Goal: Task Accomplishment & Management: Use online tool/utility

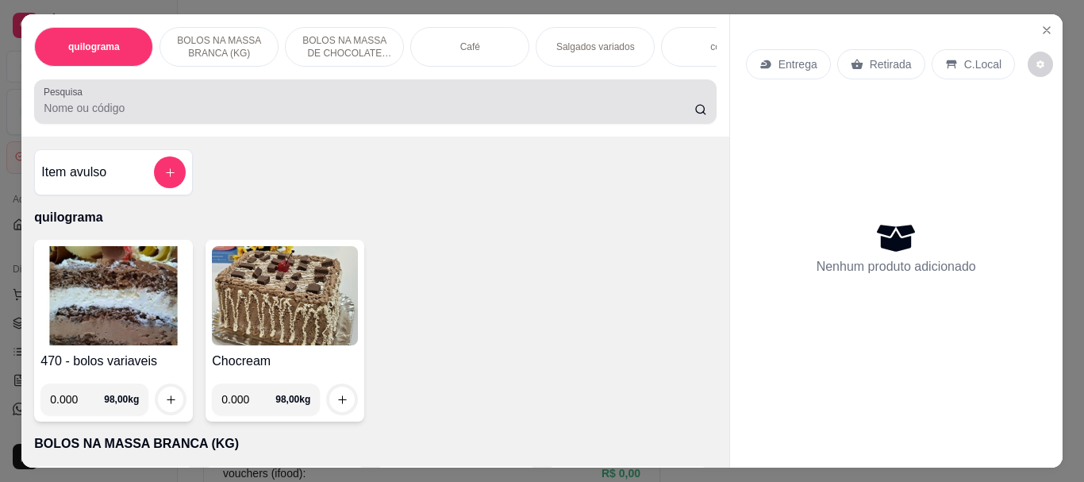
click at [138, 100] on div at bounding box center [375, 102] width 662 height 32
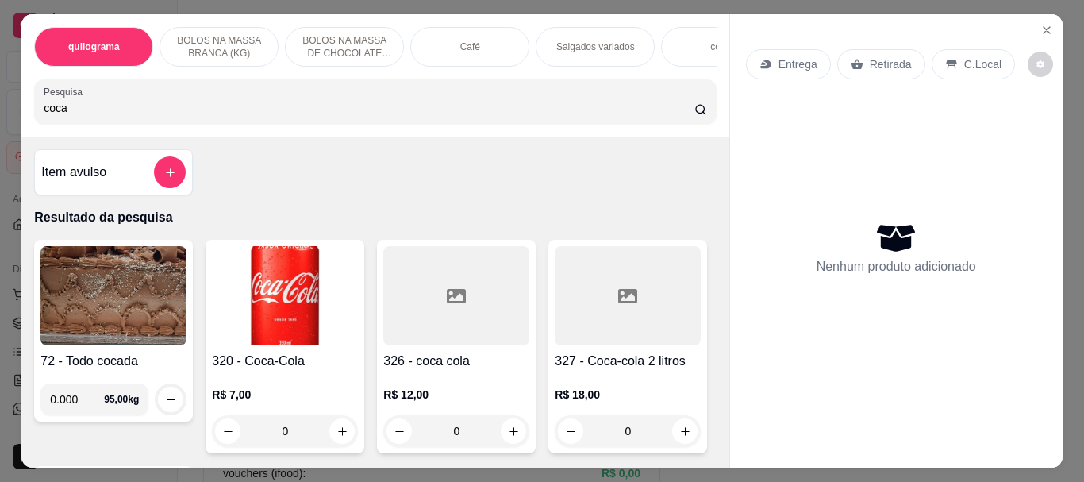
type input "coca"
click at [233, 297] on img at bounding box center [285, 295] width 146 height 99
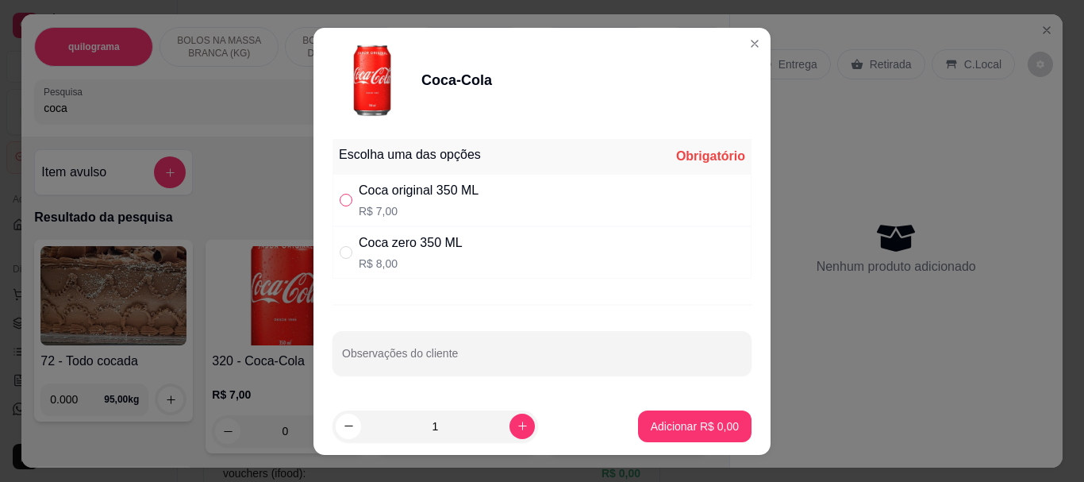
click at [340, 192] on label "" at bounding box center [346, 199] width 13 height 17
click at [340, 194] on input "" at bounding box center [346, 200] width 13 height 13
click at [340, 203] on input "" at bounding box center [346, 200] width 13 height 13
radio input "true"
click at [653, 428] on p "Adicionar R$ 7,00" at bounding box center [694, 426] width 88 height 16
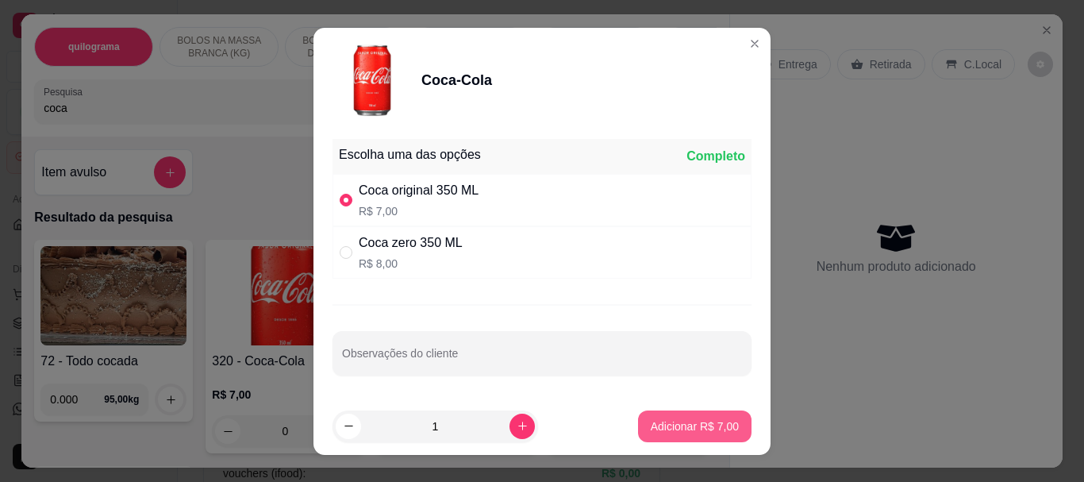
type input "1"
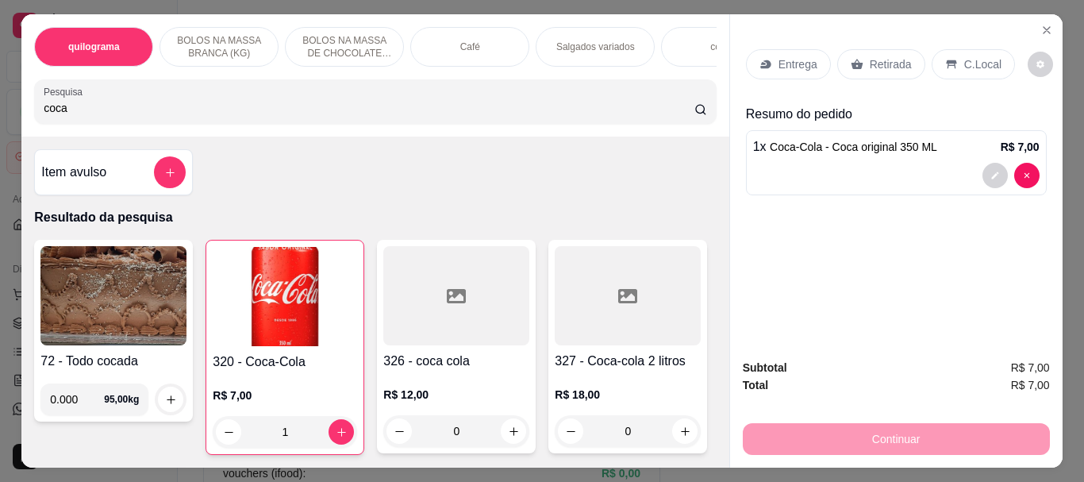
click at [124, 110] on input "coca" at bounding box center [369, 108] width 650 height 16
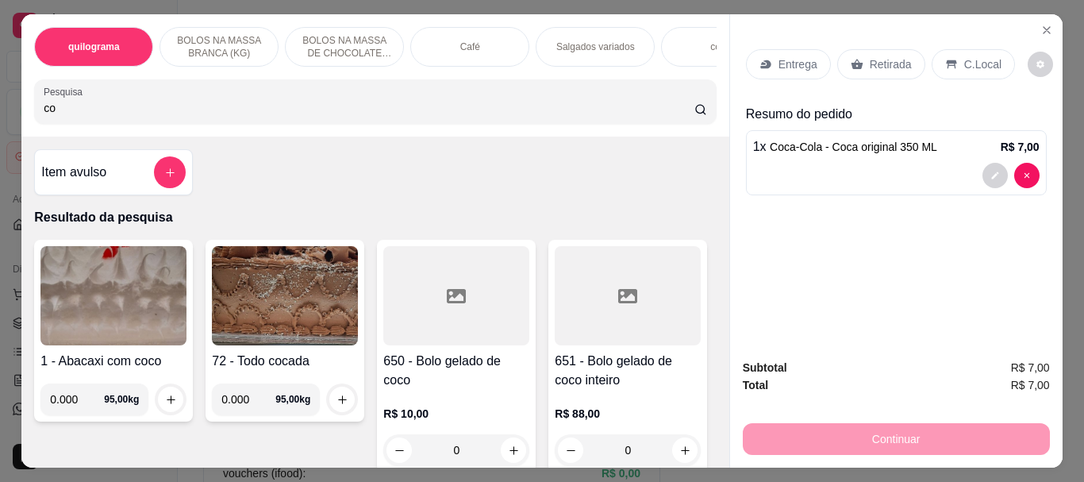
type input "c"
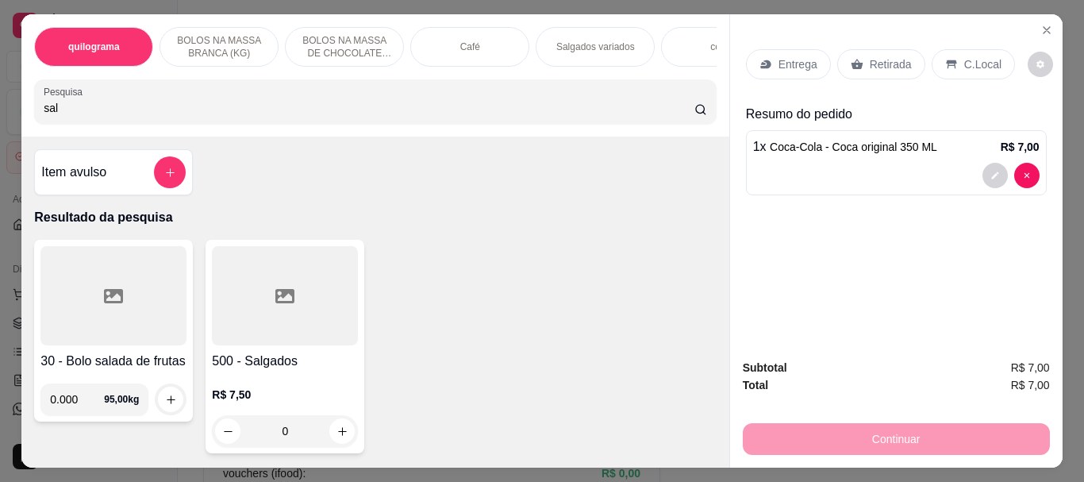
type input "sal"
click at [255, 287] on div at bounding box center [285, 295] width 146 height 99
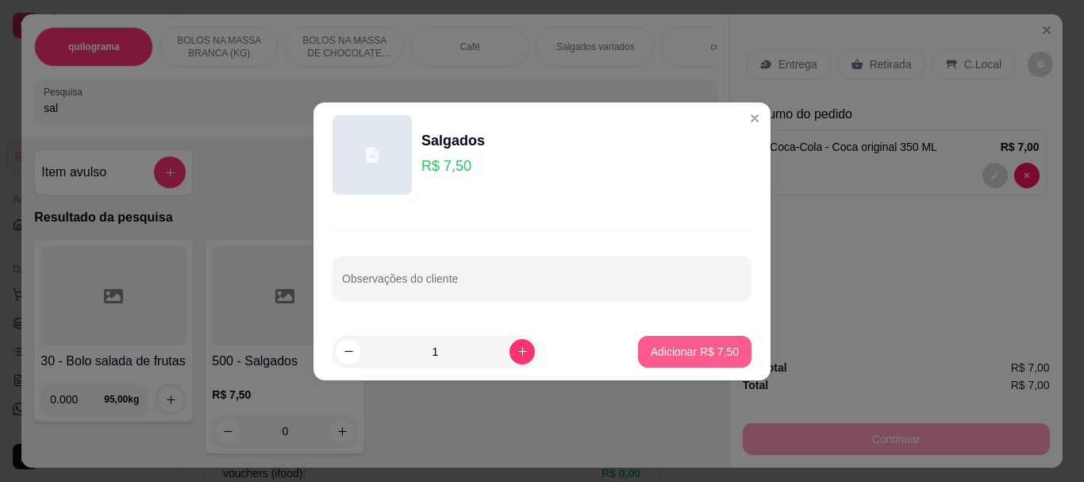
click at [700, 355] on p "Adicionar R$ 7,50" at bounding box center [694, 351] width 88 height 16
type input "1"
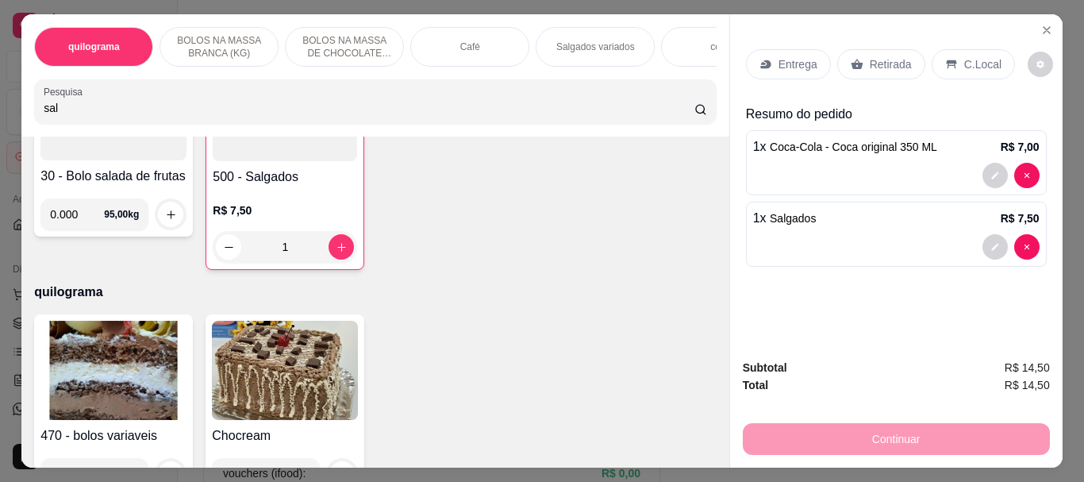
scroll to position [159, 0]
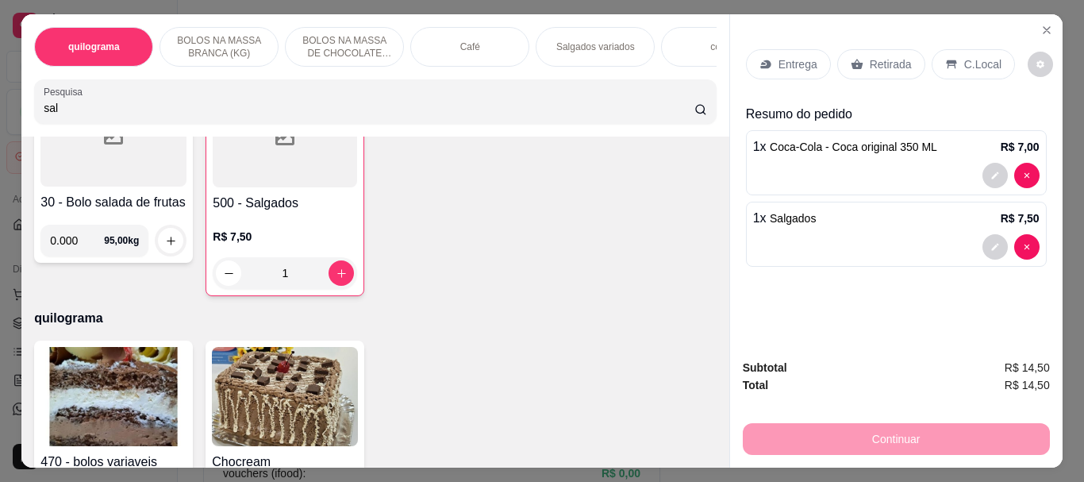
click at [126, 398] on img at bounding box center [113, 396] width 146 height 99
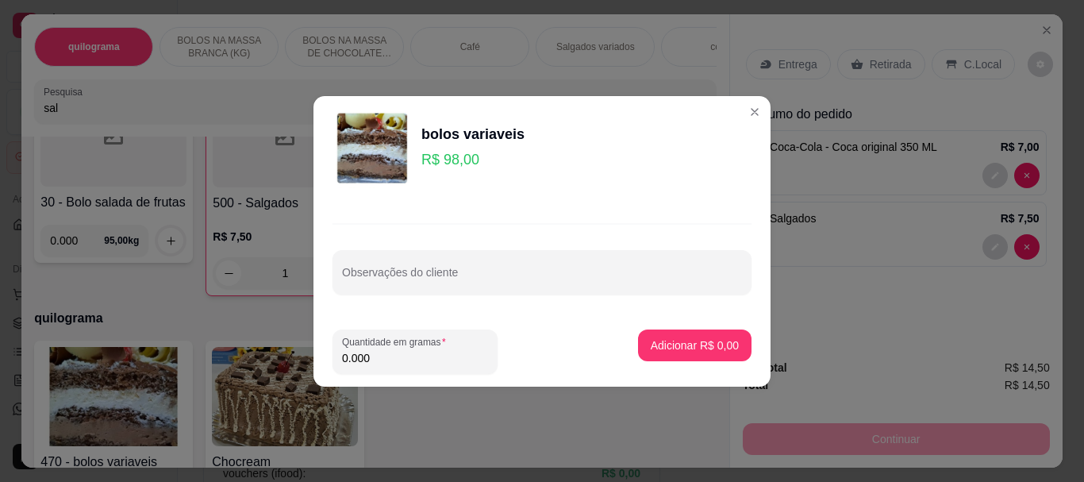
click at [370, 359] on input "0.000" at bounding box center [415, 358] width 146 height 16
type input "0.140"
click at [696, 341] on p "Adicionar R$ 13,72" at bounding box center [692, 344] width 92 height 15
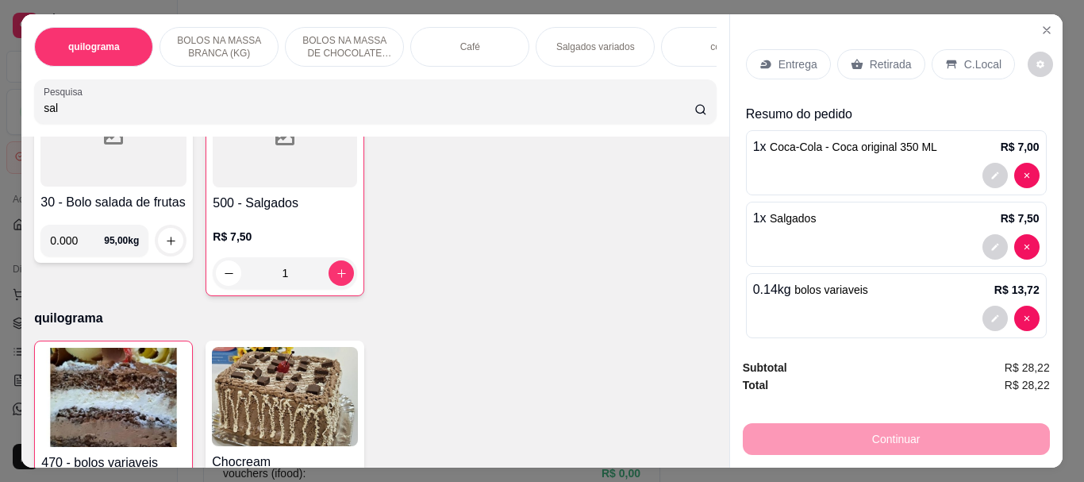
click at [476, 54] on div "Café" at bounding box center [469, 47] width 119 height 40
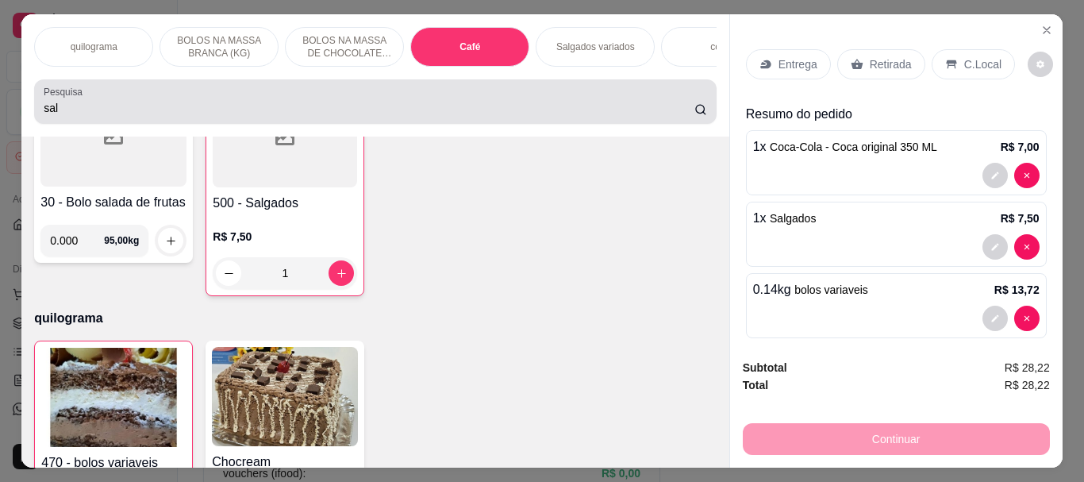
scroll to position [42, 0]
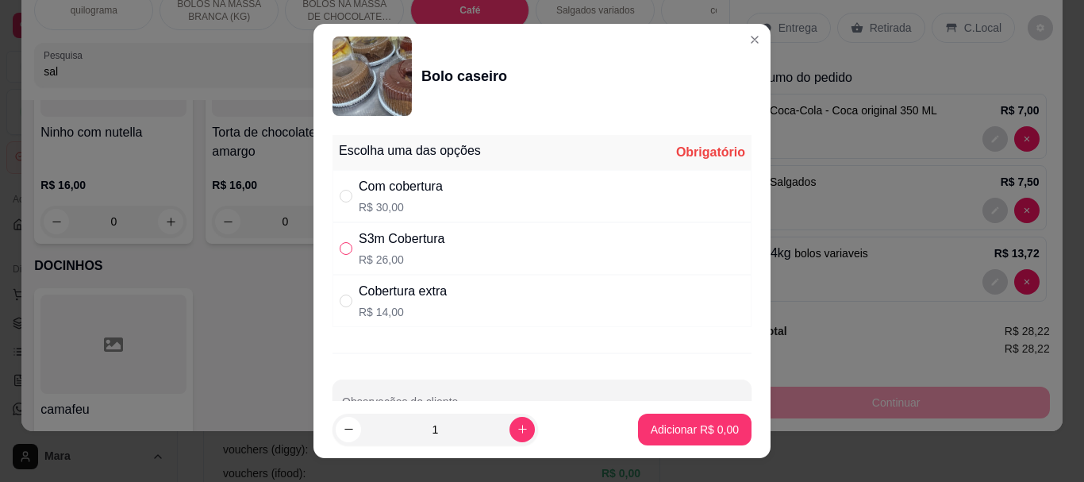
click at [340, 250] on input "" at bounding box center [346, 248] width 13 height 13
radio input "true"
click at [646, 432] on p "Adicionar R$ 26,00" at bounding box center [692, 428] width 92 height 15
type input "1"
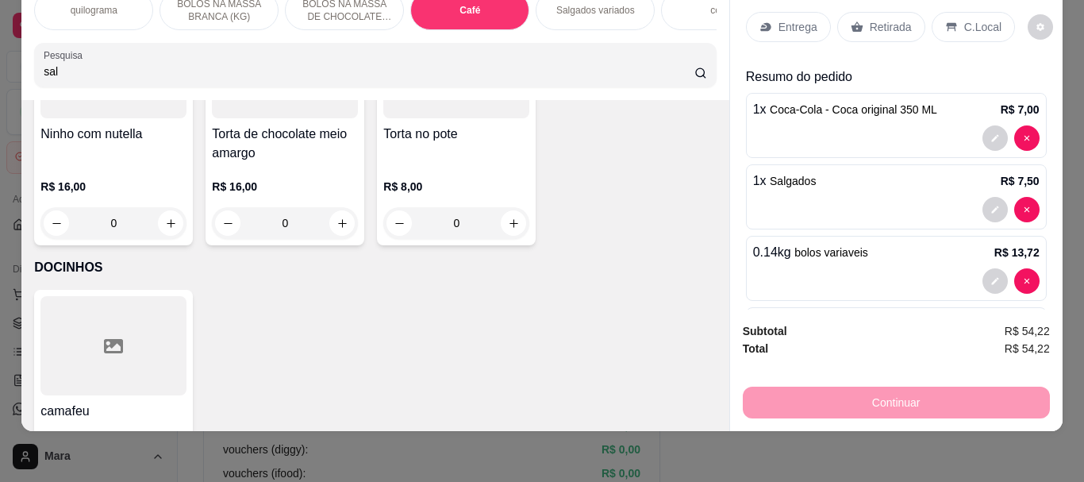
scroll to position [0, 0]
click at [876, 20] on p "Retirada" at bounding box center [890, 28] width 42 height 16
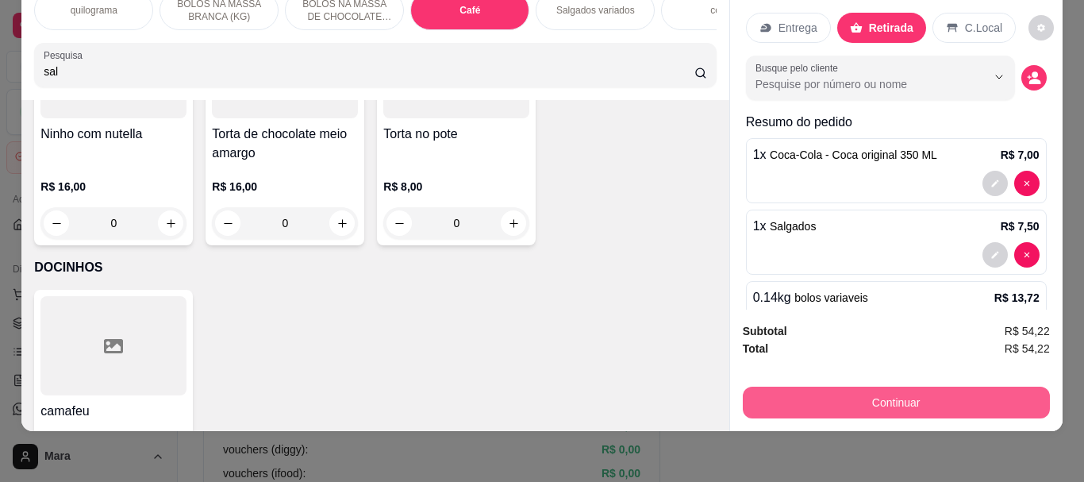
click at [873, 399] on button "Continuar" at bounding box center [895, 402] width 307 height 32
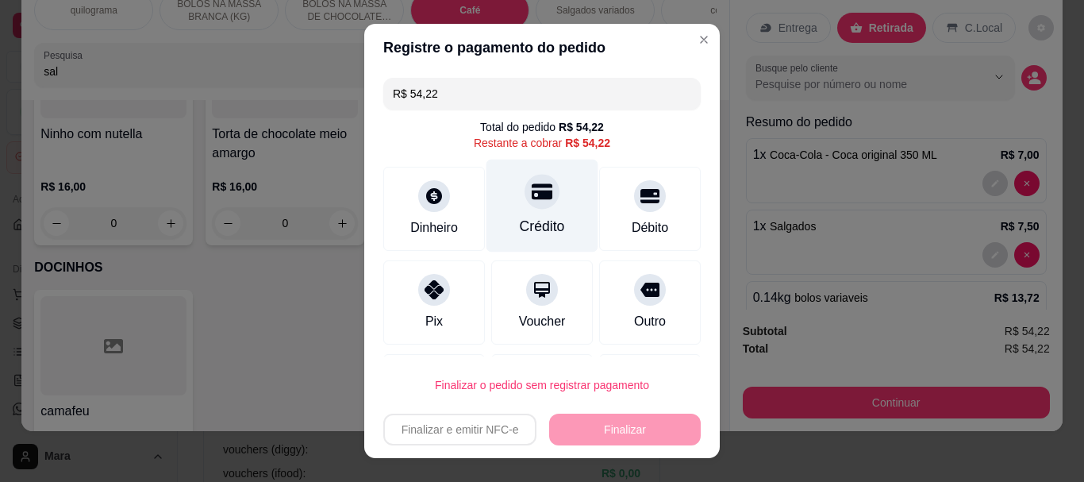
click at [525, 214] on div "Crédito" at bounding box center [542, 205] width 112 height 93
type input "R$ 0,00"
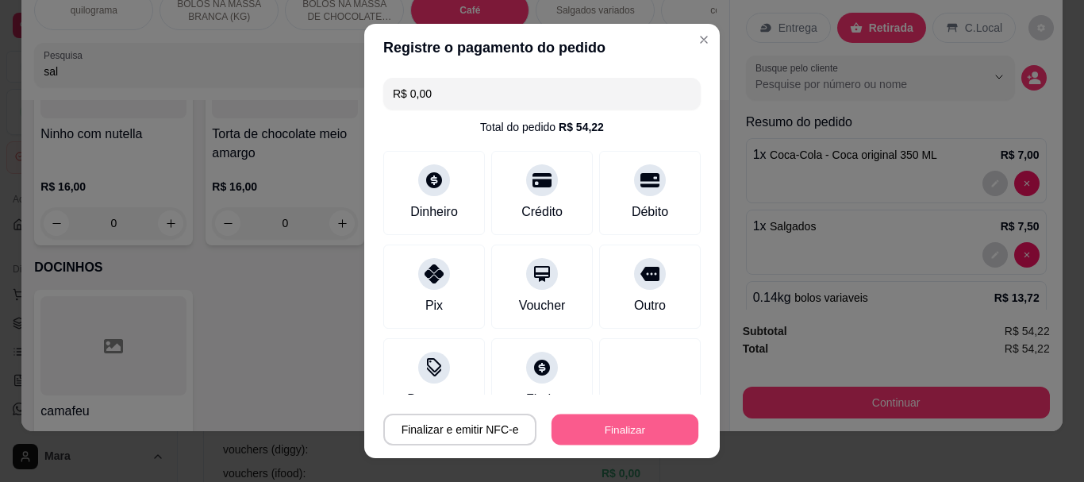
click at [589, 423] on button "Finalizar" at bounding box center [624, 428] width 147 height 31
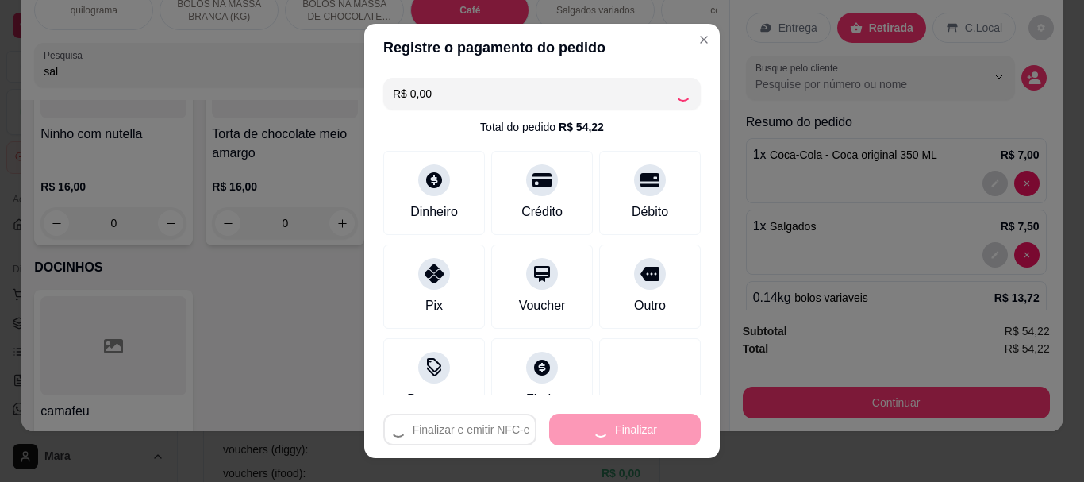
type input "0"
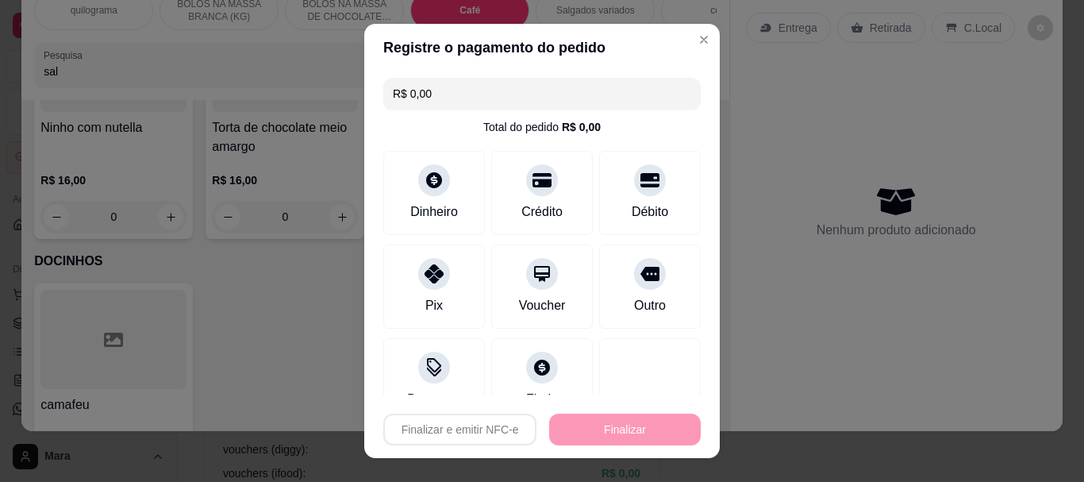
type input "-R$ 54,22"
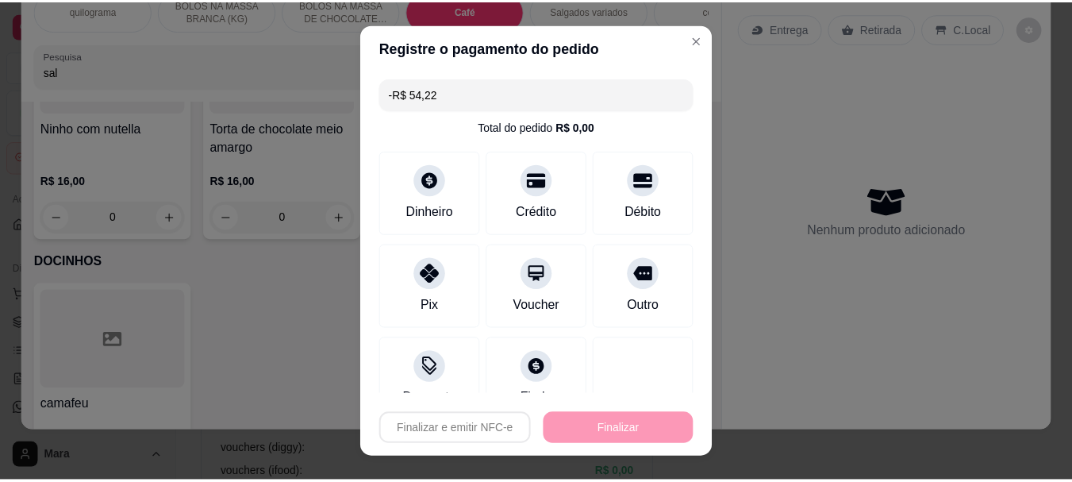
scroll to position [5877, 0]
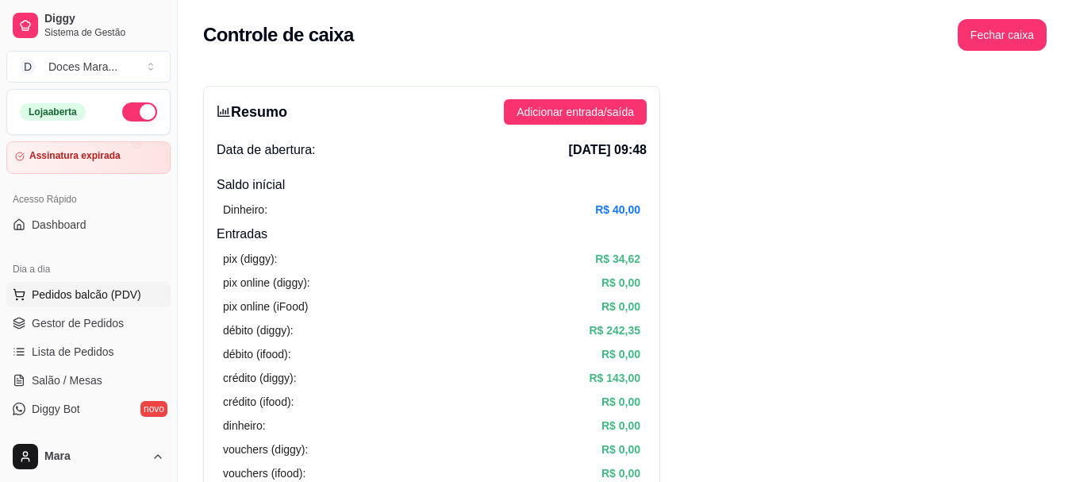
click at [79, 297] on span "Pedidos balcão (PDV)" at bounding box center [86, 294] width 109 height 16
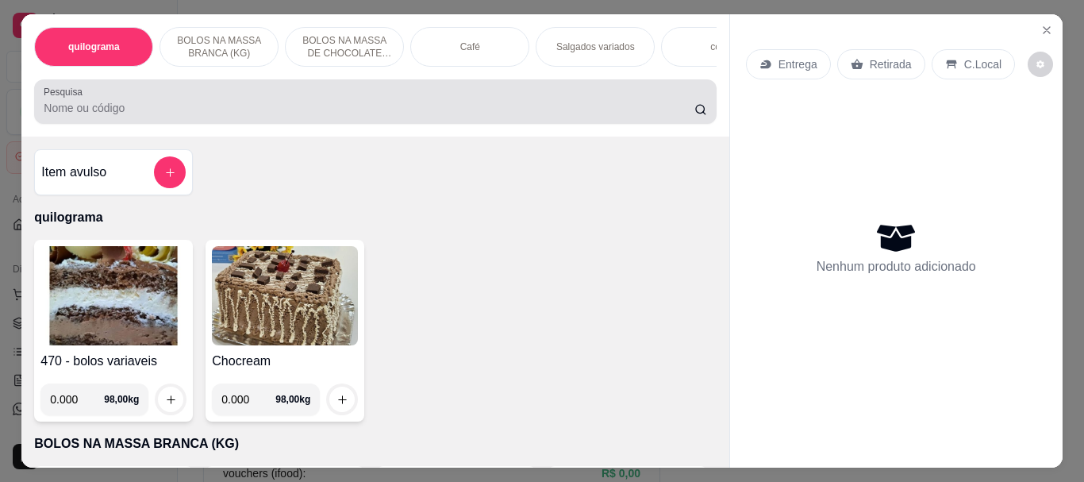
click at [34, 107] on div "Pesquisa" at bounding box center [374, 101] width 681 height 44
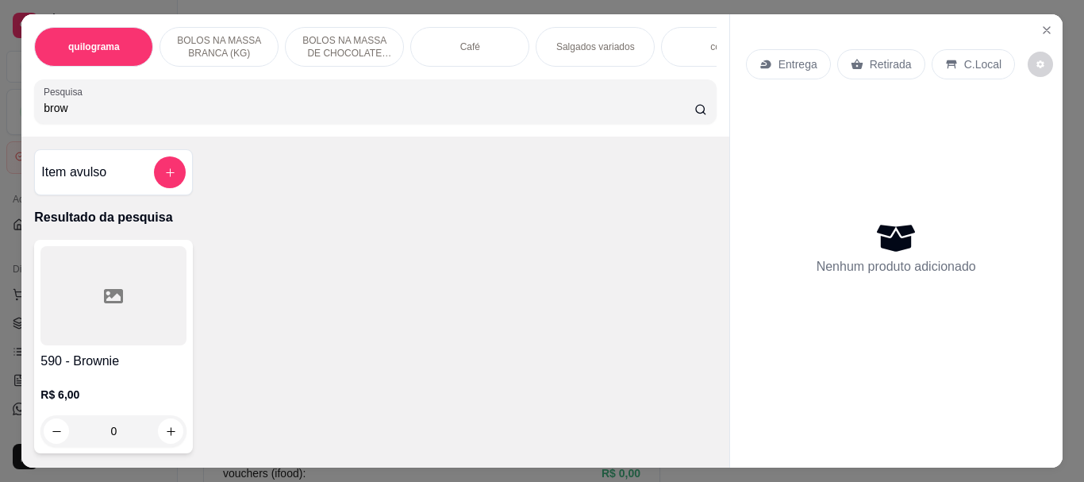
type input "brow"
click at [136, 337] on div at bounding box center [113, 295] width 146 height 99
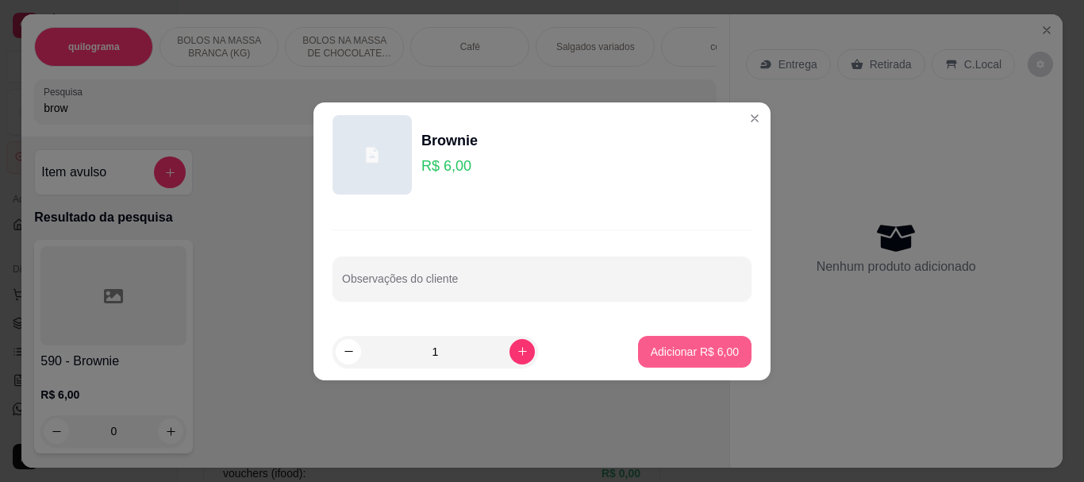
click at [714, 353] on p "Adicionar R$ 6,00" at bounding box center [694, 351] width 88 height 16
type input "1"
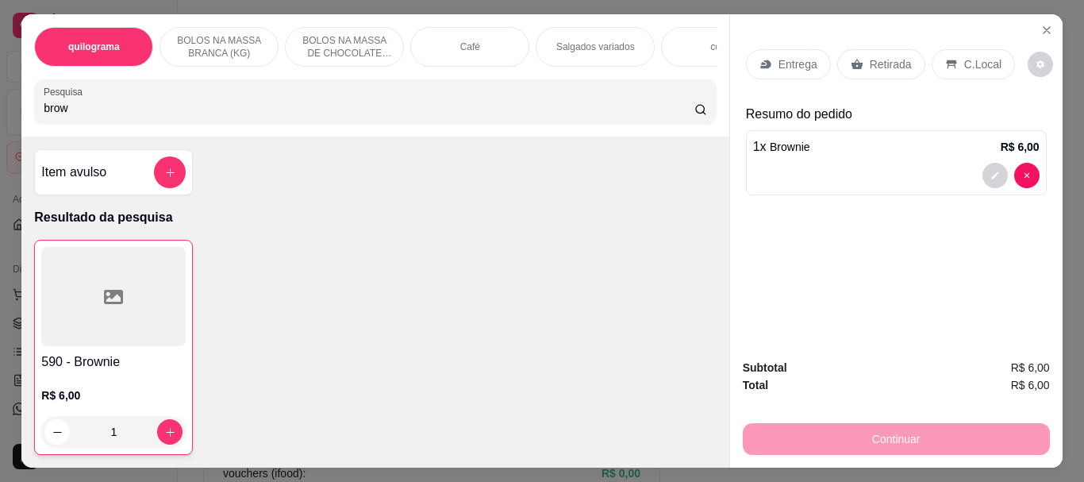
click at [875, 59] on p "Retirada" at bounding box center [890, 64] width 42 height 16
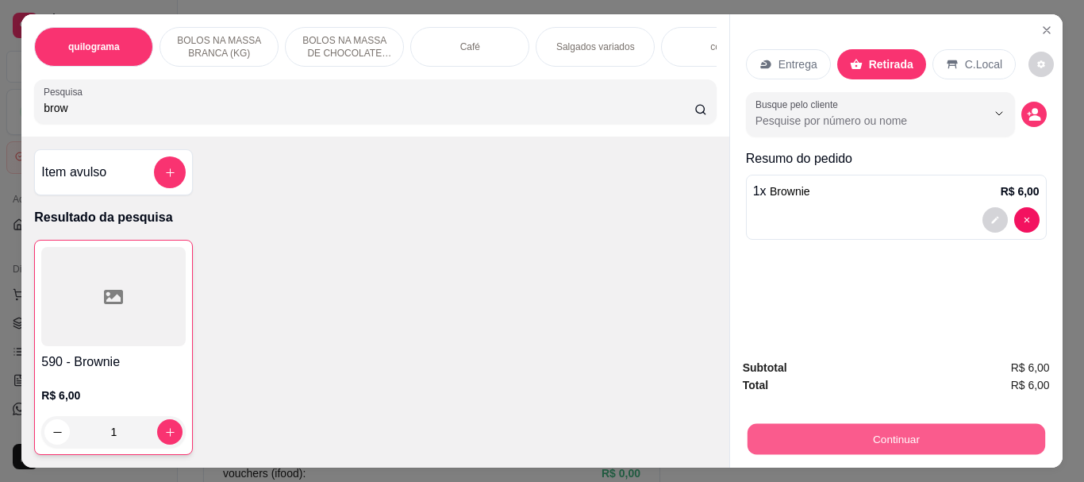
click at [906, 431] on button "Continuar" at bounding box center [894, 438] width 297 height 31
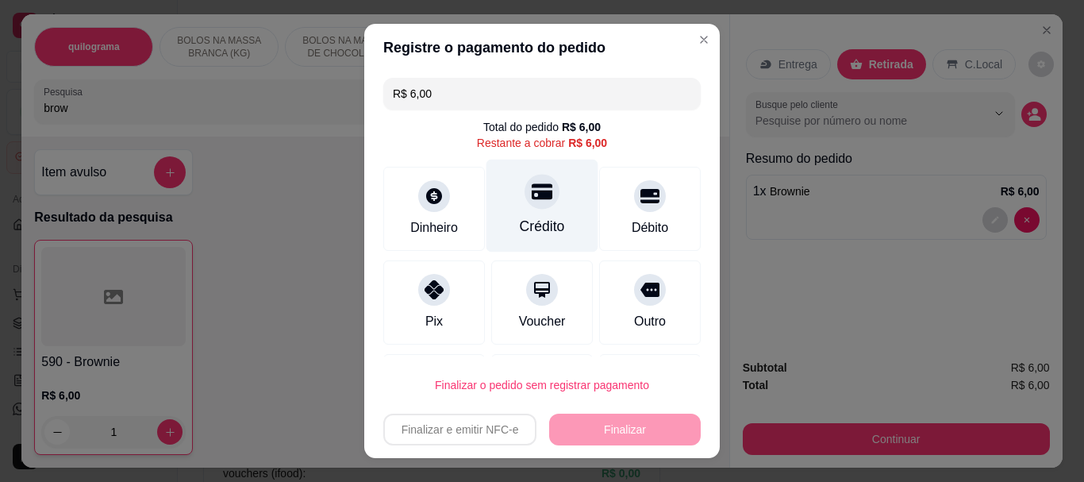
click at [527, 208] on div at bounding box center [541, 192] width 35 height 35
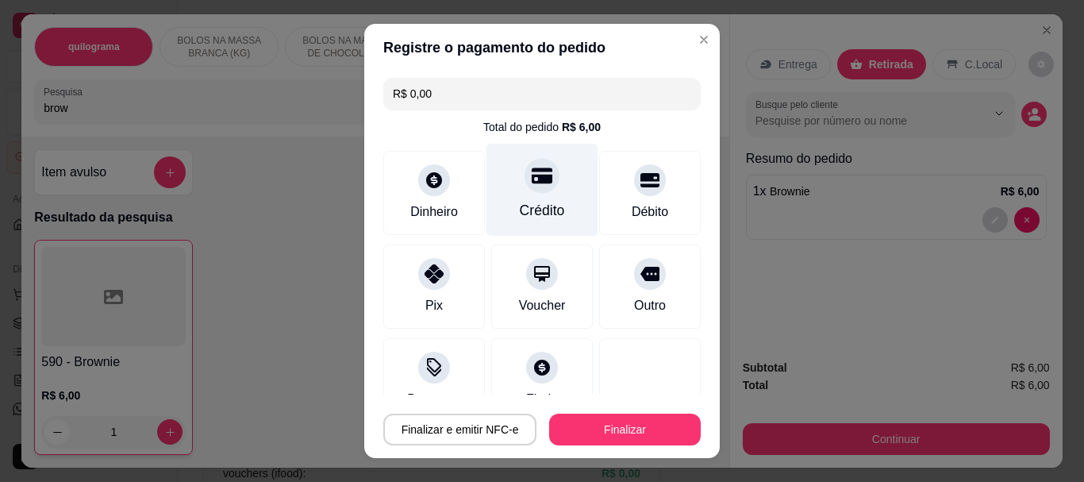
type input "R$ 0,00"
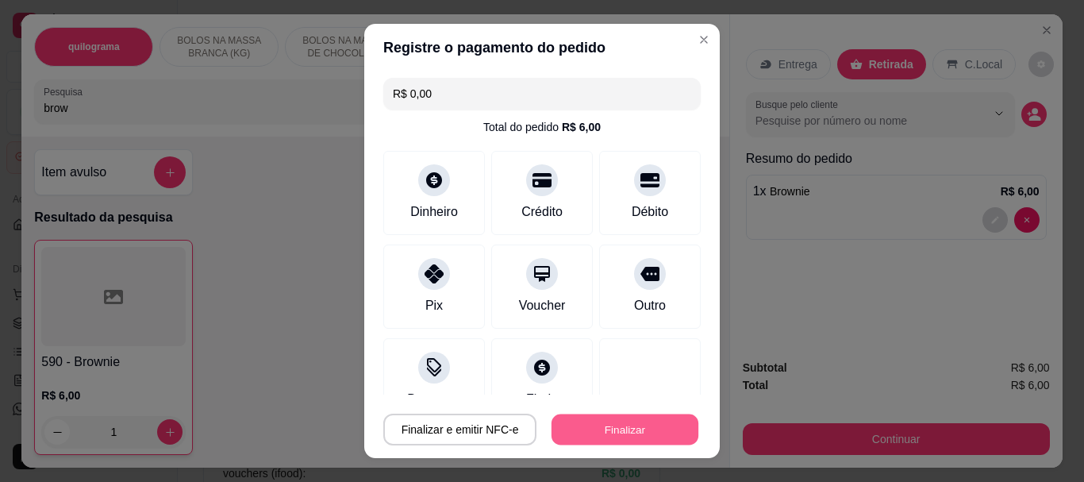
click at [593, 424] on button "Finalizar" at bounding box center [624, 428] width 147 height 31
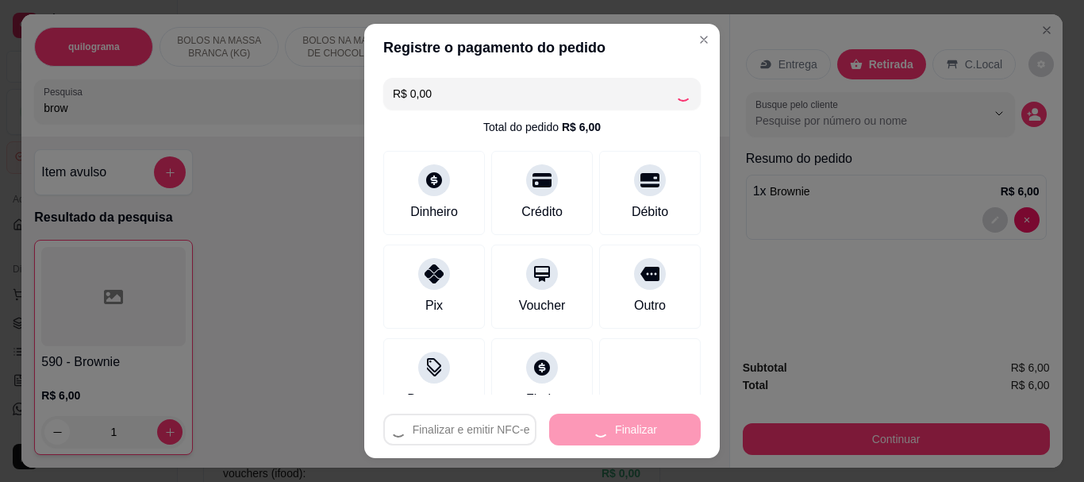
type input "0"
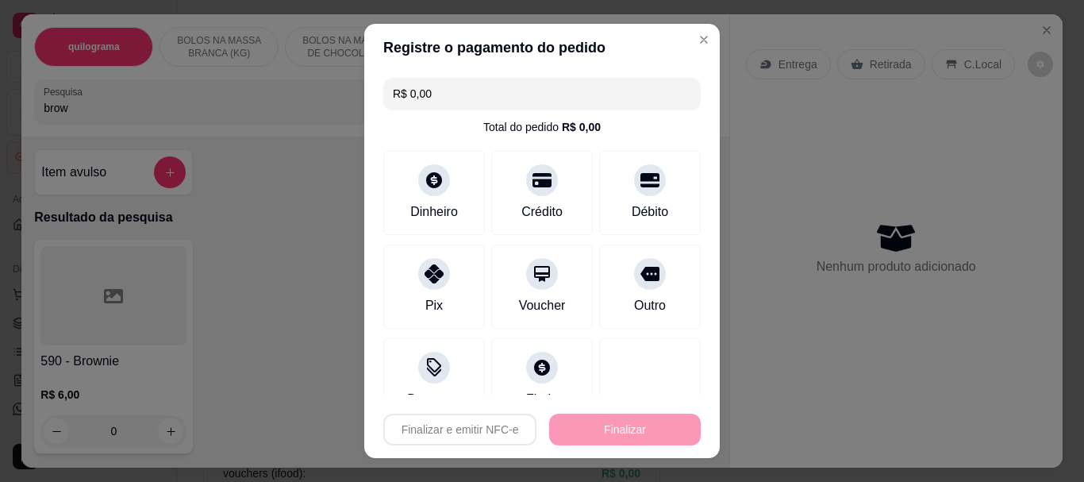
type input "-R$ 6,00"
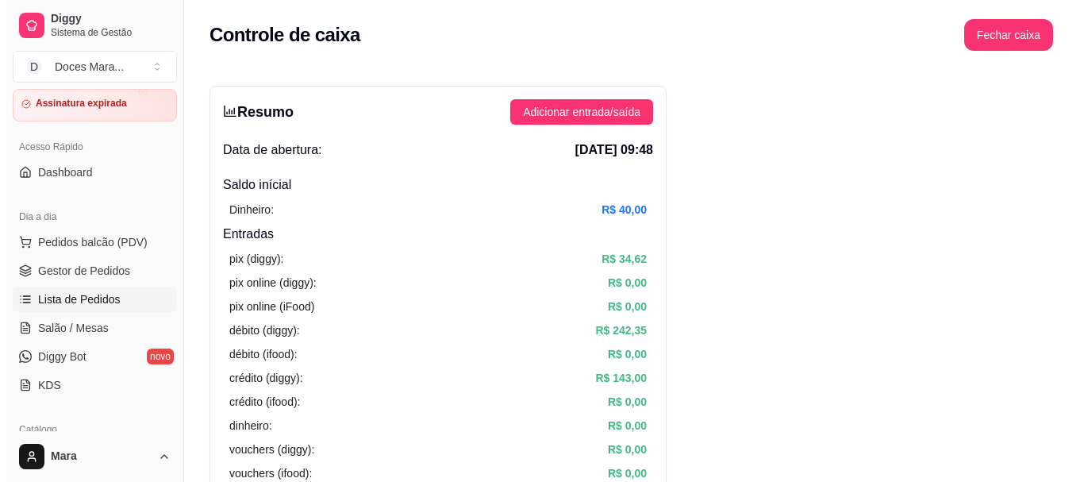
scroll to position [79, 0]
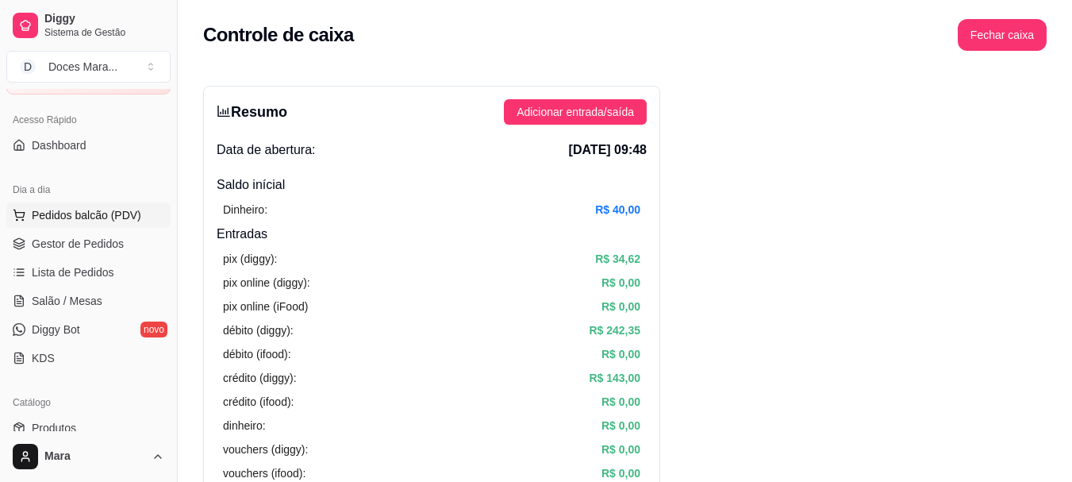
click at [71, 217] on span "Pedidos balcão (PDV)" at bounding box center [86, 215] width 109 height 16
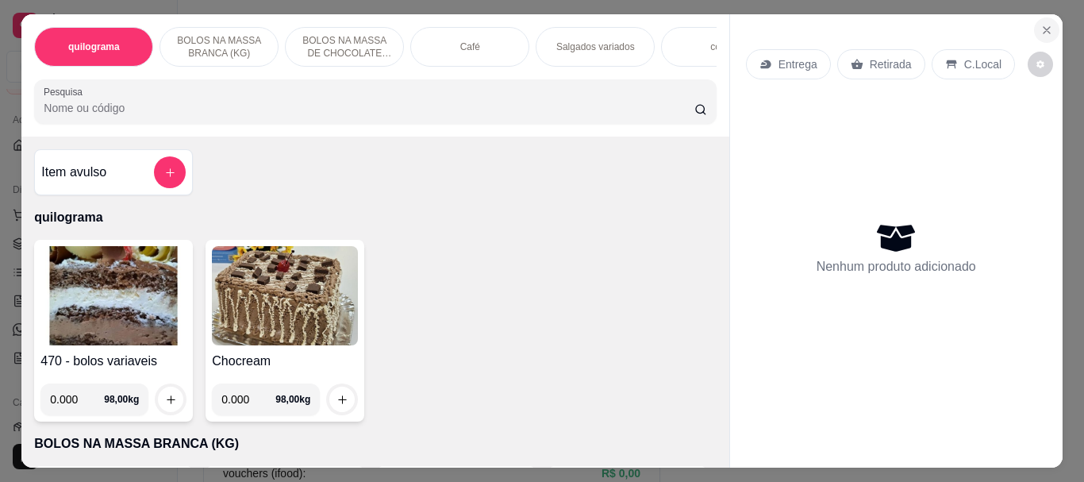
click at [1040, 25] on icon "Close" at bounding box center [1046, 30] width 13 height 13
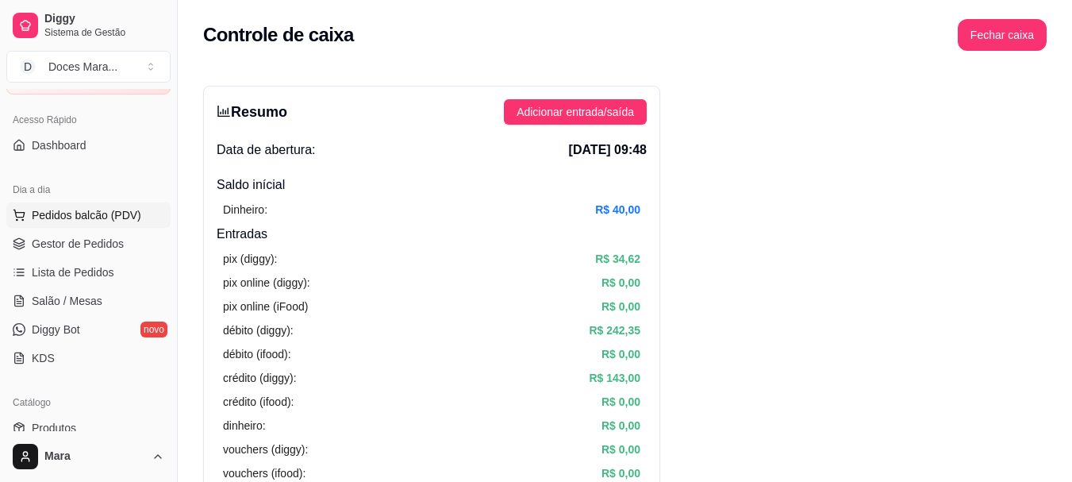
click at [120, 213] on span "Pedidos balcão (PDV)" at bounding box center [86, 215] width 109 height 16
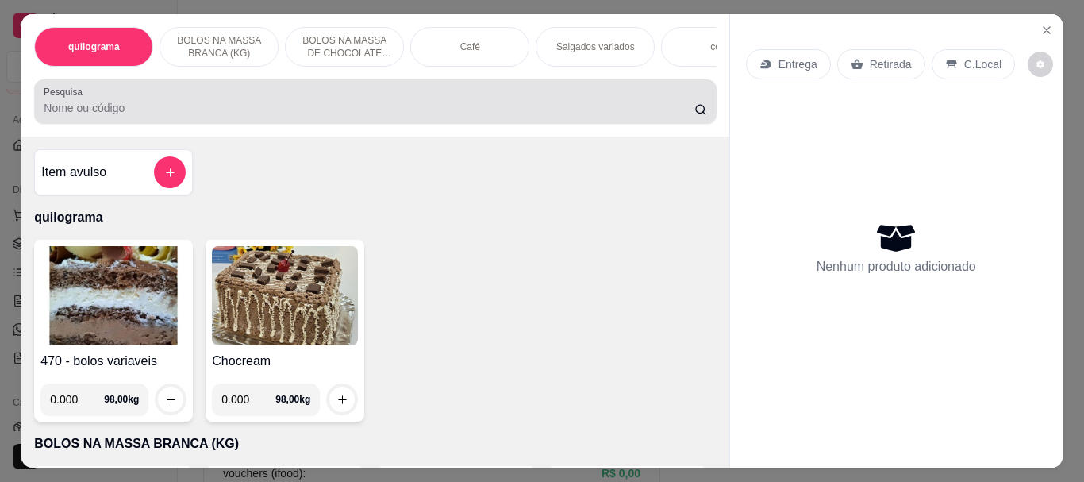
click at [462, 104] on div at bounding box center [375, 102] width 662 height 32
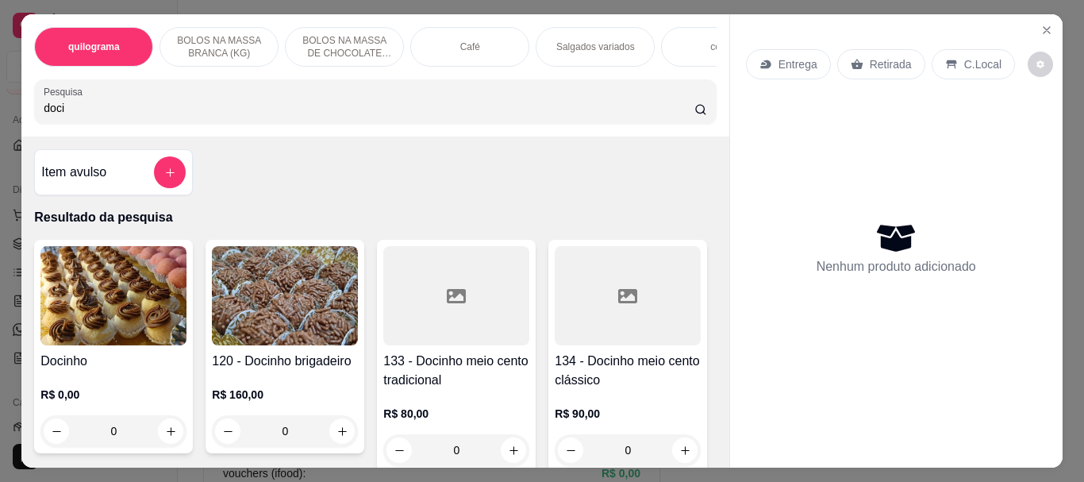
type input "doci"
click at [93, 356] on div "Docinho R$ 0,00 0" at bounding box center [113, 346] width 159 height 213
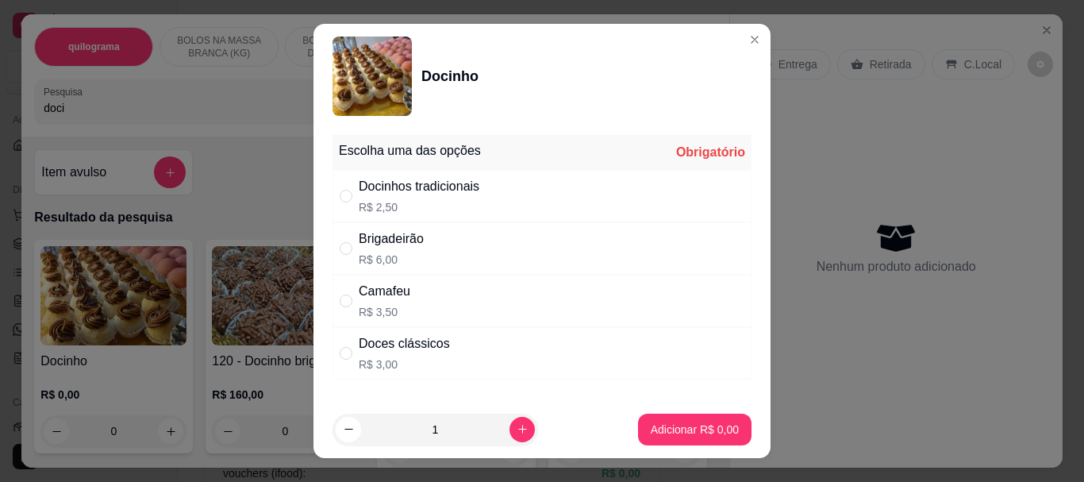
click at [389, 201] on p "R$ 2,50" at bounding box center [419, 207] width 121 height 16
radio input "true"
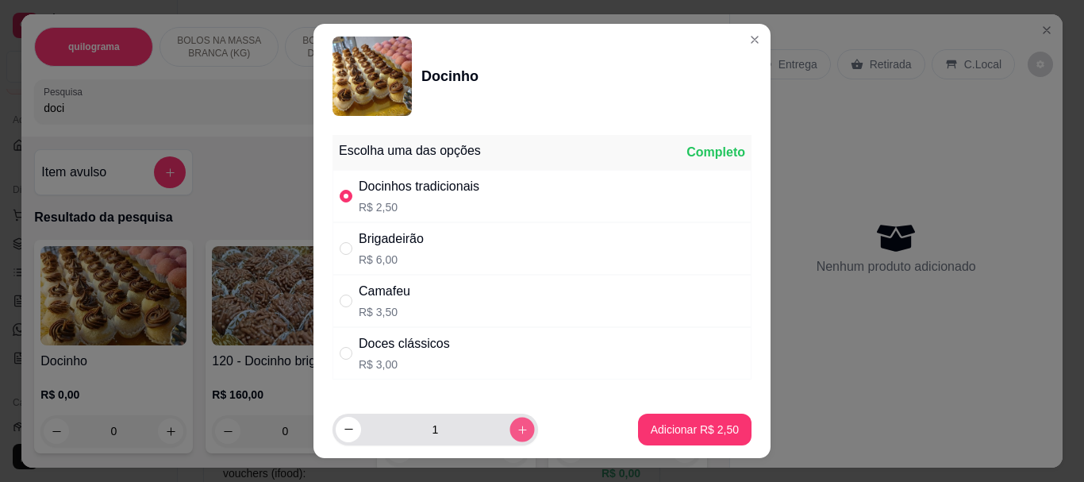
click at [509, 420] on button "increase-product-quantity" at bounding box center [521, 428] width 25 height 25
type input "2"
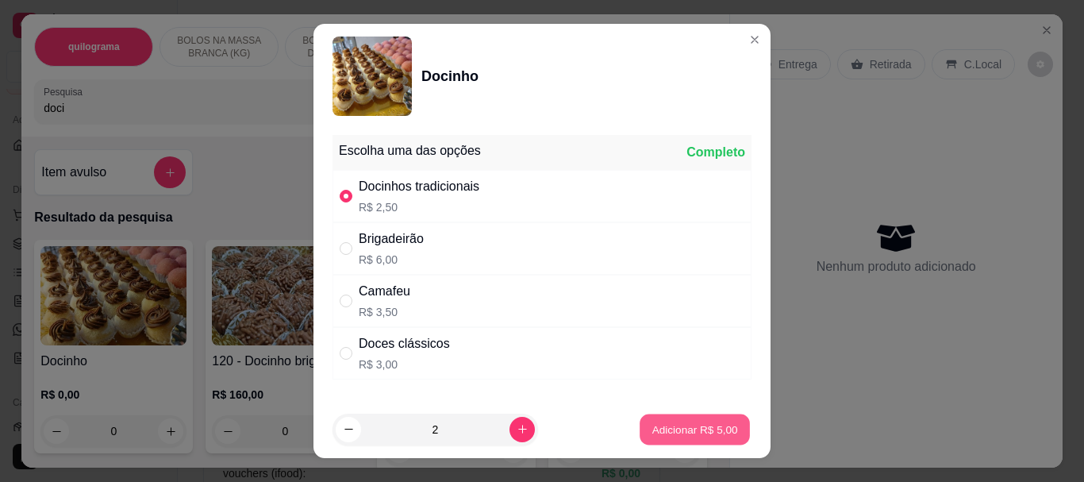
click at [673, 417] on button "Adicionar R$ 5,00" at bounding box center [694, 428] width 110 height 31
type input "2"
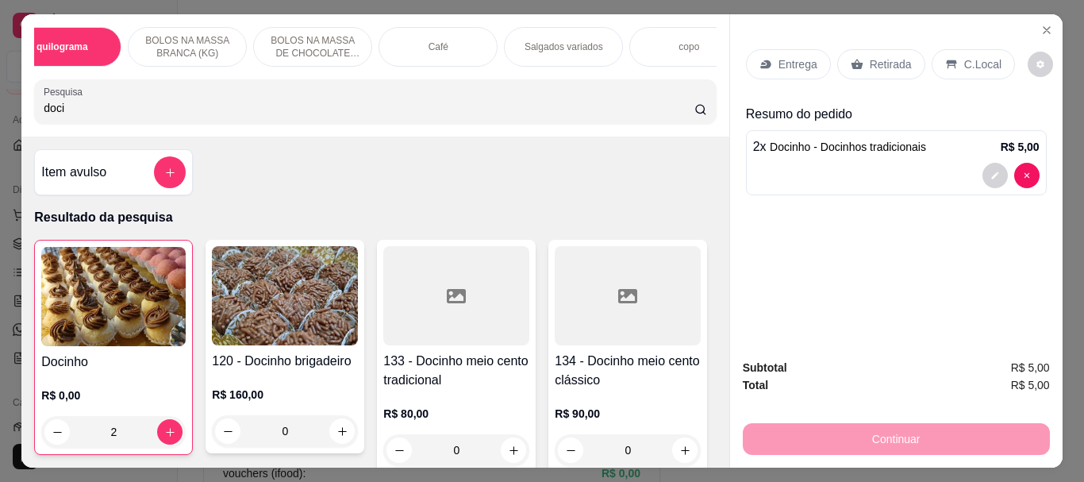
scroll to position [0, 63]
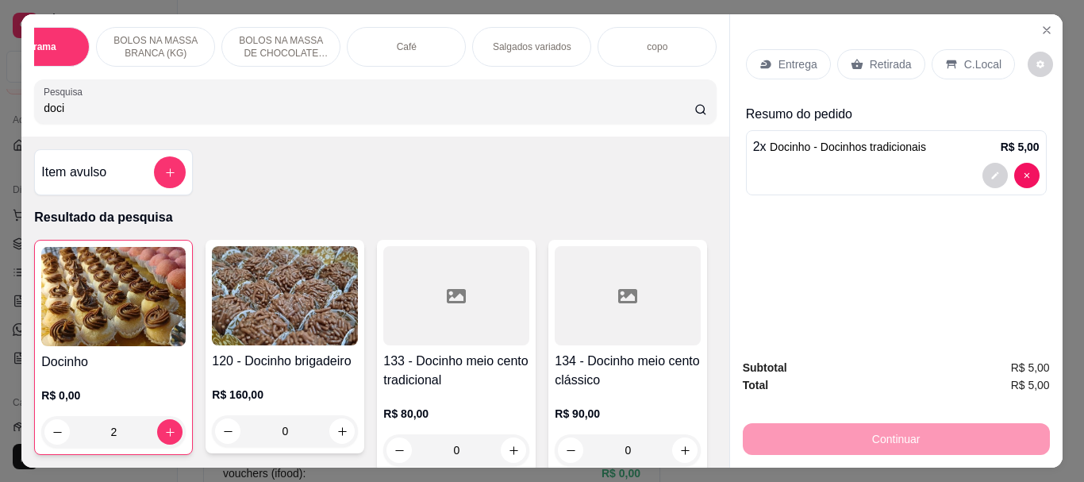
click at [539, 33] on div "Salgados variados" at bounding box center [531, 47] width 119 height 40
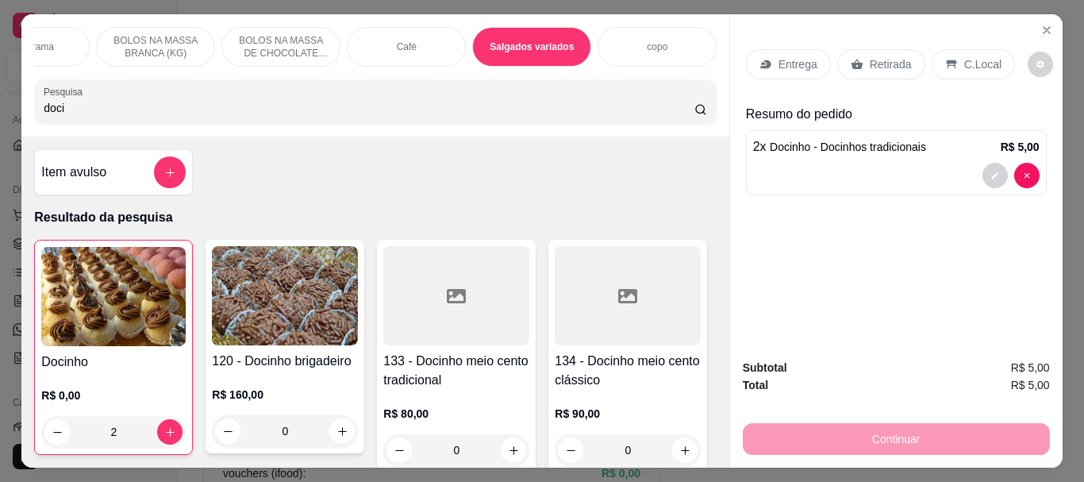
scroll to position [42, 0]
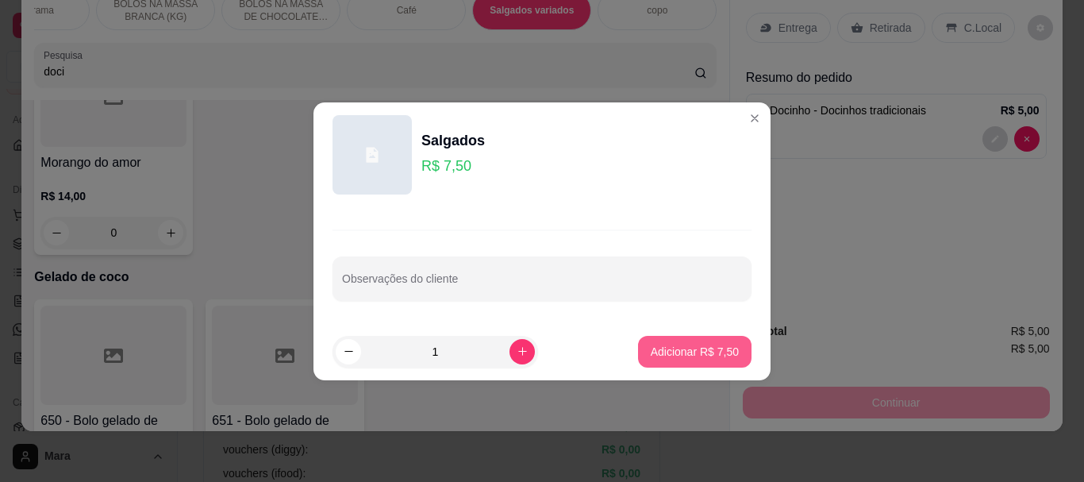
click at [674, 351] on p "Adicionar R$ 7,50" at bounding box center [694, 351] width 88 height 16
type input "1"
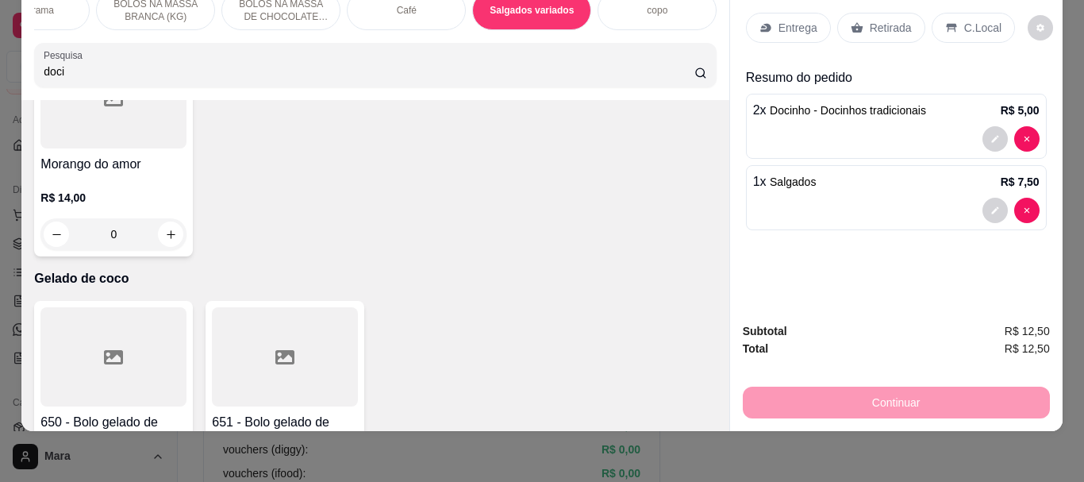
click at [889, 20] on p "Retirada" at bounding box center [890, 28] width 42 height 16
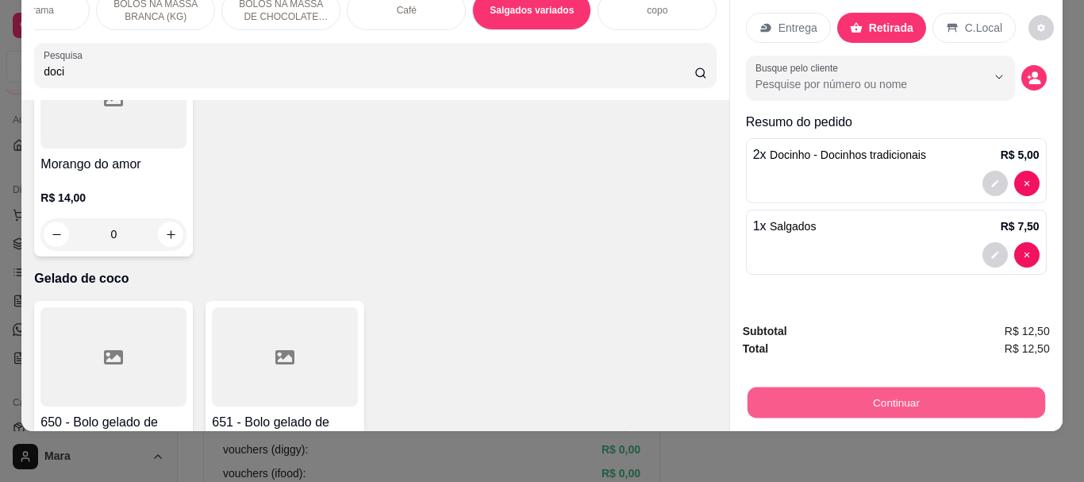
click at [809, 386] on button "Continuar" at bounding box center [894, 401] width 297 height 31
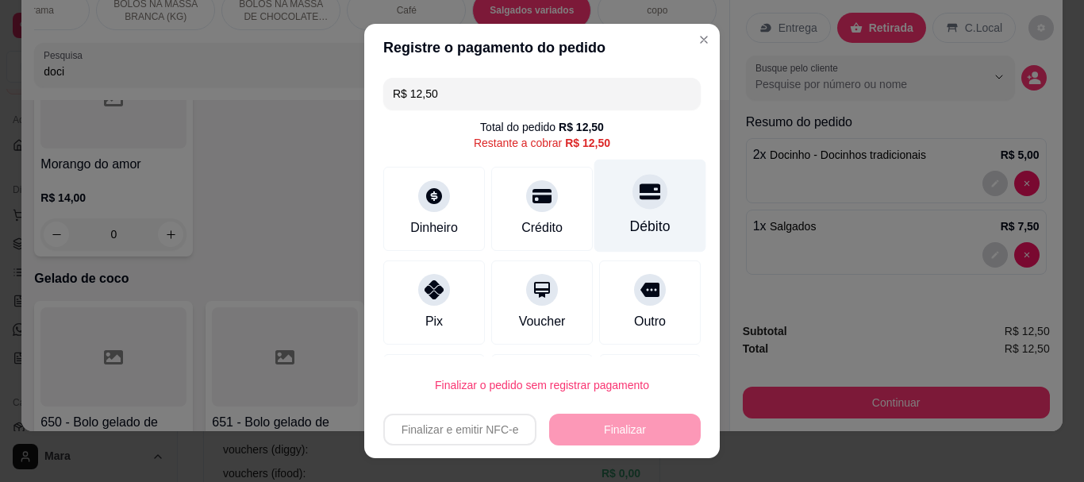
click at [632, 197] on div at bounding box center [649, 192] width 35 height 35
type input "R$ 0,00"
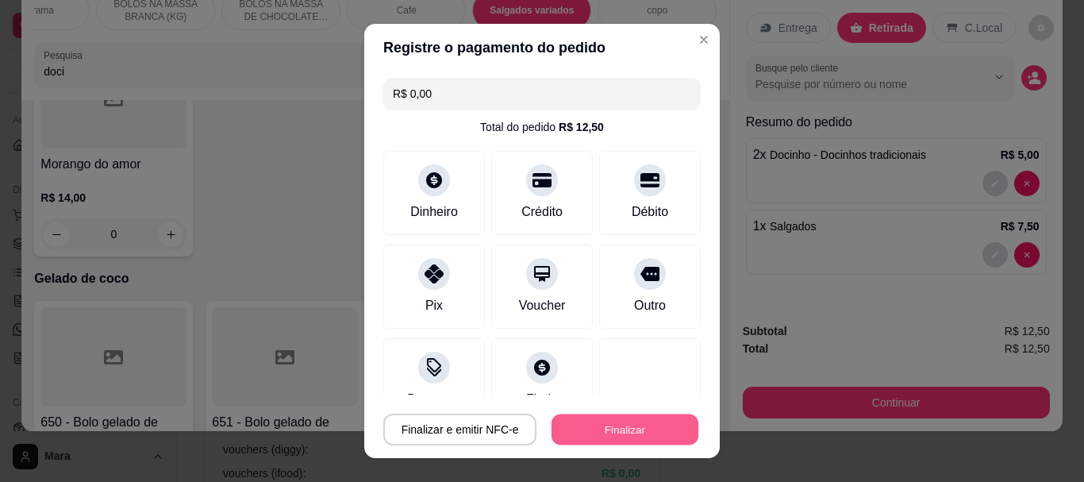
click at [585, 426] on button "Finalizar" at bounding box center [624, 428] width 147 height 31
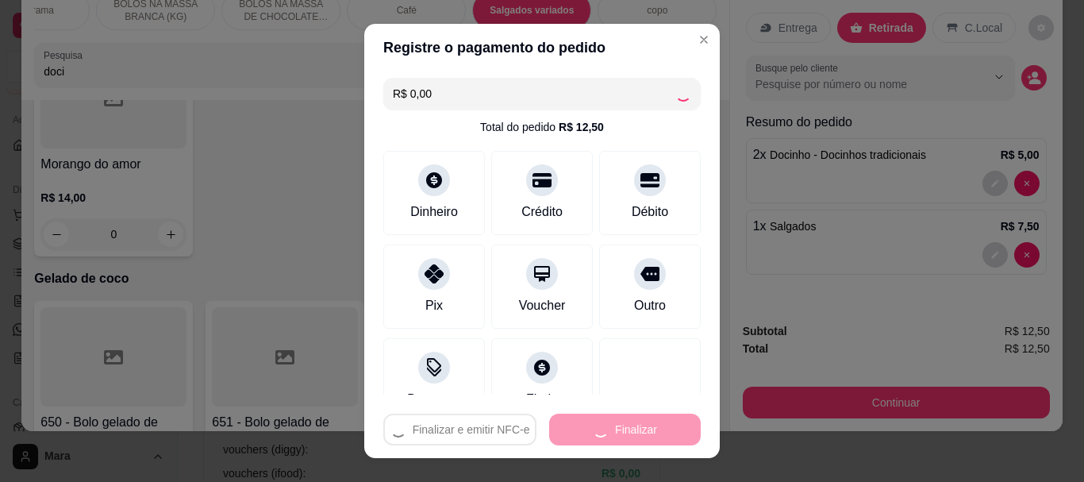
type input "0"
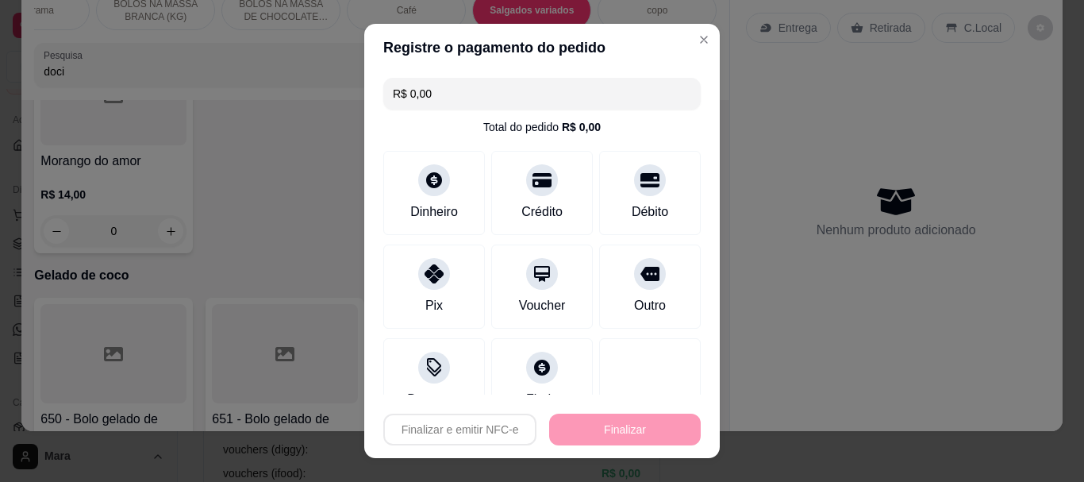
type input "-R$ 12,50"
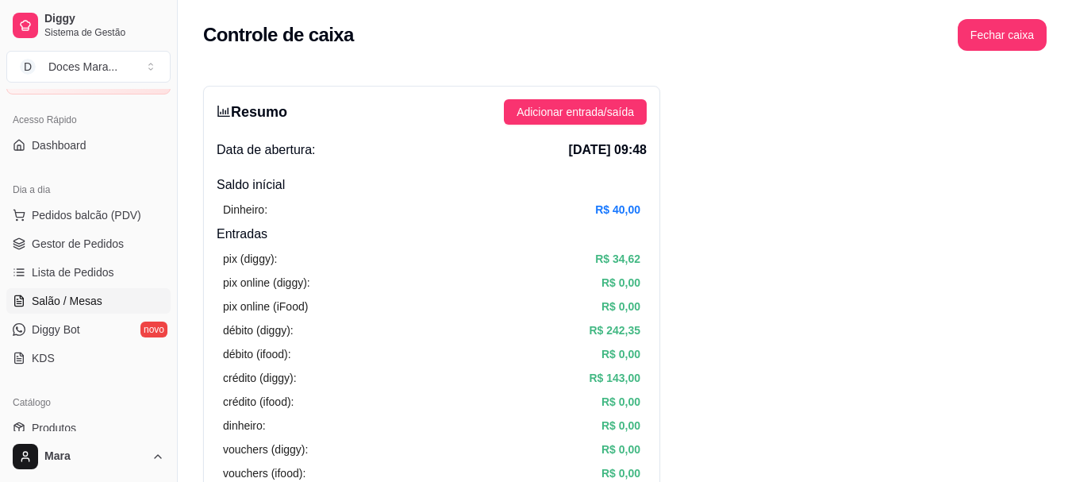
click at [71, 297] on span "Salão / Mesas" at bounding box center [67, 301] width 71 height 16
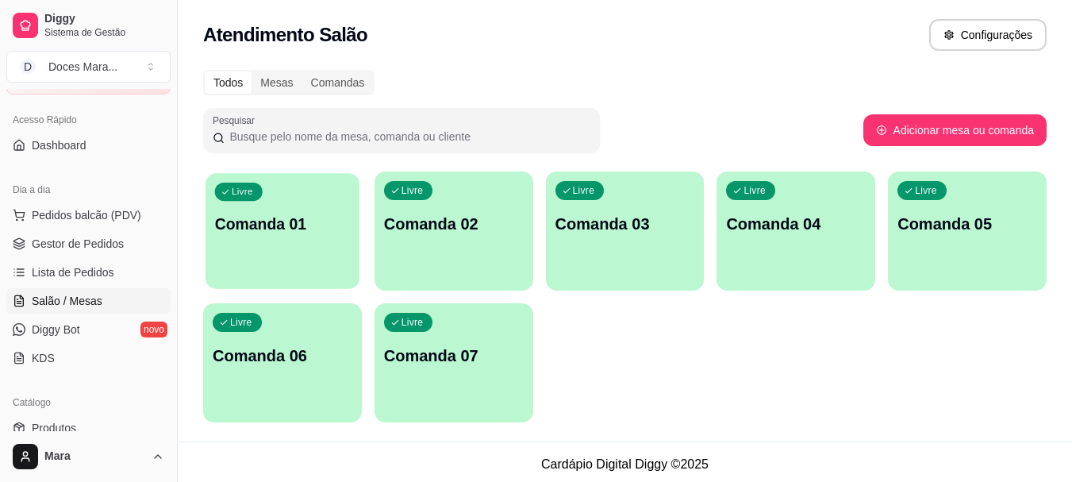
click at [309, 241] on div "Livre Comanda 01" at bounding box center [282, 221] width 154 height 97
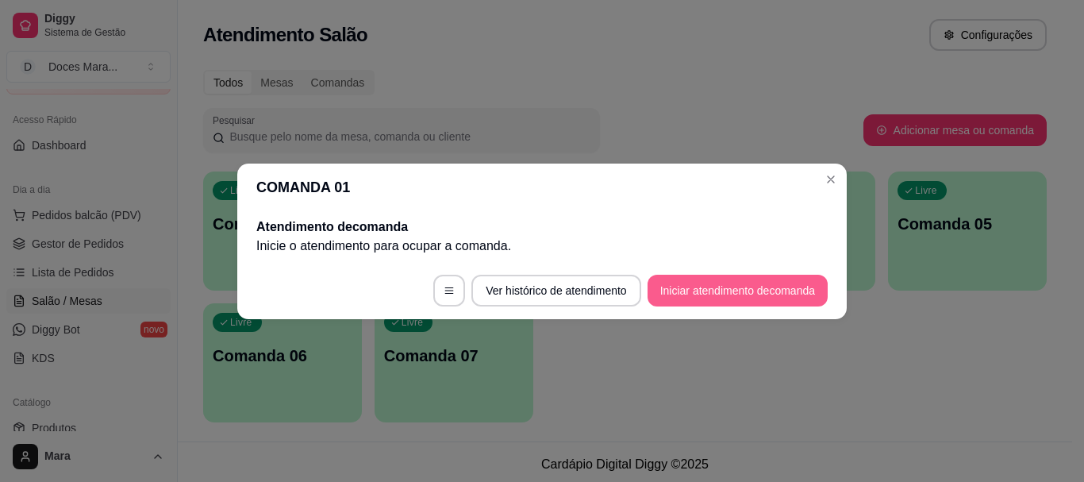
click at [753, 290] on button "Iniciar atendimento de comanda" at bounding box center [737, 290] width 180 height 32
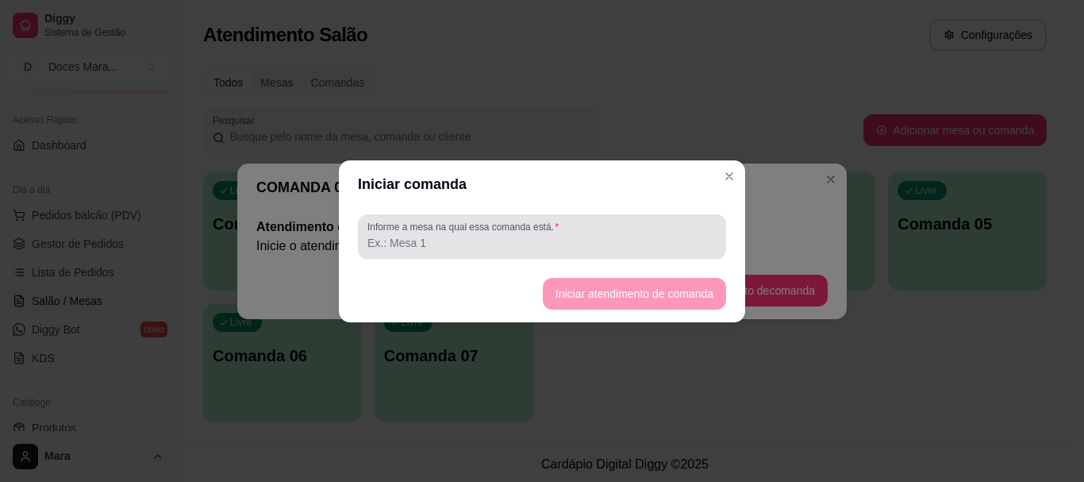
click at [572, 241] on input "Informe a mesa na qual essa comanda está." at bounding box center [541, 243] width 349 height 16
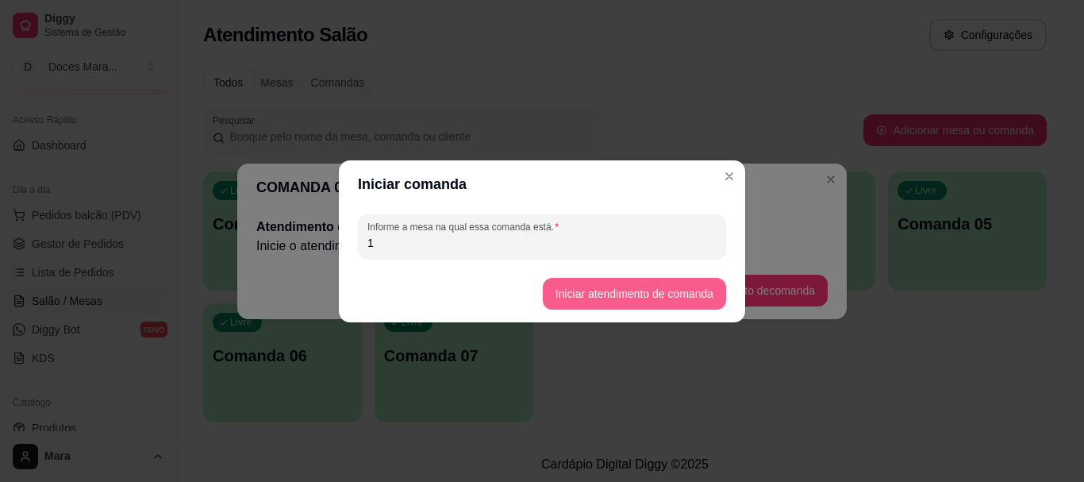
type input "1"
click at [632, 296] on button "Iniciar atendimento de comanda" at bounding box center [634, 294] width 183 height 32
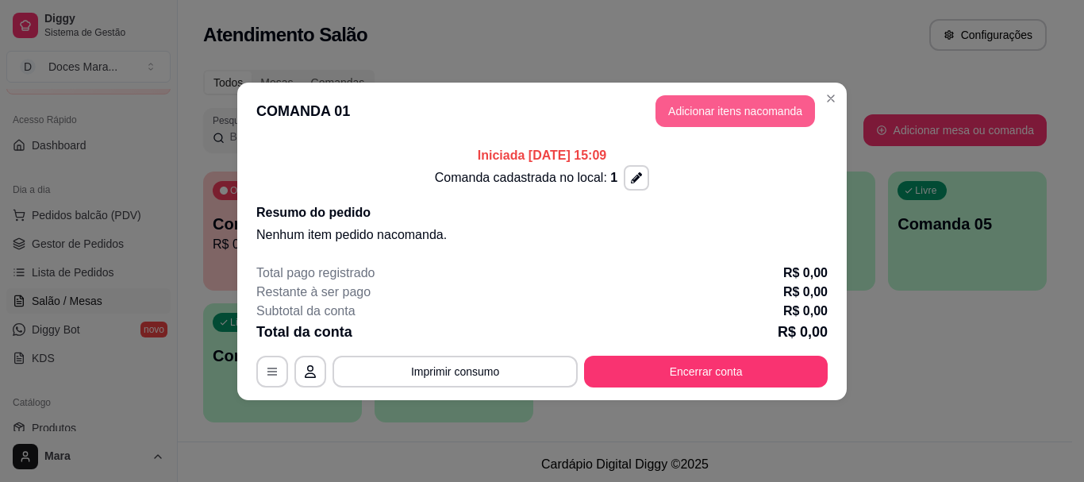
click at [759, 106] on button "Adicionar itens na comanda" at bounding box center [734, 111] width 159 height 32
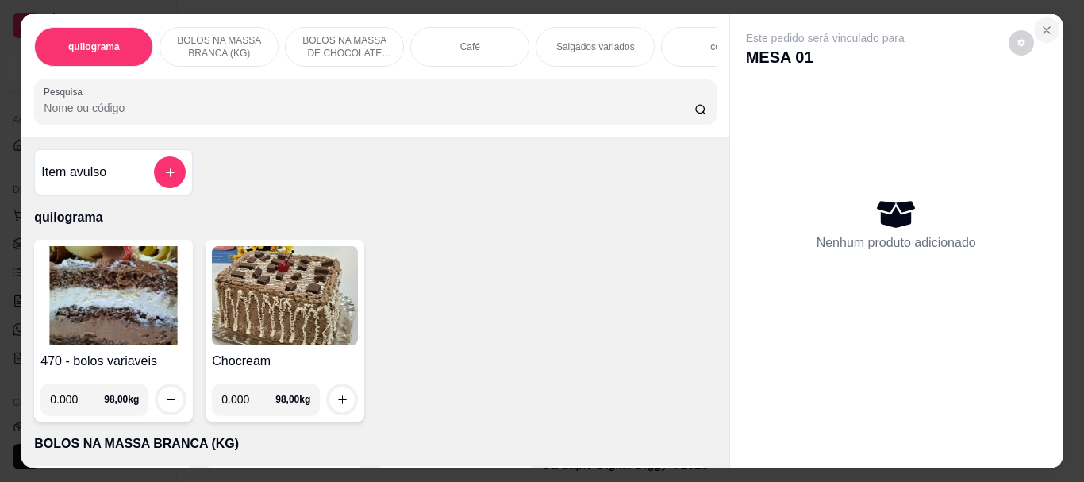
click at [1043, 27] on icon "Close" at bounding box center [1046, 30] width 6 height 6
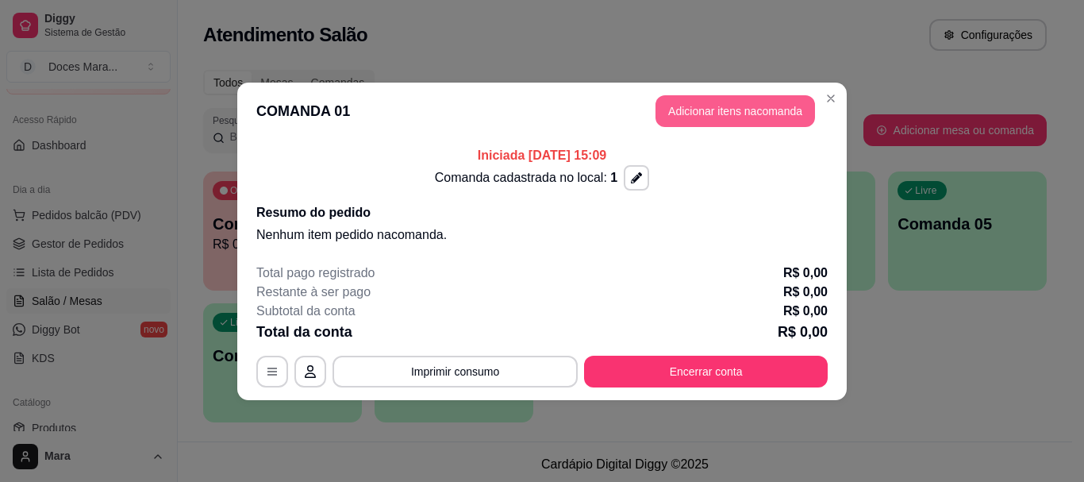
click at [758, 105] on button "Adicionar itens na comanda" at bounding box center [734, 111] width 159 height 32
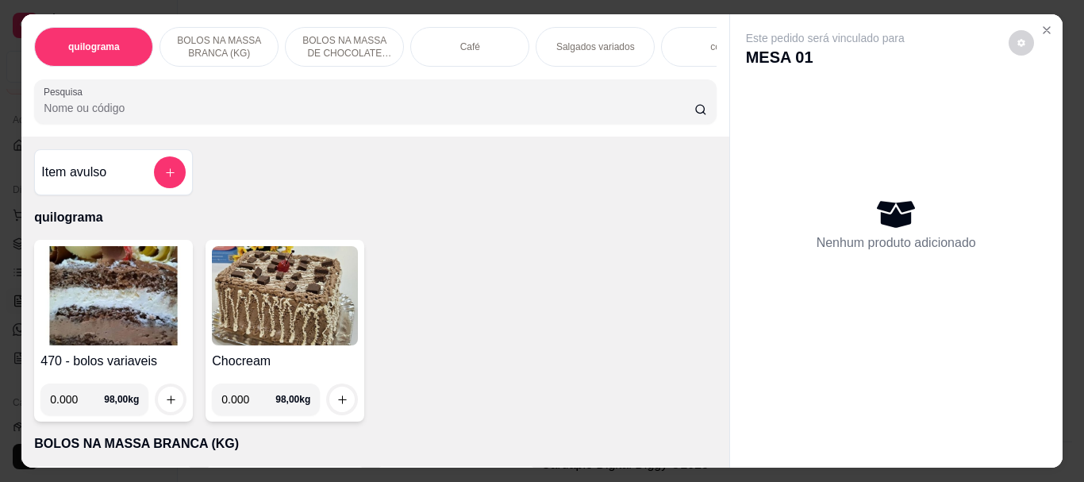
click at [571, 40] on p "Salgados variados" at bounding box center [595, 46] width 79 height 13
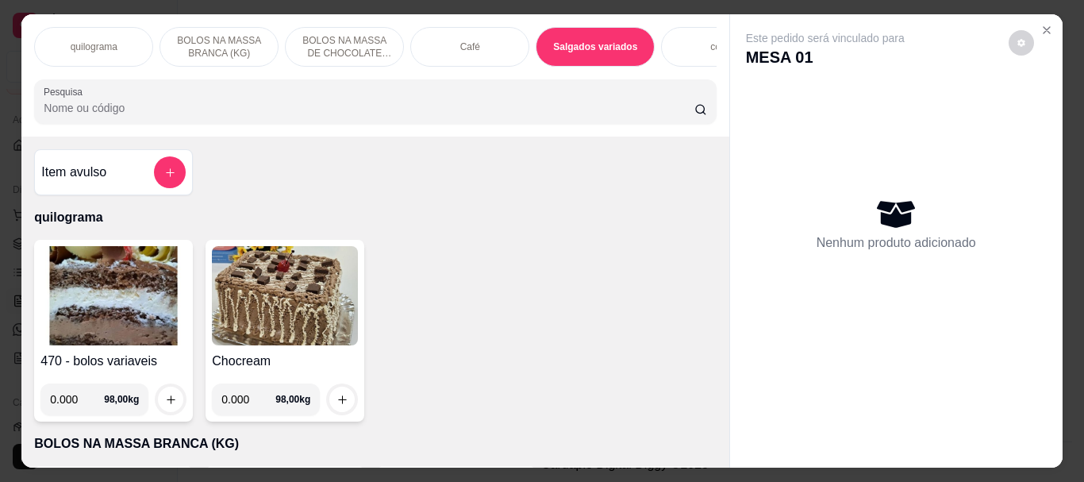
scroll to position [42, 0]
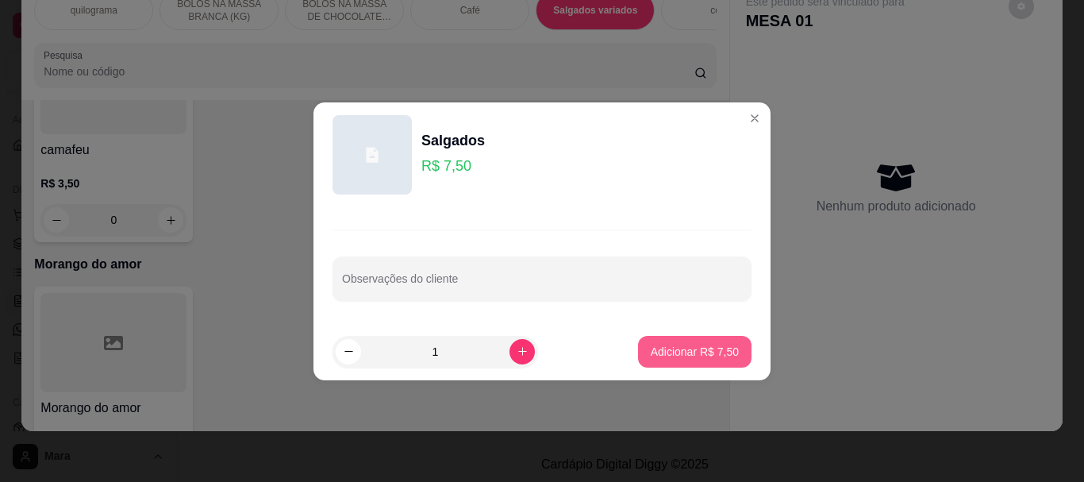
click at [666, 349] on p "Adicionar R$ 7,50" at bounding box center [694, 351] width 88 height 16
type input "1"
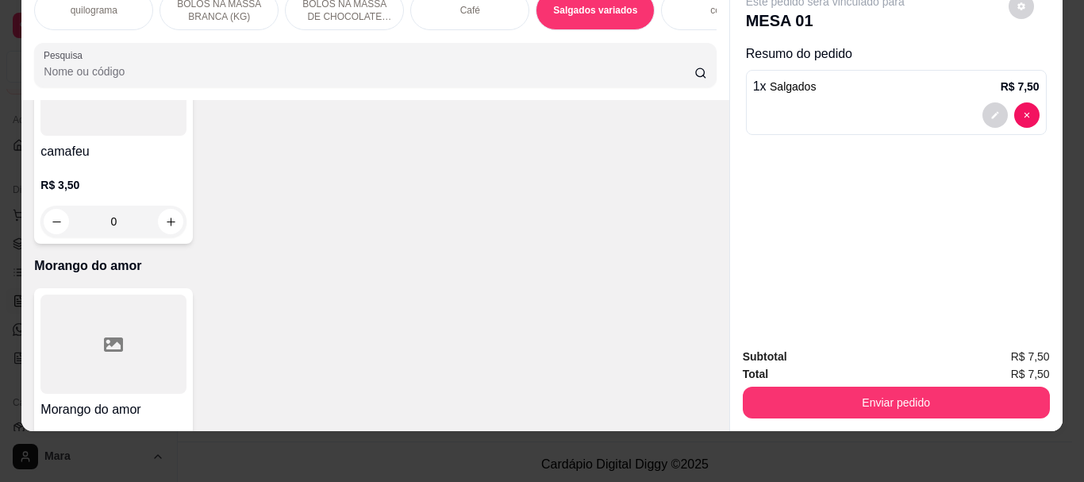
click at [496, 63] on input "Pesquisa" at bounding box center [369, 71] width 650 height 16
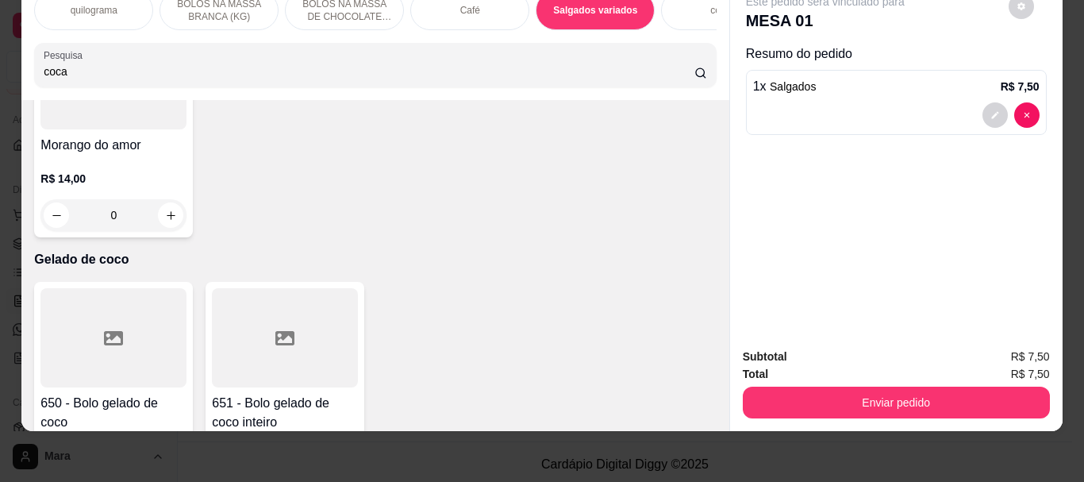
scroll to position [6361, 0]
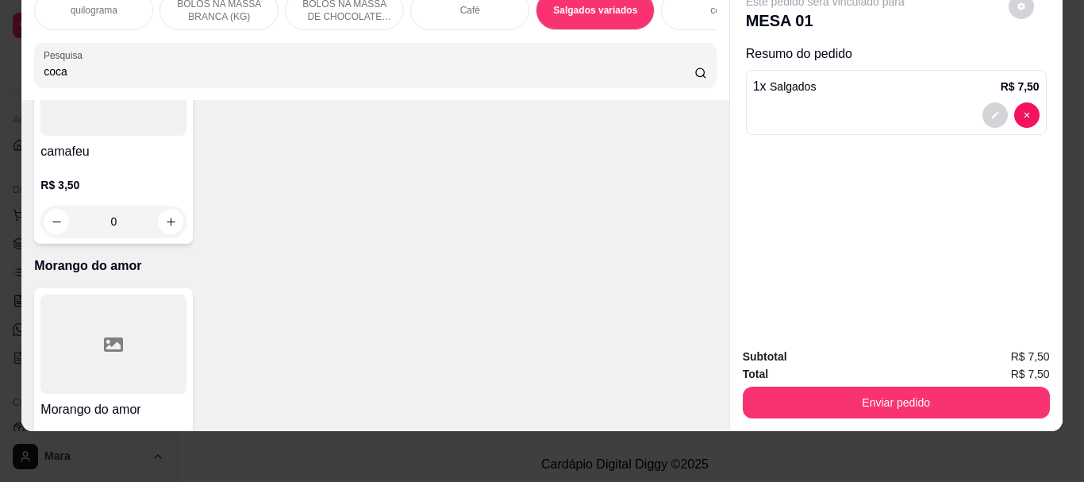
type input "coca"
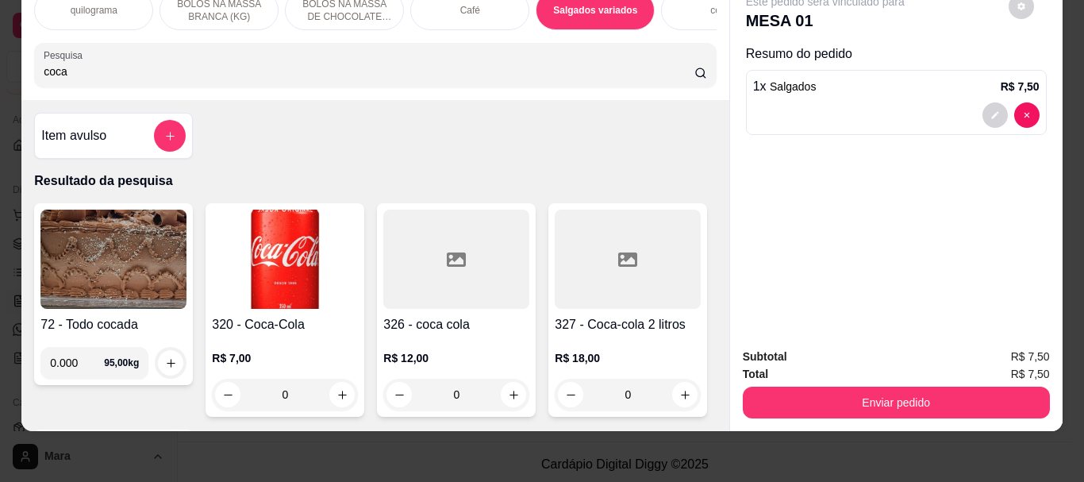
click at [287, 271] on img at bounding box center [285, 258] width 146 height 99
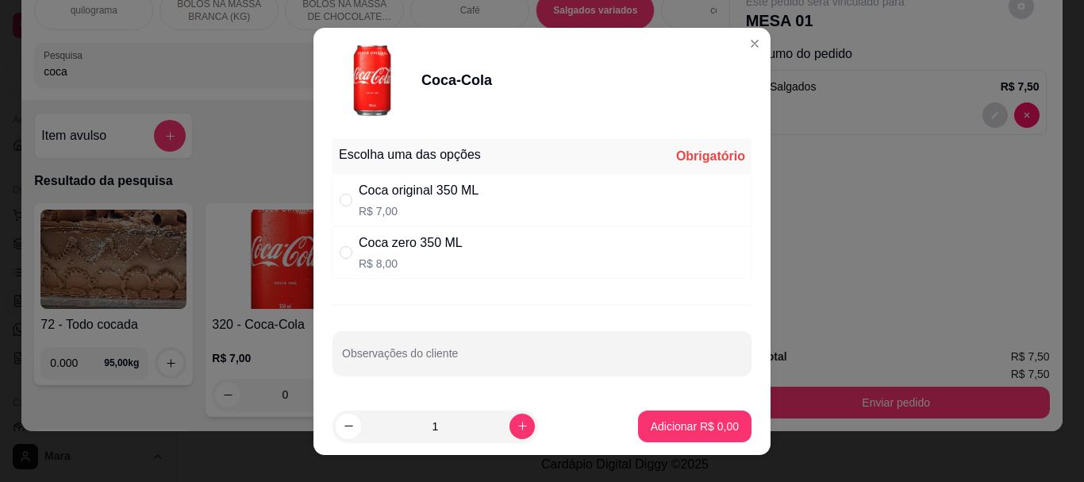
click at [383, 208] on p "R$ 7,00" at bounding box center [419, 211] width 120 height 16
radio input "true"
click at [690, 424] on p "Adicionar R$ 7,00" at bounding box center [694, 425] width 86 height 15
type input "1"
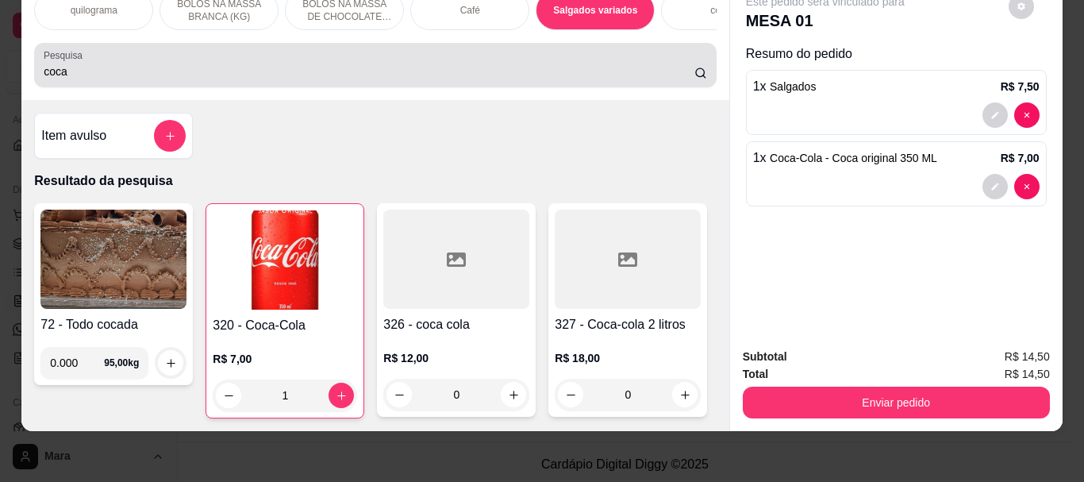
click at [324, 47] on div "Pesquisa coca" at bounding box center [374, 65] width 681 height 44
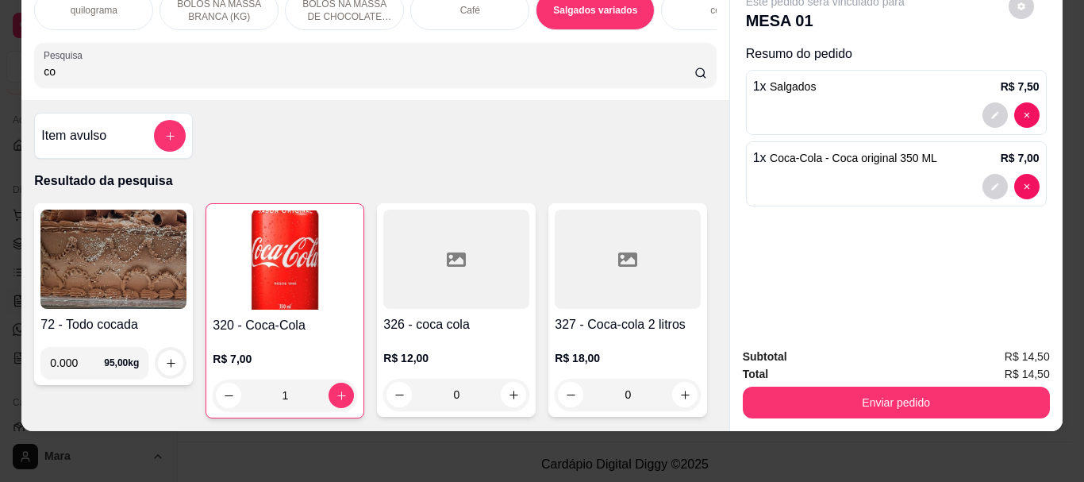
type input "c"
click at [329, 67] on input "Pesquisa" at bounding box center [369, 71] width 650 height 16
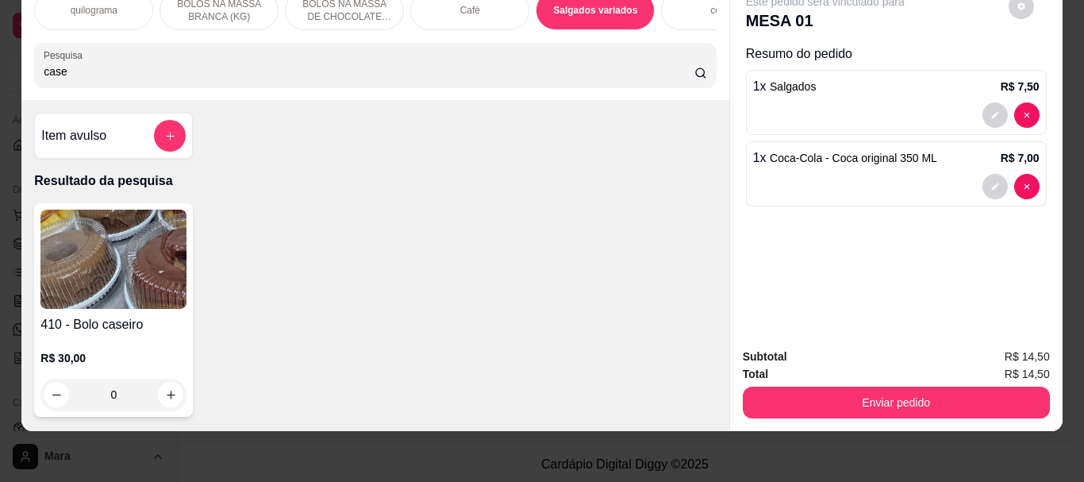
type input "case"
click at [146, 231] on img at bounding box center [113, 258] width 146 height 99
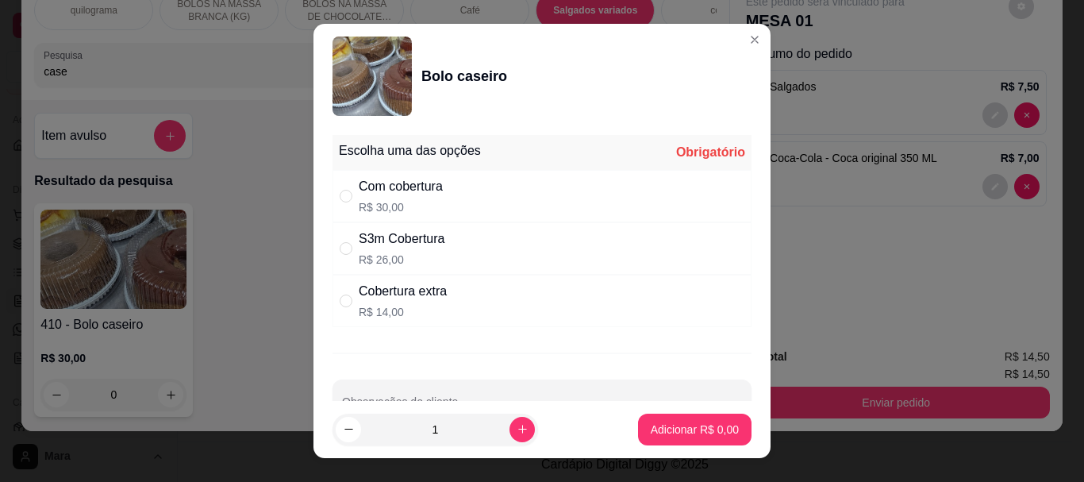
click at [369, 242] on div "S3m Cobertura" at bounding box center [402, 238] width 86 height 19
radio input "true"
click at [666, 423] on p "Adicionar R$ 26,00" at bounding box center [691, 429] width 94 height 16
type input "1"
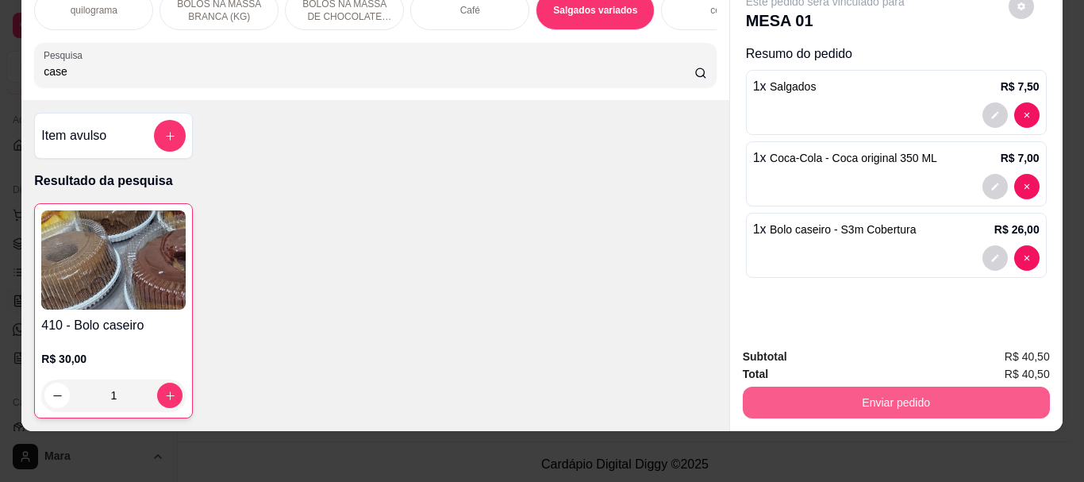
click at [855, 386] on button "Enviar pedido" at bounding box center [895, 402] width 307 height 32
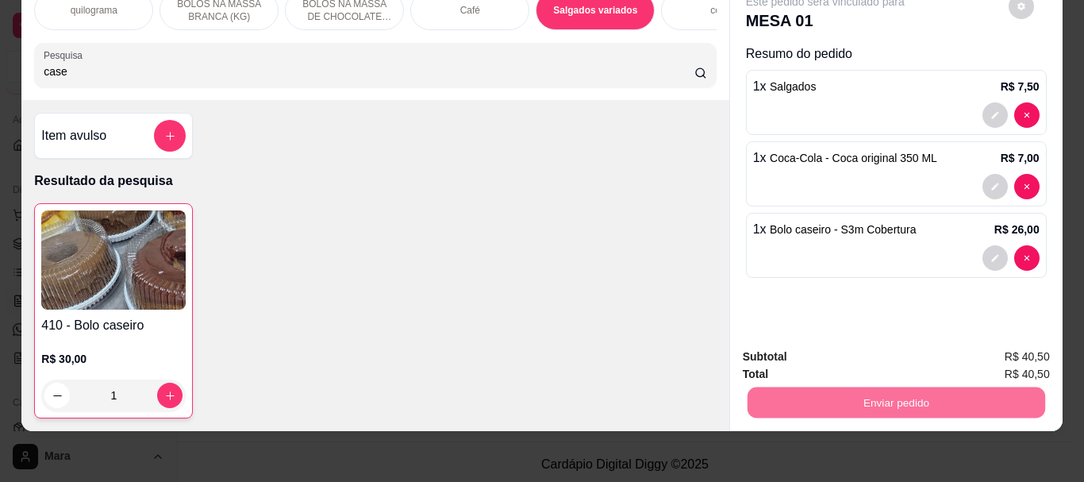
click at [868, 351] on button "Não registrar e enviar pedido" at bounding box center [843, 351] width 165 height 30
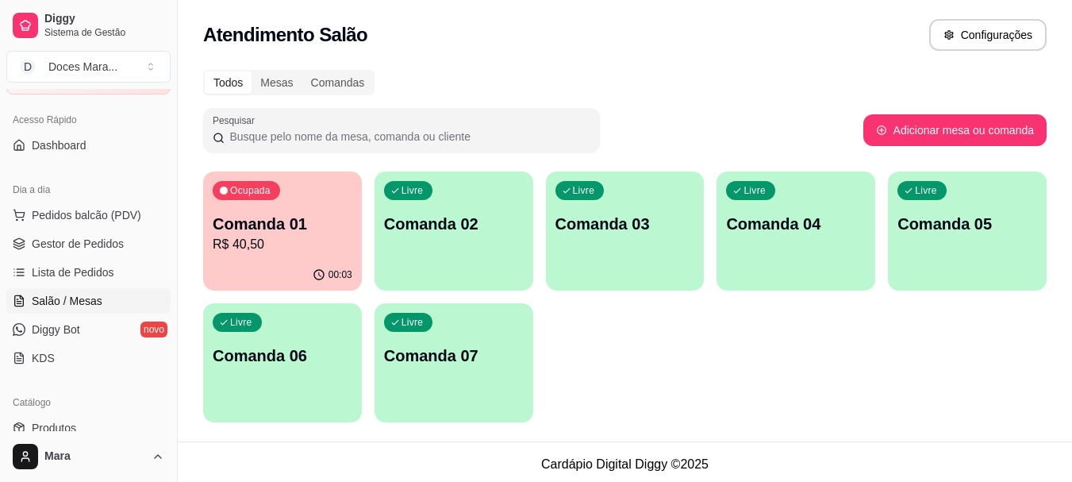
click at [431, 244] on div "Livre Comanda 02" at bounding box center [453, 221] width 159 height 100
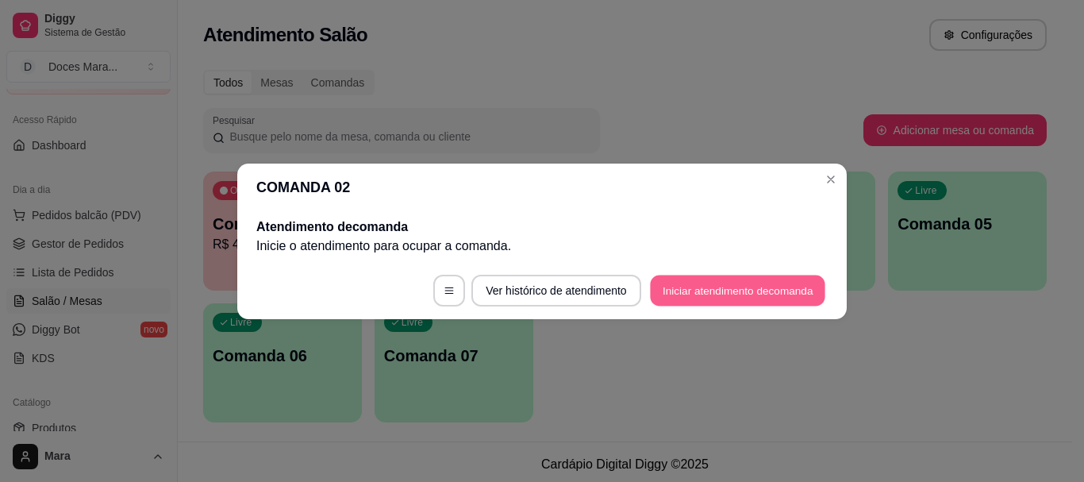
click at [689, 285] on button "Iniciar atendimento de comanda" at bounding box center [737, 289] width 175 height 31
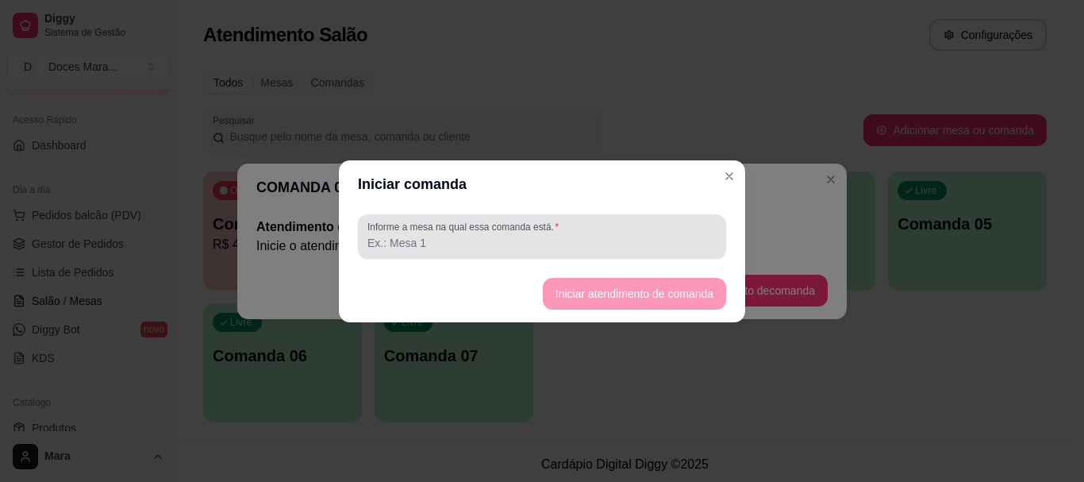
click at [631, 239] on input "Informe a mesa na qual essa comanda está." at bounding box center [541, 243] width 349 height 16
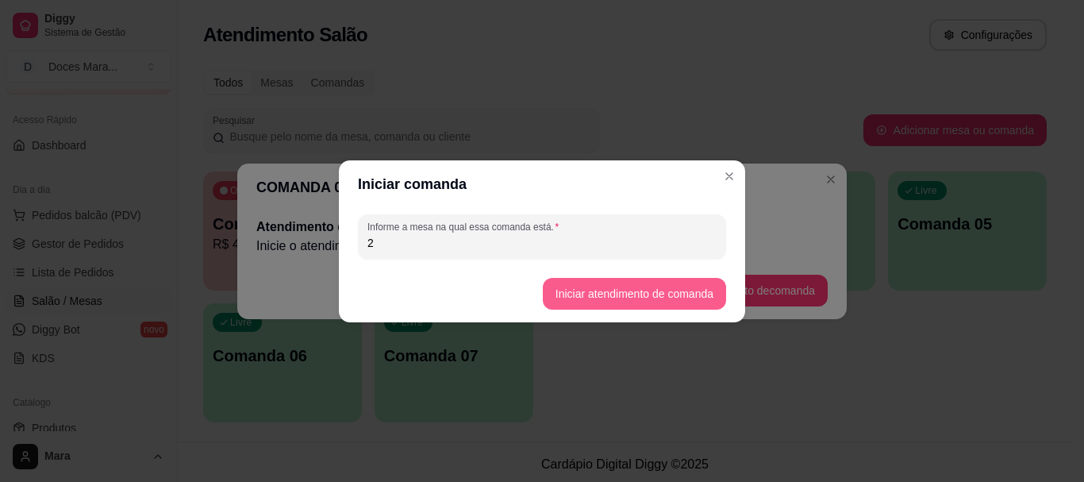
type input "2"
click at [644, 295] on button "Iniciar atendimento de comanda" at bounding box center [634, 294] width 183 height 32
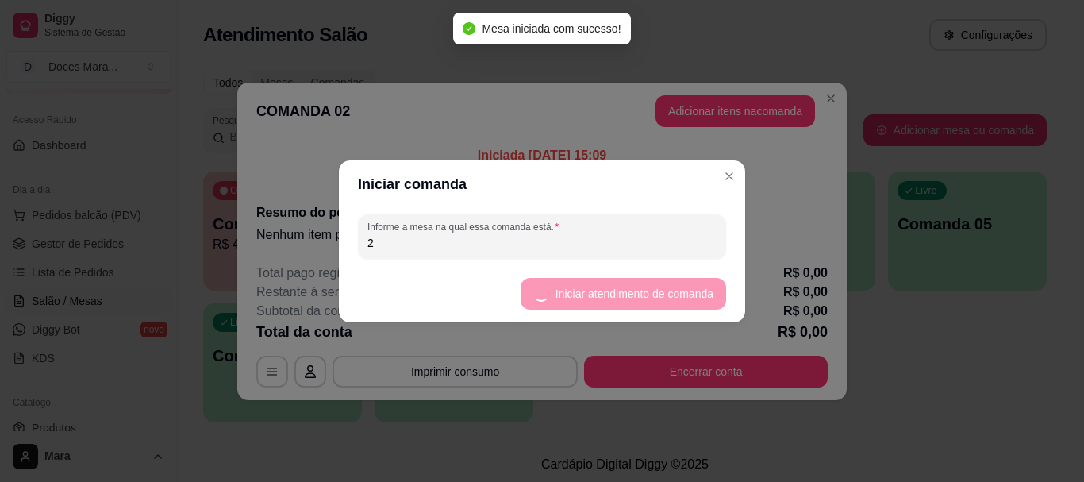
click at [505, 237] on input "2" at bounding box center [541, 243] width 349 height 16
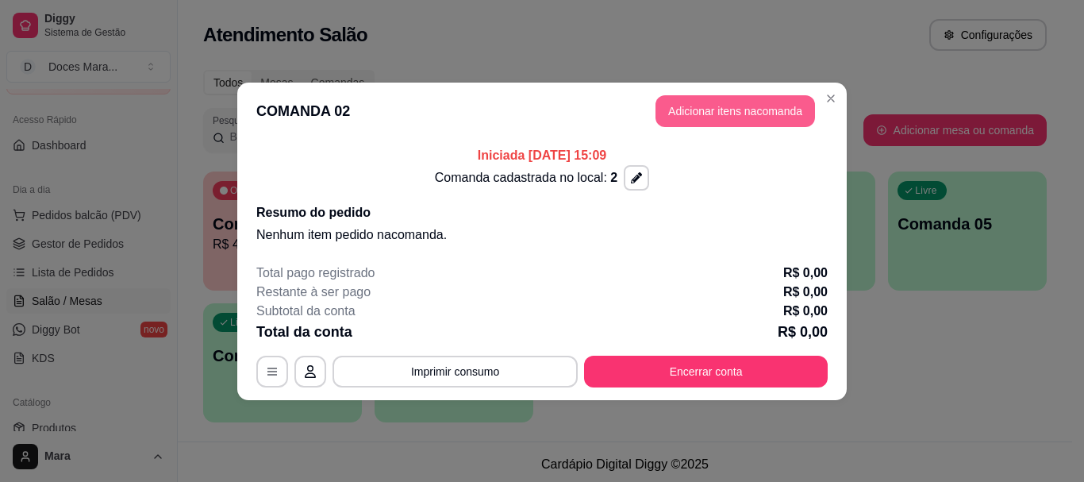
click at [708, 108] on button "Adicionar itens na comanda" at bounding box center [734, 111] width 159 height 32
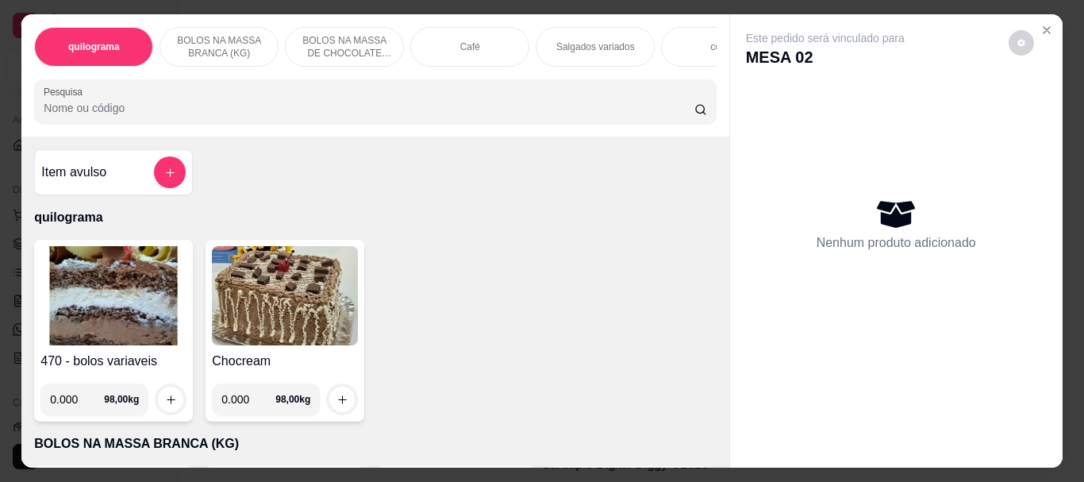
click at [105, 301] on img at bounding box center [113, 295] width 146 height 99
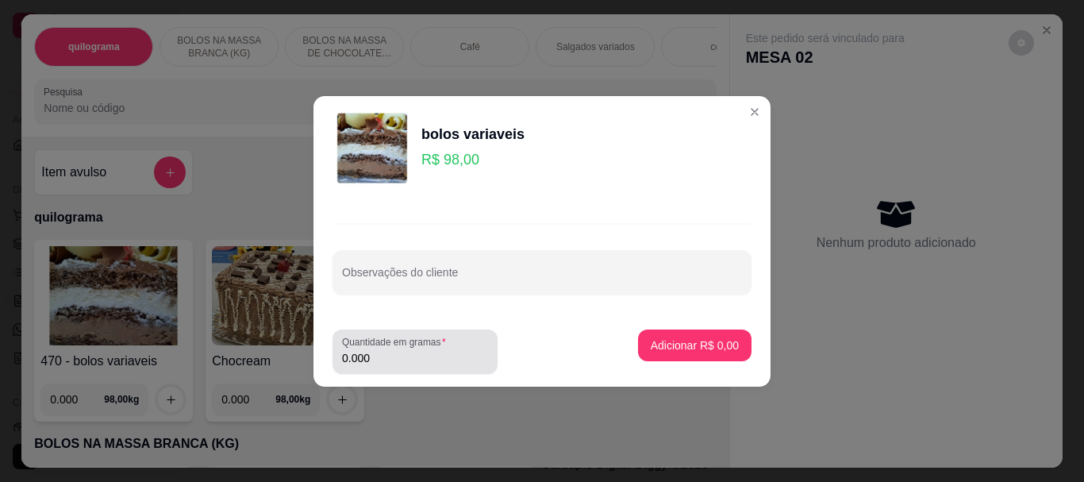
click at [389, 355] on input "0.000" at bounding box center [415, 358] width 146 height 16
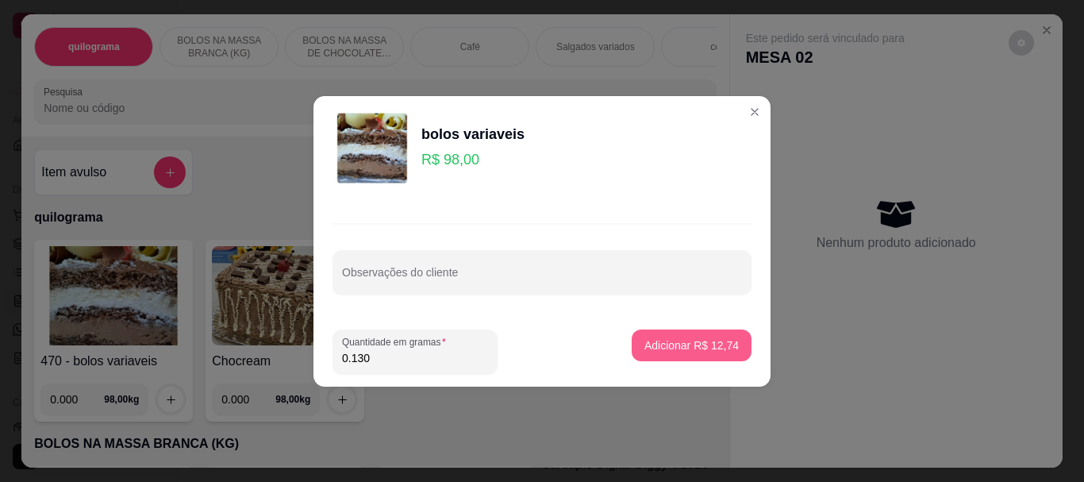
type input "0.130"
click at [660, 342] on p "Adicionar R$ 12,74" at bounding box center [692, 344] width 92 height 15
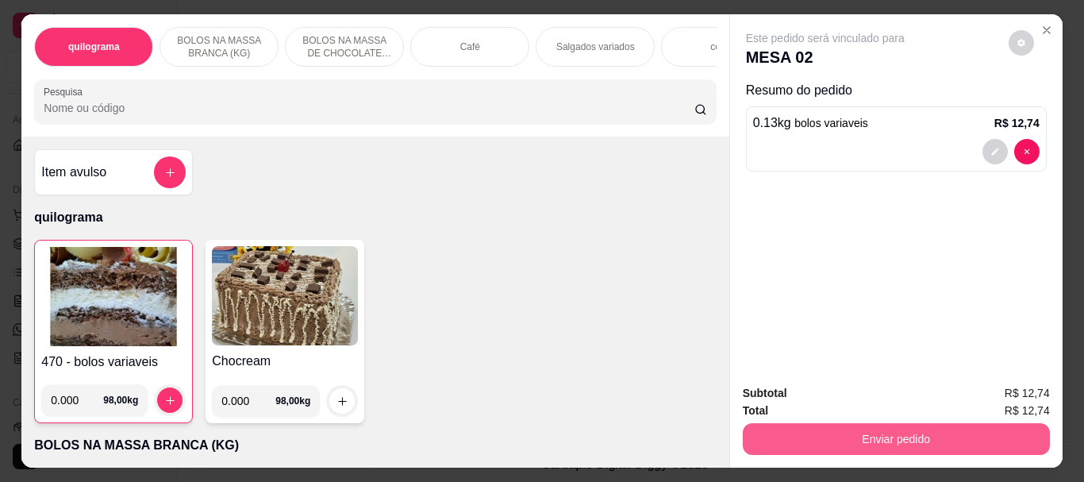
click at [912, 428] on button "Enviar pedido" at bounding box center [895, 439] width 307 height 32
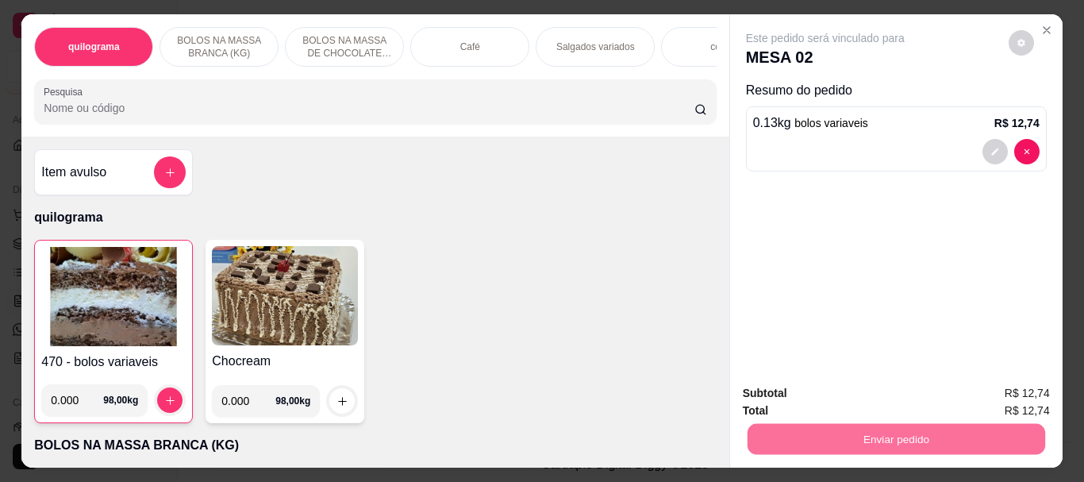
click at [869, 393] on button "Não registrar e enviar pedido" at bounding box center [843, 392] width 160 height 29
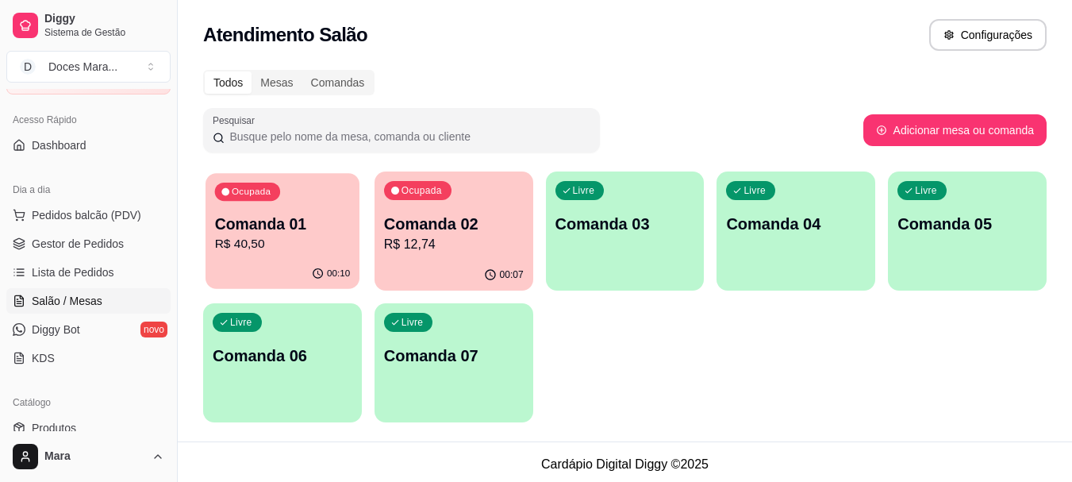
click at [294, 232] on p "Comanda 01" at bounding box center [283, 223] width 136 height 21
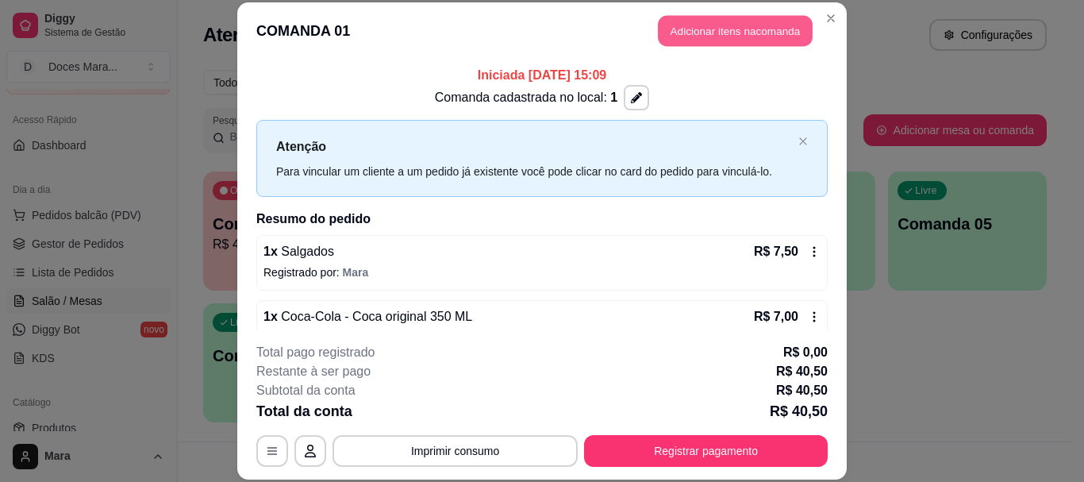
click at [679, 33] on button "Adicionar itens na comanda" at bounding box center [735, 31] width 155 height 31
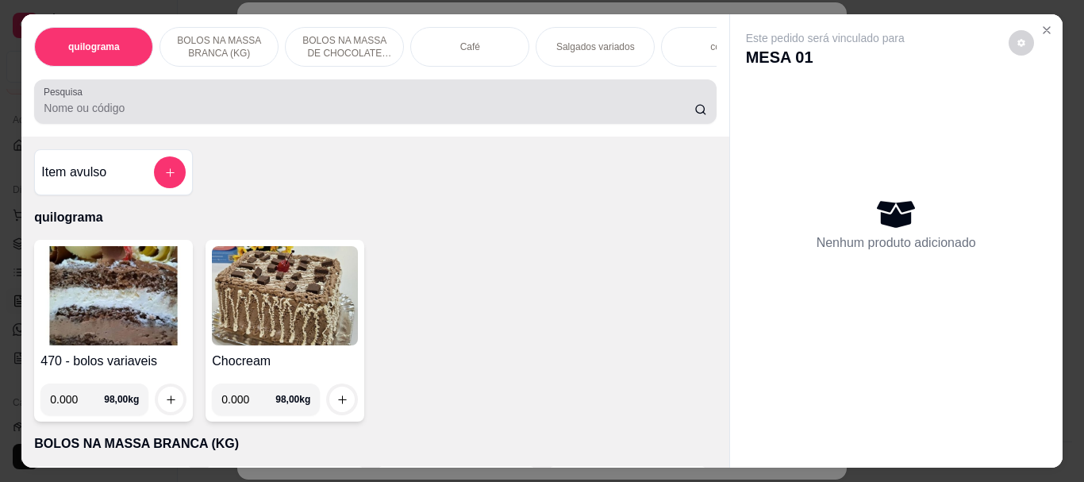
click at [297, 102] on div at bounding box center [375, 102] width 662 height 32
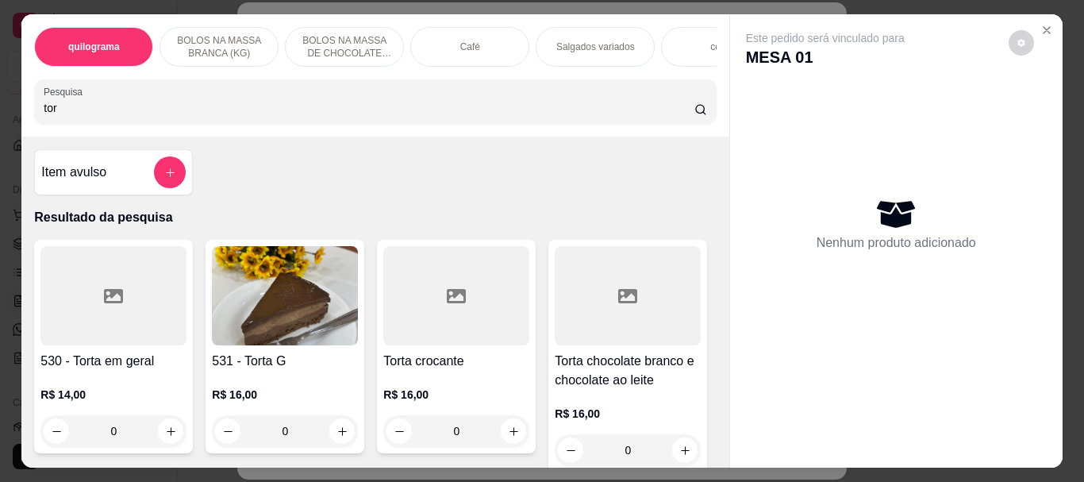
type input "tor"
click at [285, 302] on img at bounding box center [285, 295] width 146 height 99
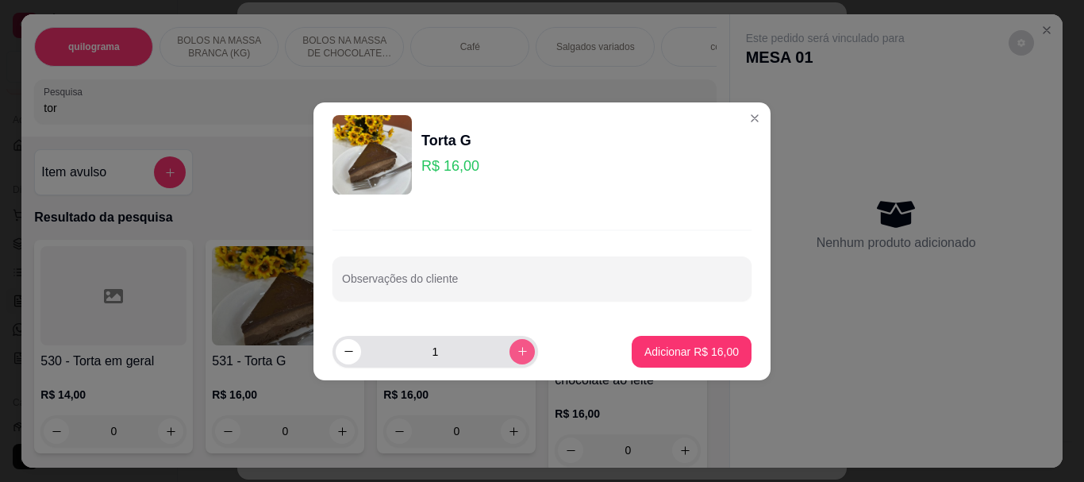
click at [516, 349] on button "increase-product-quantity" at bounding box center [521, 351] width 25 height 25
type input "2"
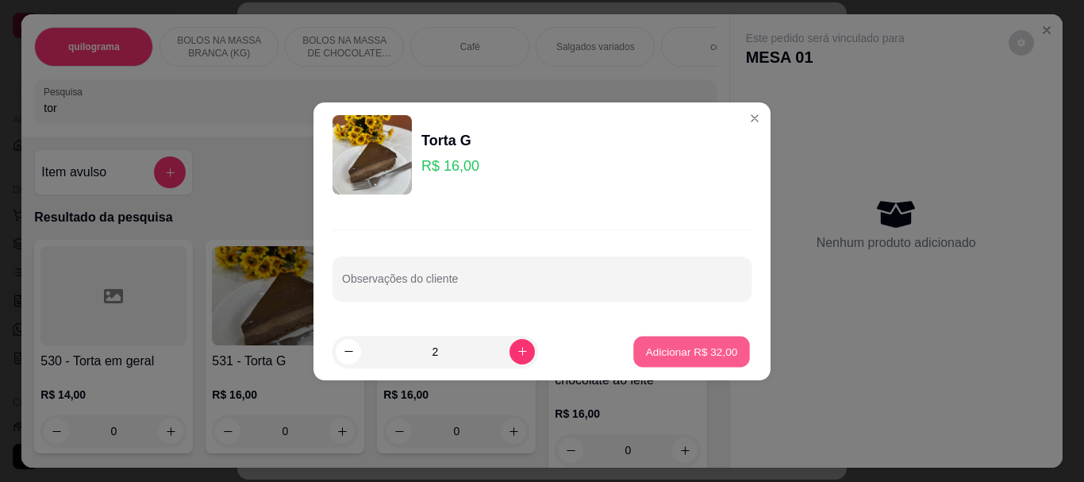
click at [658, 352] on p "Adicionar R$ 32,00" at bounding box center [692, 350] width 92 height 15
type input "2"
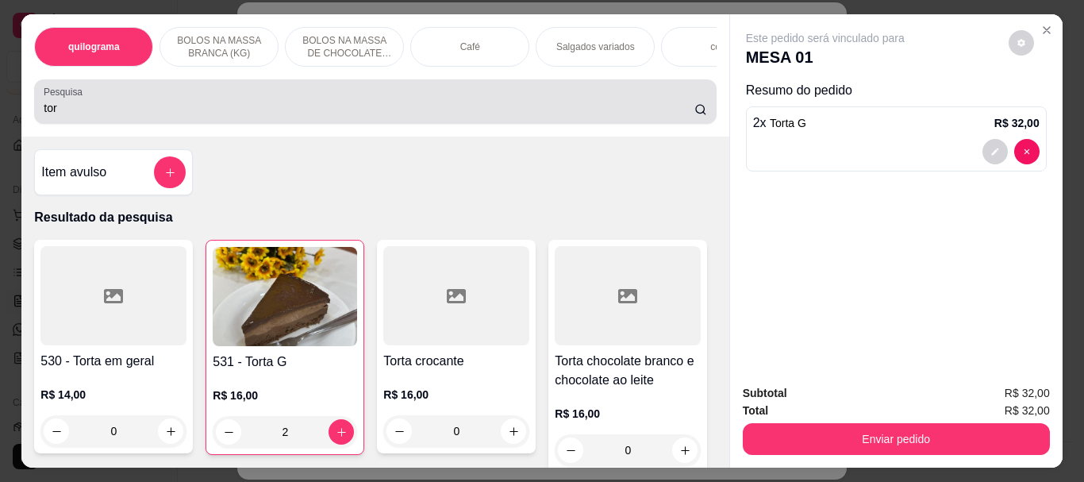
click at [360, 106] on input "tor" at bounding box center [369, 108] width 650 height 16
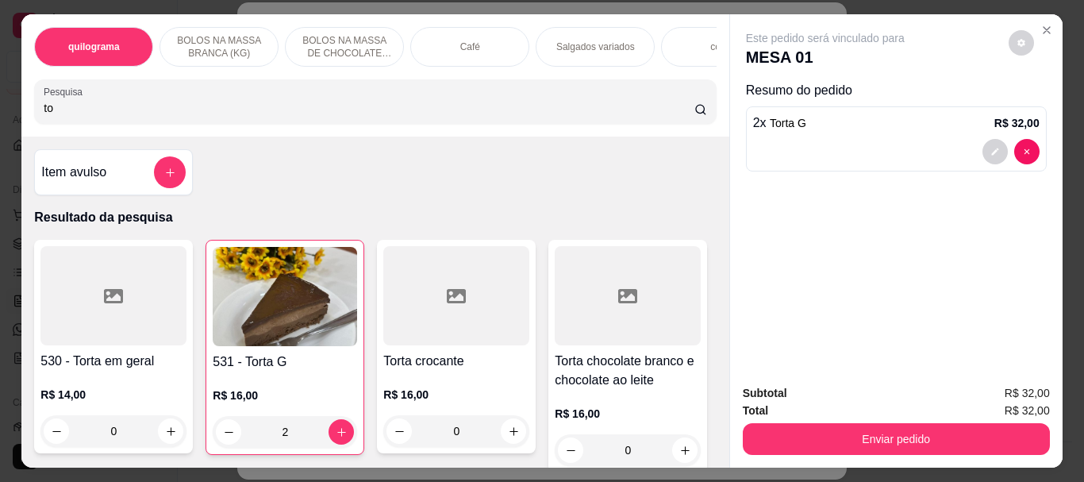
type input "t"
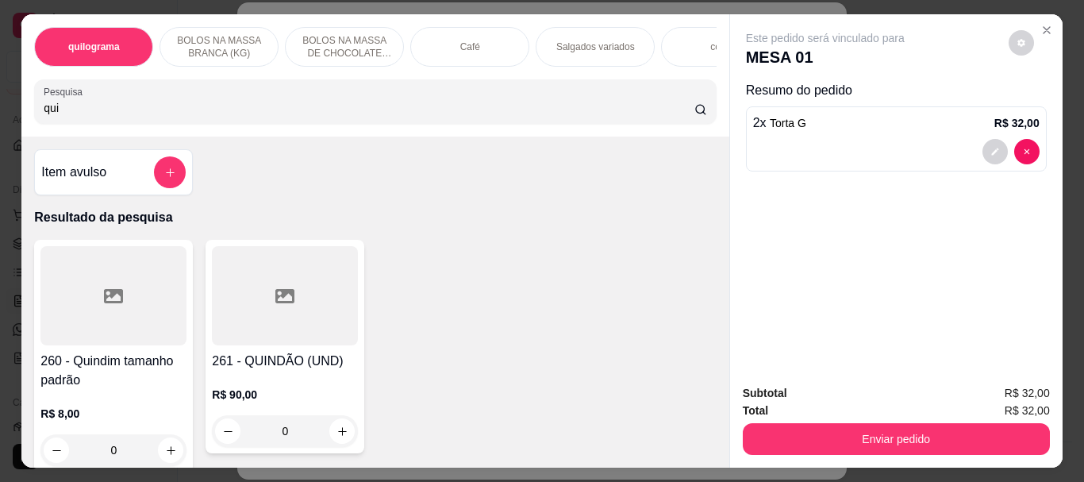
type input "qui"
click at [81, 329] on div at bounding box center [113, 295] width 146 height 99
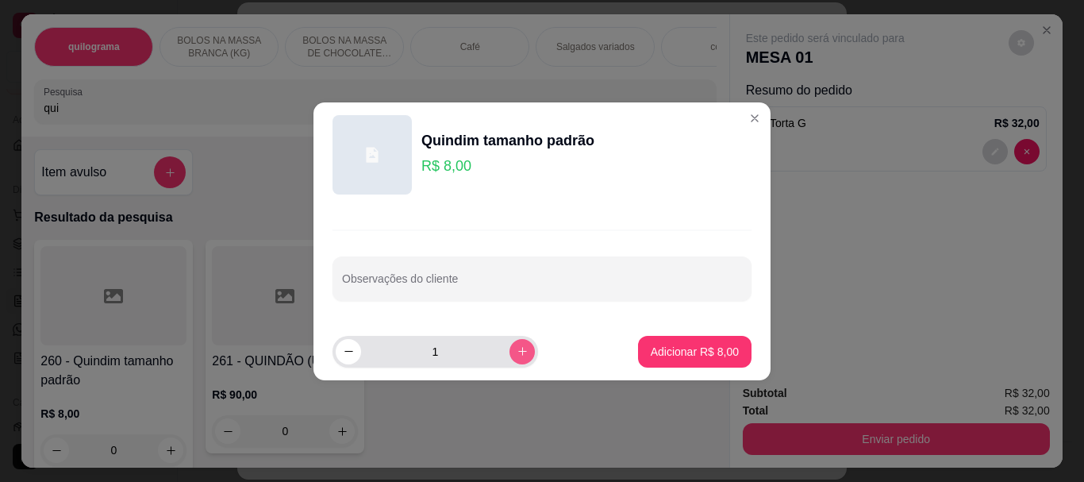
click at [516, 355] on icon "increase-product-quantity" at bounding box center [522, 351] width 12 height 12
type input "2"
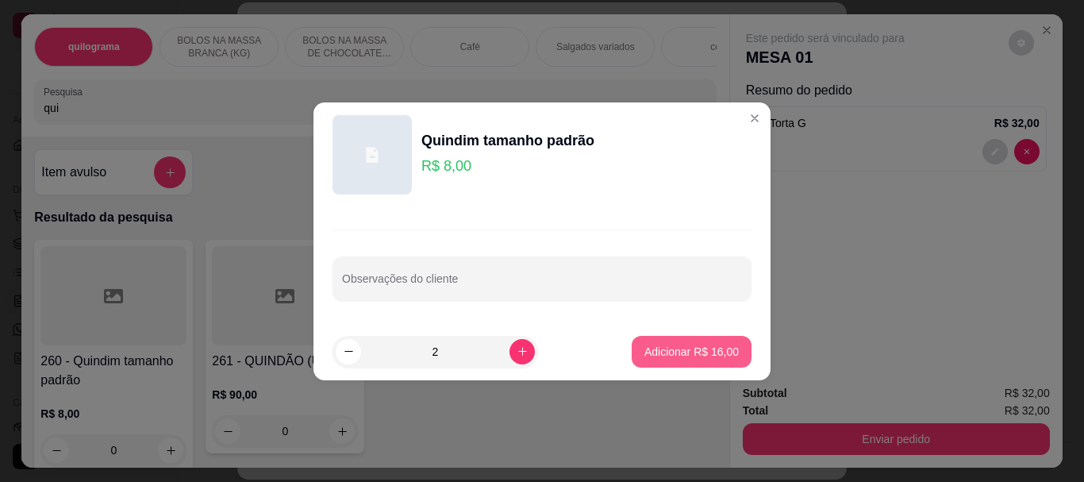
click at [646, 350] on p "Adicionar R$ 16,00" at bounding box center [691, 351] width 94 height 16
type input "2"
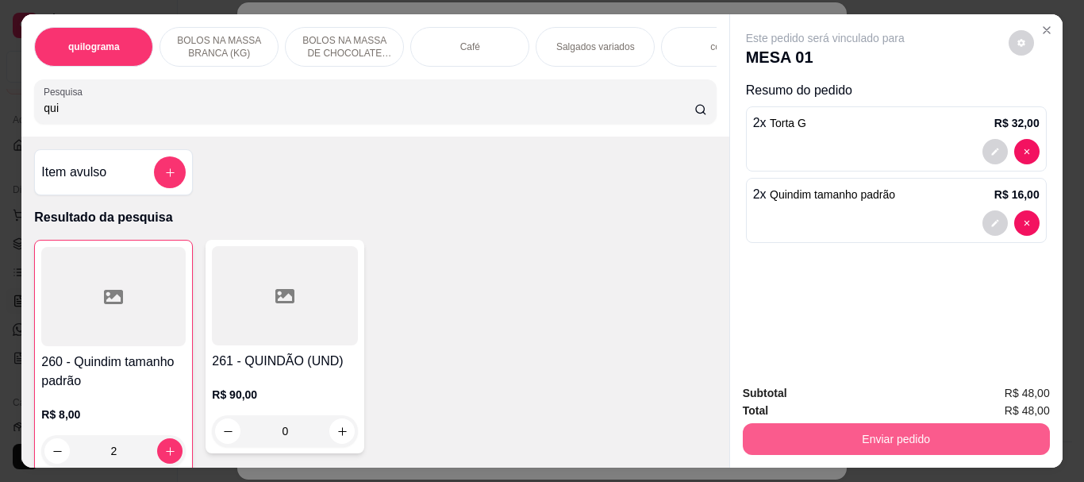
click at [885, 427] on button "Enviar pedido" at bounding box center [895, 439] width 307 height 32
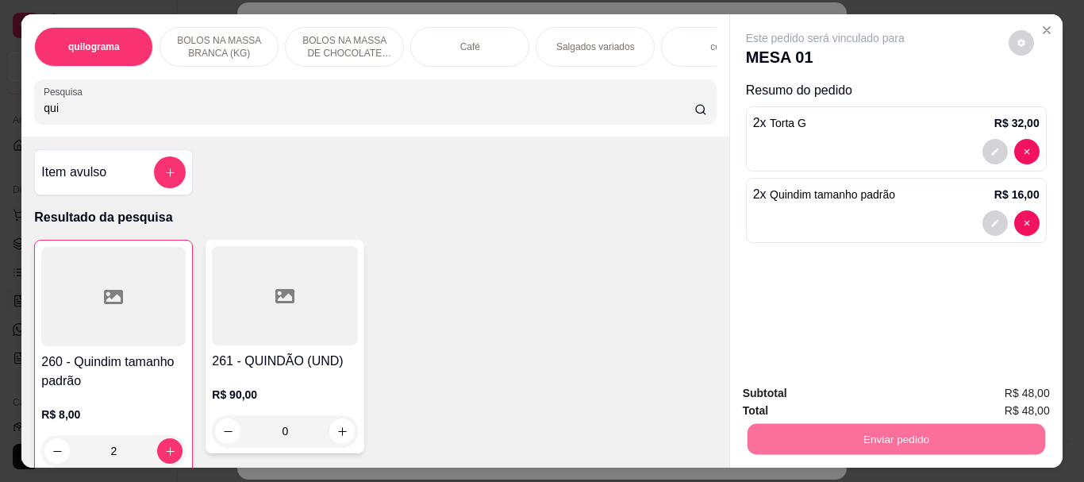
click at [889, 389] on button "Não registrar e enviar pedido" at bounding box center [843, 392] width 160 height 29
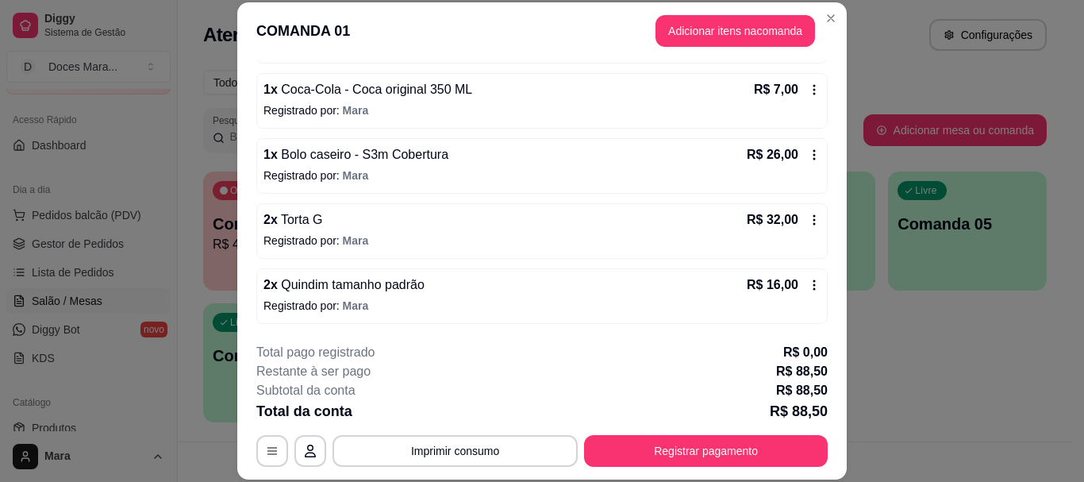
scroll to position [48, 0]
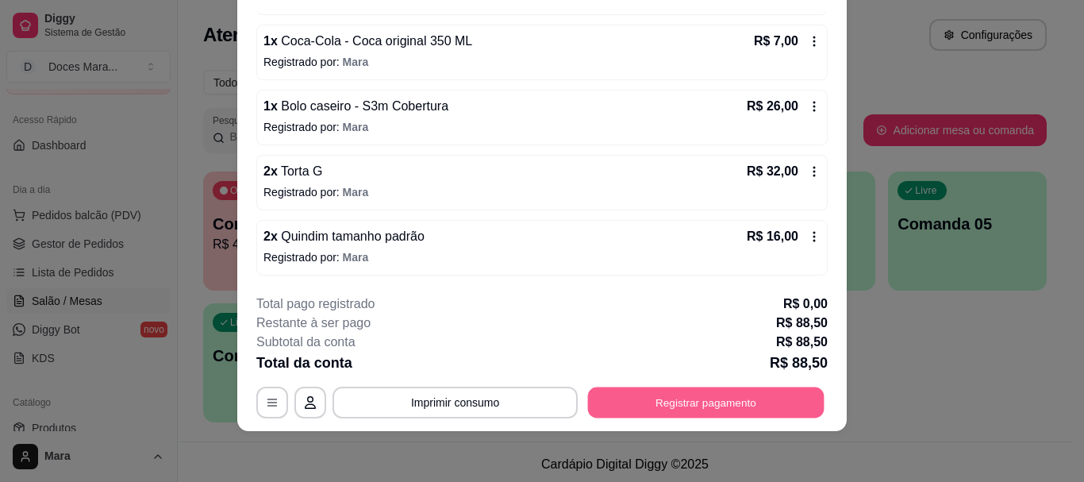
click at [662, 408] on button "Registrar pagamento" at bounding box center [706, 402] width 236 height 31
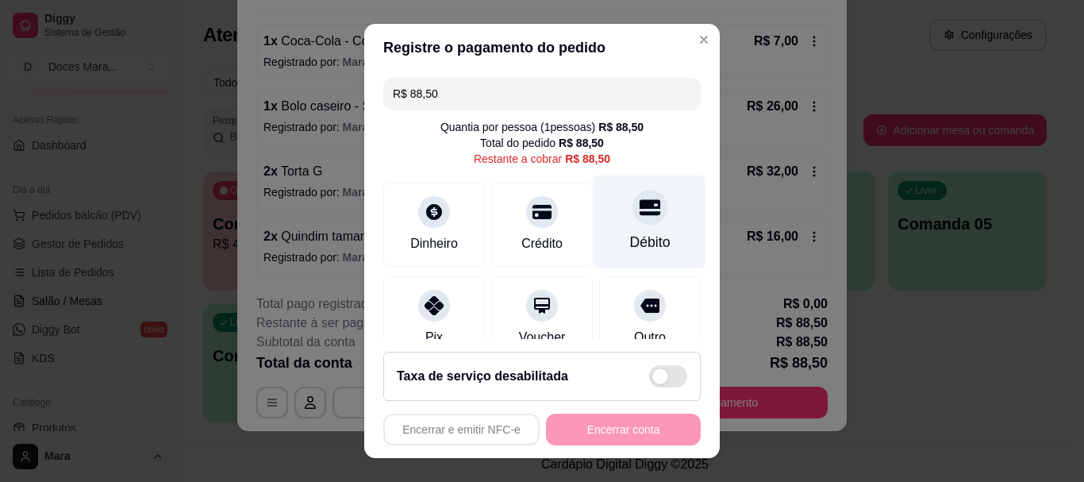
click at [639, 217] on icon at bounding box center [649, 208] width 21 height 21
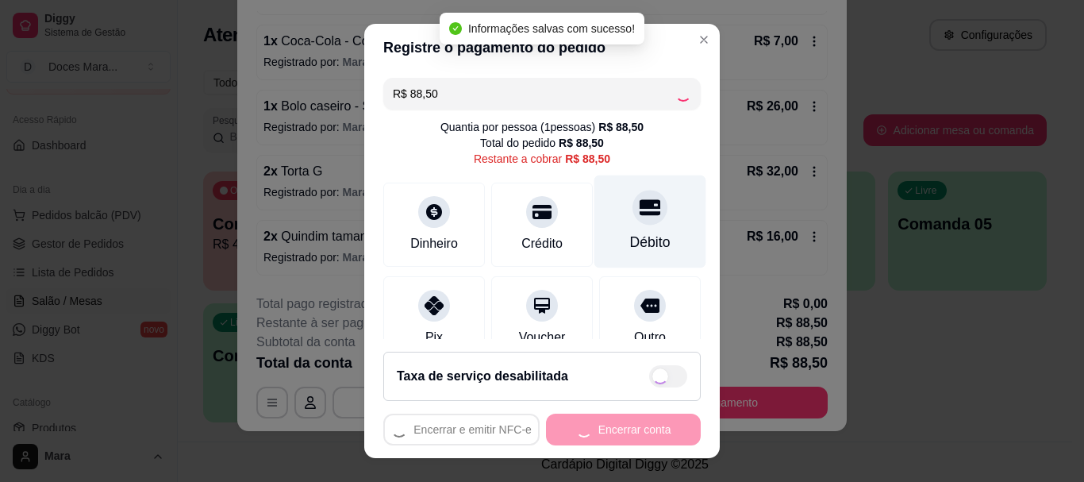
type input "R$ 0,00"
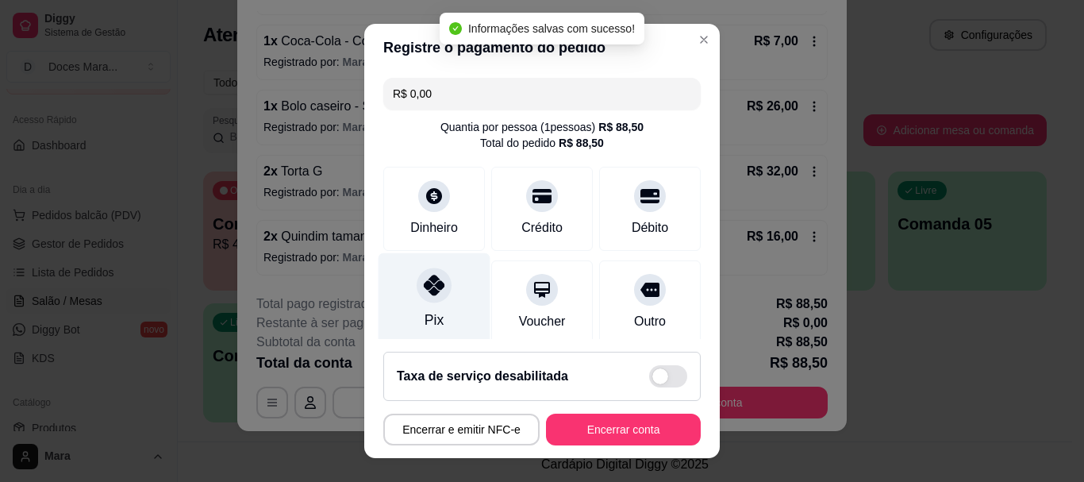
click at [424, 302] on div at bounding box center [433, 285] width 35 height 35
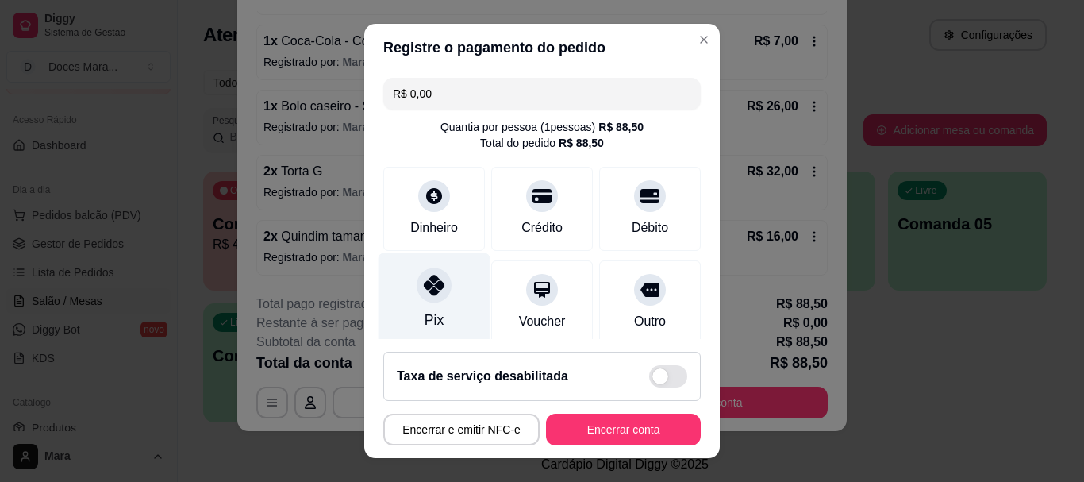
click at [424, 295] on icon at bounding box center [434, 285] width 21 height 21
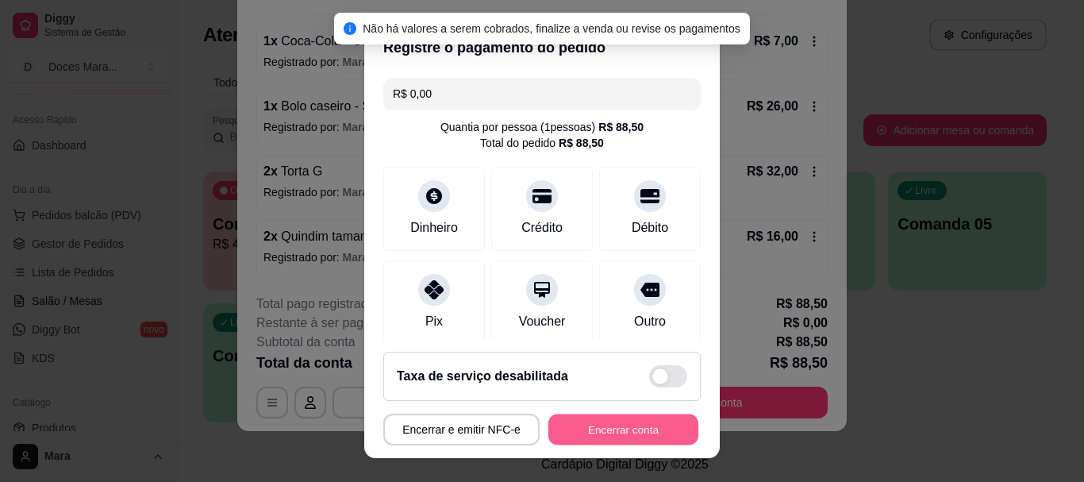
click at [613, 424] on button "Encerrar conta" at bounding box center [623, 428] width 150 height 31
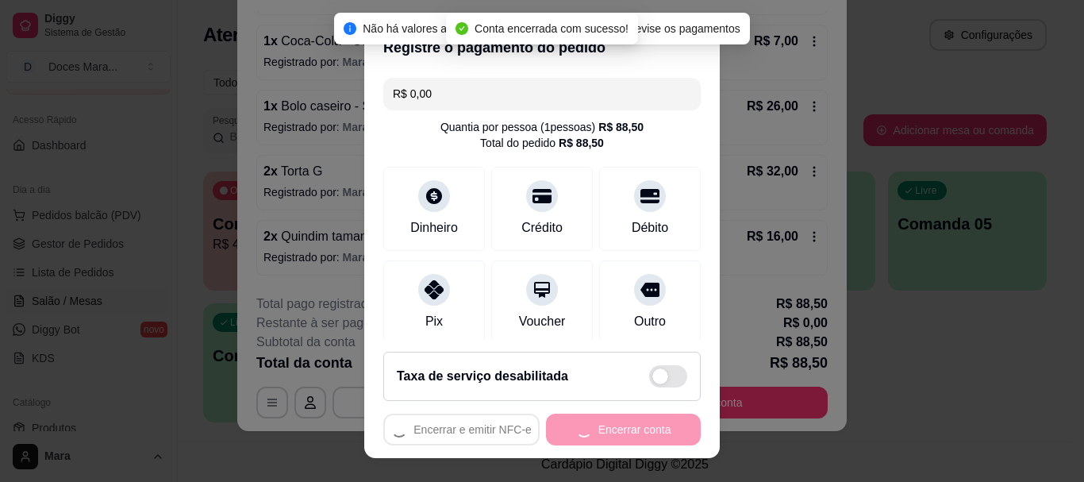
scroll to position [0, 0]
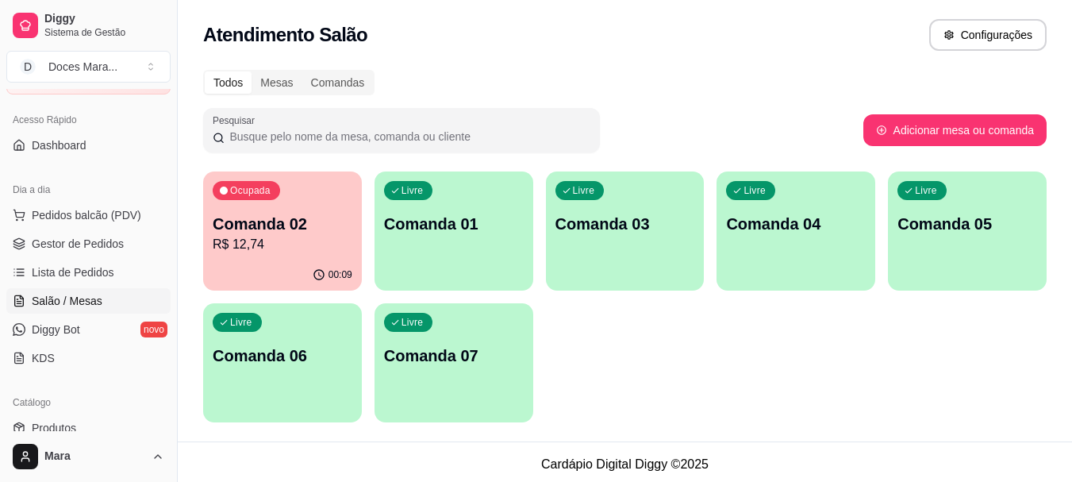
click at [278, 247] on p "R$ 12,74" at bounding box center [283, 244] width 140 height 19
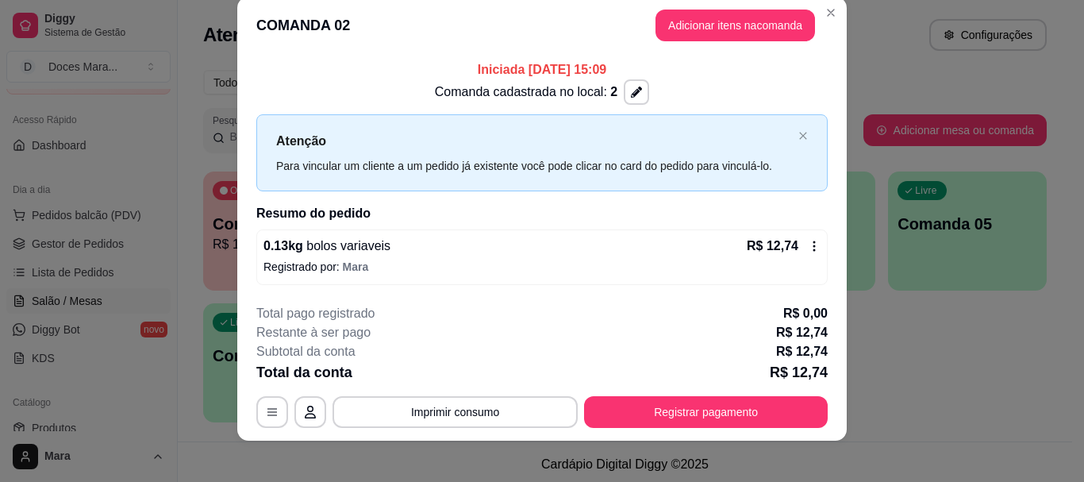
scroll to position [32, 0]
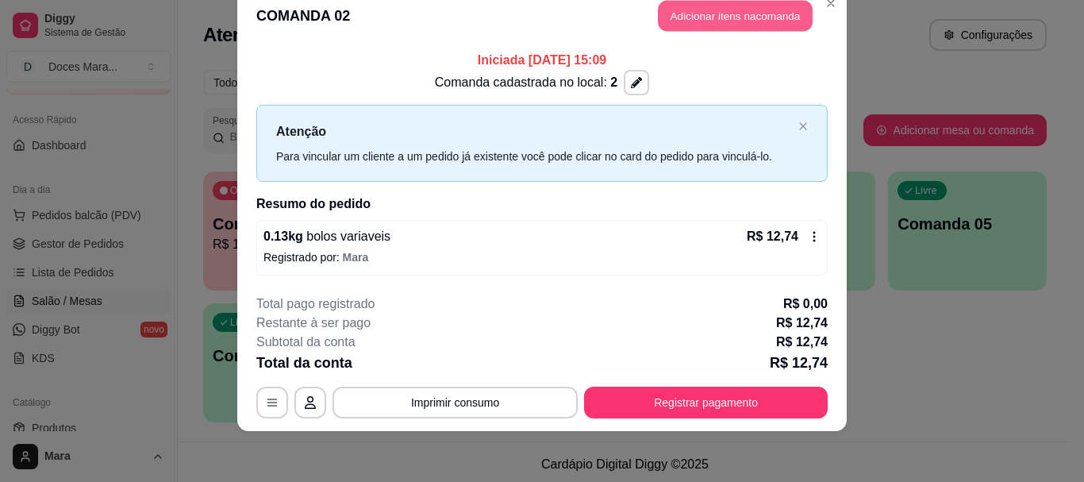
click at [720, 17] on button "Adicionar itens na comanda" at bounding box center [735, 16] width 155 height 31
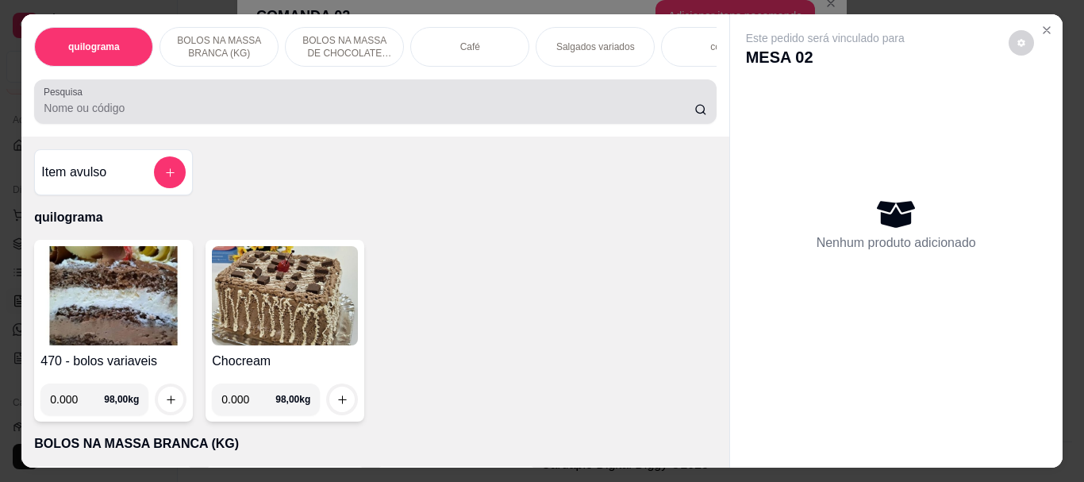
click at [379, 111] on input "Pesquisa" at bounding box center [369, 108] width 650 height 16
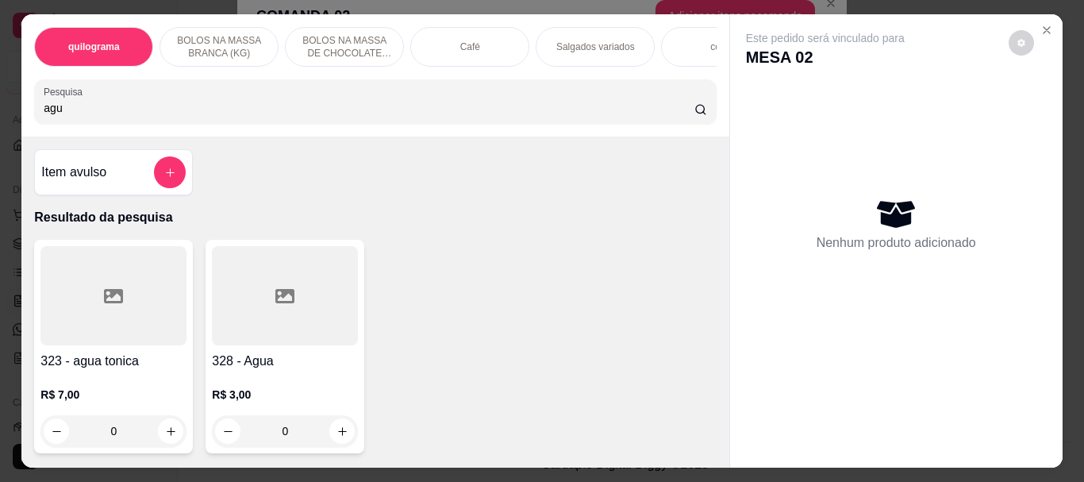
type input "agu"
click at [267, 318] on div at bounding box center [285, 295] width 146 height 99
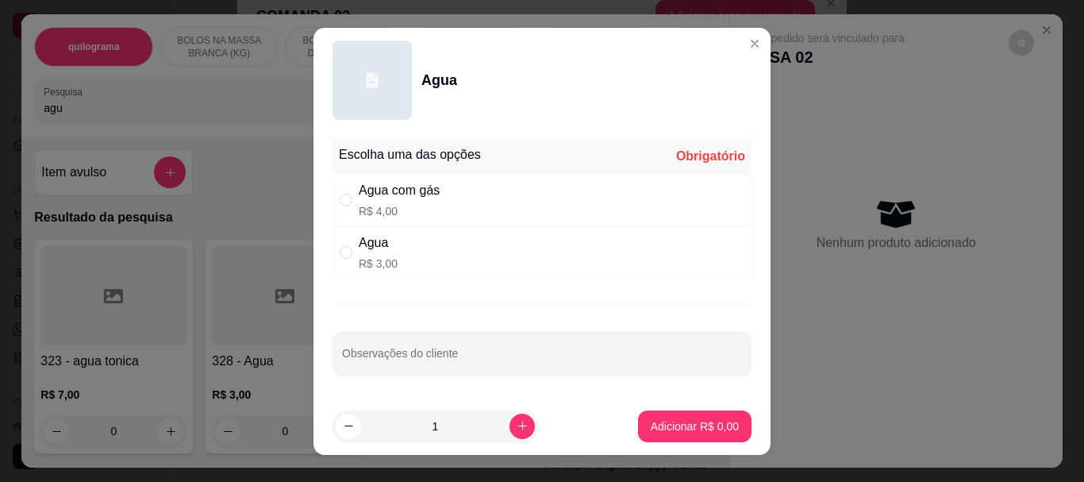
click at [386, 251] on div "Agua" at bounding box center [378, 242] width 39 height 19
radio input "true"
click at [672, 418] on p "Adicionar R$ 3,00" at bounding box center [694, 425] width 86 height 15
type input "1"
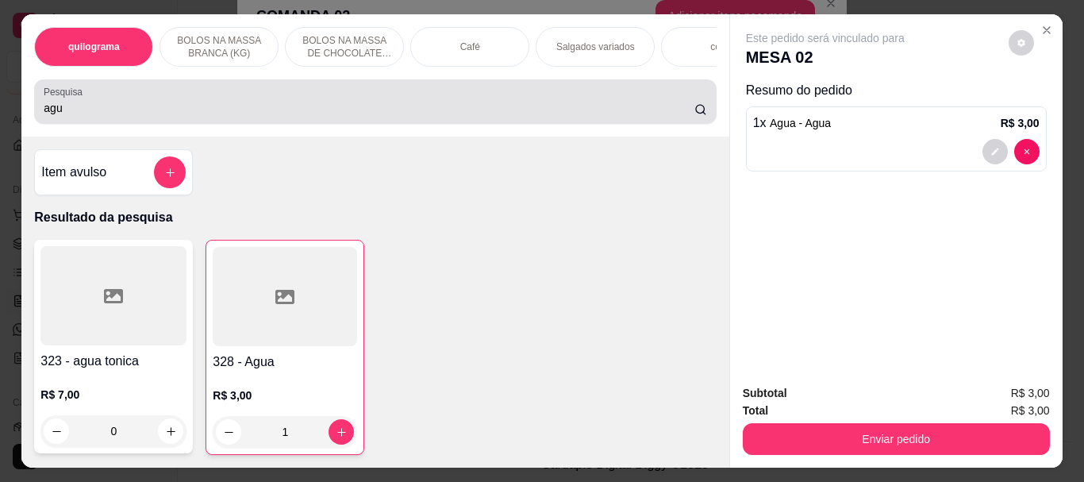
click at [544, 116] on input "agu" at bounding box center [369, 108] width 650 height 16
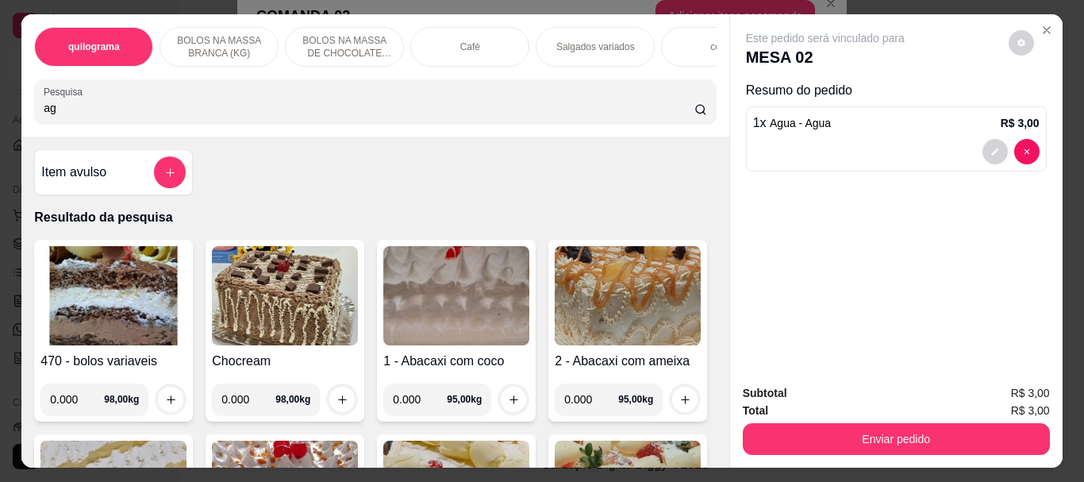
type input "a"
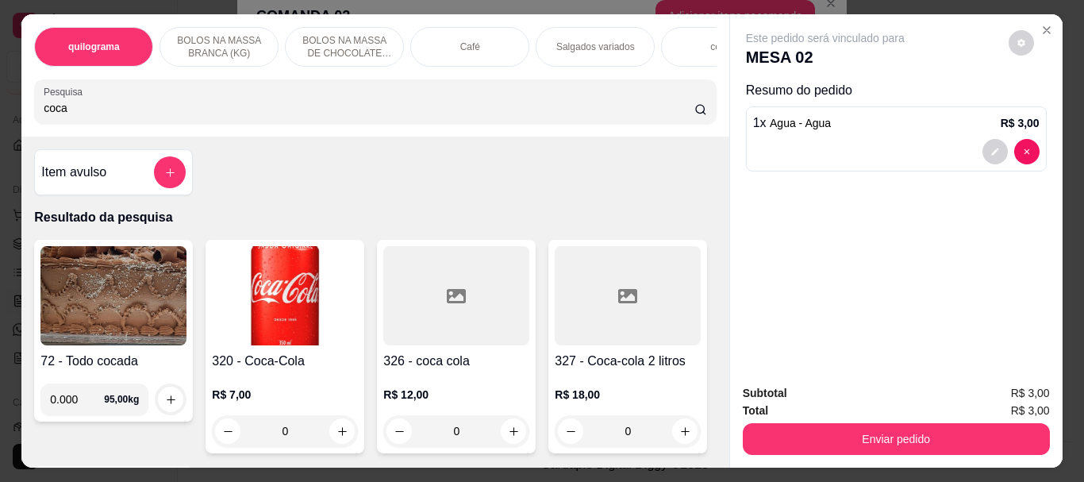
type input "coca"
click at [283, 283] on img at bounding box center [285, 295] width 146 height 99
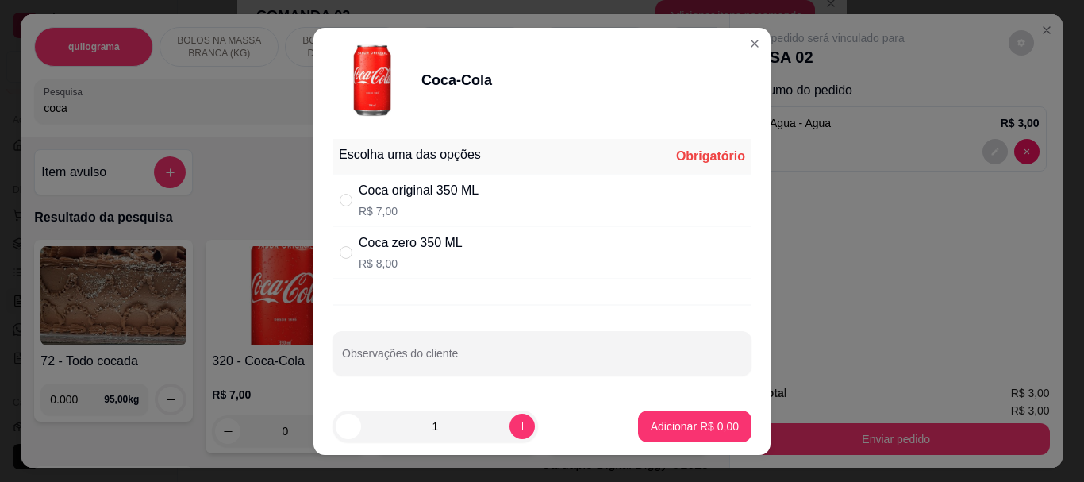
click at [401, 200] on div "Coca original 350 ML R$ 7,00" at bounding box center [419, 200] width 120 height 38
radio input "true"
click at [654, 417] on button "Adicionar R$ 7,00" at bounding box center [694, 426] width 113 height 32
type input "1"
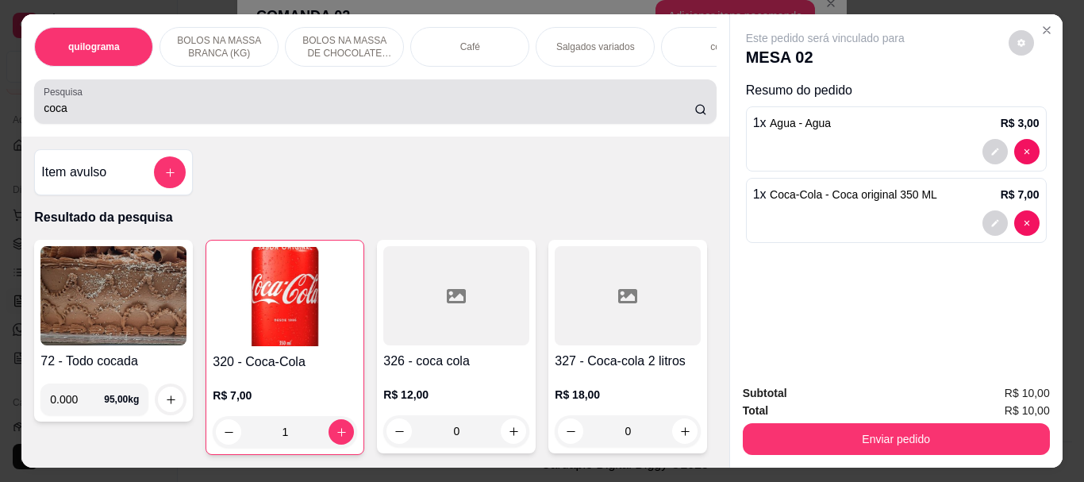
click at [308, 108] on input "coca" at bounding box center [369, 108] width 650 height 16
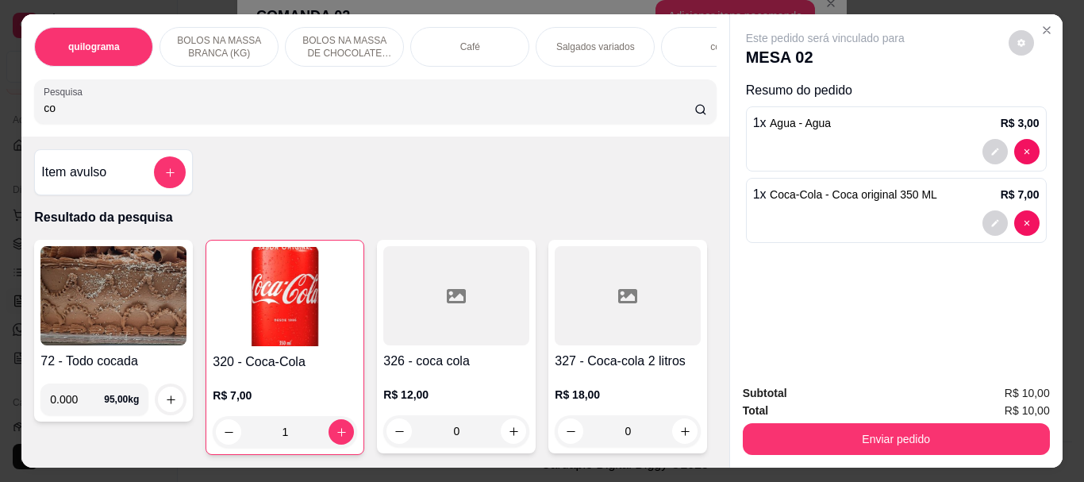
type input "c"
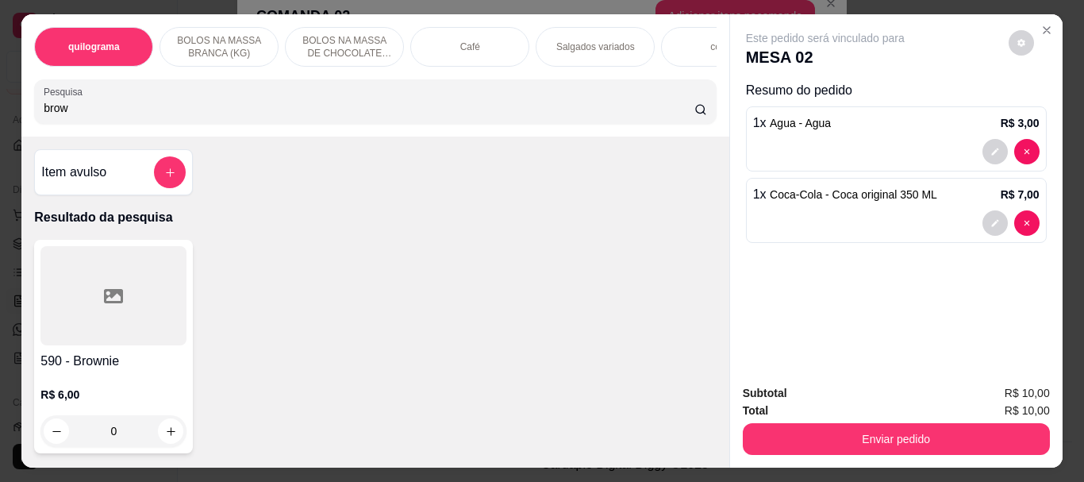
click at [128, 333] on div at bounding box center [113, 295] width 146 height 99
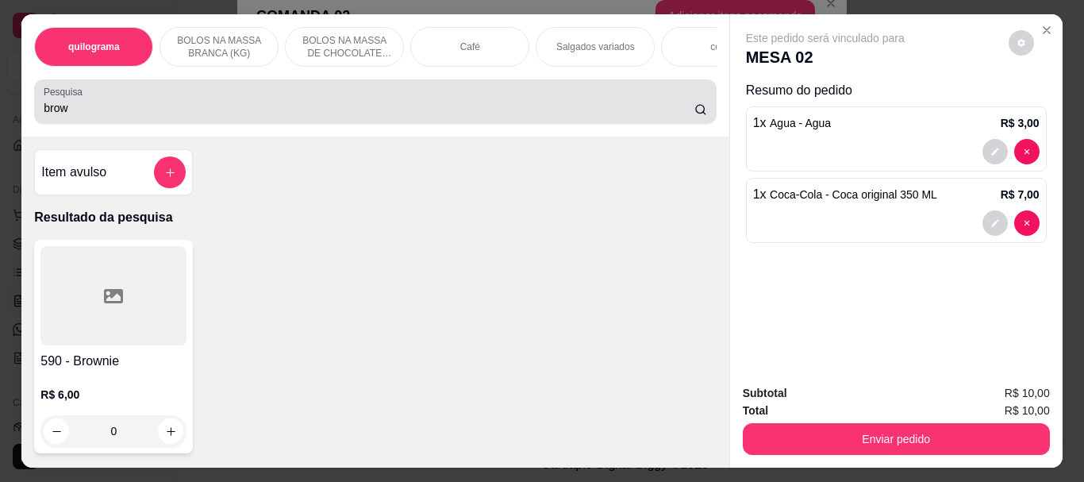
click at [238, 105] on div "brow" at bounding box center [375, 102] width 662 height 32
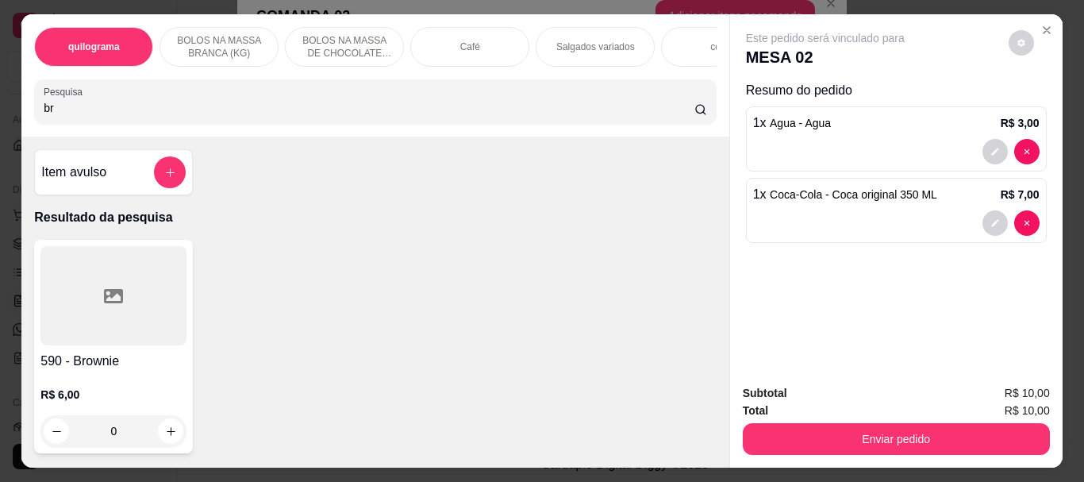
type input "b"
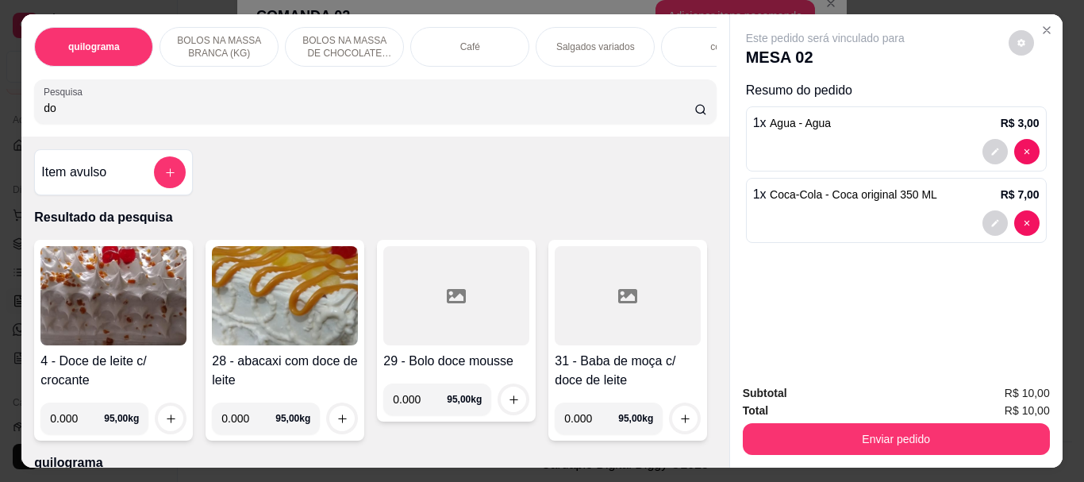
type input "d"
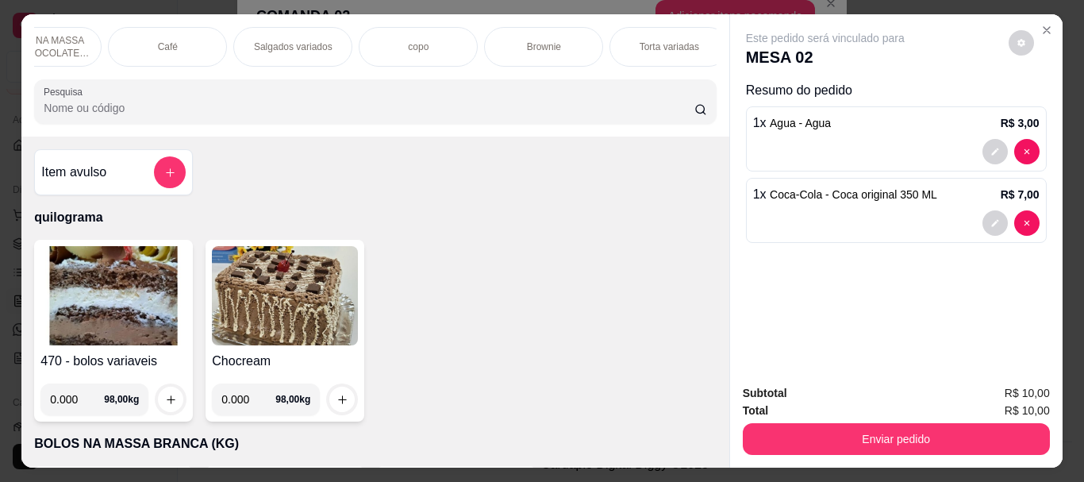
scroll to position [0, 317]
click at [543, 40] on div "Brownie" at bounding box center [528, 47] width 119 height 40
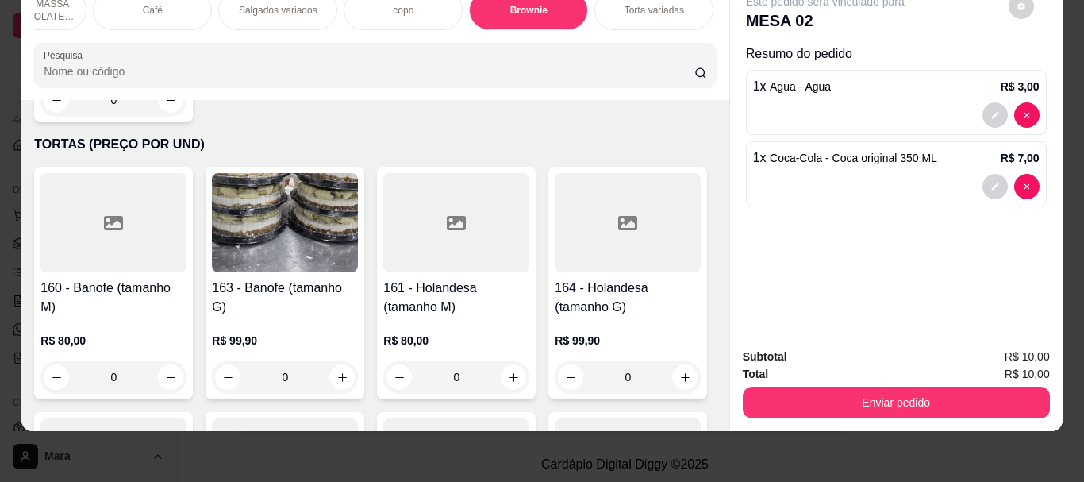
scroll to position [7919, 0]
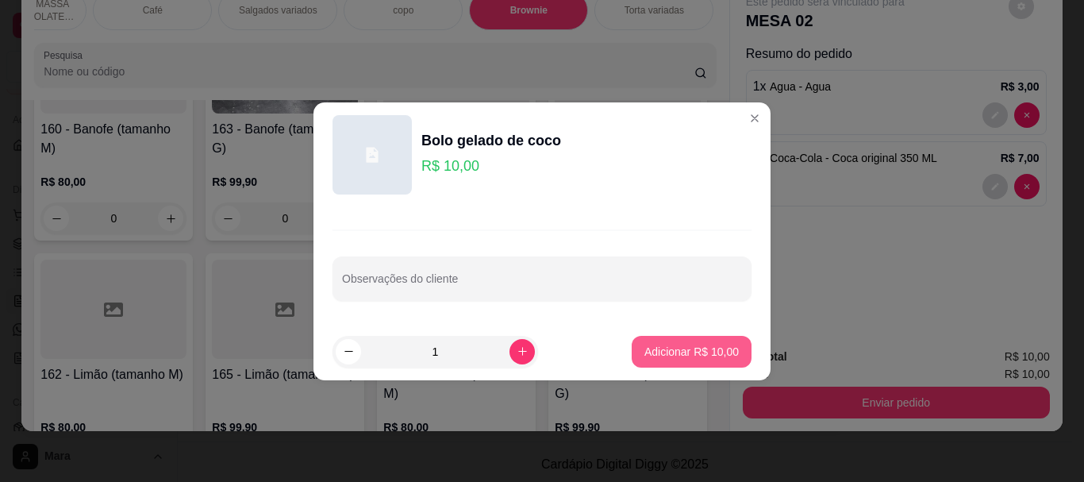
click at [652, 342] on button "Adicionar R$ 10,00" at bounding box center [691, 352] width 120 height 32
type input "1"
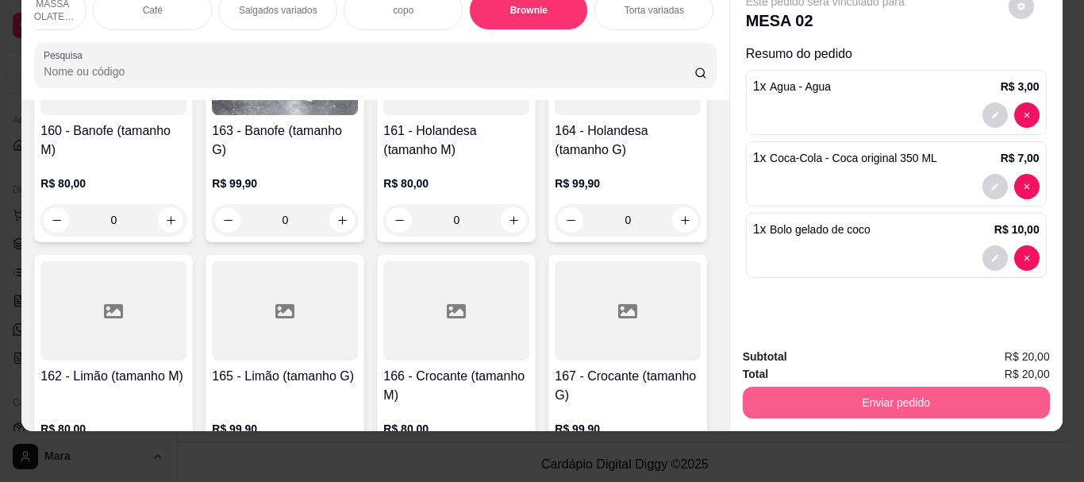
click at [814, 394] on button "Enviar pedido" at bounding box center [895, 402] width 307 height 32
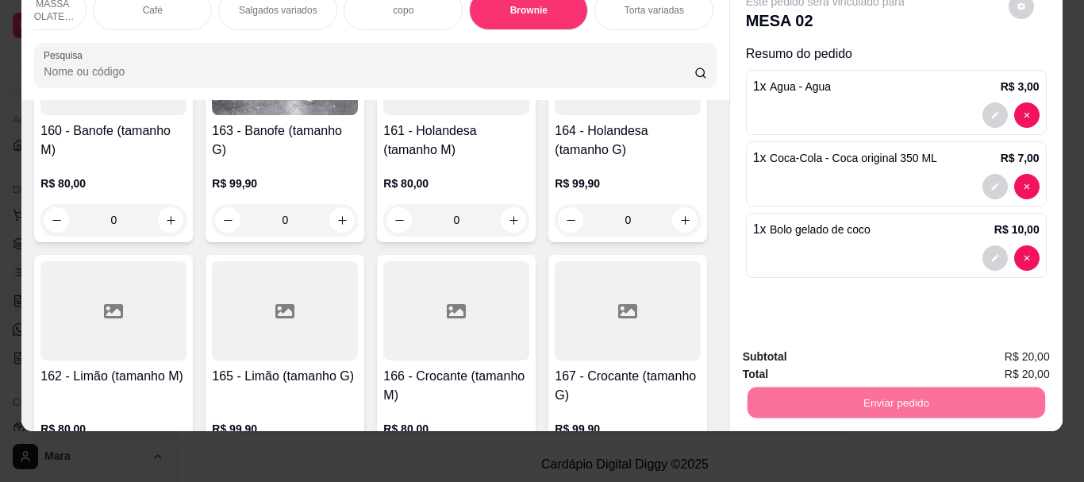
click at [805, 349] on button "Não registrar e enviar pedido" at bounding box center [843, 350] width 160 height 29
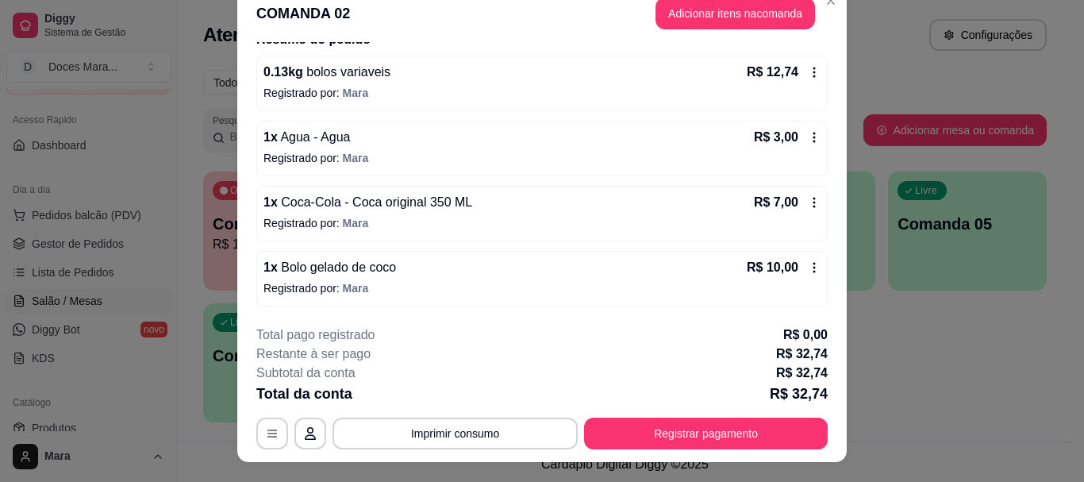
scroll to position [0, 0]
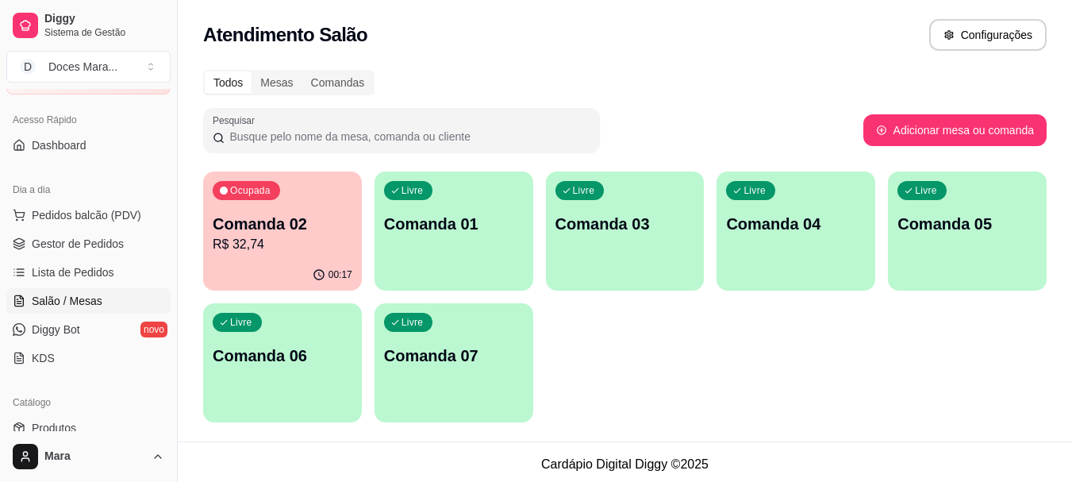
click at [287, 209] on div "Ocupada Comanda 02 R$ 32,74" at bounding box center [282, 215] width 159 height 88
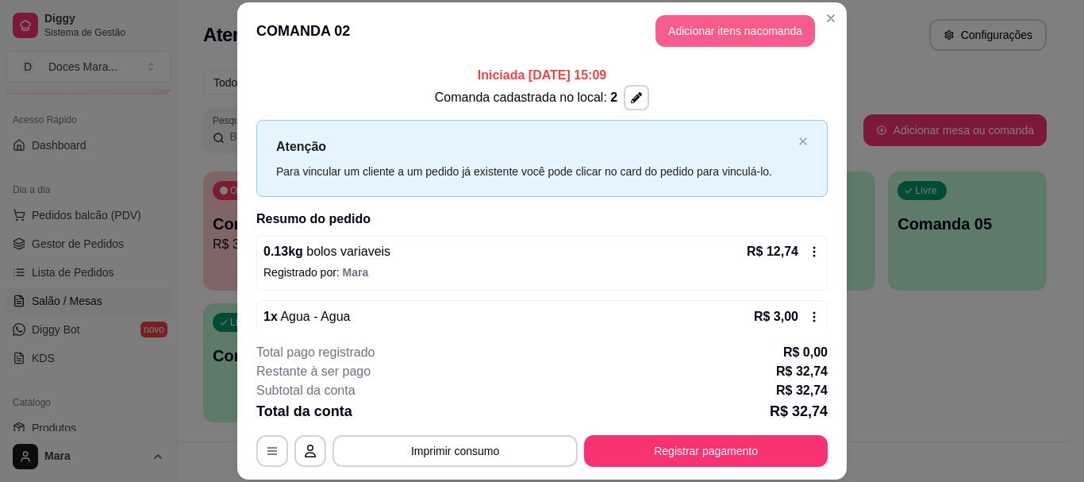
click at [678, 34] on button "Adicionar itens na comanda" at bounding box center [734, 31] width 159 height 32
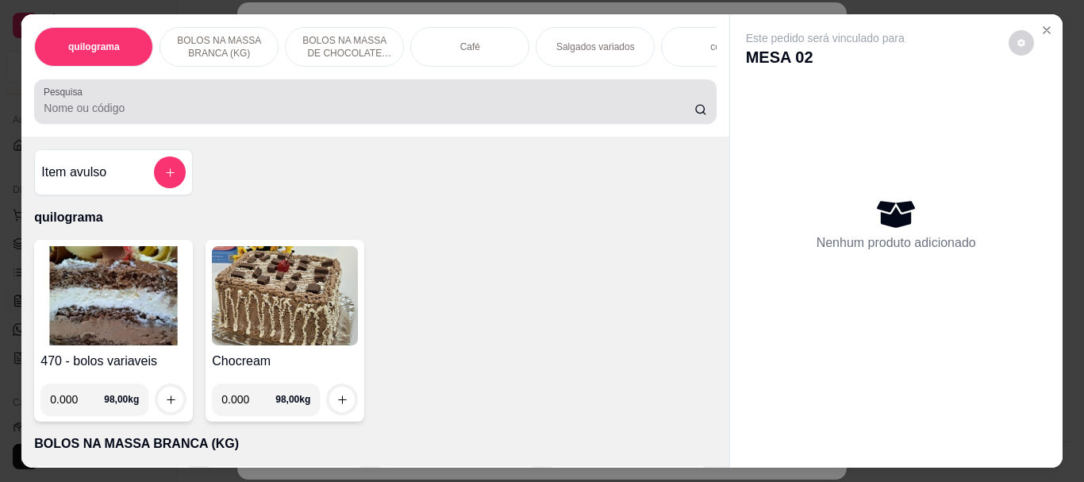
click at [207, 112] on input "Pesquisa" at bounding box center [369, 108] width 650 height 16
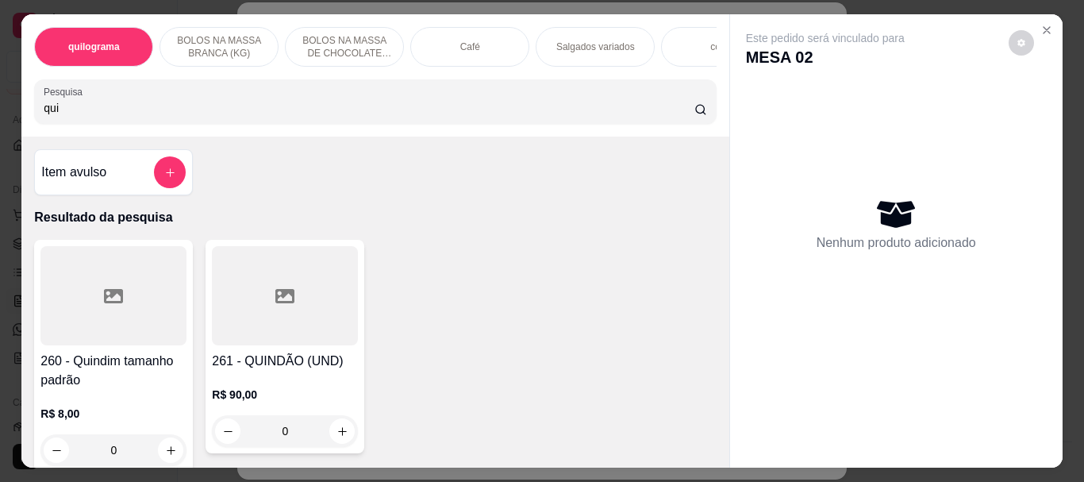
type input "qui"
click at [115, 336] on div at bounding box center [113, 295] width 146 height 99
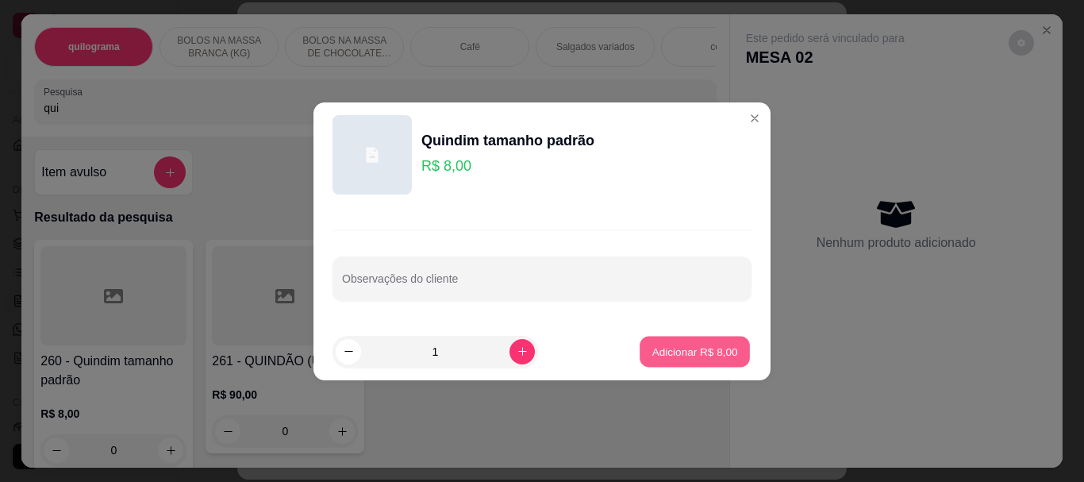
click at [673, 350] on p "Adicionar R$ 8,00" at bounding box center [694, 350] width 86 height 15
type input "1"
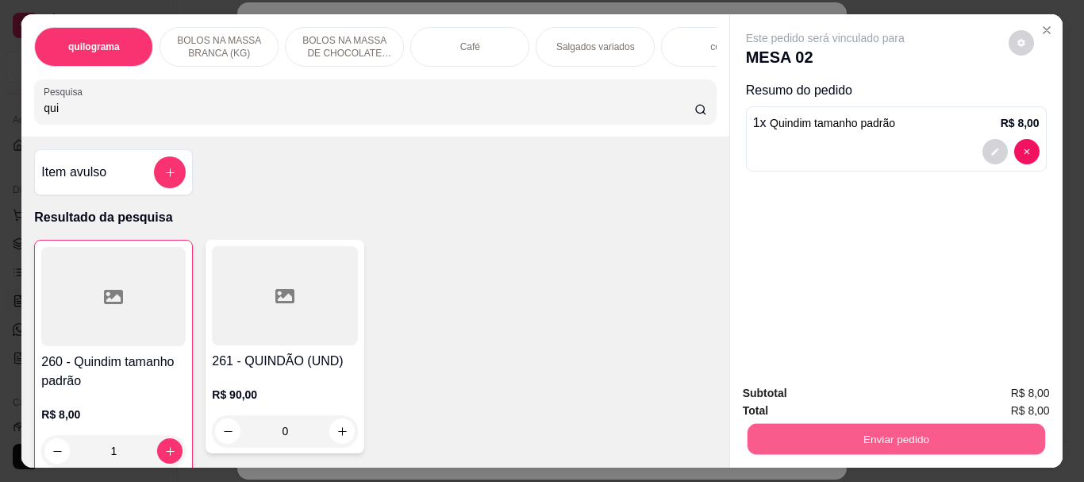
click at [842, 424] on button "Enviar pedido" at bounding box center [894, 438] width 297 height 31
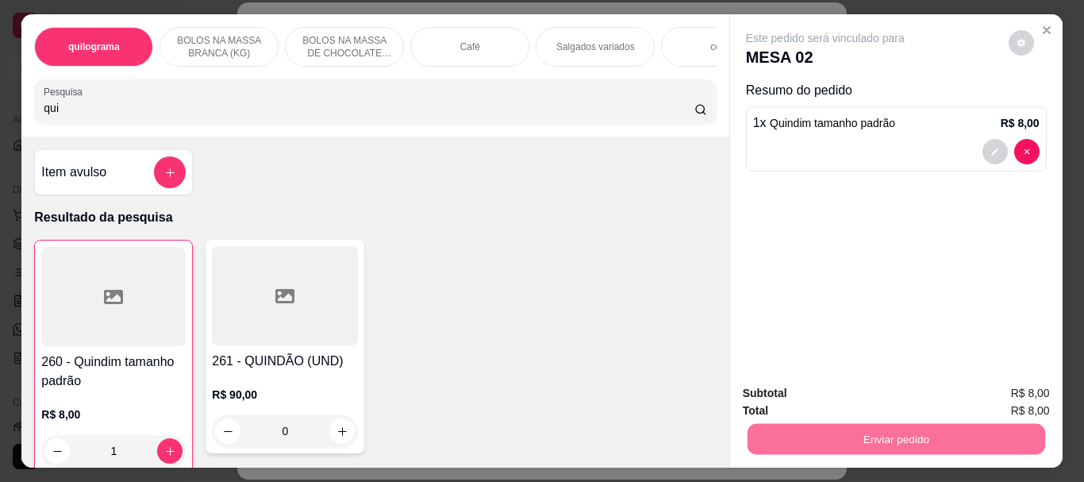
click at [883, 385] on button "Não registrar e enviar pedido" at bounding box center [843, 393] width 165 height 30
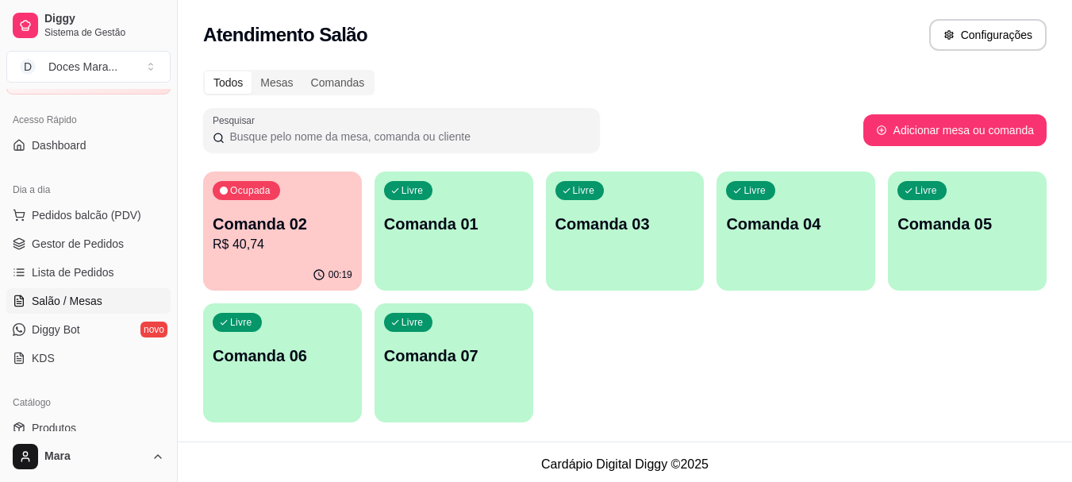
click at [291, 249] on p "R$ 40,74" at bounding box center [283, 244] width 140 height 19
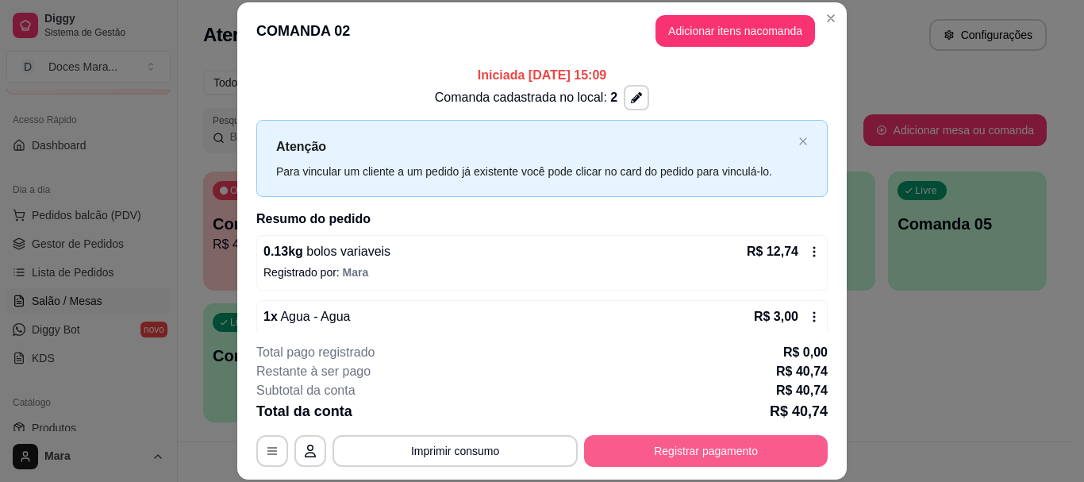
click at [684, 450] on button "Registrar pagamento" at bounding box center [706, 451] width 244 height 32
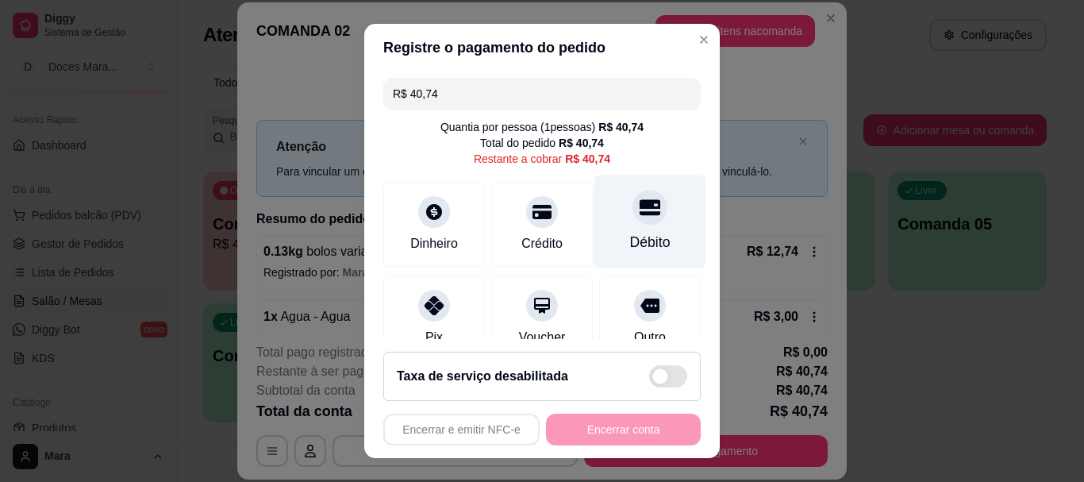
click at [632, 221] on div at bounding box center [649, 207] width 35 height 35
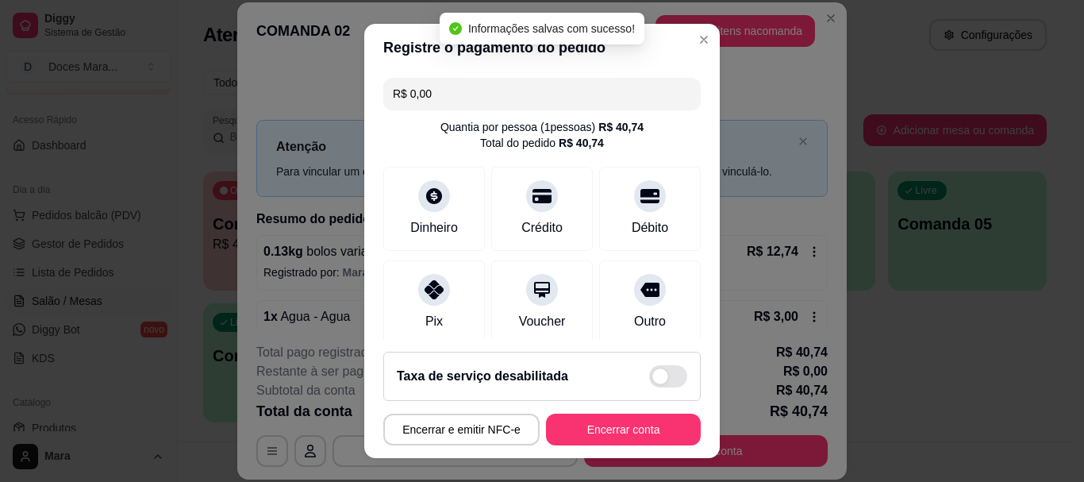
type input "R$ 0,00"
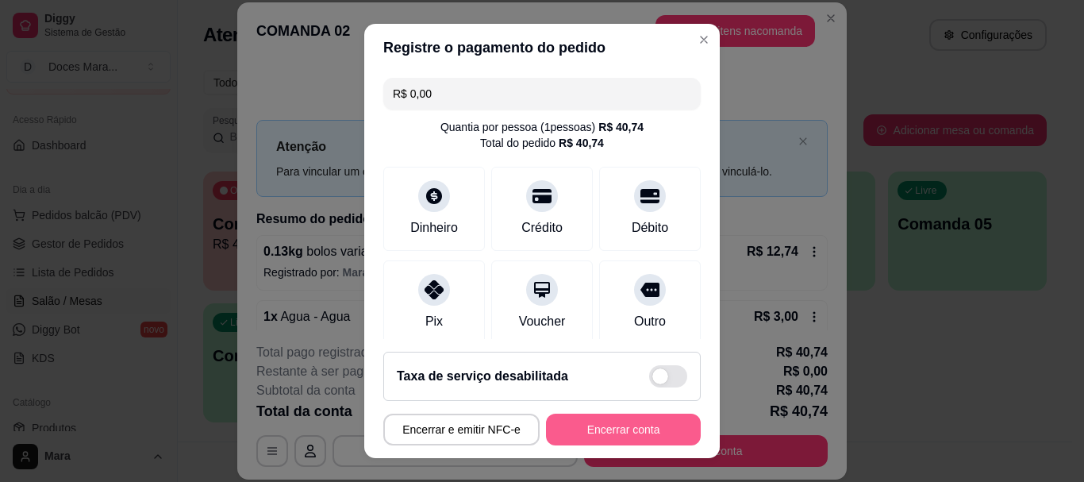
click at [635, 423] on button "Encerrar conta" at bounding box center [623, 429] width 155 height 32
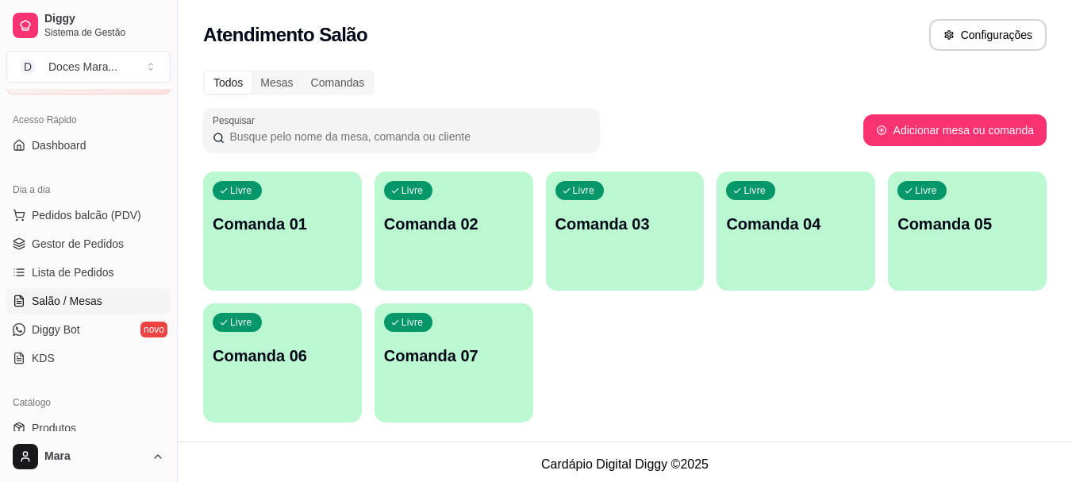
click at [324, 233] on p "Comanda 01" at bounding box center [283, 224] width 140 height 22
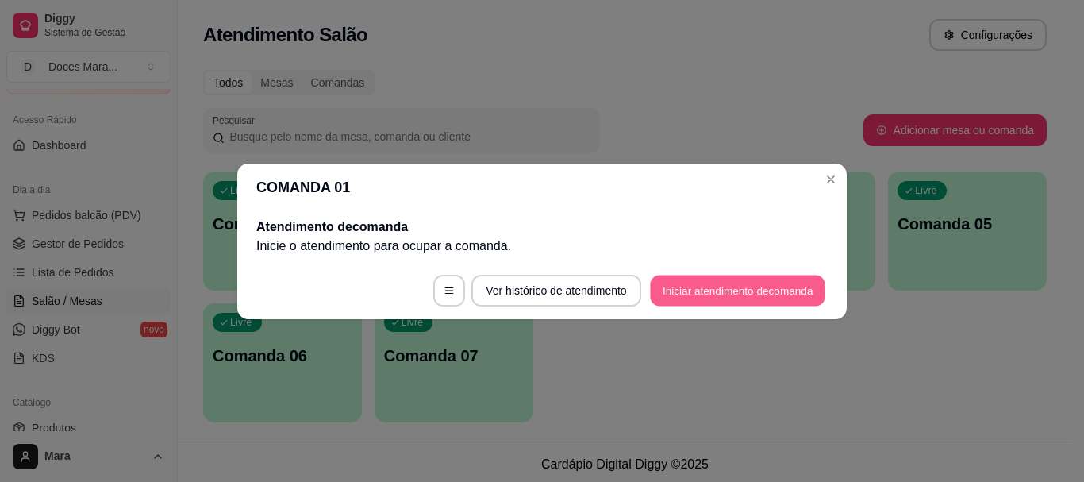
click at [703, 288] on button "Iniciar atendimento de comanda" at bounding box center [737, 289] width 175 height 31
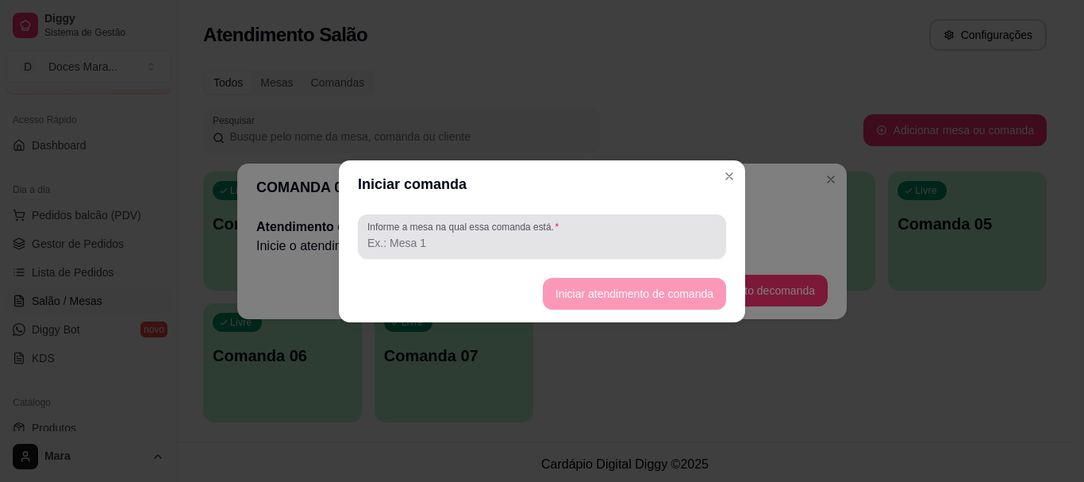
click at [542, 238] on input "Informe a mesa na qual essa comanda está." at bounding box center [541, 243] width 349 height 16
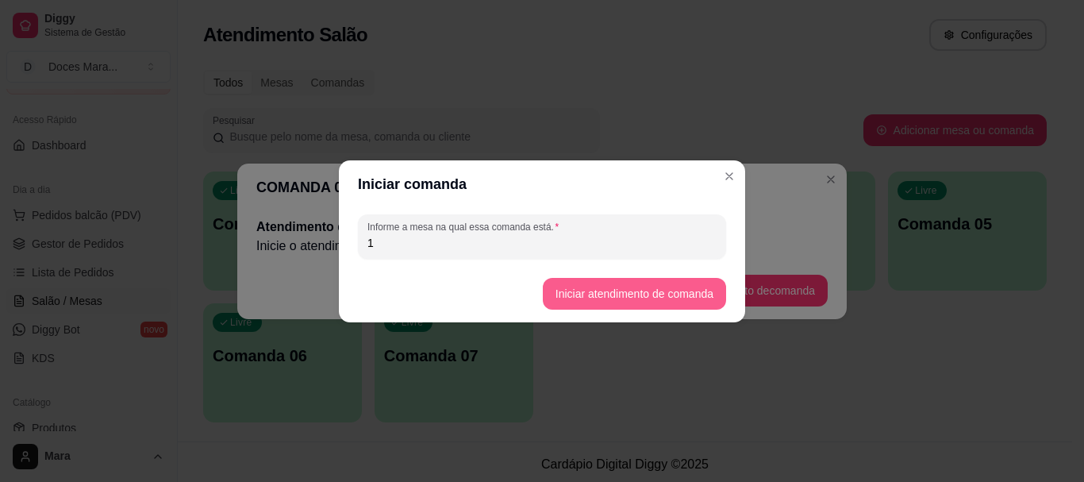
type input "1"
click at [591, 285] on button "Iniciar atendimento de comanda" at bounding box center [634, 293] width 178 height 31
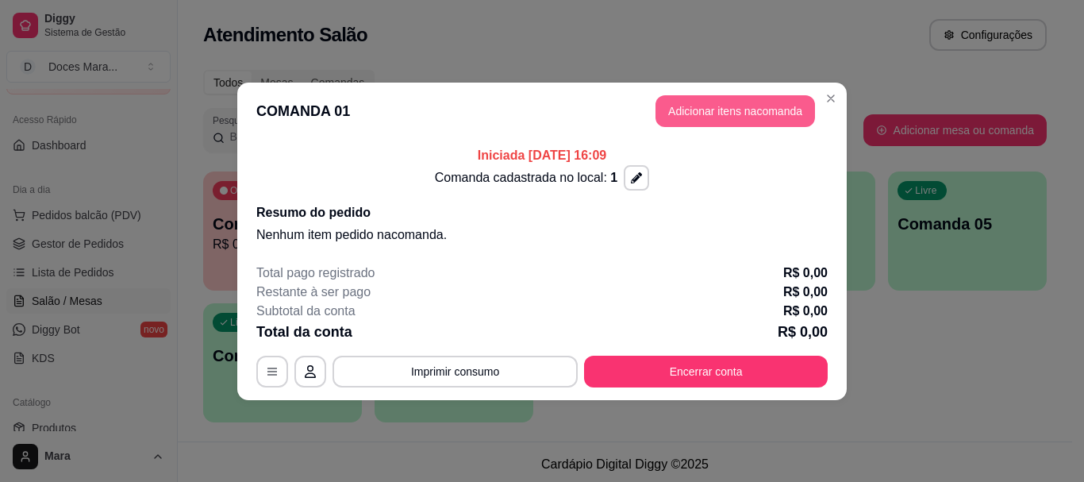
click at [689, 106] on button "Adicionar itens na comanda" at bounding box center [734, 111] width 159 height 32
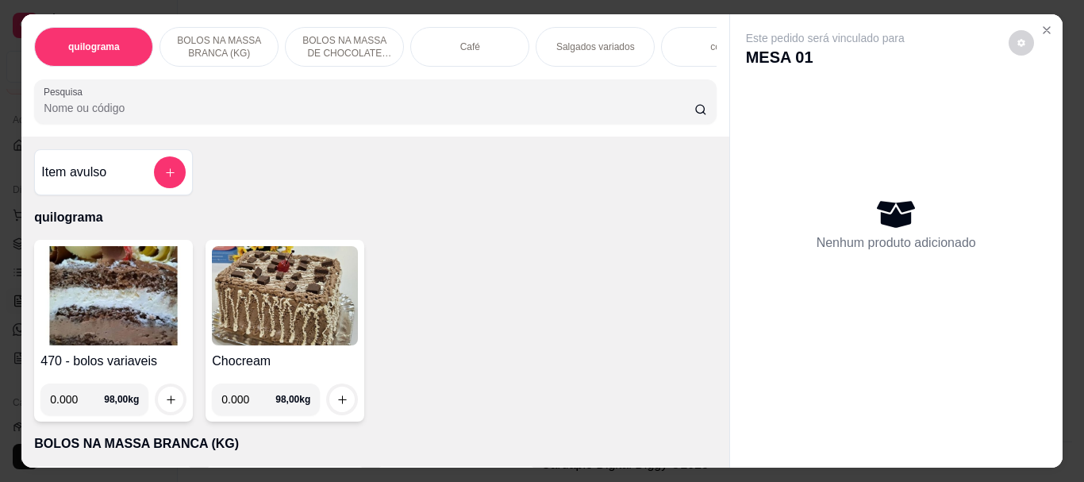
click at [464, 40] on p "Café" at bounding box center [470, 46] width 20 height 13
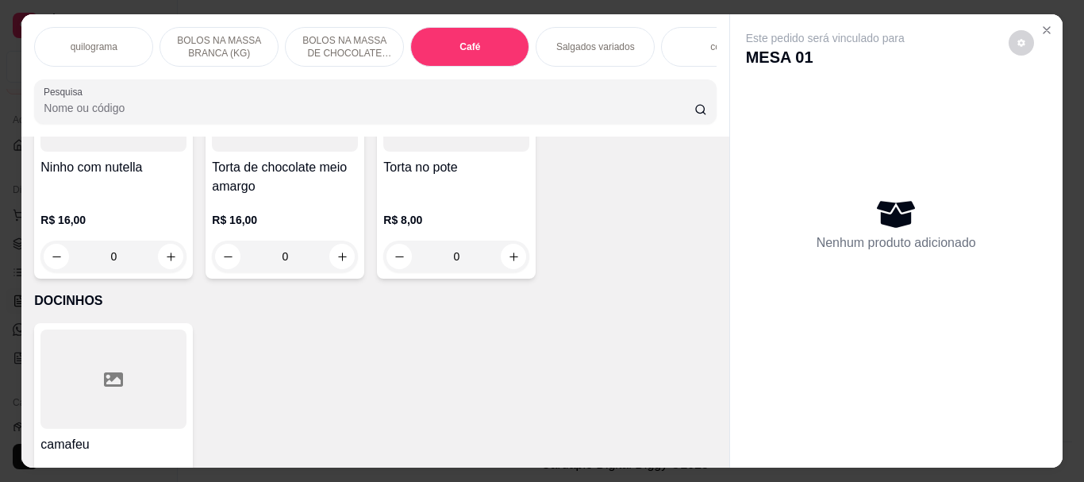
scroll to position [42, 0]
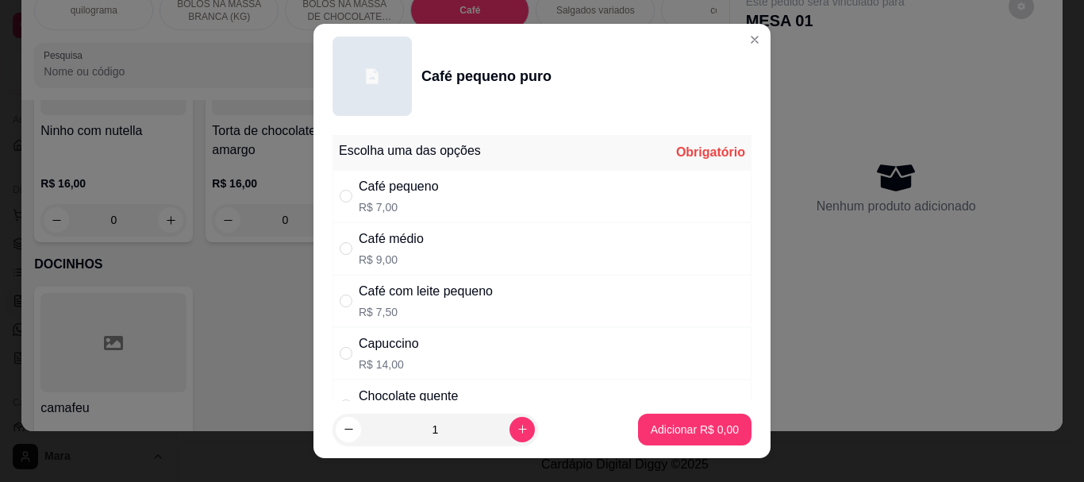
click at [398, 196] on div "Café pequeno" at bounding box center [399, 186] width 80 height 19
radio input "true"
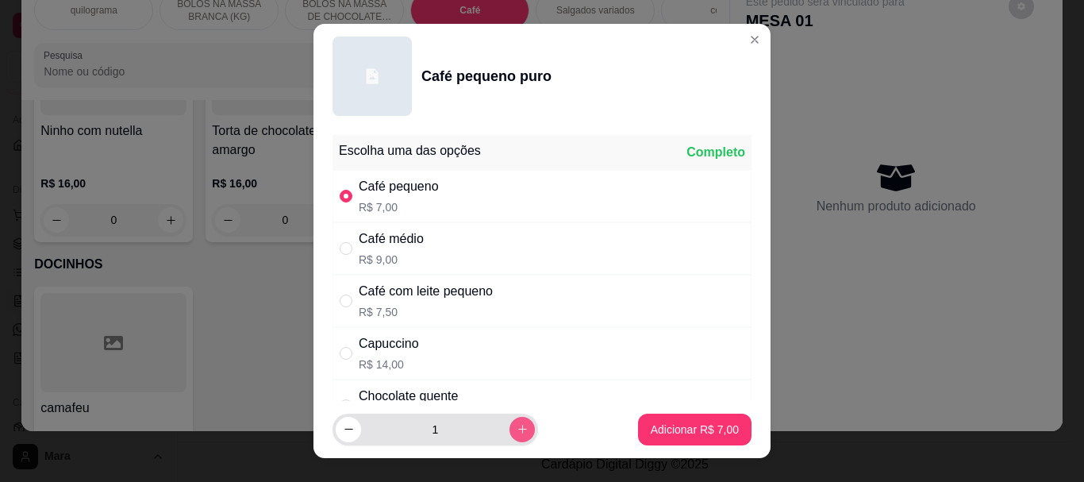
click at [514, 423] on button "increase-product-quantity" at bounding box center [521, 428] width 25 height 25
type input "2"
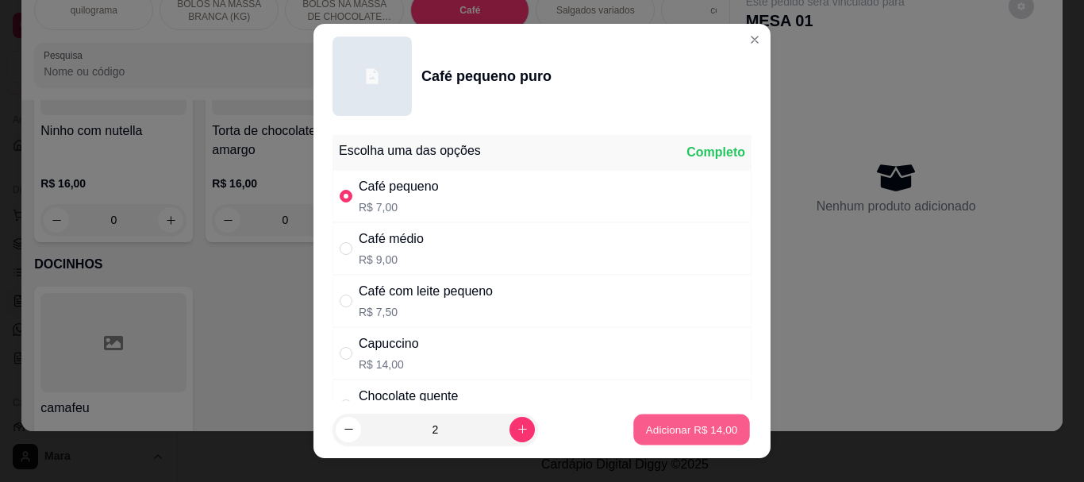
click at [648, 422] on p "Adicionar R$ 14,00" at bounding box center [692, 428] width 92 height 15
type input "2"
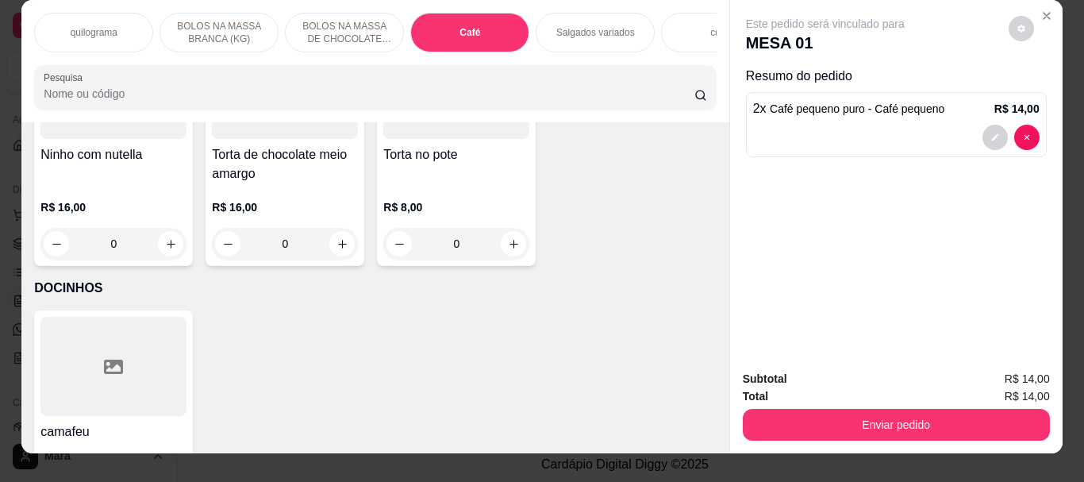
scroll to position [0, 0]
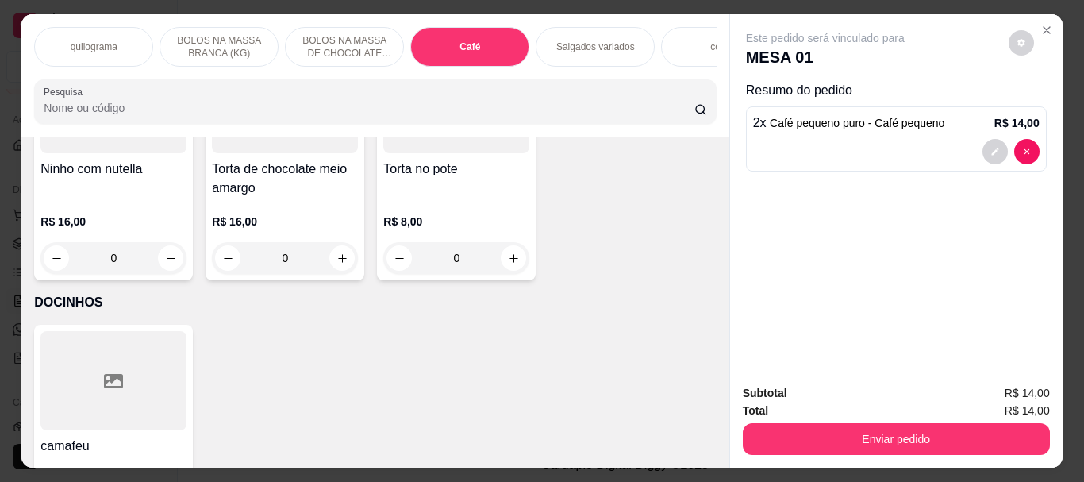
click at [432, 108] on input "Pesquisa" at bounding box center [369, 108] width 650 height 16
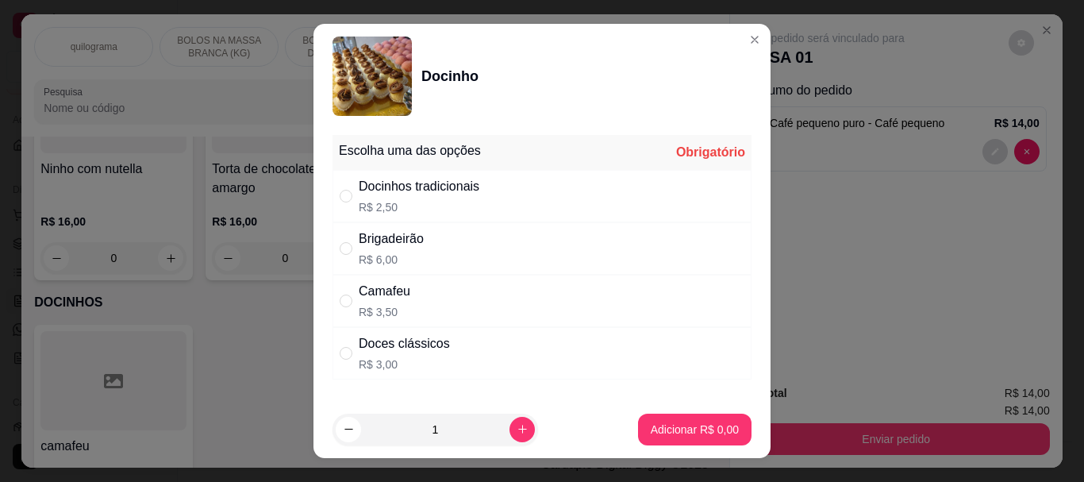
click at [374, 192] on div "Docinhos tradicionais" at bounding box center [419, 186] width 121 height 19
radio input "true"
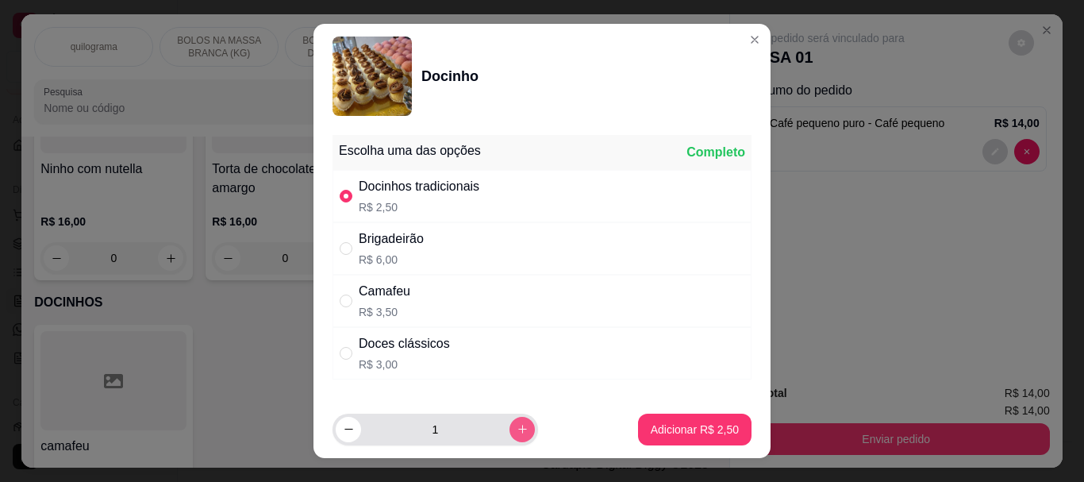
click at [516, 430] on icon "increase-product-quantity" at bounding box center [522, 429] width 12 height 12
type input "2"
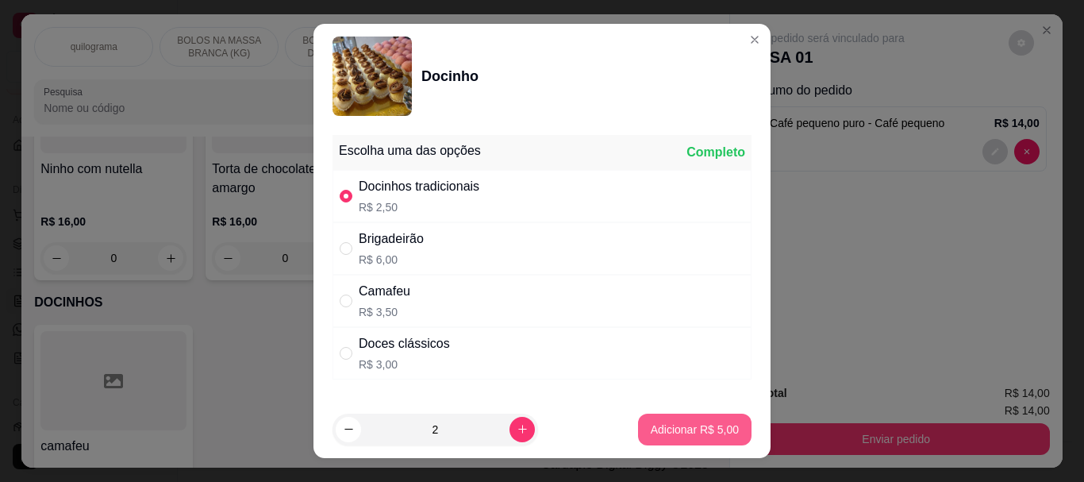
click at [690, 426] on p "Adicionar R$ 5,00" at bounding box center [694, 429] width 88 height 16
type input "2"
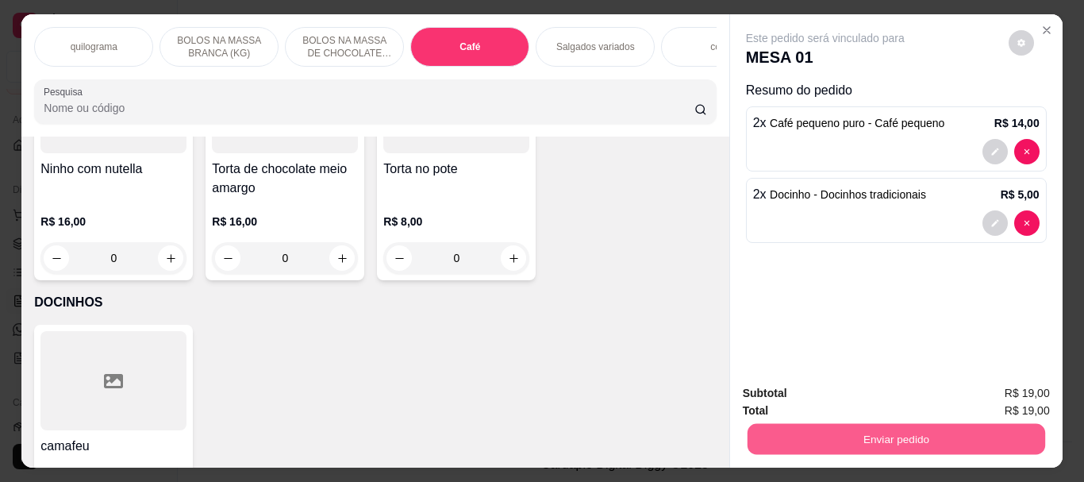
click at [876, 435] on button "Enviar pedido" at bounding box center [894, 438] width 297 height 31
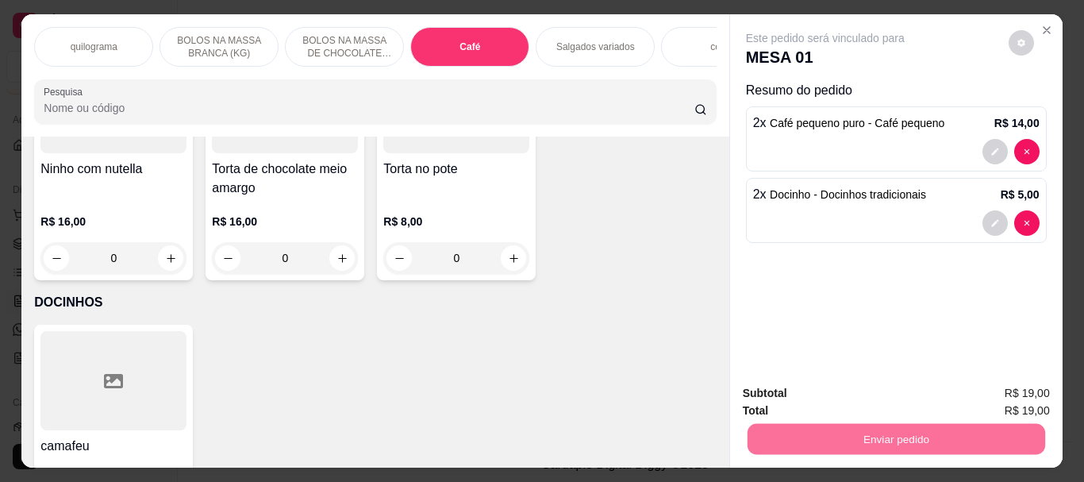
click at [877, 388] on button "Não registrar e enviar pedido" at bounding box center [843, 392] width 160 height 29
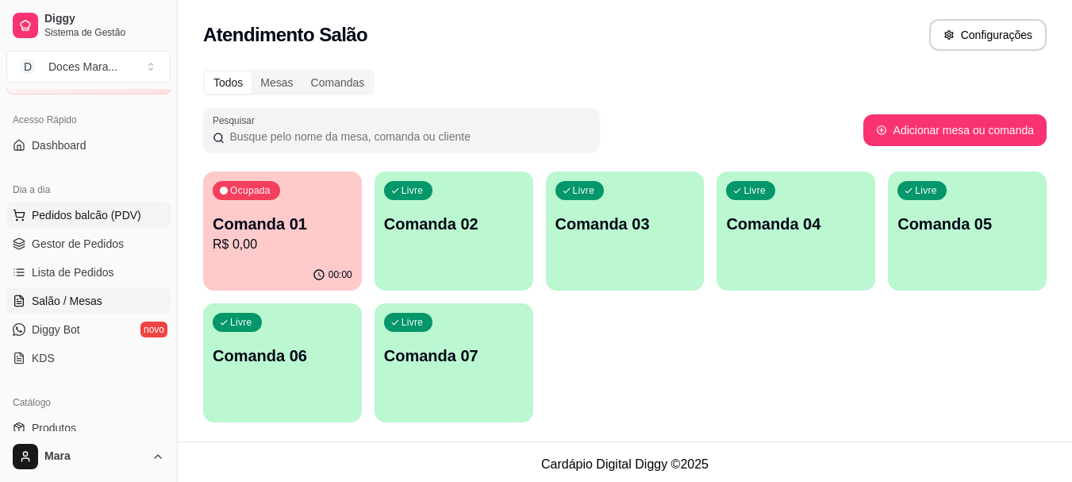
click at [111, 212] on span "Pedidos balcão (PDV)" at bounding box center [86, 215] width 109 height 16
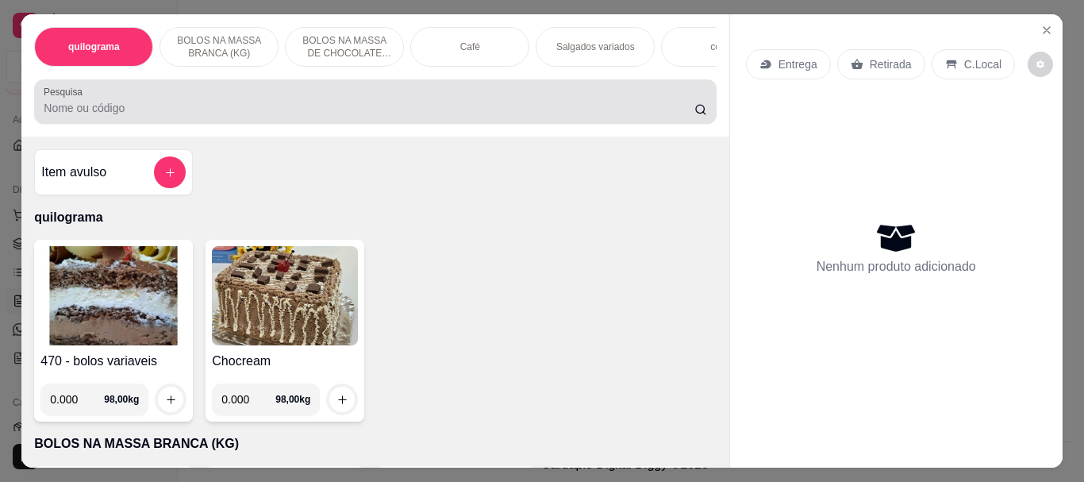
click at [226, 112] on input "Pesquisa" at bounding box center [369, 108] width 650 height 16
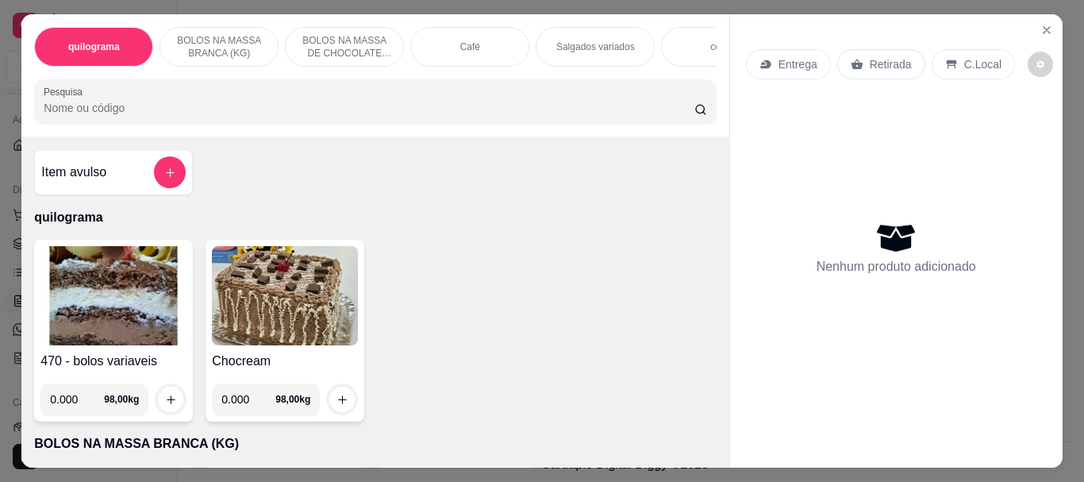
click at [564, 44] on p "Salgados variados" at bounding box center [595, 46] width 79 height 13
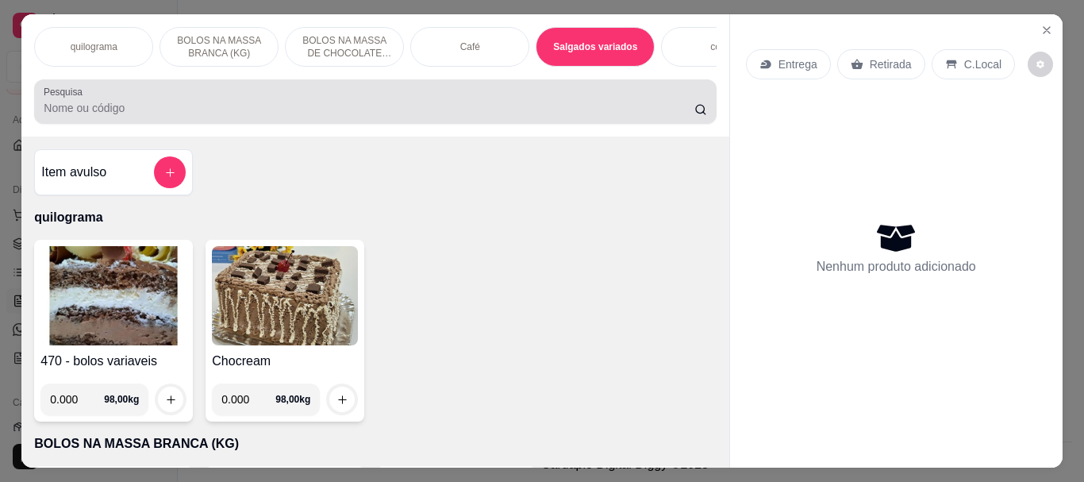
scroll to position [42, 0]
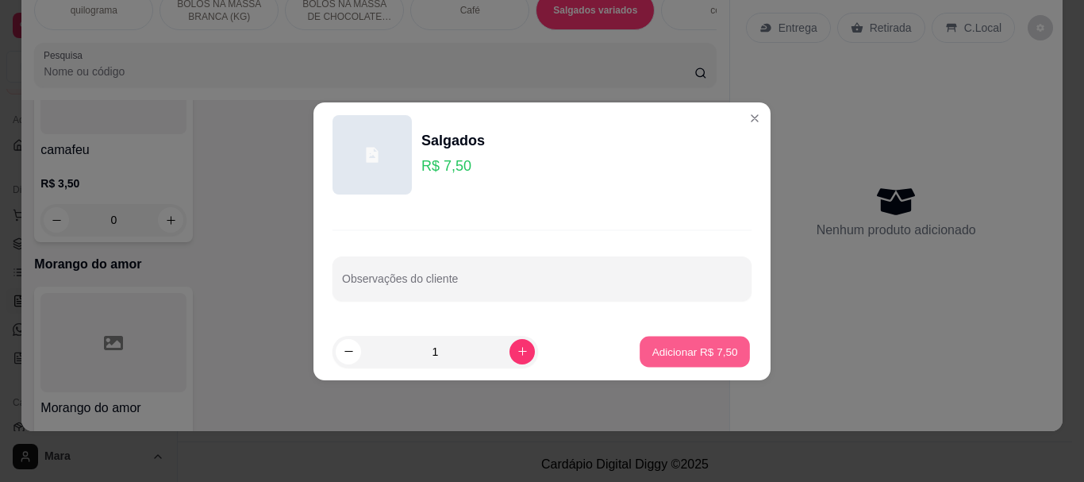
click at [664, 349] on p "Adicionar R$ 7,50" at bounding box center [694, 350] width 86 height 15
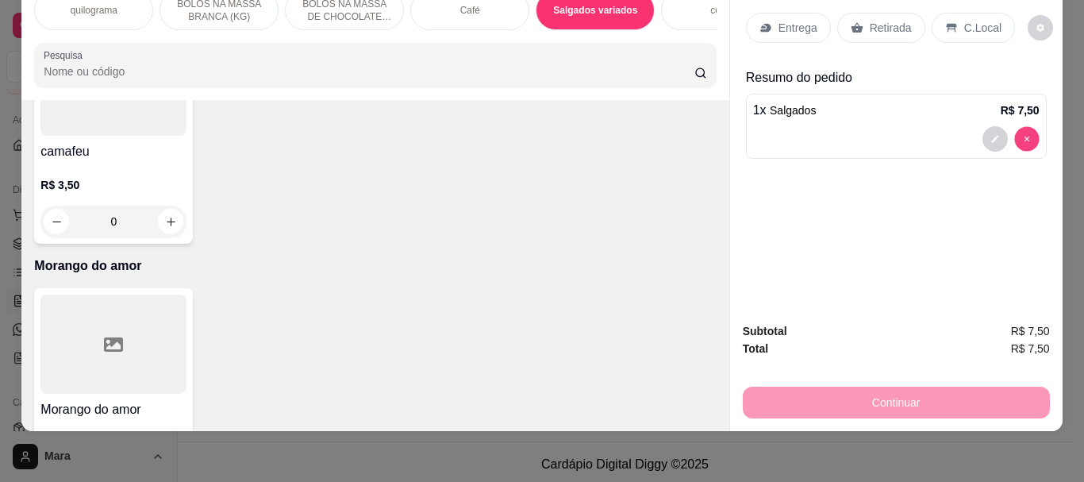
type input "0"
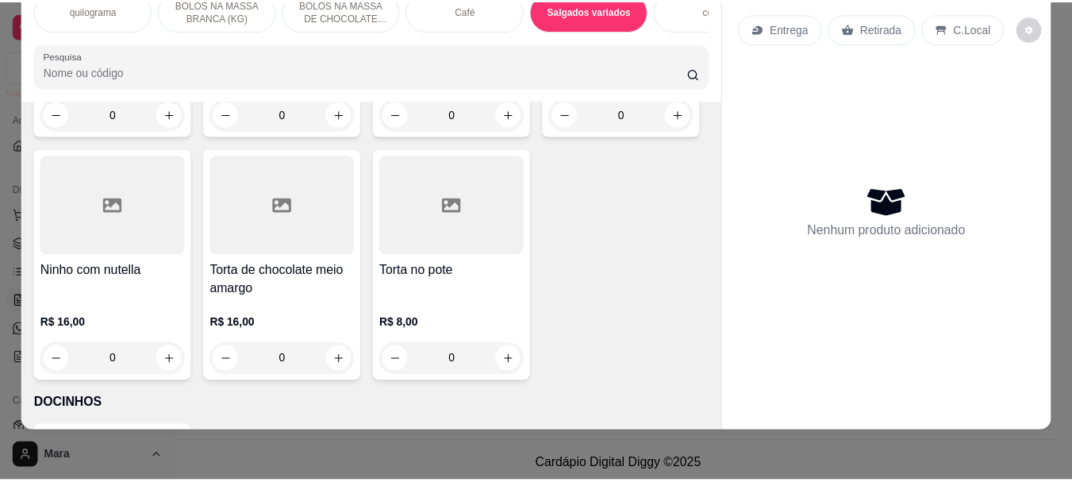
scroll to position [0, 0]
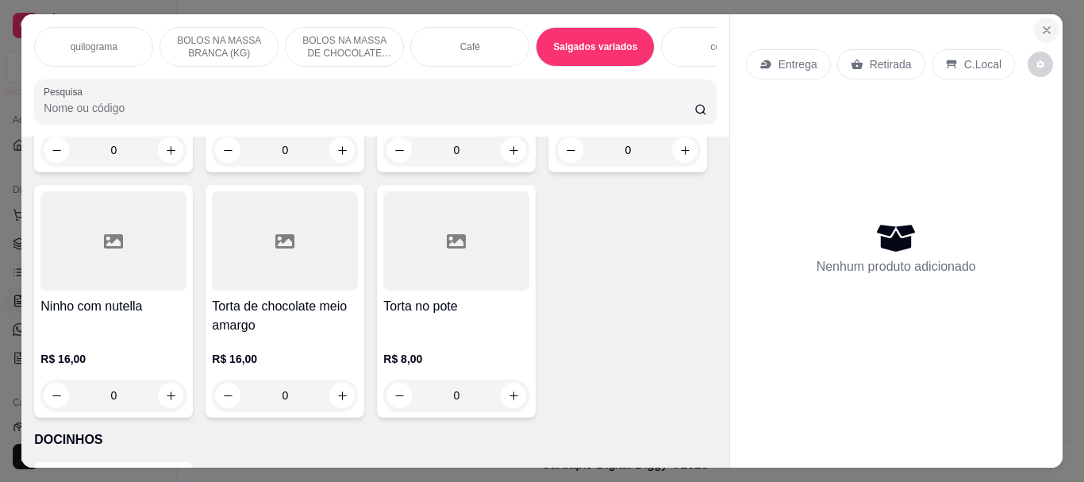
click at [1042, 24] on icon "Close" at bounding box center [1046, 30] width 13 height 13
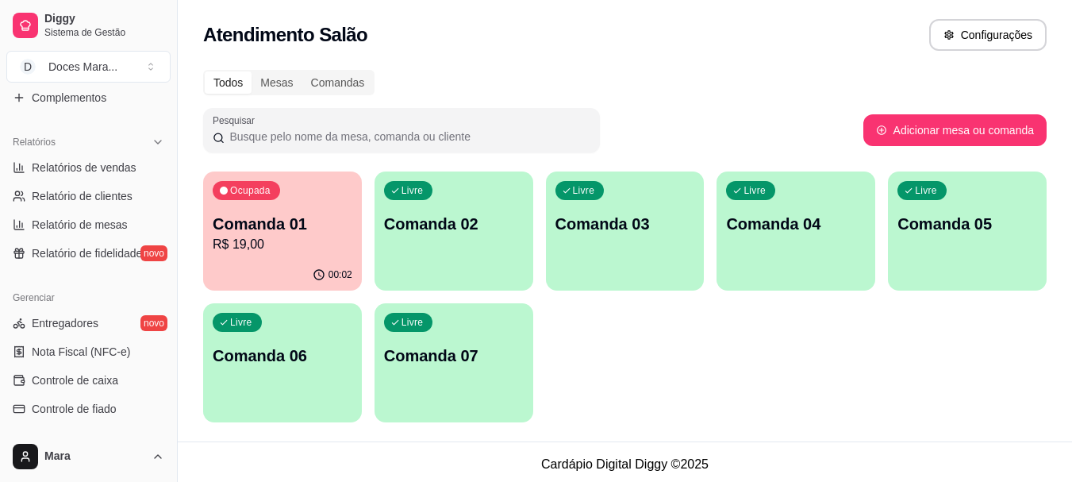
scroll to position [476, 0]
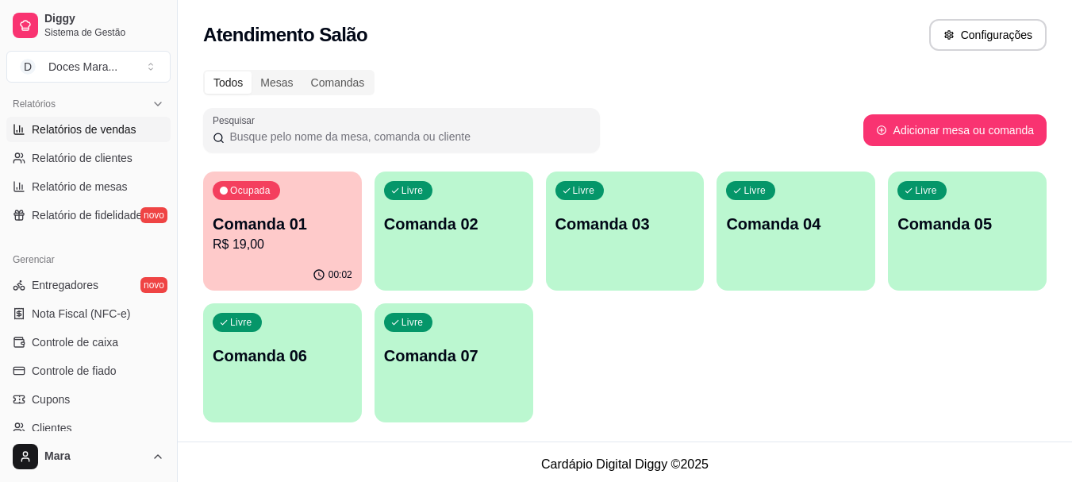
click at [76, 130] on span "Relatórios de vendas" at bounding box center [84, 129] width 105 height 16
select select "ALL"
select select "0"
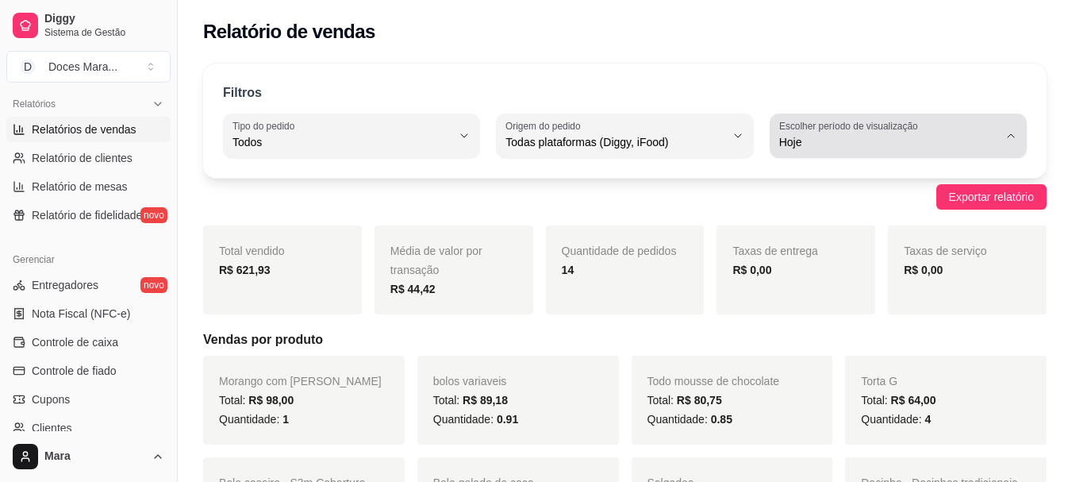
click at [1015, 132] on icon "button" at bounding box center [1010, 135] width 13 height 13
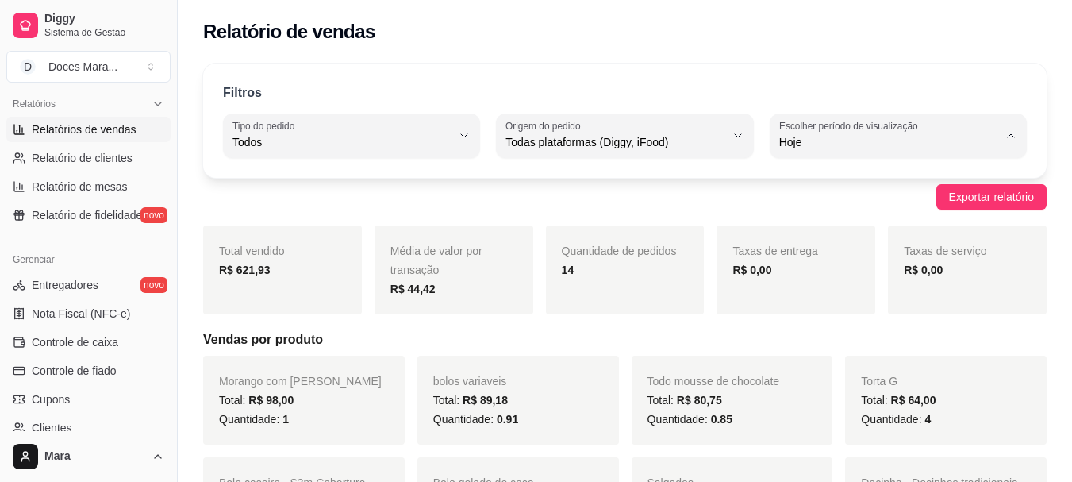
click at [821, 343] on span "Customizado" at bounding box center [889, 335] width 207 height 15
type input "-1"
select select "-1"
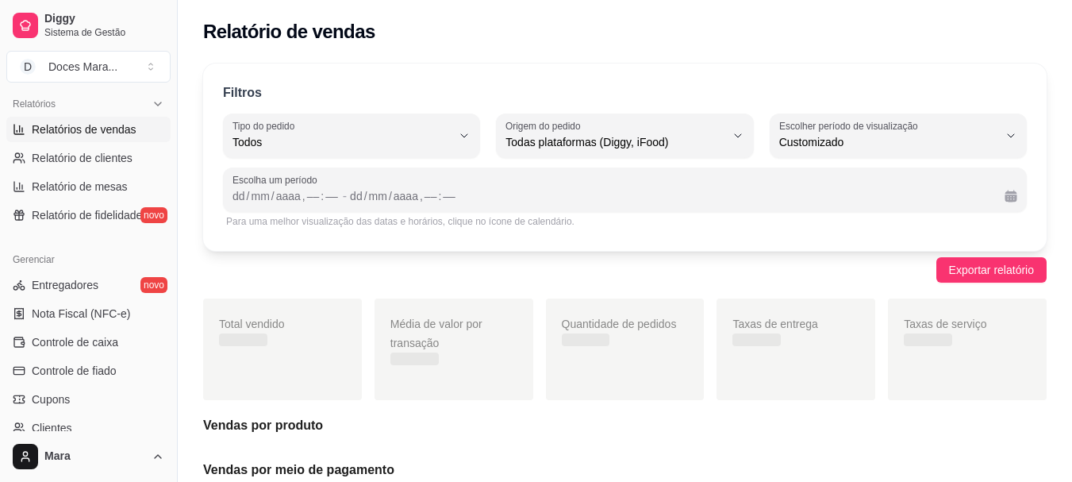
scroll to position [15, 0]
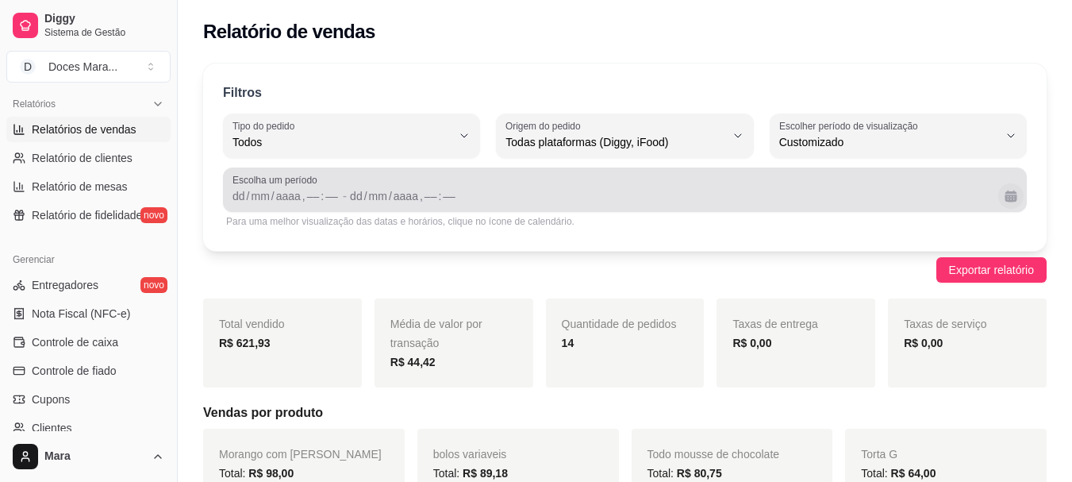
click at [1013, 198] on button "Calendário" at bounding box center [1010, 195] width 25 height 25
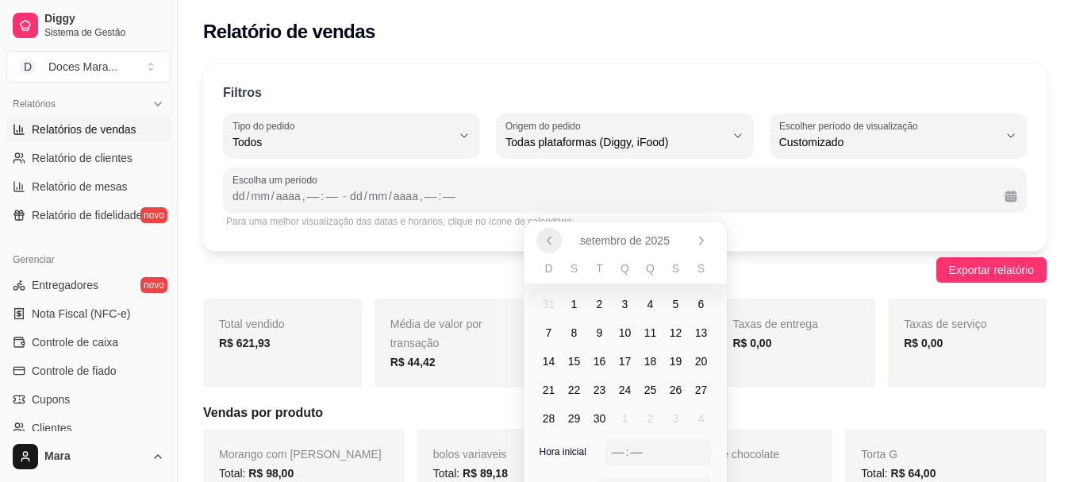
click at [546, 239] on icon "Anterior" at bounding box center [549, 240] width 13 height 13
click at [673, 305] on span "1" at bounding box center [676, 304] width 6 height 16
click at [701, 242] on icon "Próximo" at bounding box center [701, 239] width 3 height 7
click at [551, 239] on icon "Anterior" at bounding box center [549, 240] width 13 height 13
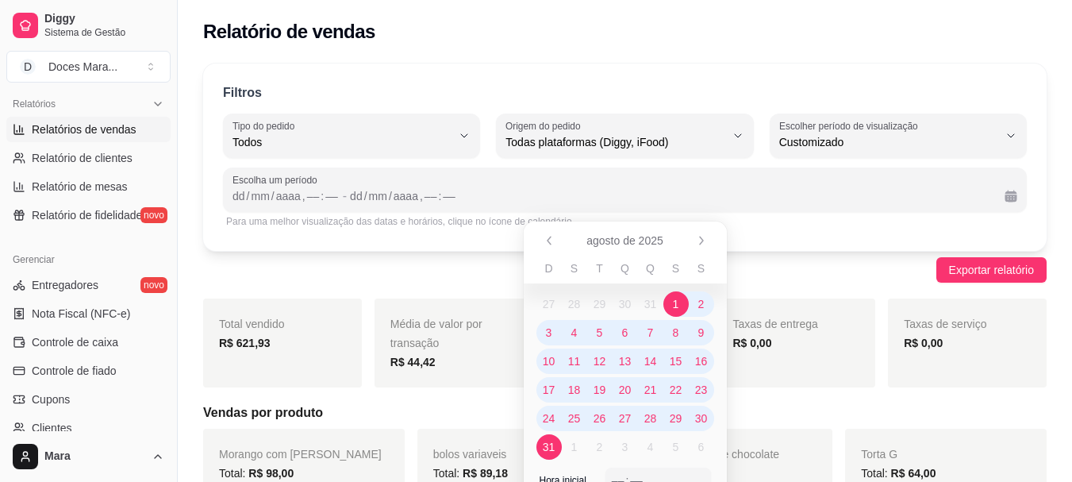
click at [551, 445] on span "31" at bounding box center [549, 447] width 13 height 16
click at [791, 230] on div "Para uma melhor visualização das datas e horários, clique no ícone de calendári…" at bounding box center [625, 221] width 804 height 19
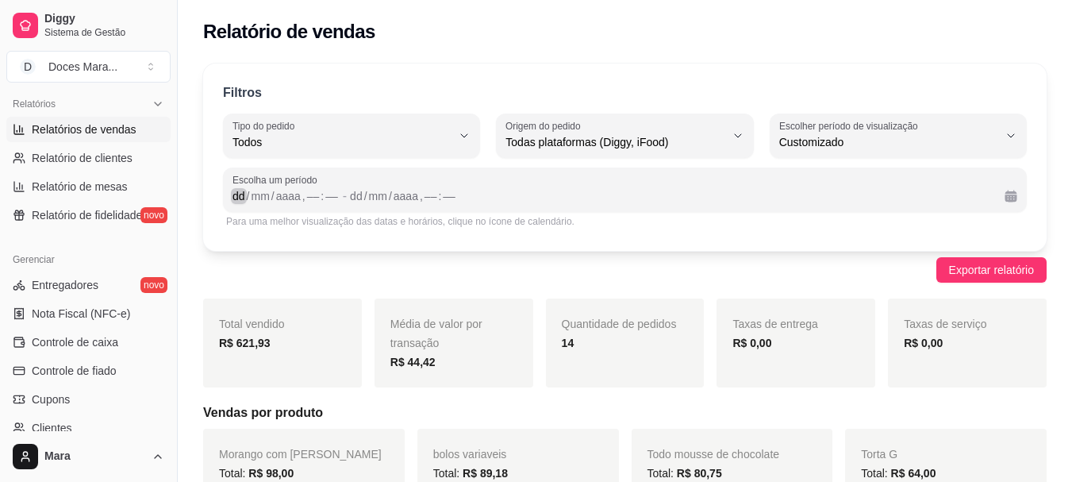
click at [238, 194] on div "dd" at bounding box center [239, 196] width 16 height 16
click at [344, 193] on div "dd" at bounding box center [350, 196] width 16 height 16
click at [984, 264] on span "Exportar relatório" at bounding box center [991, 269] width 85 height 17
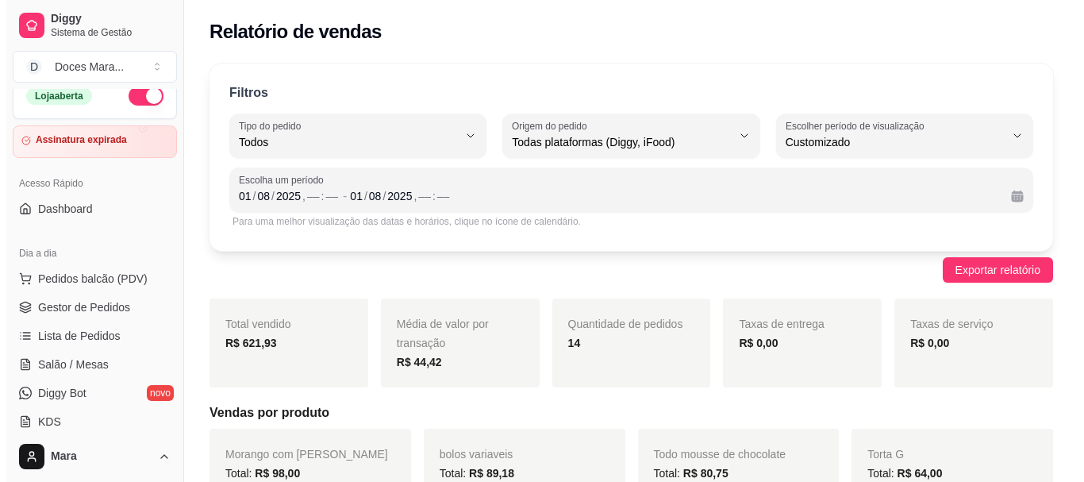
scroll to position [0, 0]
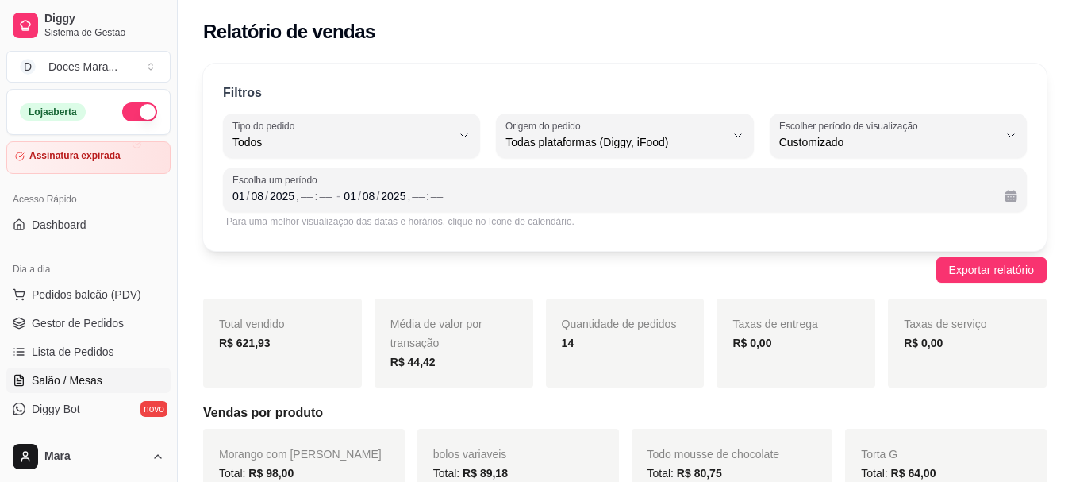
click at [93, 375] on span "Salão / Mesas" at bounding box center [67, 380] width 71 height 16
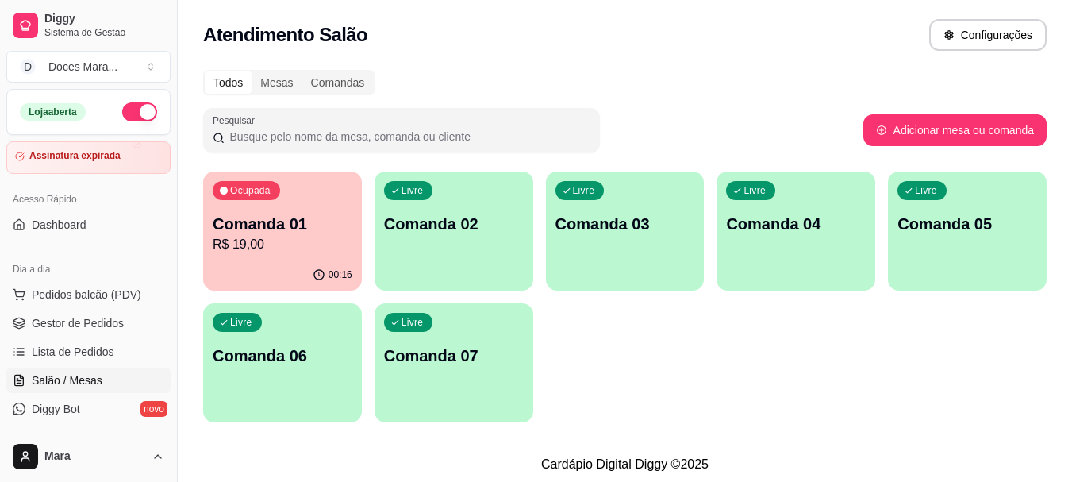
click at [497, 250] on div "Livre Comanda 02" at bounding box center [453, 221] width 159 height 100
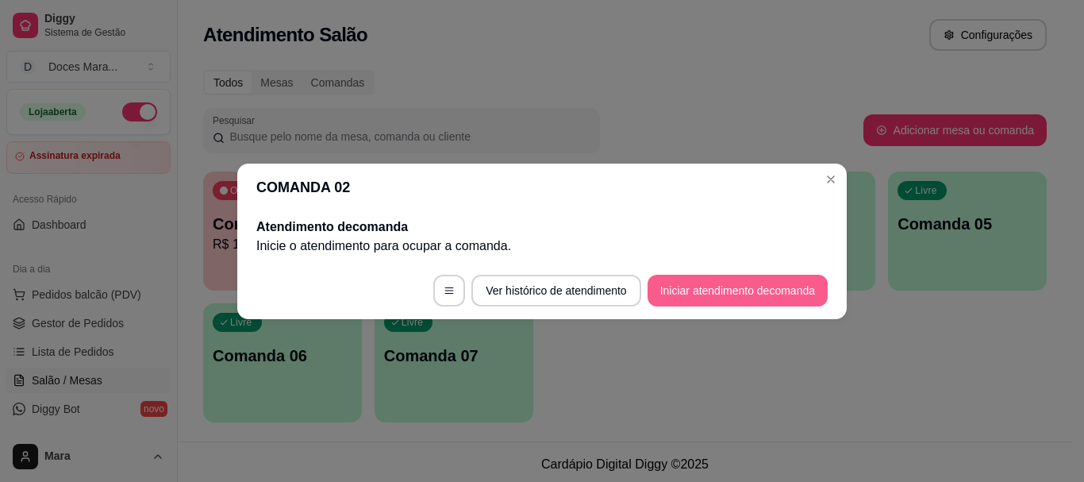
click at [678, 284] on button "Iniciar atendimento de comanda" at bounding box center [737, 290] width 180 height 32
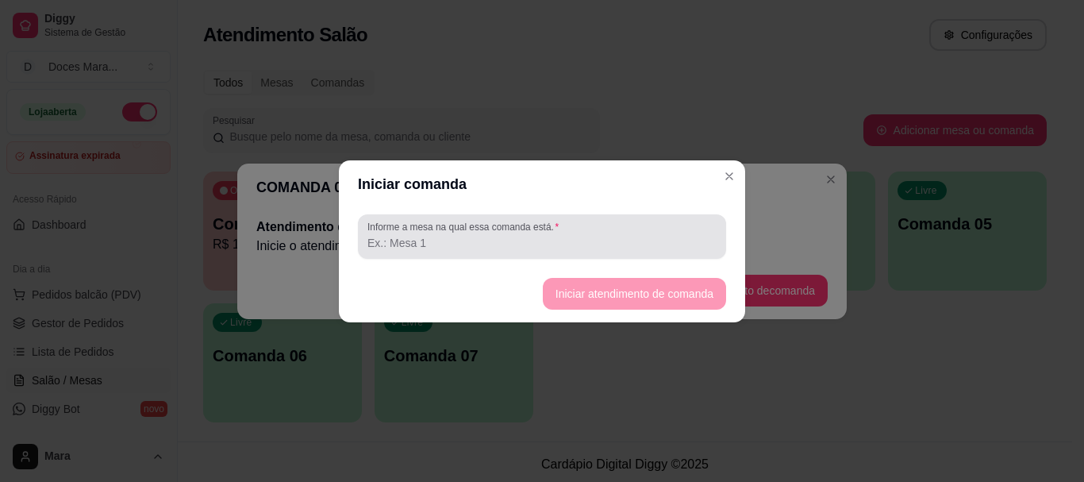
click at [651, 235] on input "Informe a mesa na qual essa comanda está." at bounding box center [541, 243] width 349 height 16
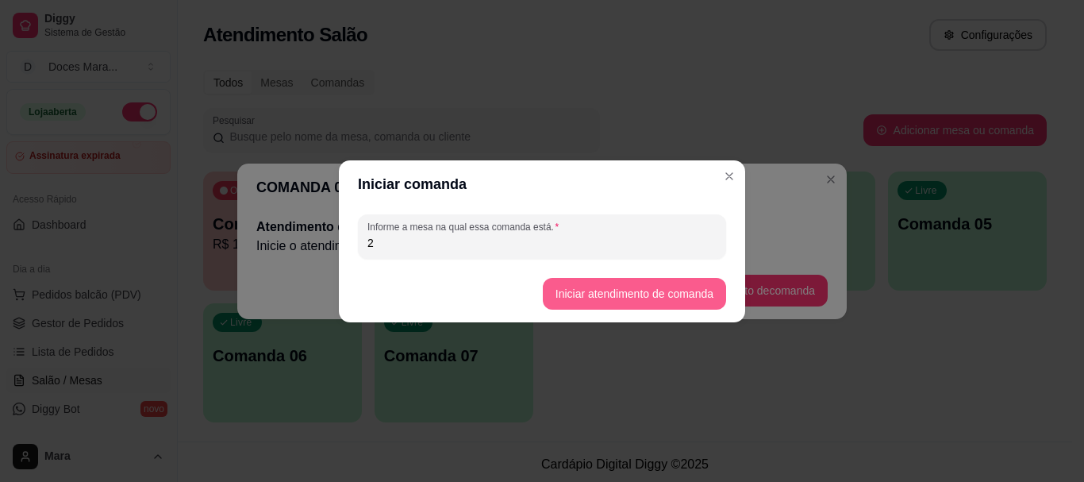
type input "2"
click at [643, 288] on button "Iniciar atendimento de comanda" at bounding box center [634, 293] width 178 height 31
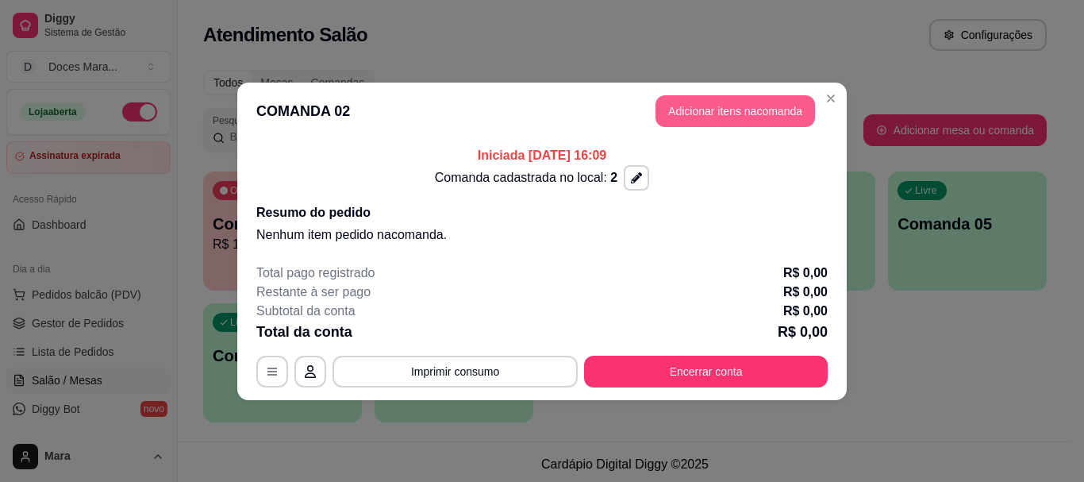
click at [699, 109] on button "Adicionar itens na comanda" at bounding box center [734, 111] width 159 height 32
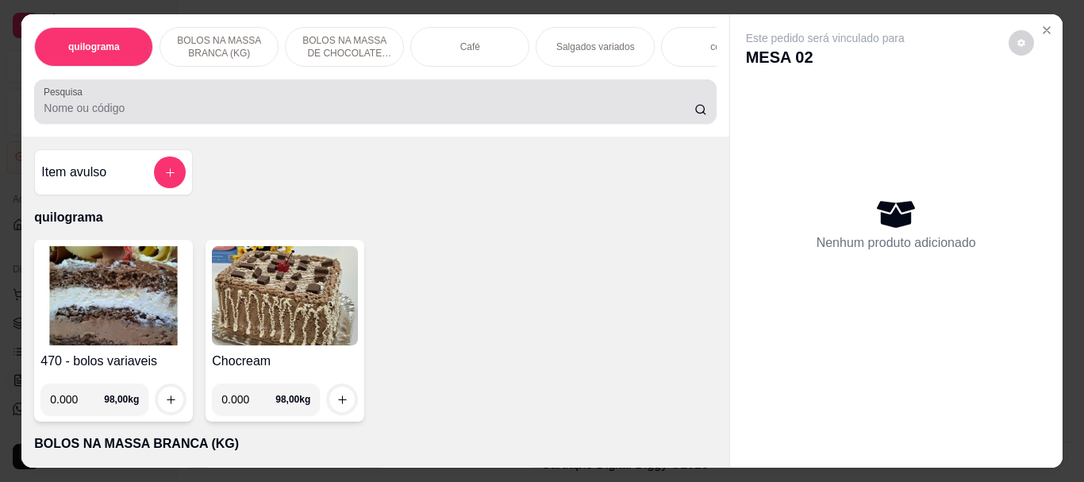
click at [458, 108] on input "Pesquisa" at bounding box center [369, 108] width 650 height 16
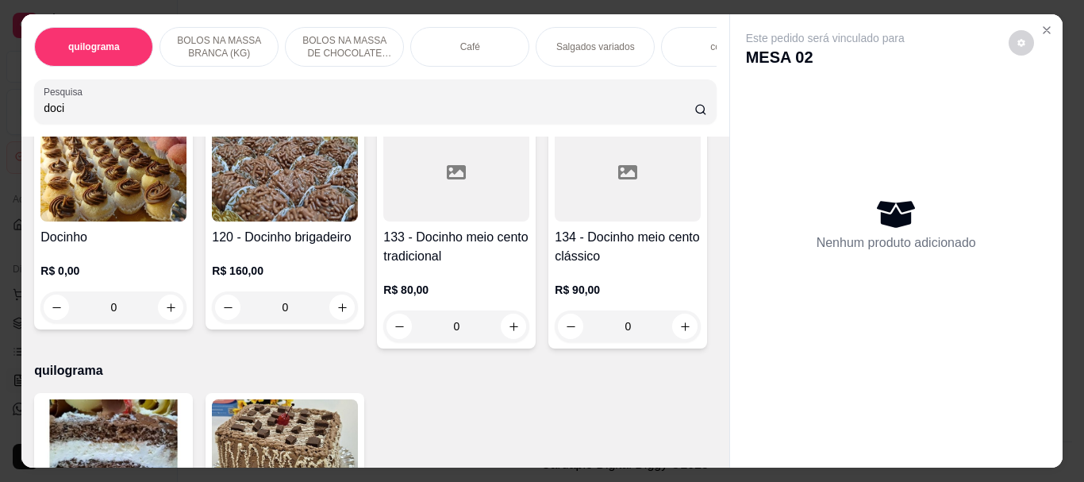
scroll to position [79, 0]
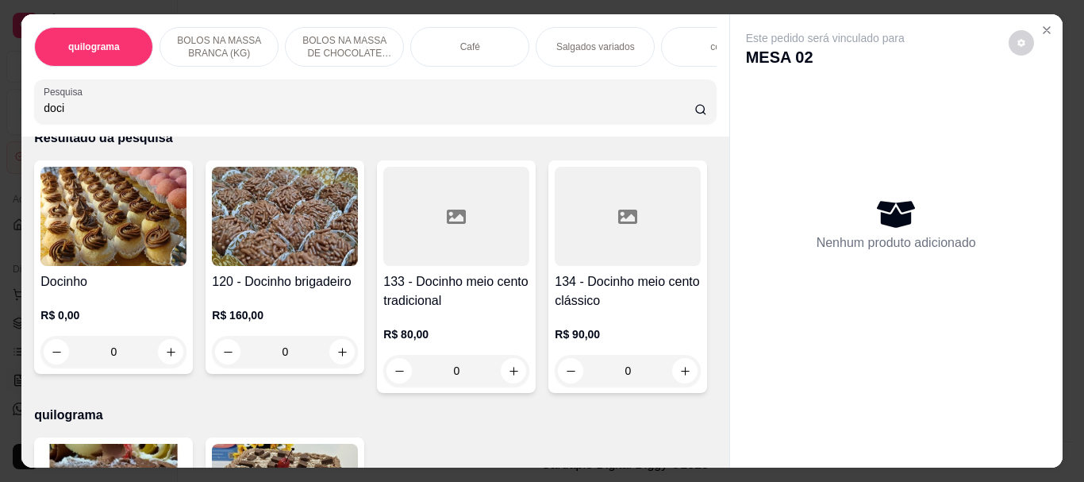
type input "doci"
click at [445, 254] on div at bounding box center [456, 216] width 146 height 99
click at [87, 243] on img at bounding box center [113, 216] width 146 height 99
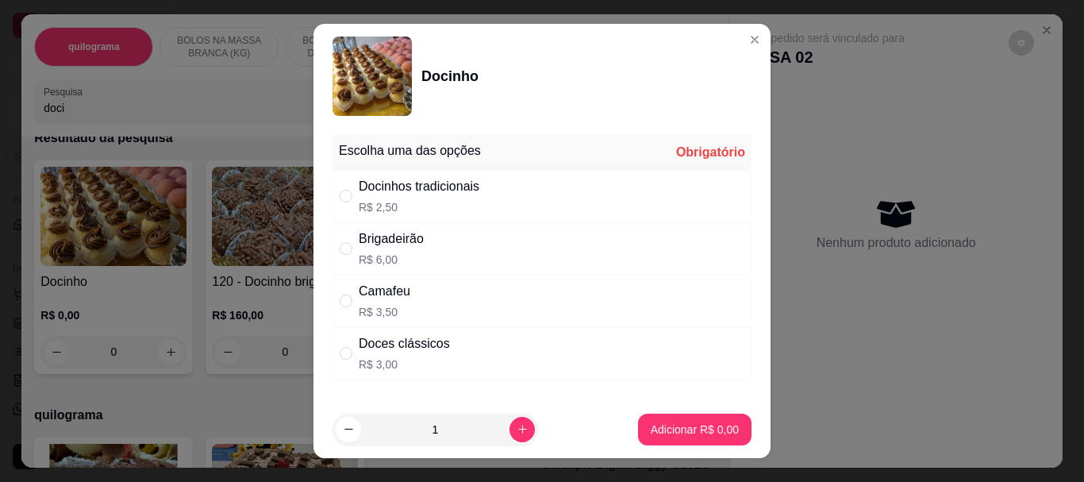
click at [385, 194] on div "Docinhos tradicionais" at bounding box center [419, 186] width 121 height 19
radio input "true"
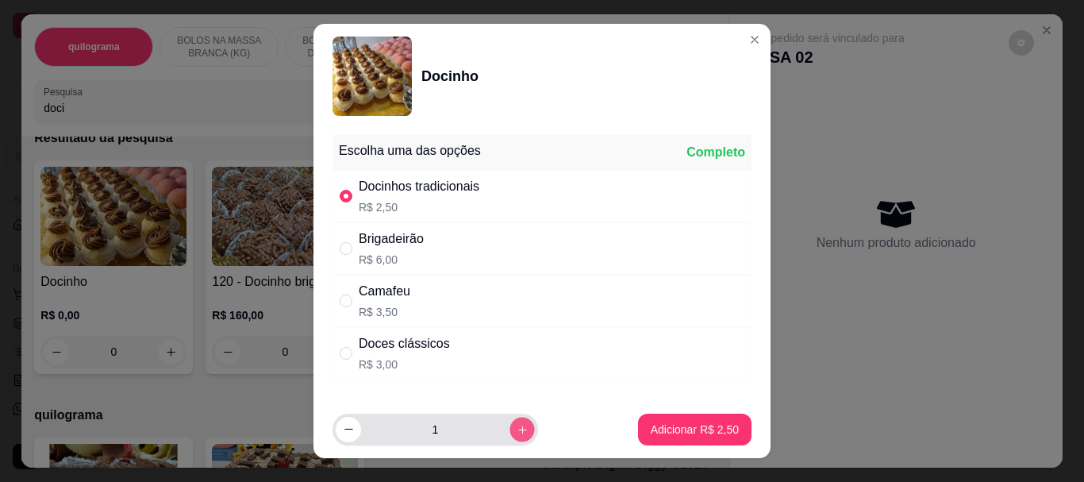
click at [516, 425] on icon "increase-product-quantity" at bounding box center [522, 429] width 12 height 12
click at [509, 421] on button "increase-product-quantity" at bounding box center [521, 428] width 25 height 25
type input "4"
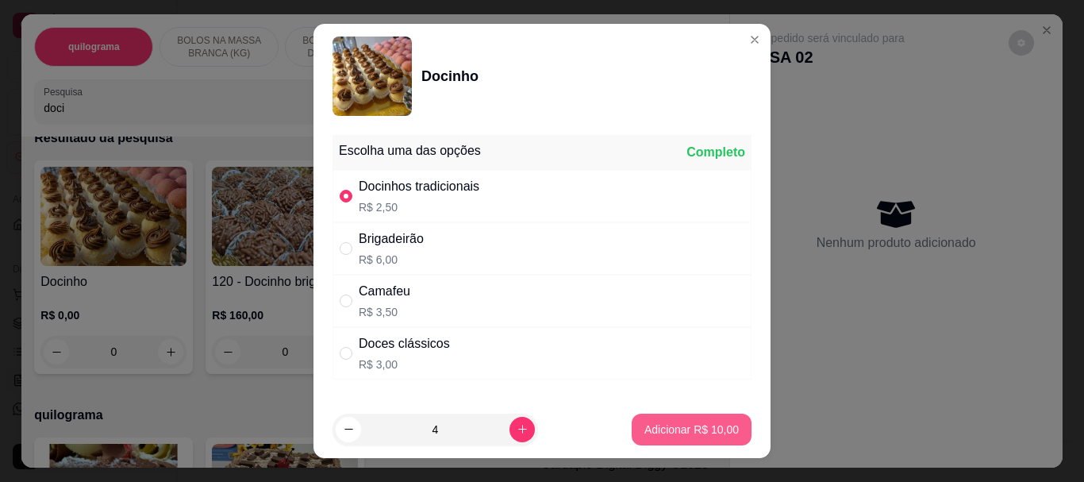
click at [653, 416] on button "Adicionar R$ 10,00" at bounding box center [691, 429] width 120 height 32
type input "4"
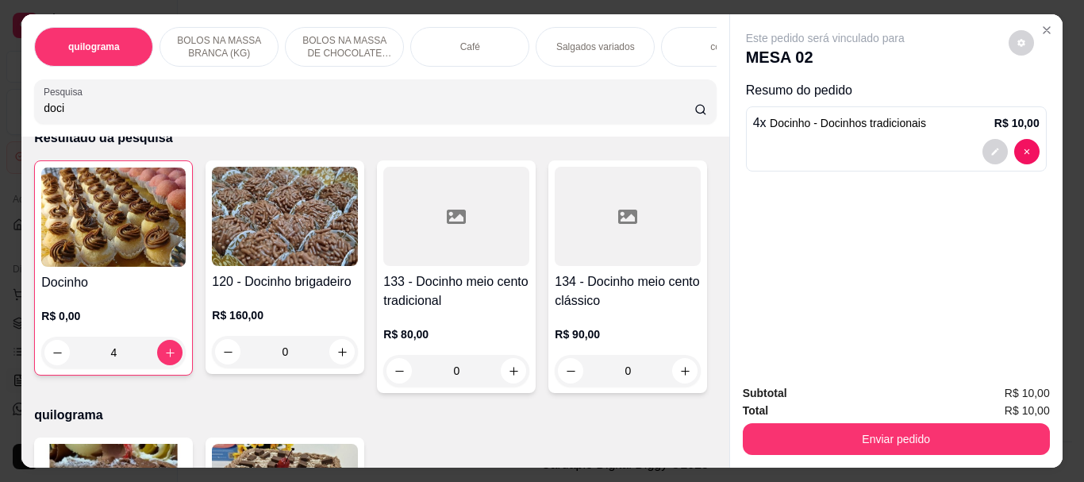
click at [129, 228] on img at bounding box center [113, 216] width 144 height 99
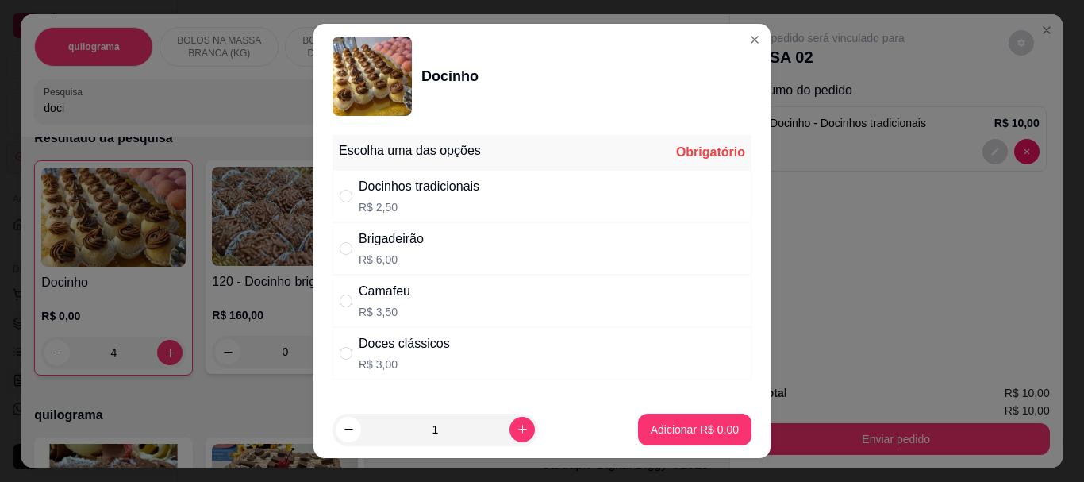
drag, startPoint x: 381, startPoint y: 339, endPoint x: 382, endPoint y: 359, distance: 19.9
click at [380, 341] on div "Doces clássicos" at bounding box center [404, 343] width 91 height 19
radio input "true"
click at [660, 426] on p "Adicionar R$ 3,00" at bounding box center [694, 428] width 86 height 15
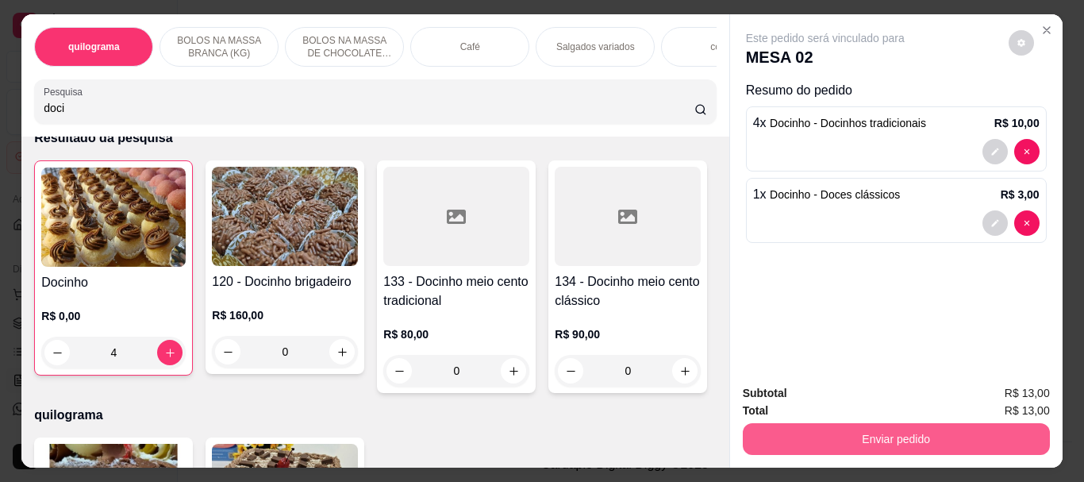
click at [855, 431] on button "Enviar pedido" at bounding box center [895, 439] width 307 height 32
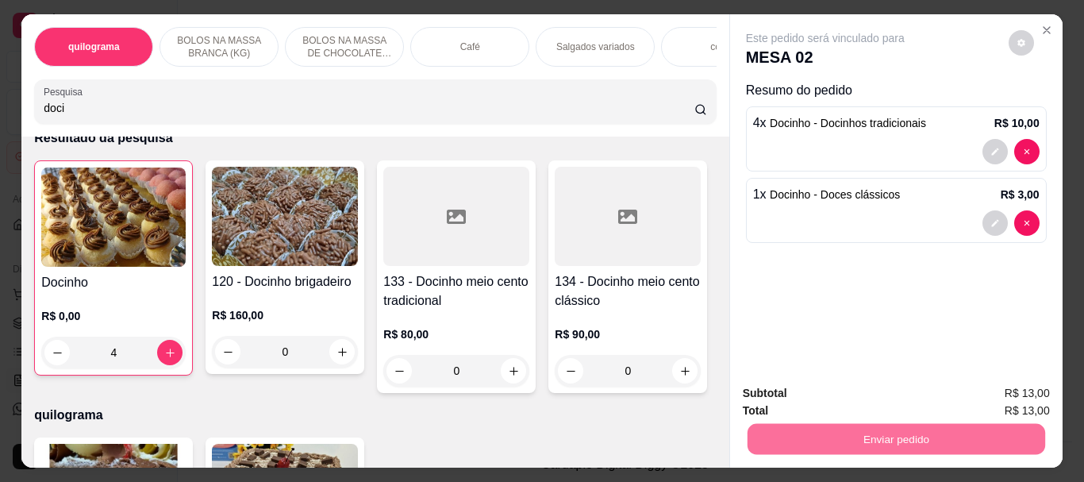
click at [882, 394] on button "Não registrar e enviar pedido" at bounding box center [843, 393] width 165 height 30
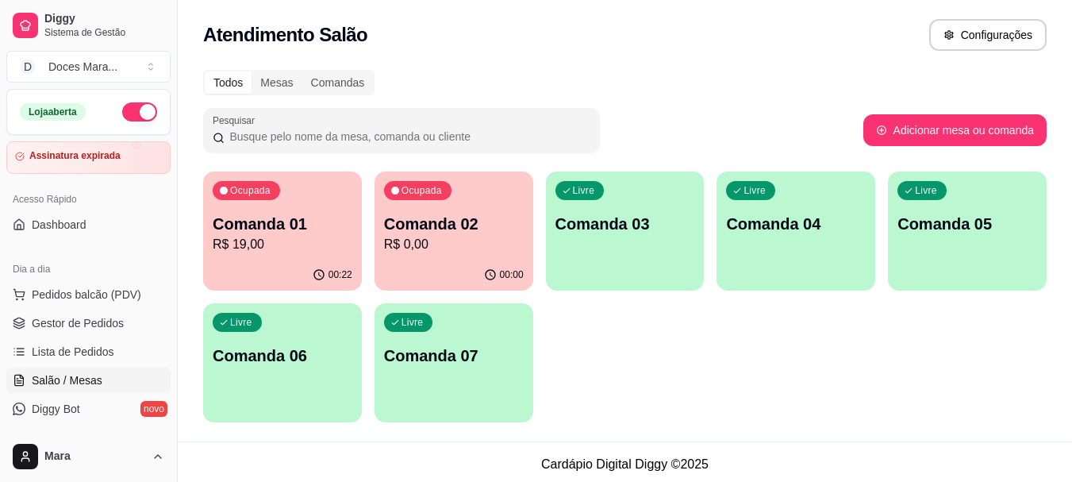
click at [486, 255] on div "Ocupada Comanda 02 R$ 0,00" at bounding box center [453, 215] width 159 height 88
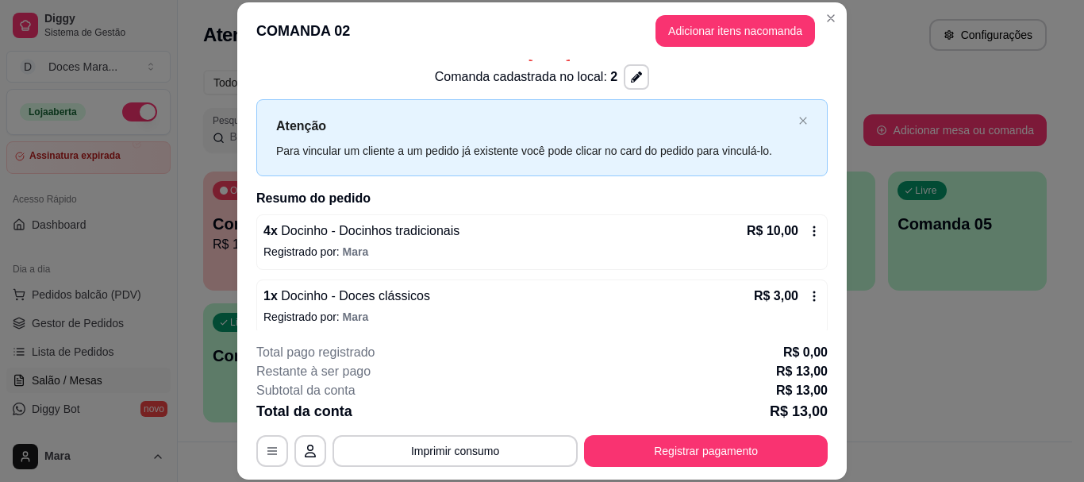
scroll to position [32, 0]
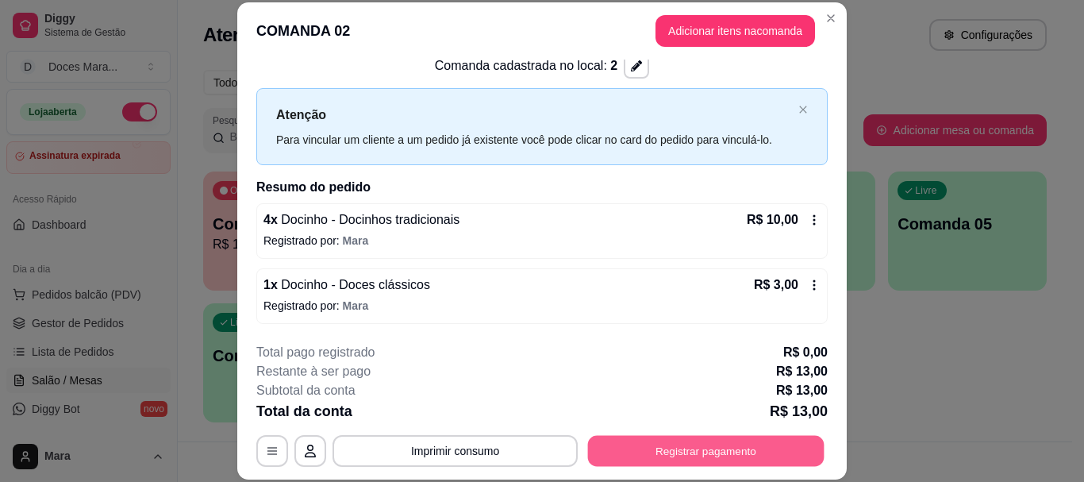
click at [711, 451] on button "Registrar pagamento" at bounding box center [706, 450] width 236 height 31
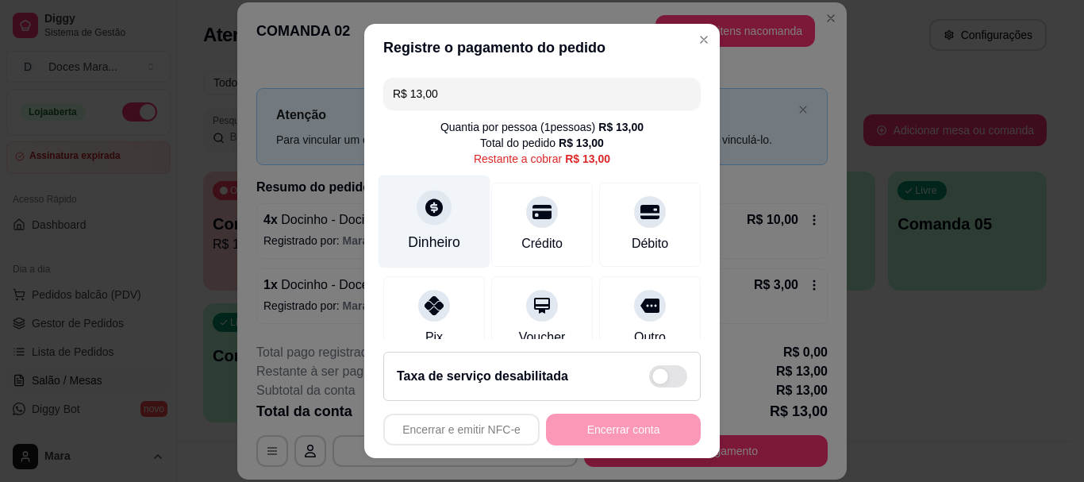
click at [424, 217] on icon at bounding box center [434, 208] width 21 height 21
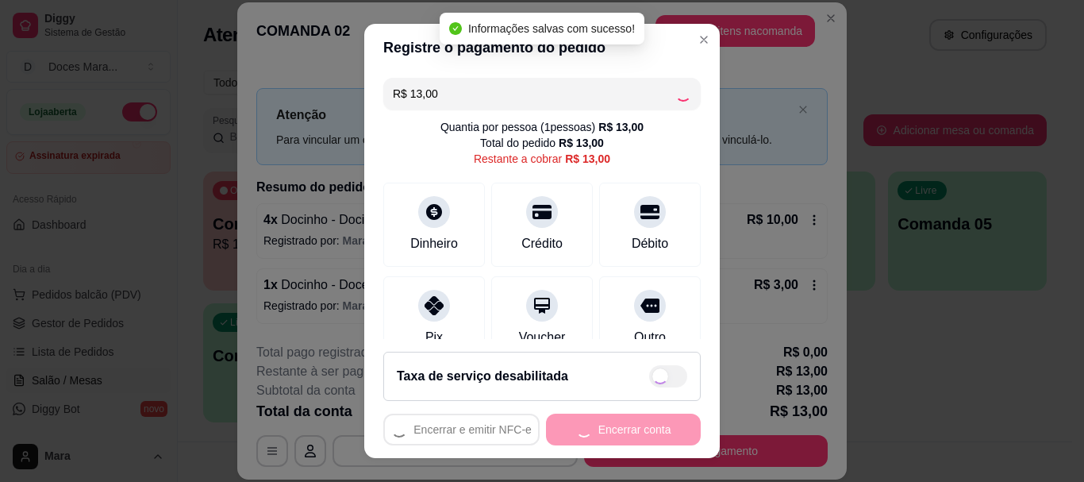
type input "R$ 0,00"
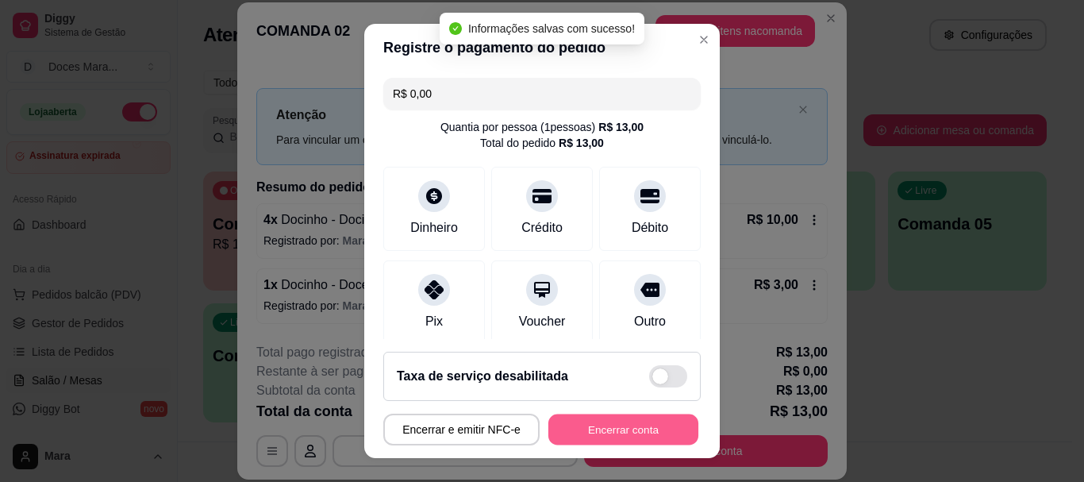
click at [622, 426] on button "Encerrar conta" at bounding box center [623, 428] width 150 height 31
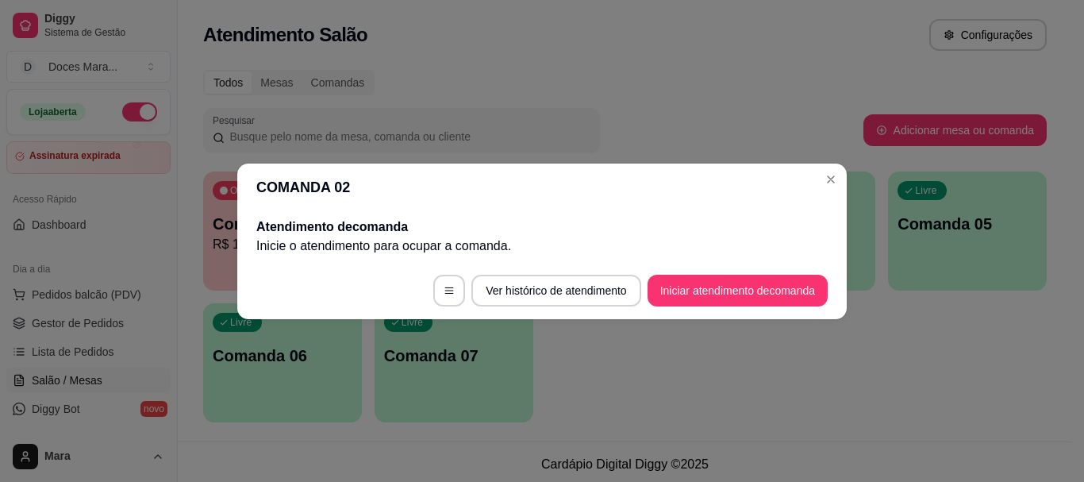
scroll to position [0, 0]
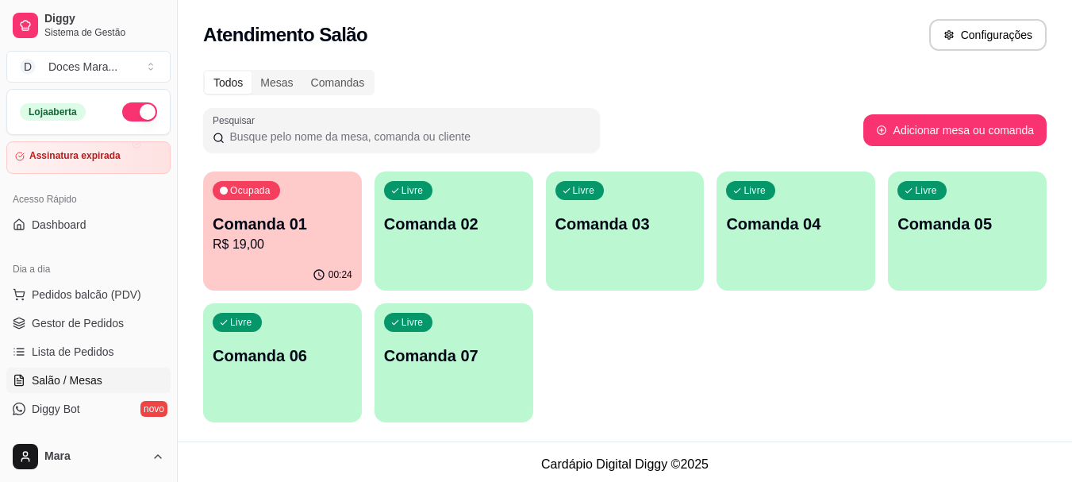
click at [320, 221] on p "Comanda 01" at bounding box center [283, 224] width 140 height 22
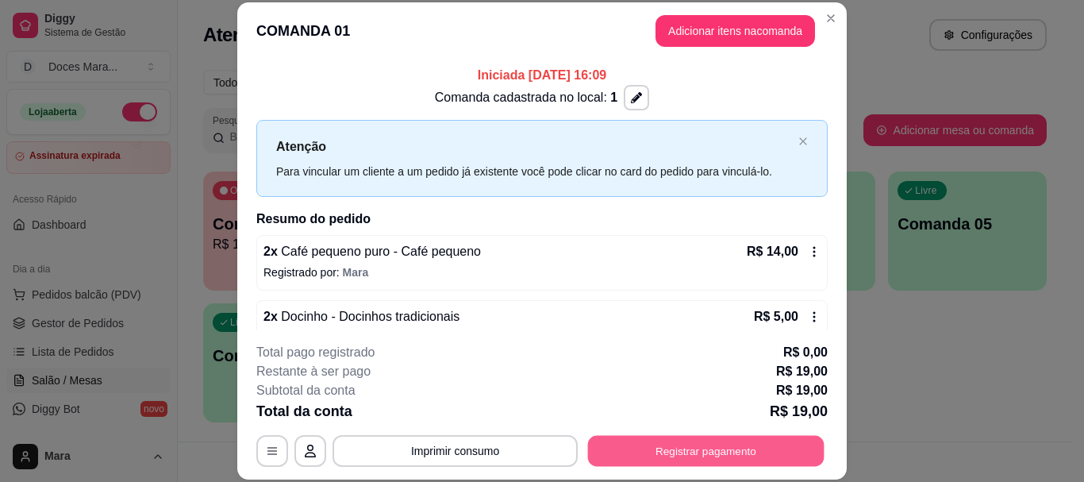
click at [651, 451] on button "Registrar pagamento" at bounding box center [706, 450] width 236 height 31
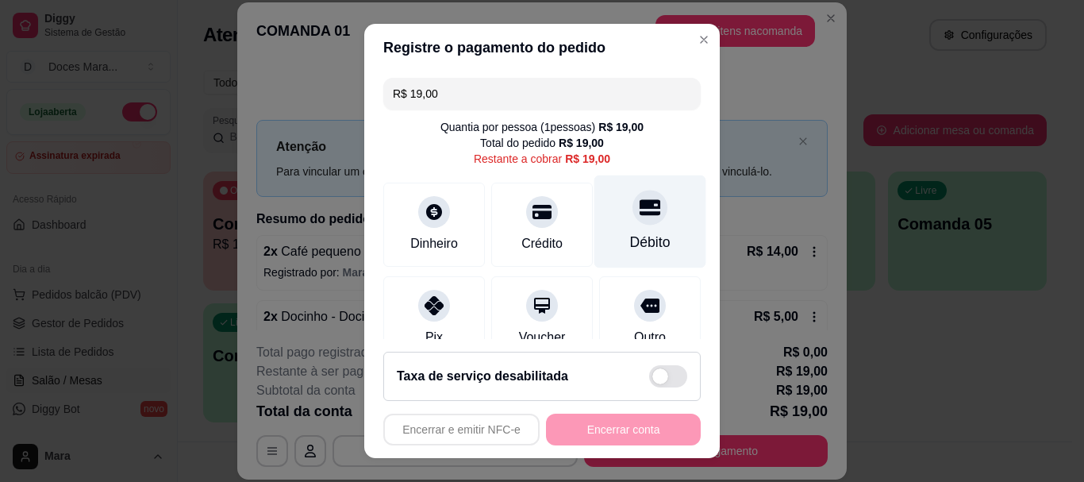
click at [639, 213] on icon at bounding box center [649, 208] width 21 height 16
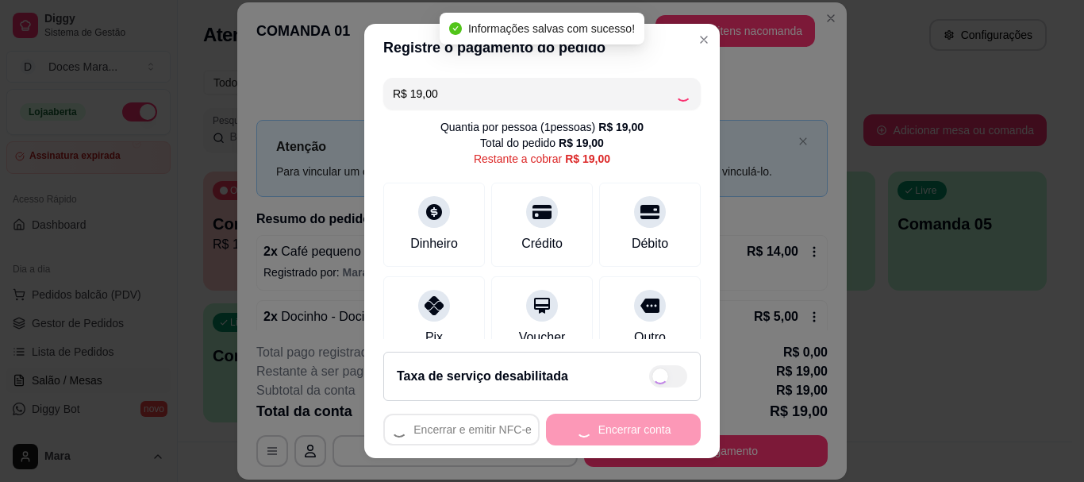
type input "R$ 0,00"
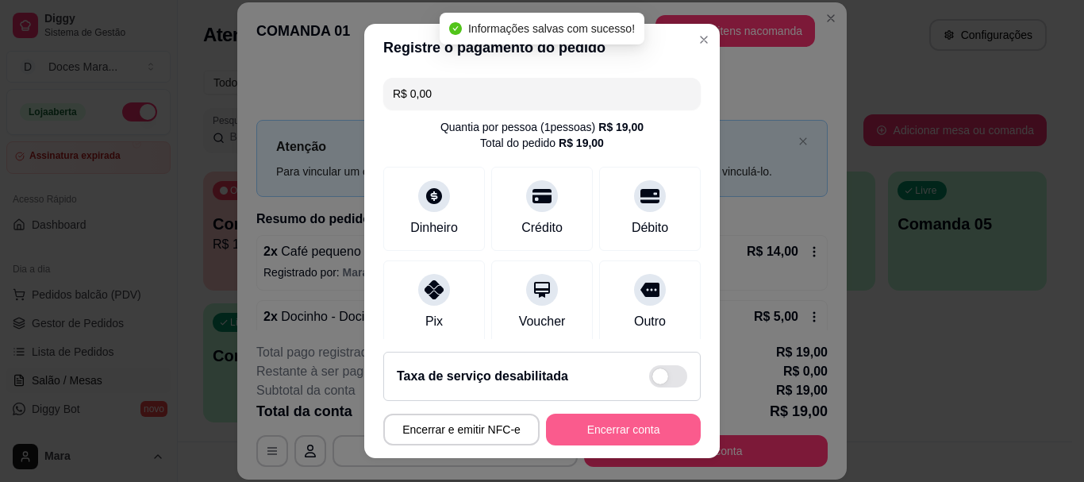
click at [672, 432] on button "Encerrar conta" at bounding box center [623, 429] width 155 height 32
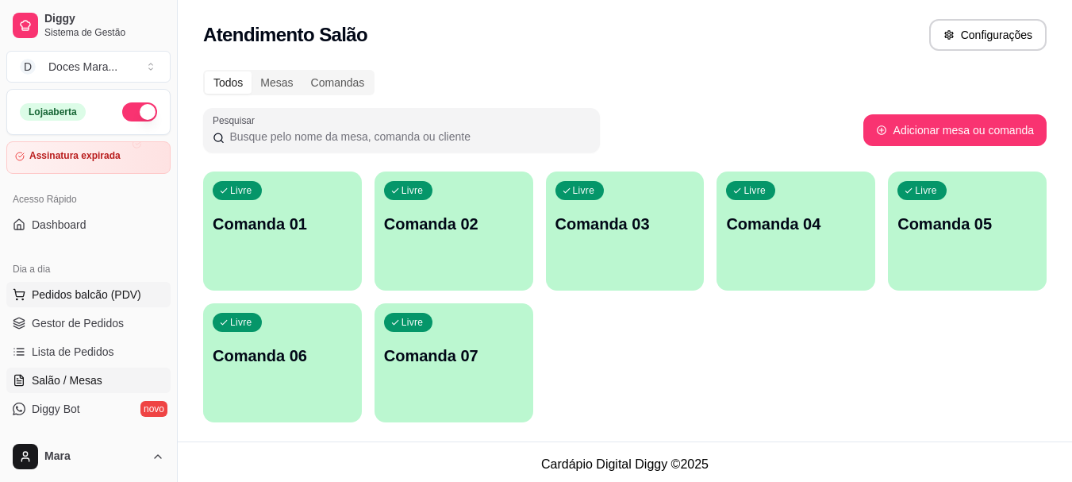
click at [102, 289] on span "Pedidos balcão (PDV)" at bounding box center [86, 294] width 109 height 16
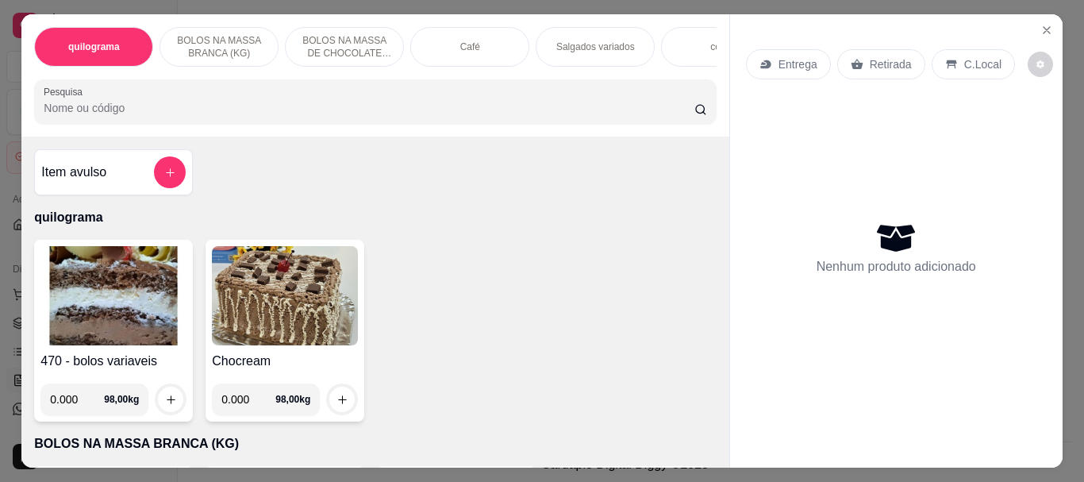
click at [598, 40] on p "Salgados variados" at bounding box center [595, 46] width 79 height 13
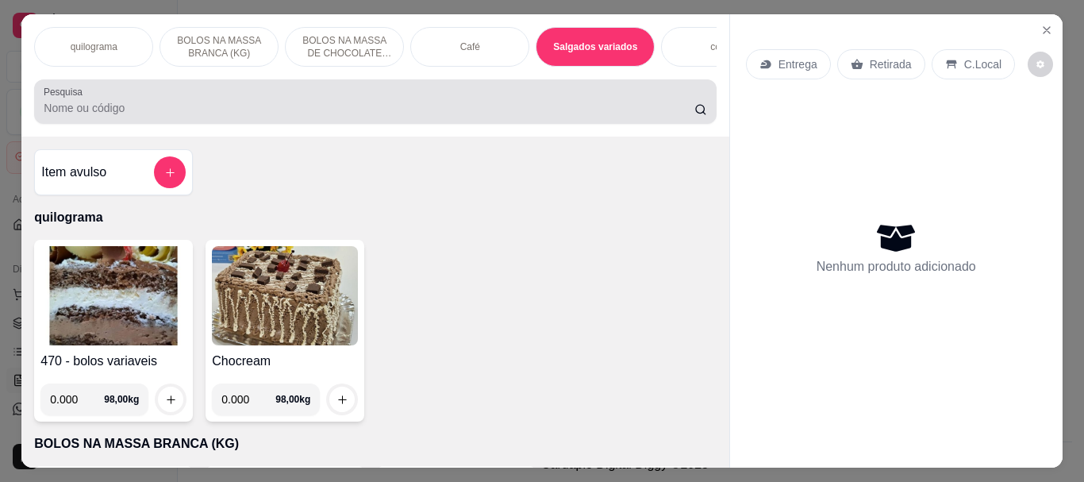
scroll to position [42, 0]
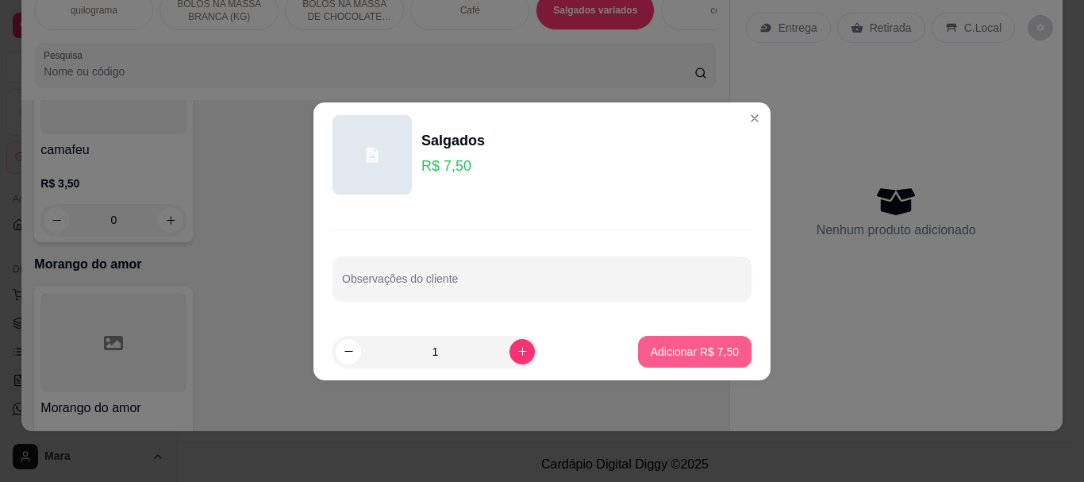
click at [704, 345] on p "Adicionar R$ 7,50" at bounding box center [694, 351] width 88 height 16
type input "1"
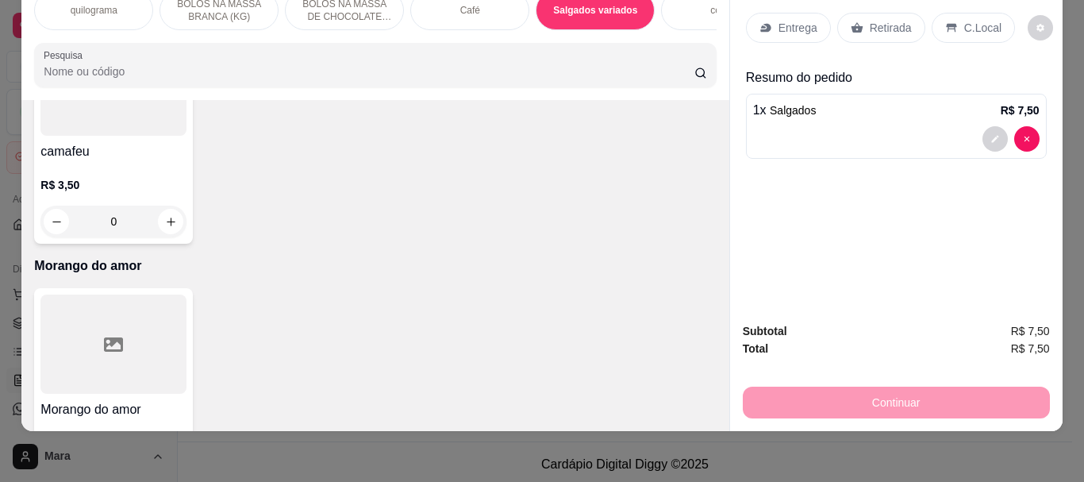
click at [360, 66] on input "Pesquisa" at bounding box center [369, 71] width 650 height 16
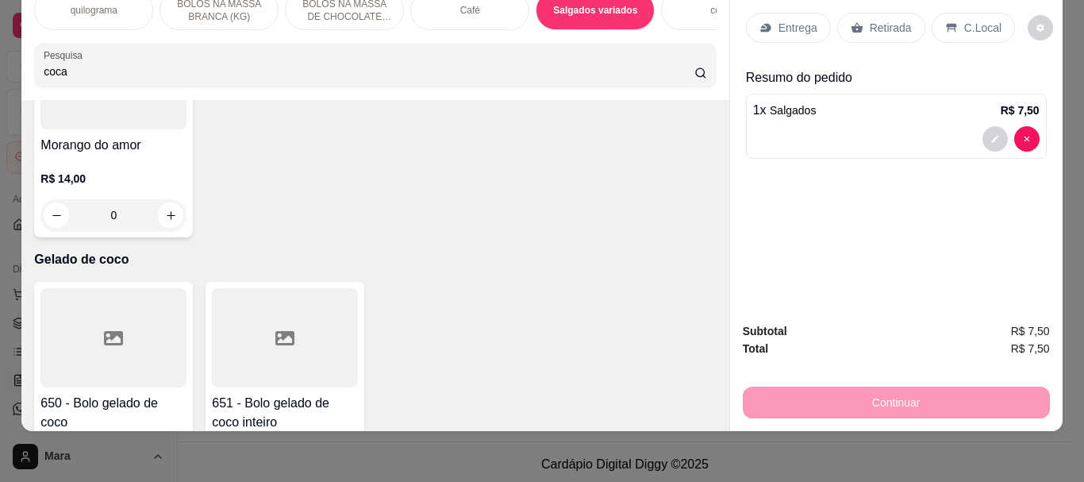
scroll to position [6361, 0]
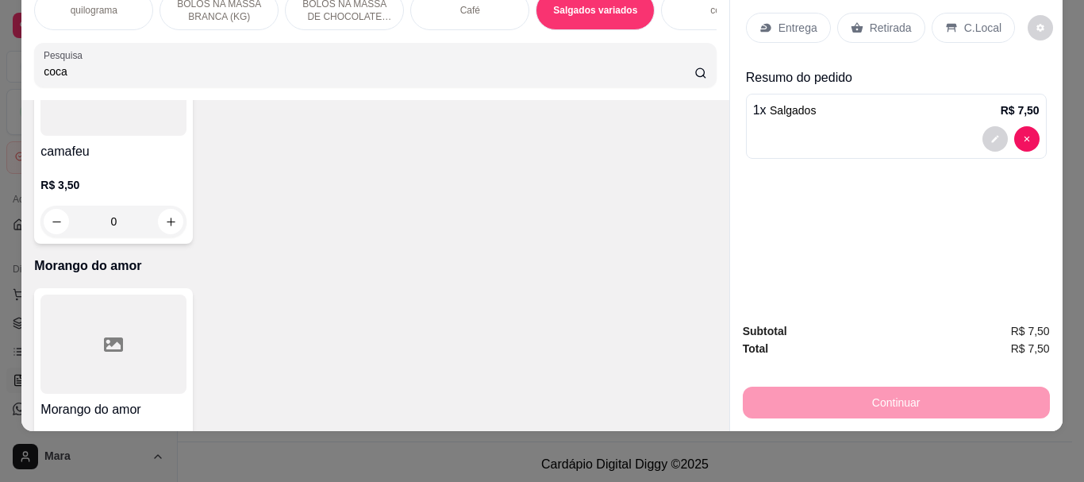
type input "coca"
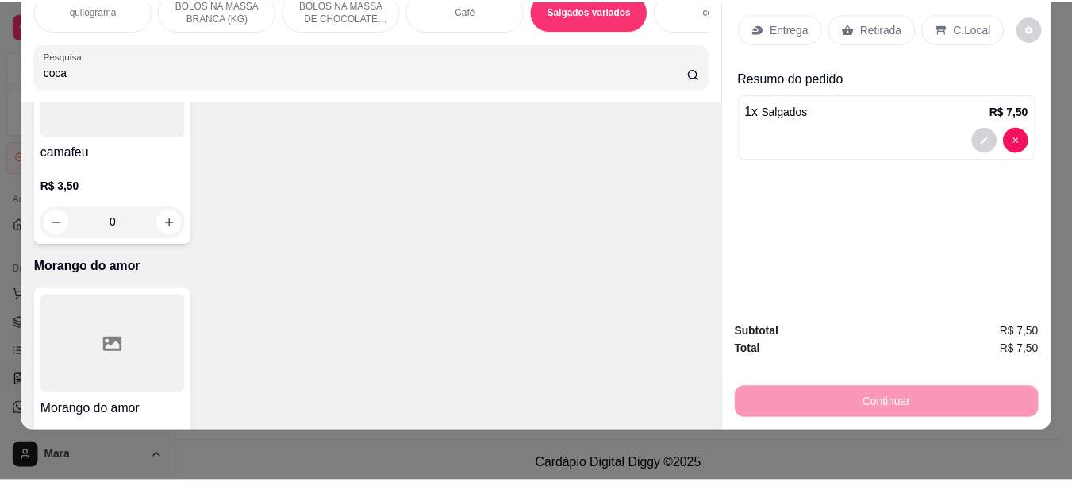
scroll to position [0, 0]
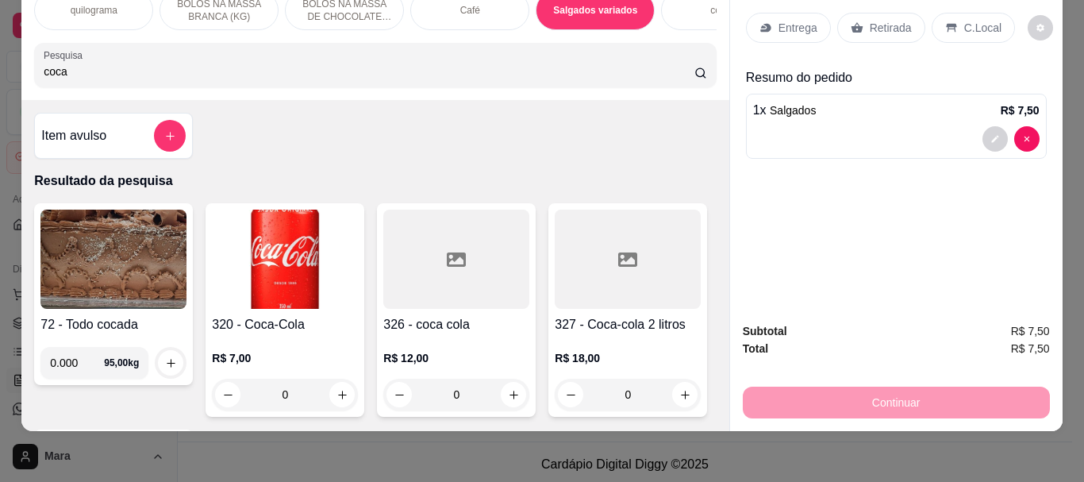
click at [255, 256] on img at bounding box center [285, 258] width 146 height 99
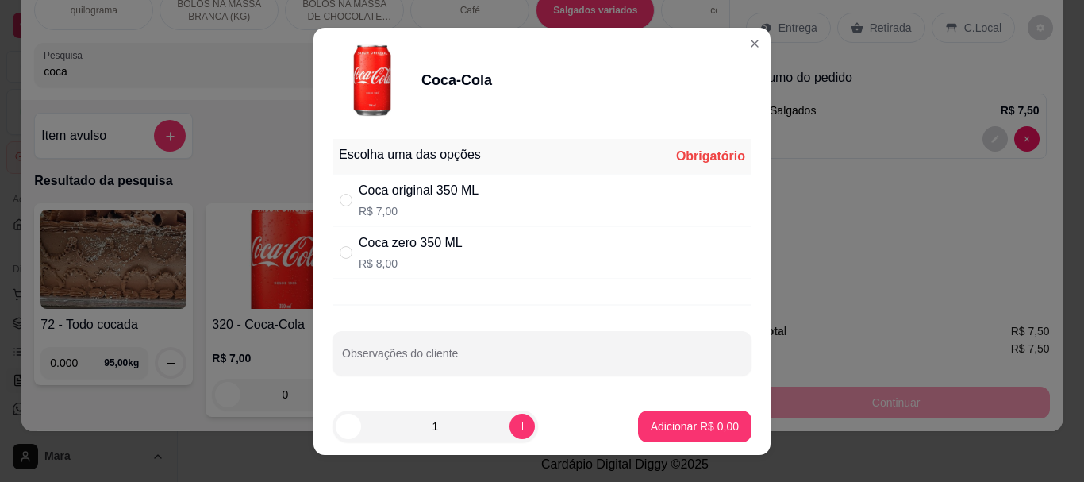
click at [359, 194] on div "Coca original 350 ML" at bounding box center [419, 190] width 120 height 19
radio input "true"
click at [681, 418] on p "Adicionar R$ 7,00" at bounding box center [694, 426] width 88 height 16
type input "1"
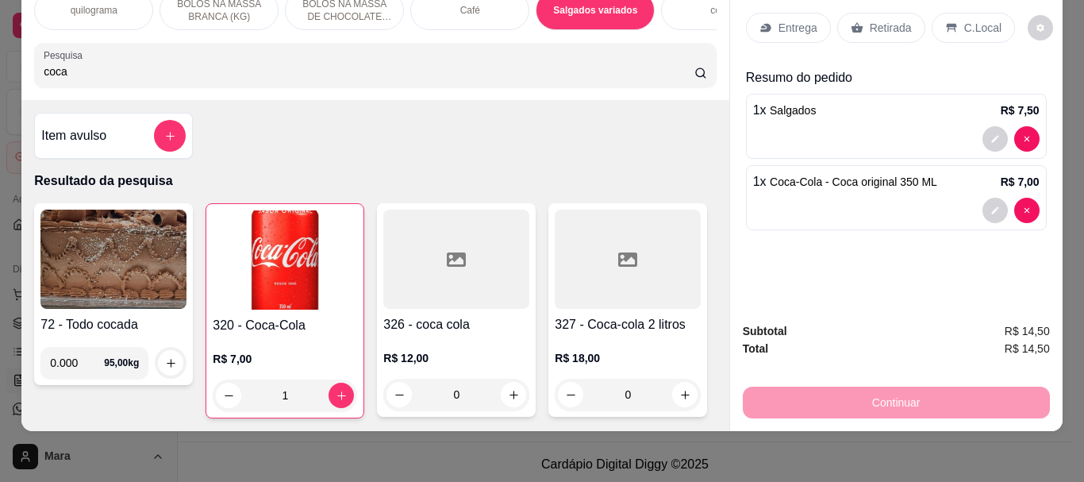
click at [880, 20] on p "Retirada" at bounding box center [890, 28] width 42 height 16
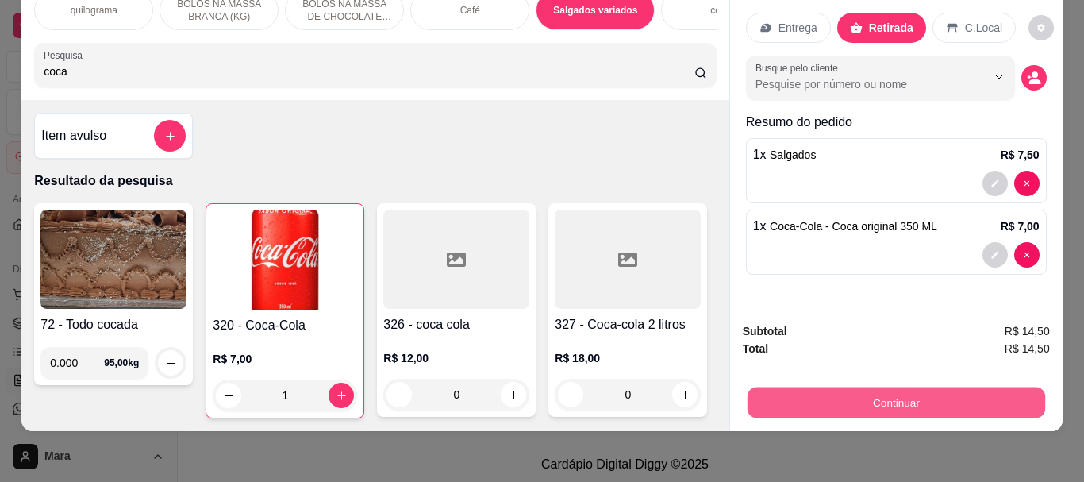
click at [907, 386] on button "Continuar" at bounding box center [894, 401] width 297 height 31
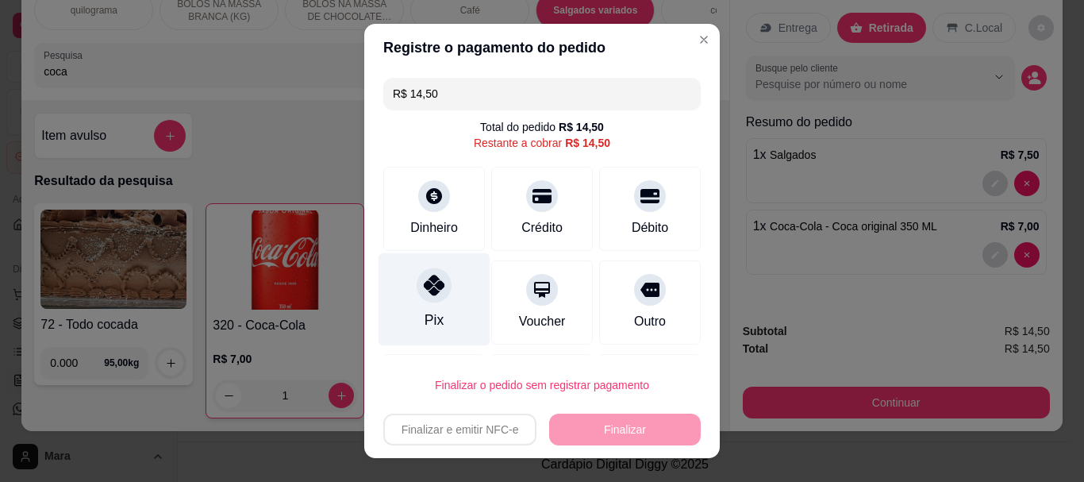
click at [434, 292] on icon at bounding box center [434, 285] width 21 height 21
type input "R$ 0,00"
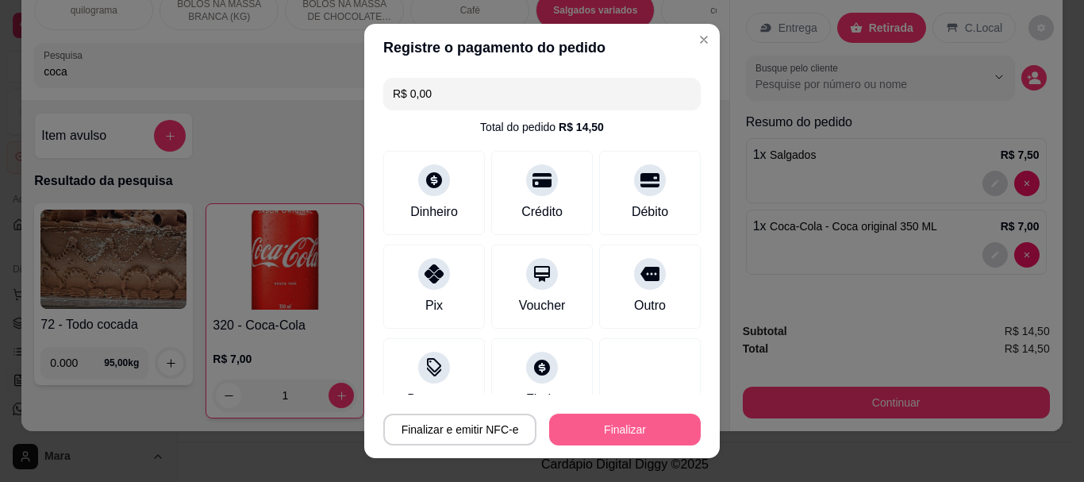
click at [611, 421] on button "Finalizar" at bounding box center [625, 429] width 152 height 32
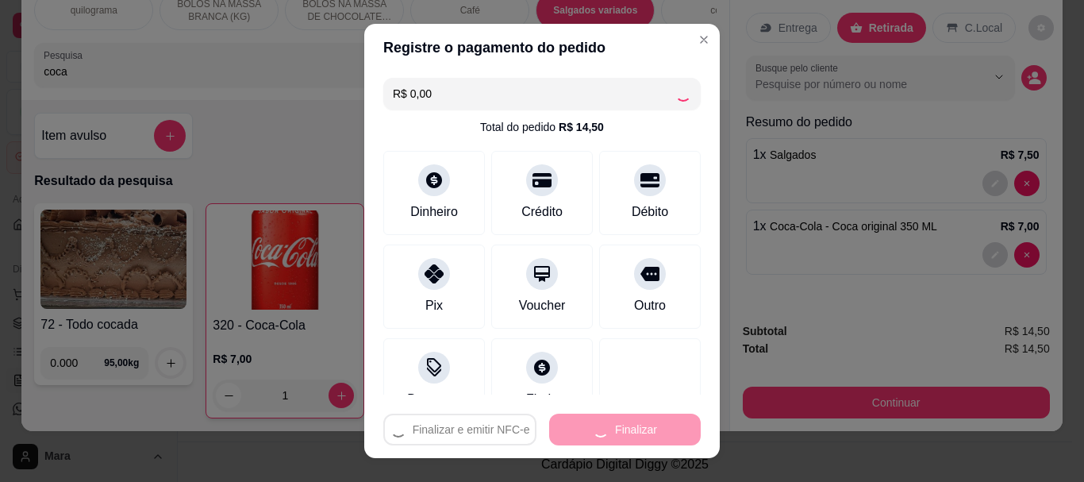
type input "0"
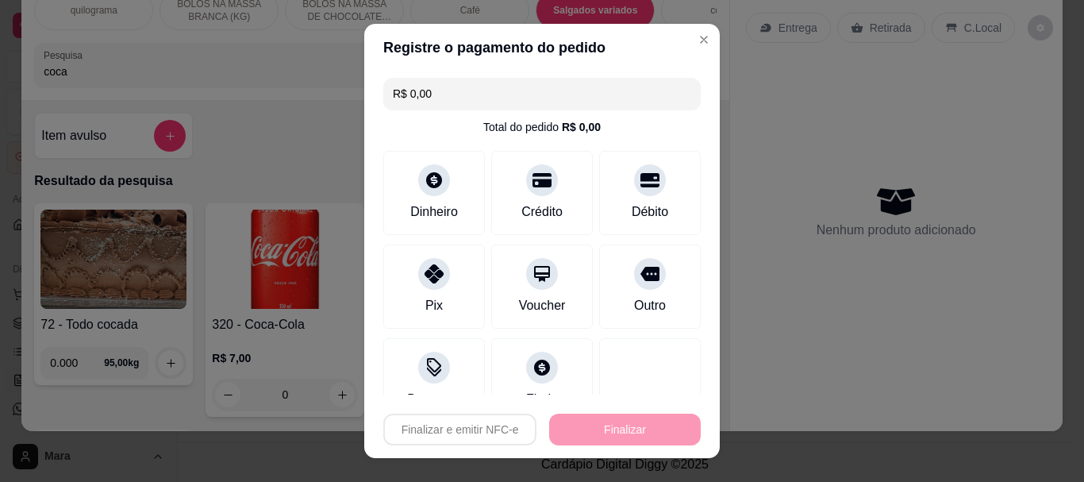
type input "-R$ 14,50"
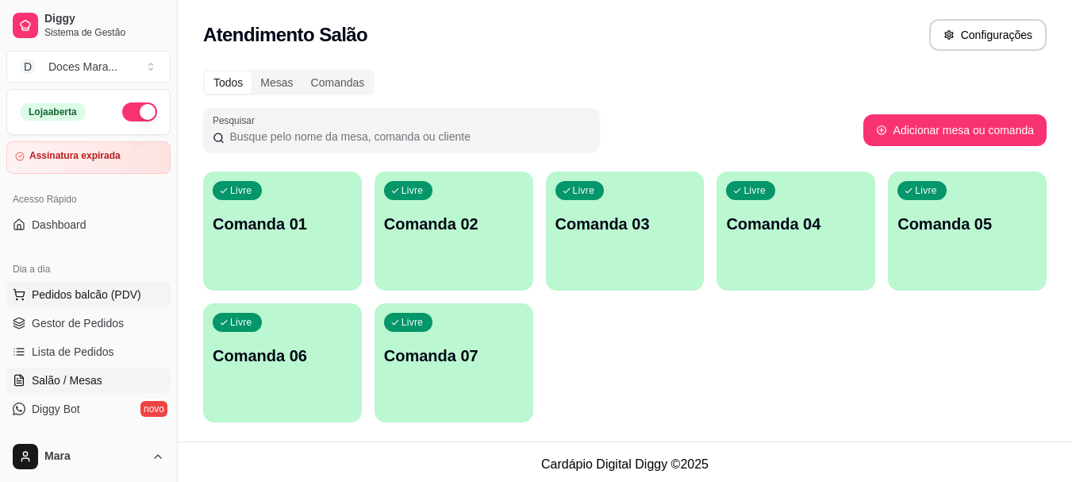
click at [95, 295] on span "Pedidos balcão (PDV)" at bounding box center [86, 294] width 109 height 16
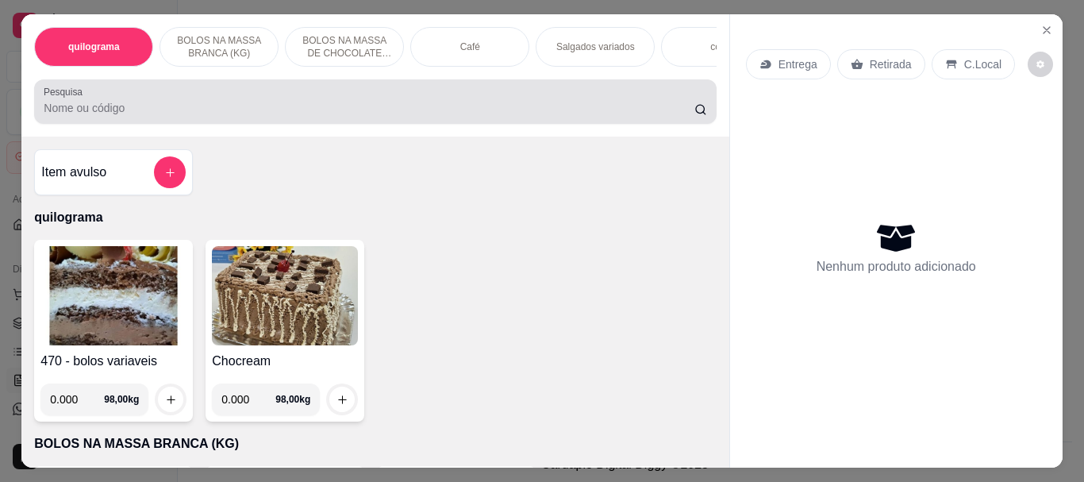
click at [493, 103] on div at bounding box center [375, 102] width 662 height 32
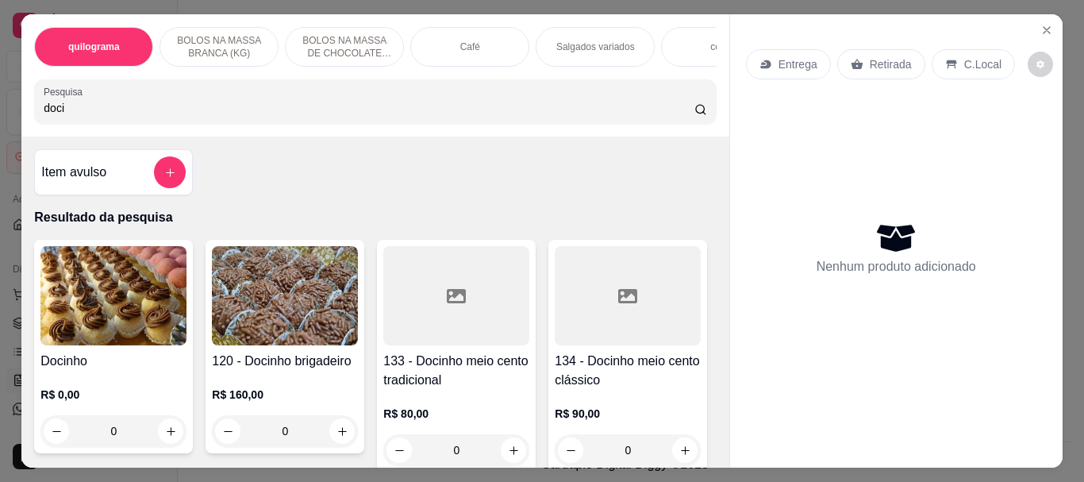
type input "doci"
click at [113, 294] on img at bounding box center [113, 295] width 146 height 99
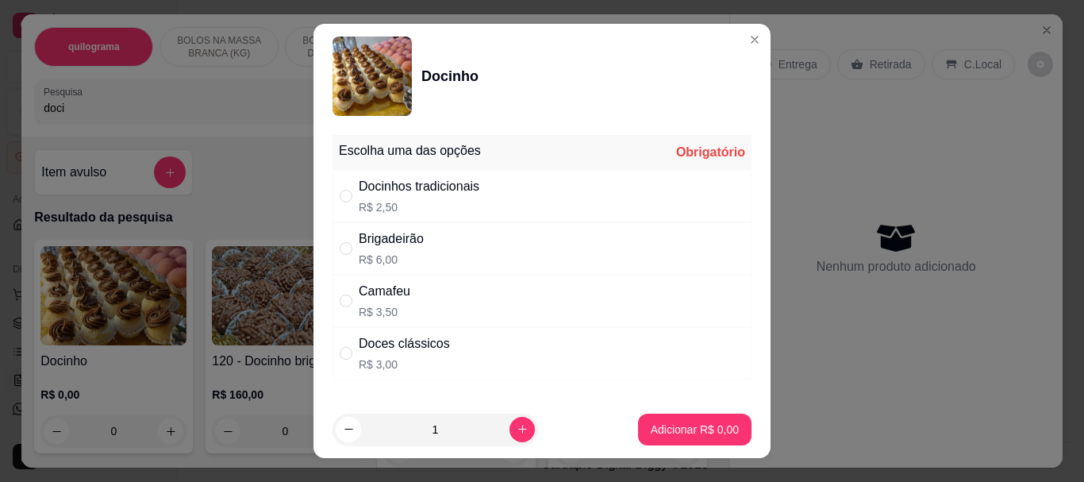
click at [359, 182] on div "Docinhos tradicionais" at bounding box center [419, 186] width 121 height 19
radio input "true"
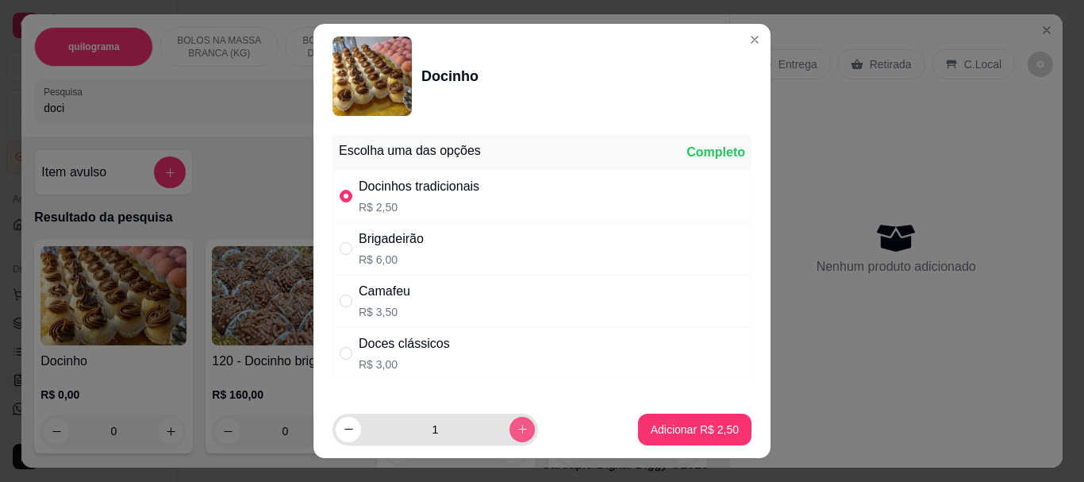
click at [509, 421] on button "increase-product-quantity" at bounding box center [521, 428] width 25 height 25
type input "2"
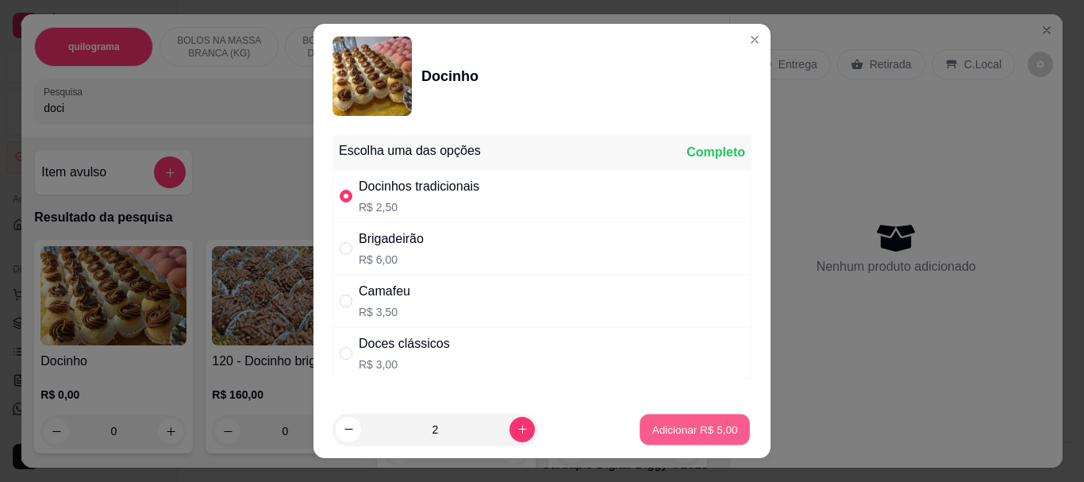
click at [654, 422] on p "Adicionar R$ 5,00" at bounding box center [694, 428] width 86 height 15
type input "2"
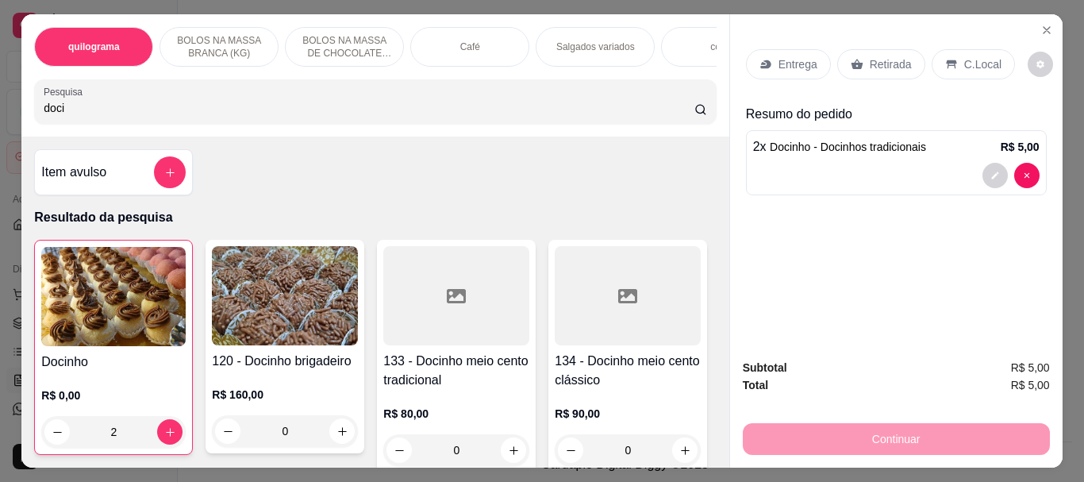
click at [61, 286] on img at bounding box center [113, 296] width 144 height 99
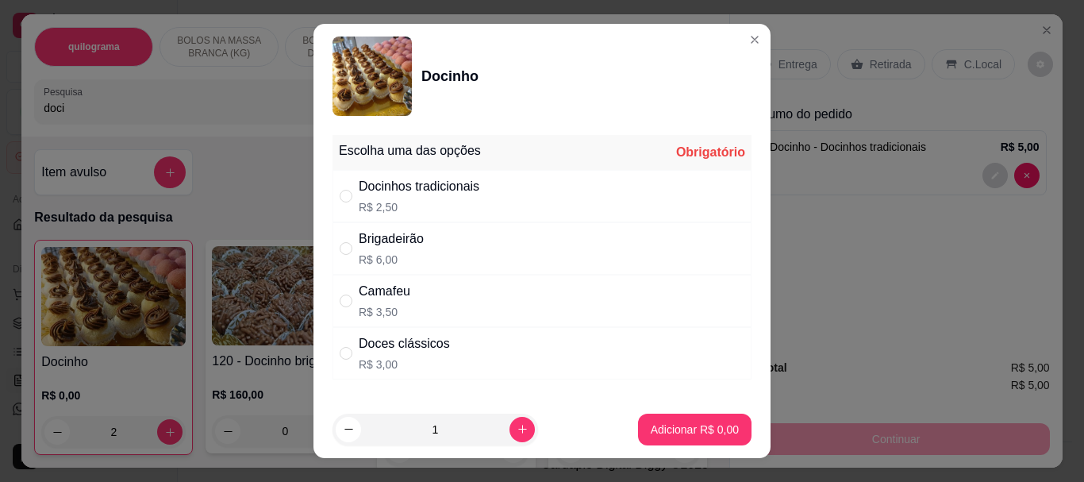
click at [359, 346] on div "Doces clássicos" at bounding box center [404, 343] width 91 height 19
radio input "true"
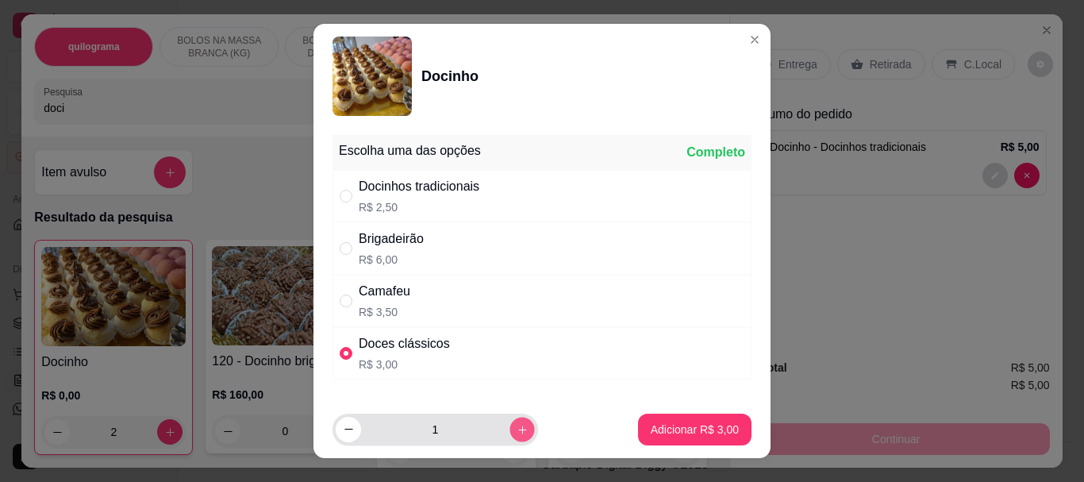
click at [518, 425] on icon "increase-product-quantity" at bounding box center [522, 429] width 8 height 8
type input "2"
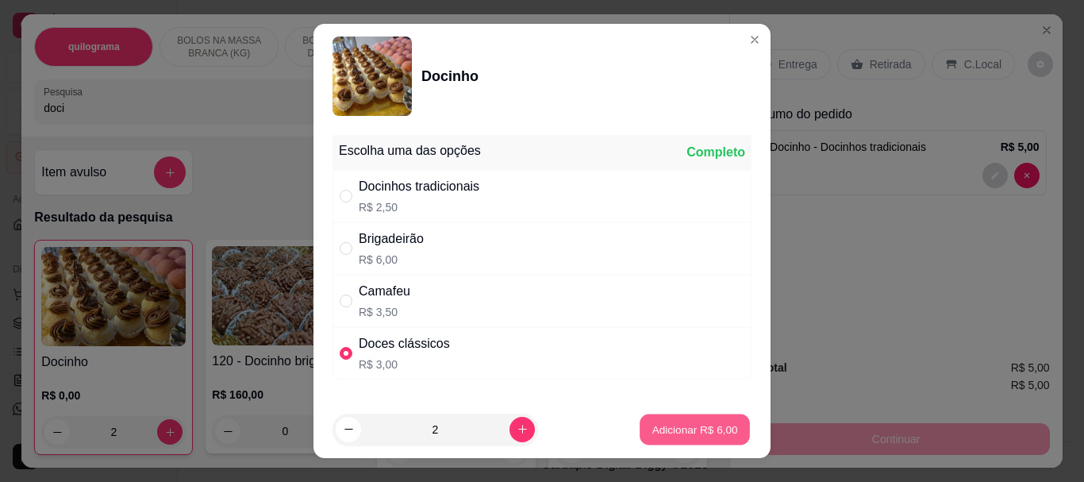
click at [651, 424] on p "Adicionar R$ 6,00" at bounding box center [694, 428] width 86 height 15
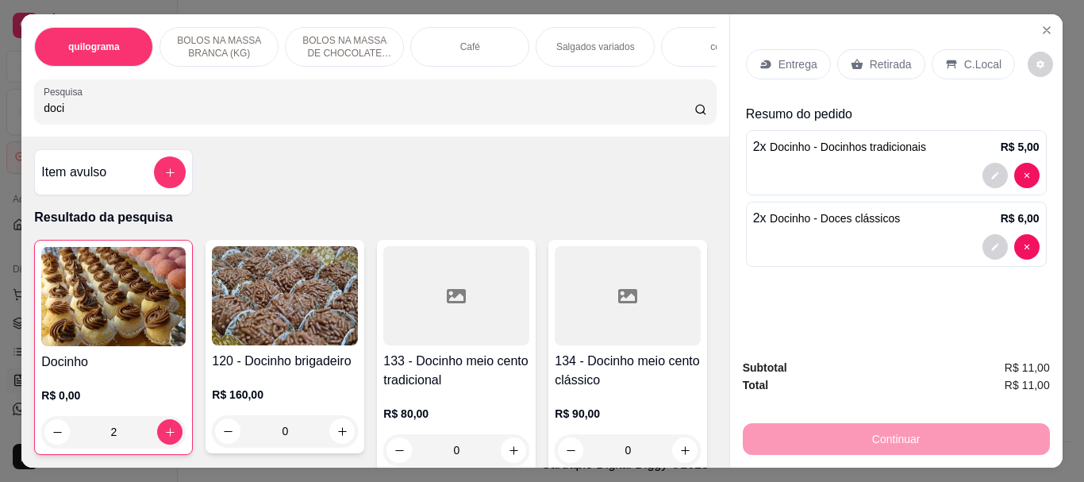
click at [869, 60] on p "Retirada" at bounding box center [890, 64] width 42 height 16
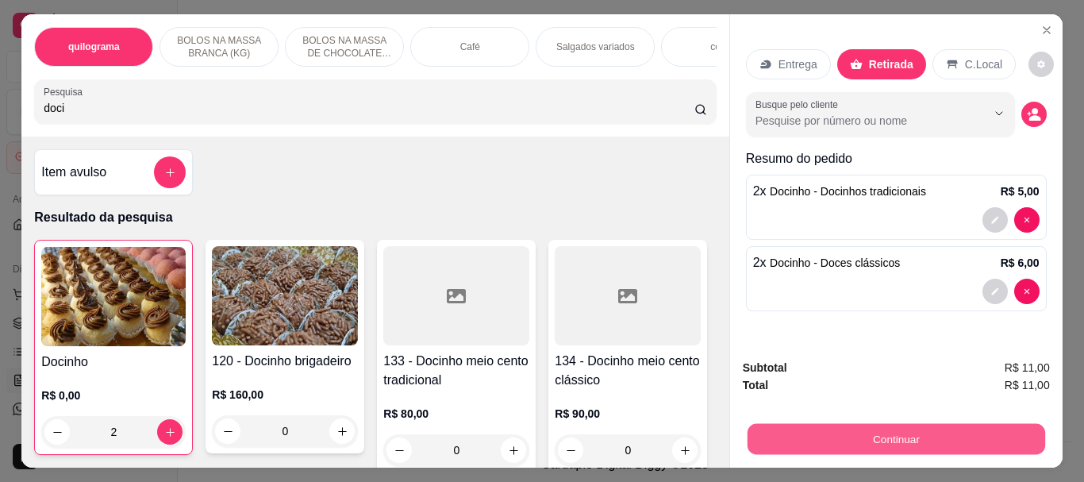
click at [888, 432] on button "Continuar" at bounding box center [894, 438] width 297 height 31
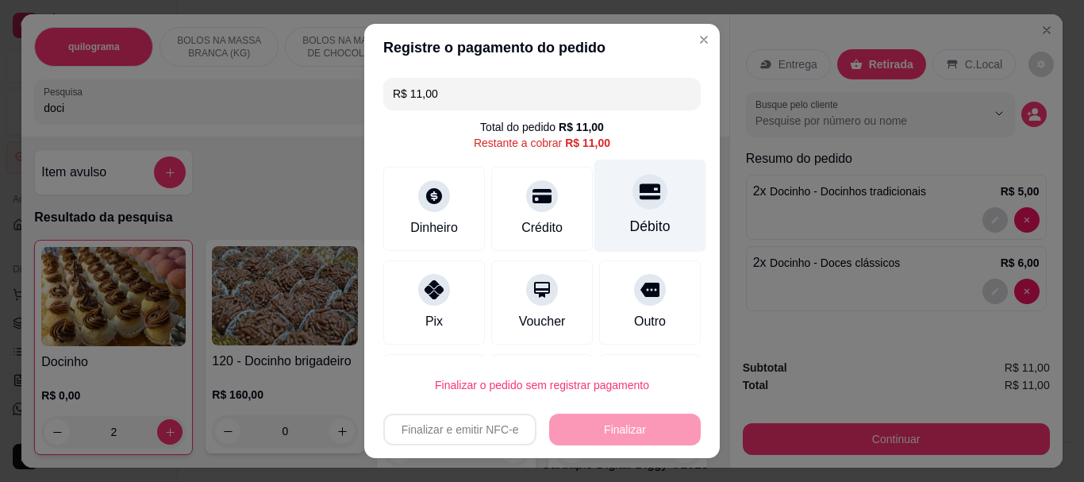
click at [639, 201] on icon at bounding box center [649, 192] width 21 height 21
type input "R$ 0,00"
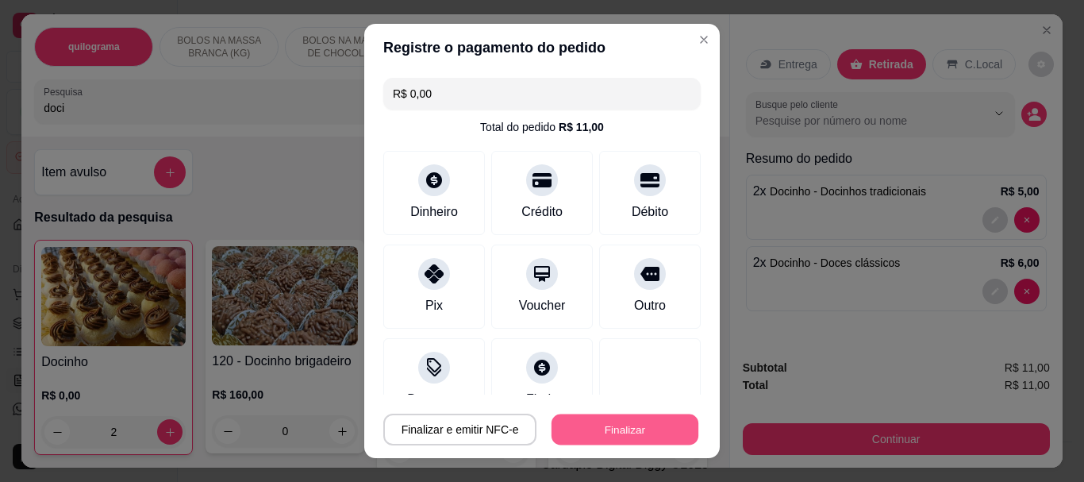
click at [629, 424] on button "Finalizar" at bounding box center [624, 428] width 147 height 31
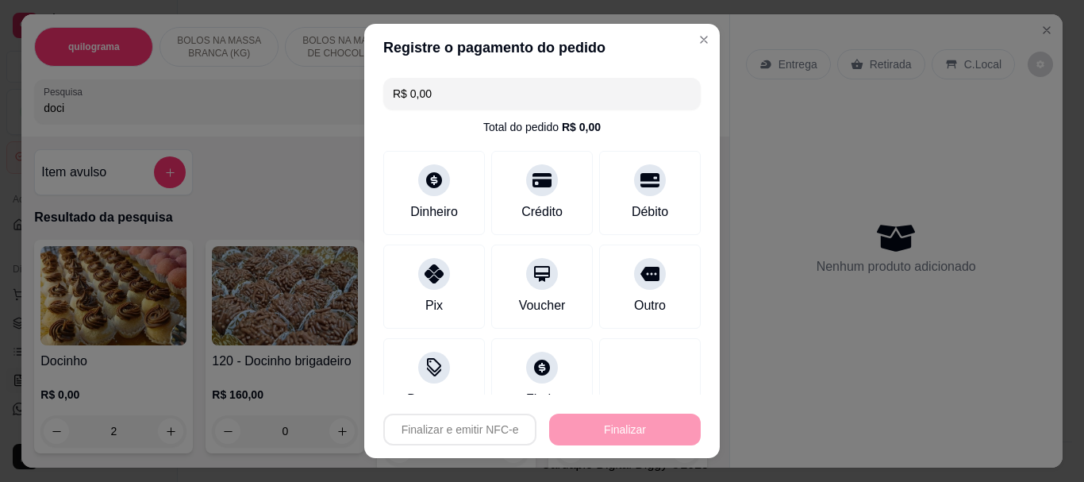
type input "0"
type input "-R$ 11,00"
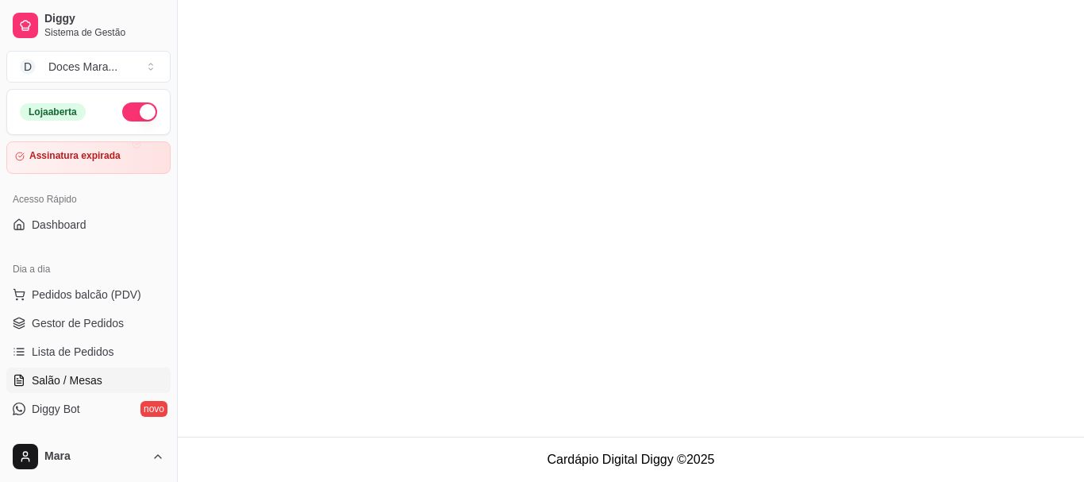
click at [85, 378] on span "Salão / Mesas" at bounding box center [67, 380] width 71 height 16
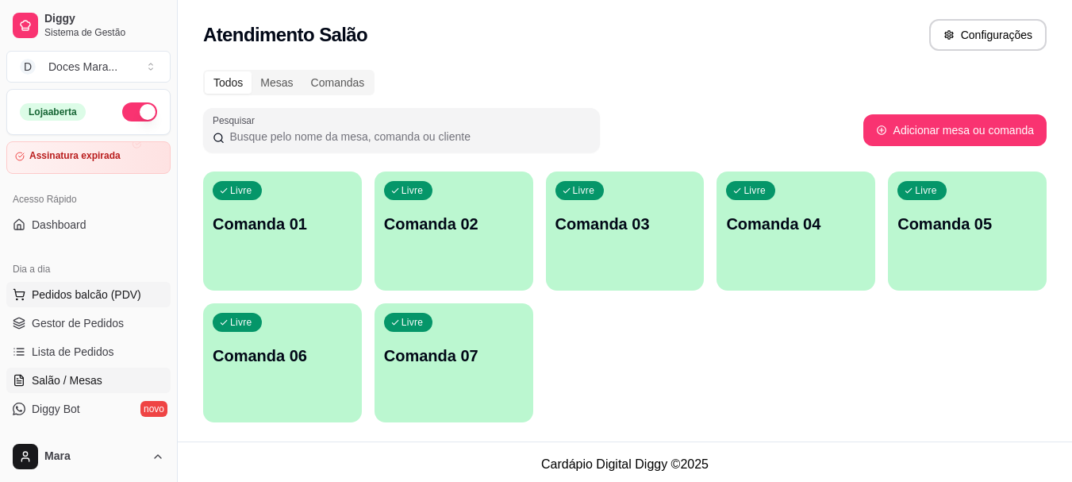
click at [79, 290] on span "Pedidos balcão (PDV)" at bounding box center [86, 294] width 109 height 16
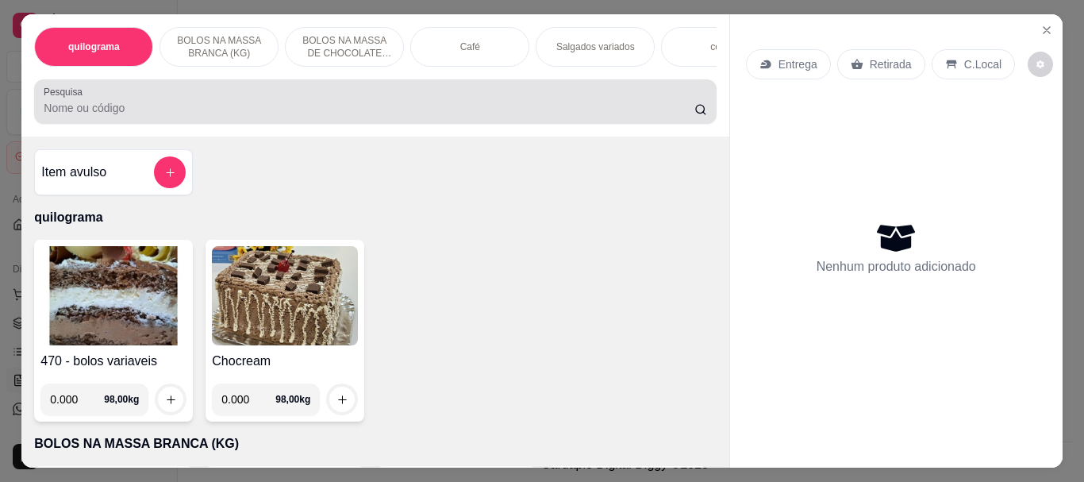
click at [468, 113] on input "Pesquisa" at bounding box center [369, 108] width 650 height 16
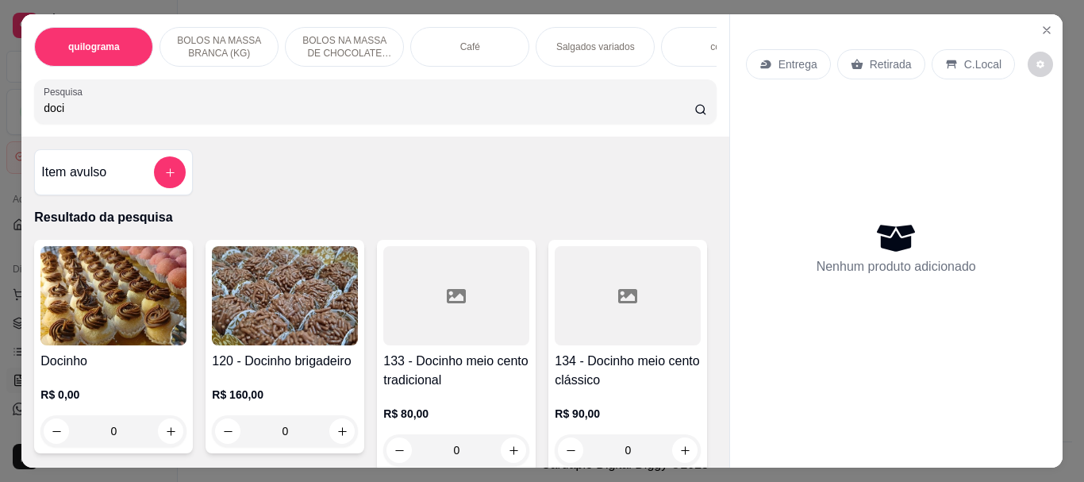
type input "doci"
click at [122, 303] on img at bounding box center [113, 295] width 146 height 99
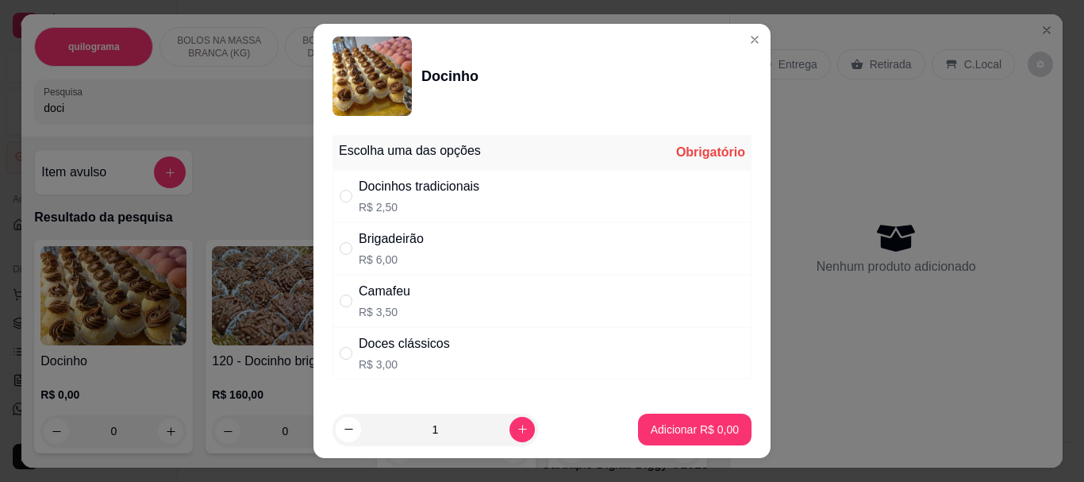
click at [410, 188] on div "Docinhos tradicionais" at bounding box center [419, 186] width 121 height 19
radio input "true"
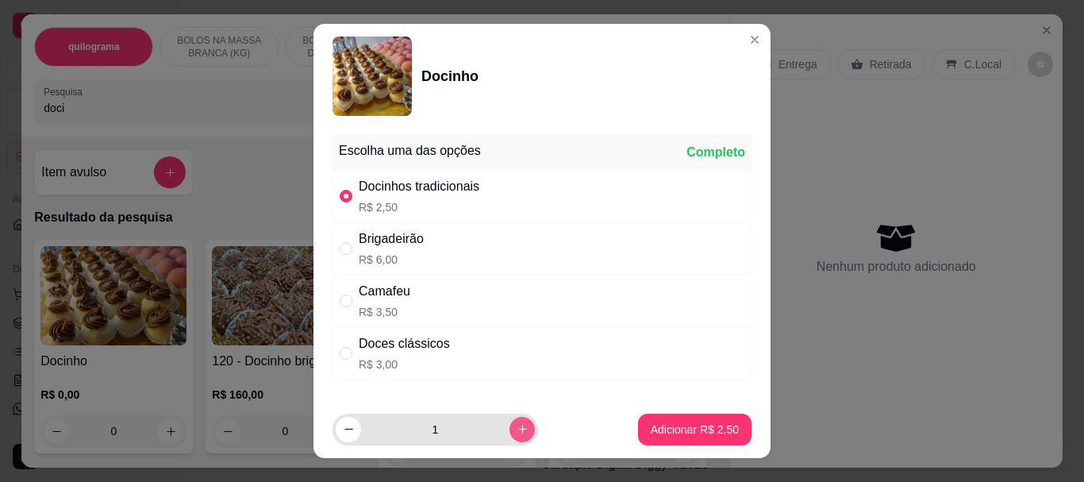
click at [509, 421] on button "increase-product-quantity" at bounding box center [521, 428] width 25 height 25
type input "2"
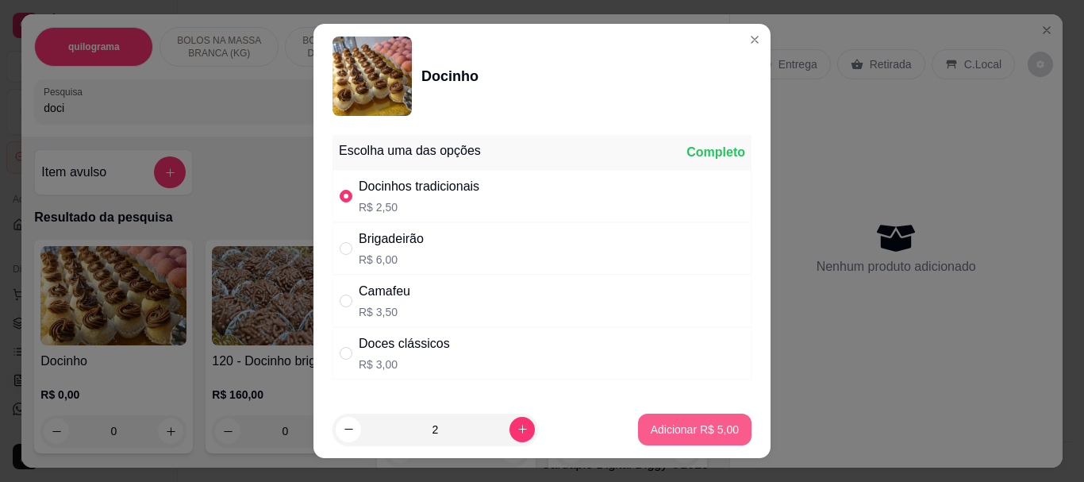
click at [667, 424] on p "Adicionar R$ 5,00" at bounding box center [694, 429] width 88 height 16
type input "2"
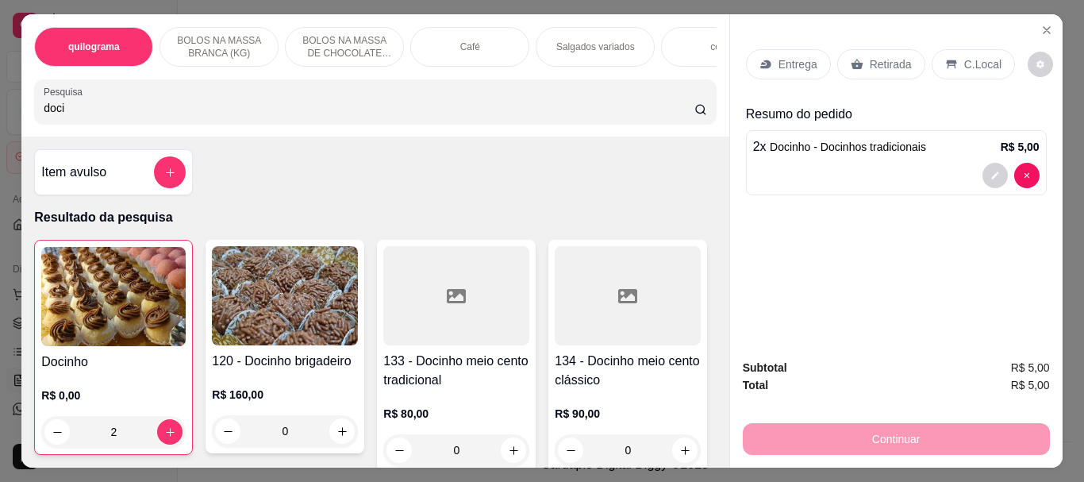
click at [892, 57] on p "Retirada" at bounding box center [890, 64] width 42 height 16
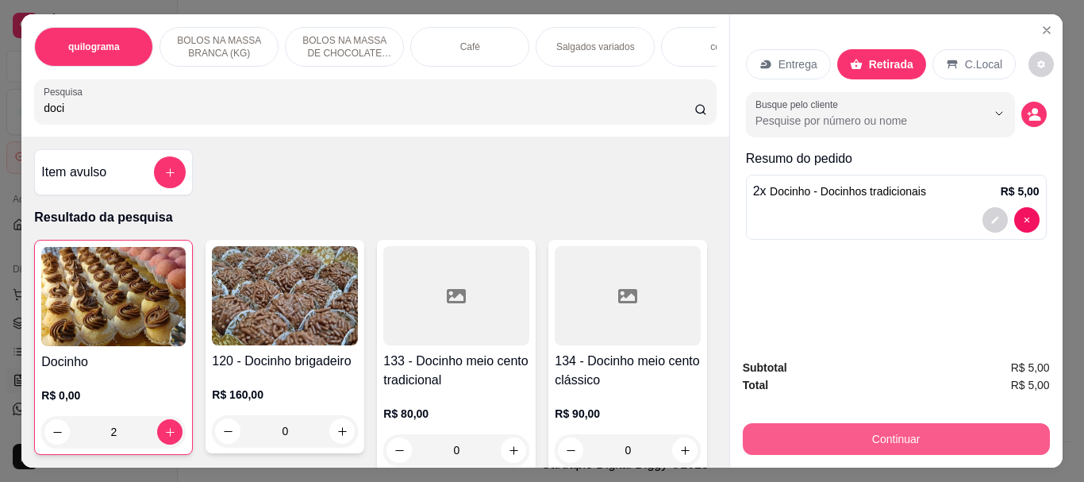
click at [896, 436] on button "Continuar" at bounding box center [895, 439] width 307 height 32
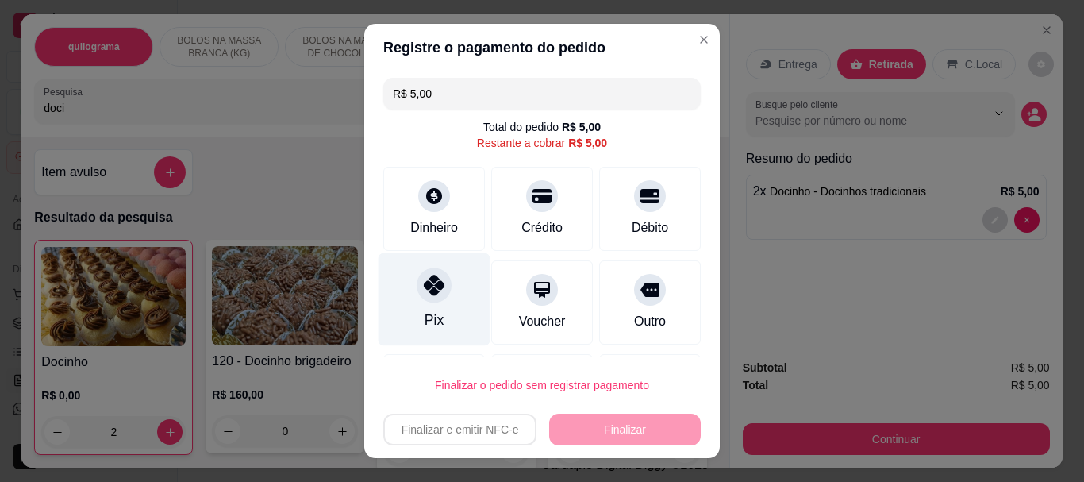
click at [436, 282] on div at bounding box center [433, 285] width 35 height 35
type input "R$ 0,00"
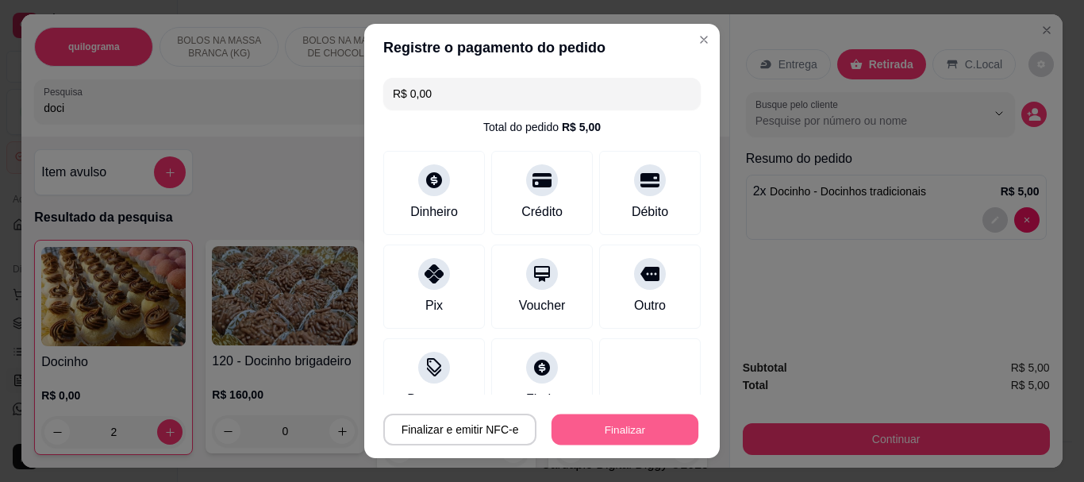
click at [634, 428] on button "Finalizar" at bounding box center [624, 428] width 147 height 31
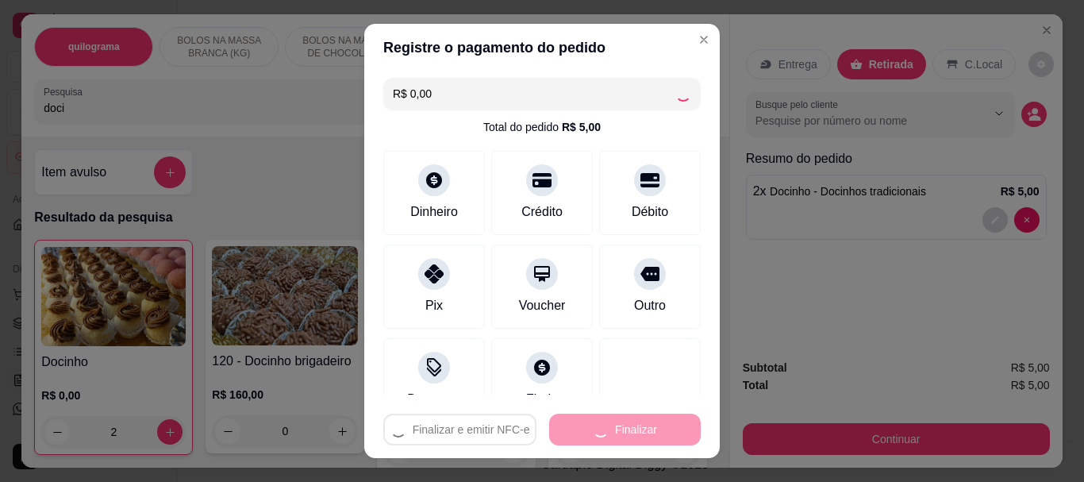
type input "0"
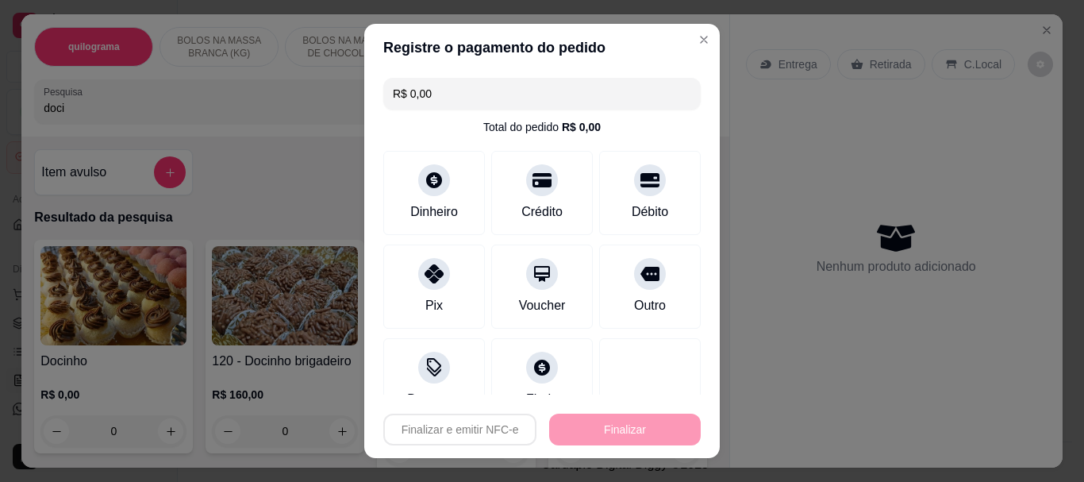
type input "-R$ 5,00"
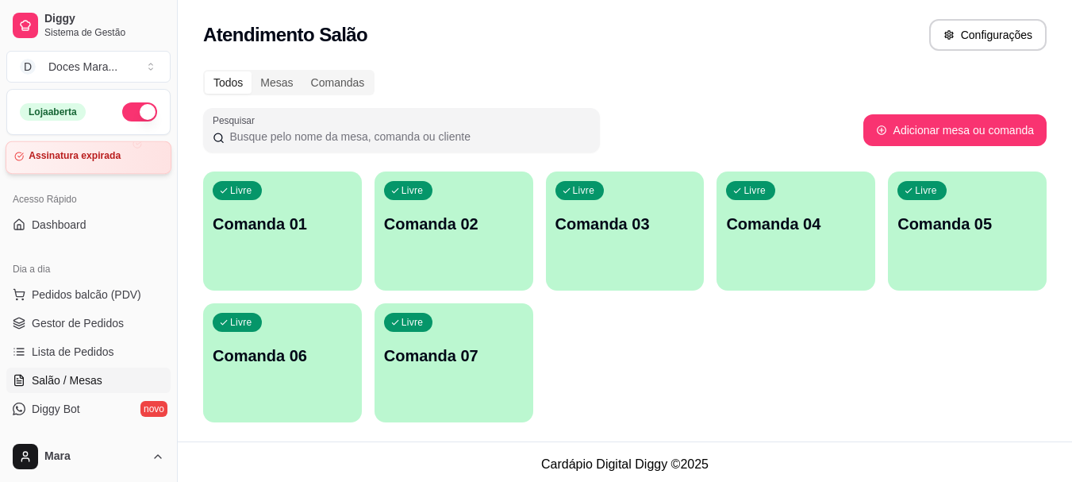
click at [100, 155] on article "Assinatura expirada" at bounding box center [75, 156] width 92 height 12
click at [450, 226] on p "Comanda 02" at bounding box center [454, 224] width 140 height 22
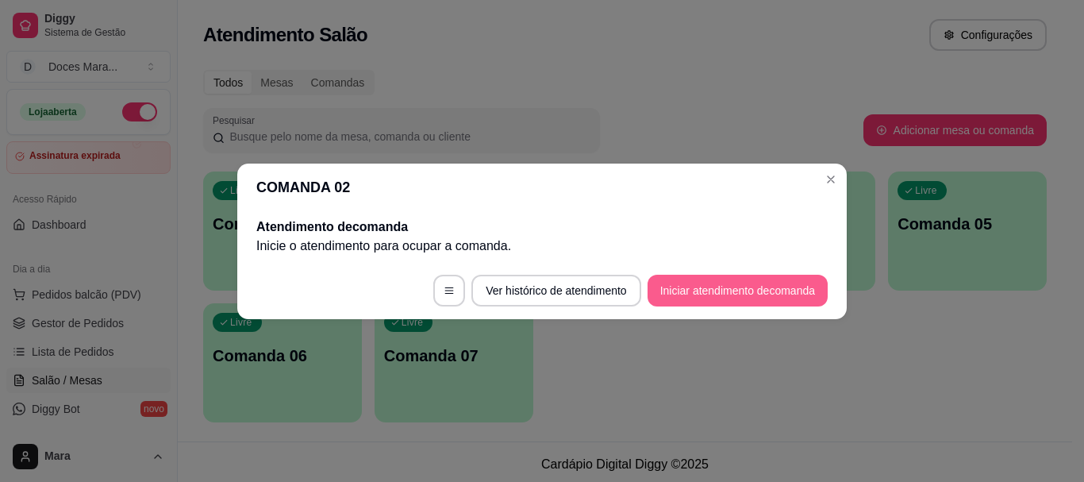
click at [710, 288] on button "Iniciar atendimento de comanda" at bounding box center [737, 290] width 180 height 32
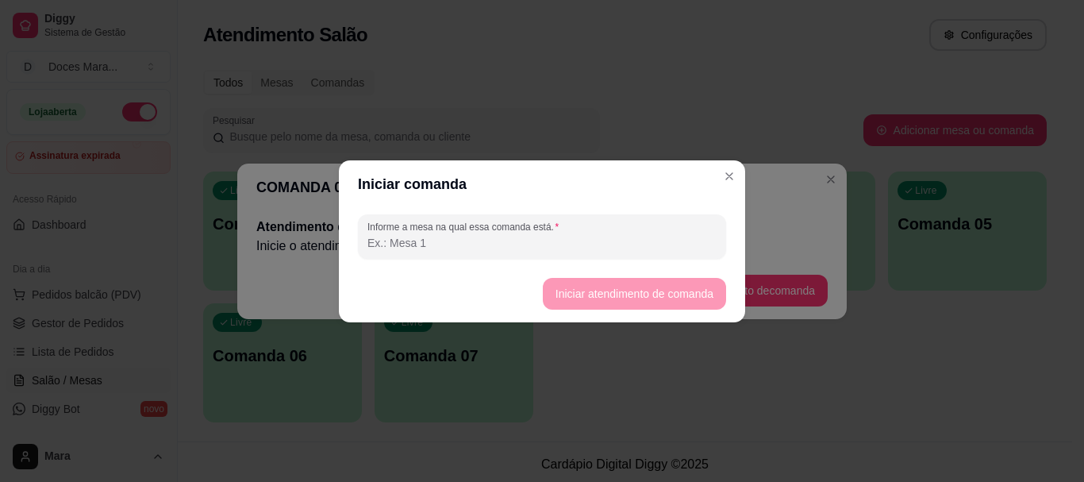
click at [519, 243] on input "Informe a mesa na qual essa comanda está." at bounding box center [541, 243] width 349 height 16
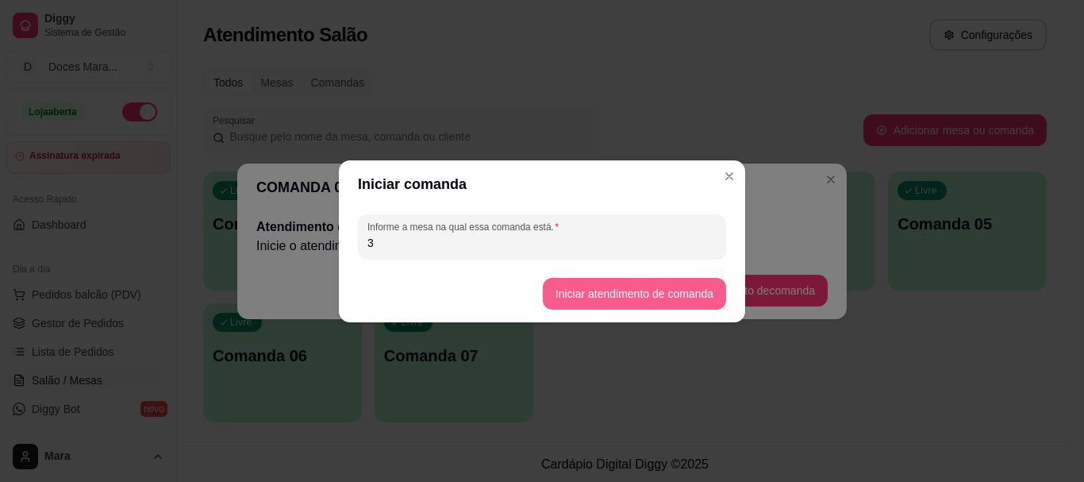
type input "3"
click at [592, 283] on button "Iniciar atendimento de comanda" at bounding box center [634, 294] width 183 height 32
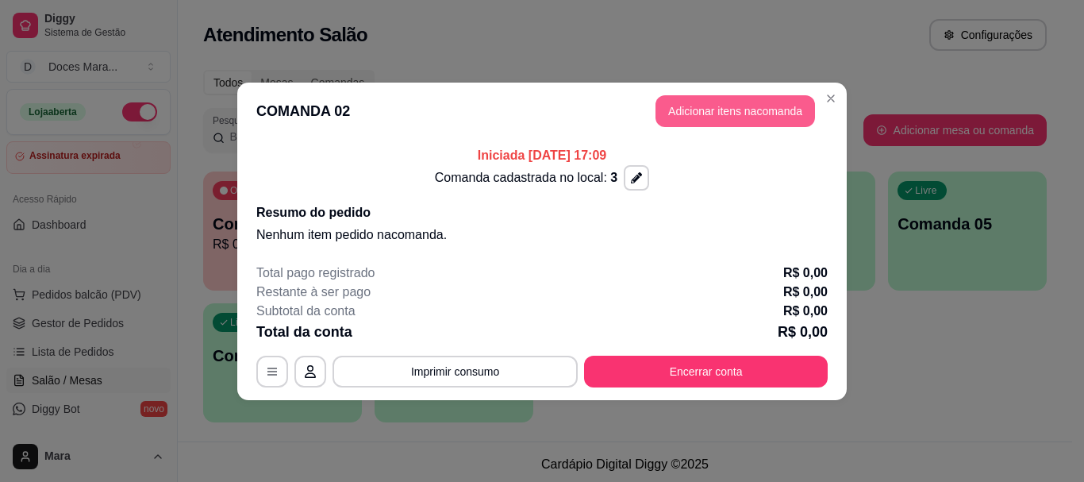
click at [755, 108] on button "Adicionar itens na comanda" at bounding box center [734, 111] width 159 height 32
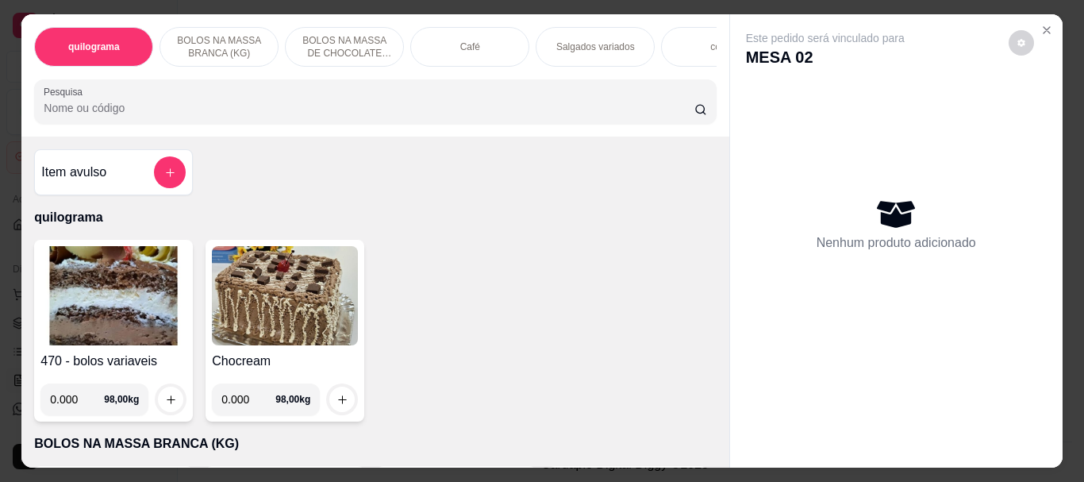
click at [453, 40] on div "Café" at bounding box center [469, 47] width 119 height 40
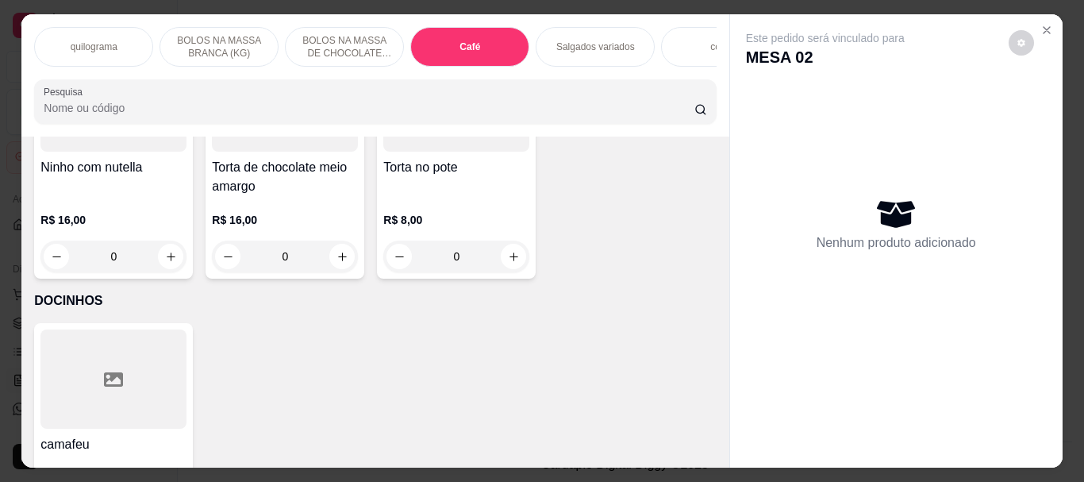
scroll to position [42, 0]
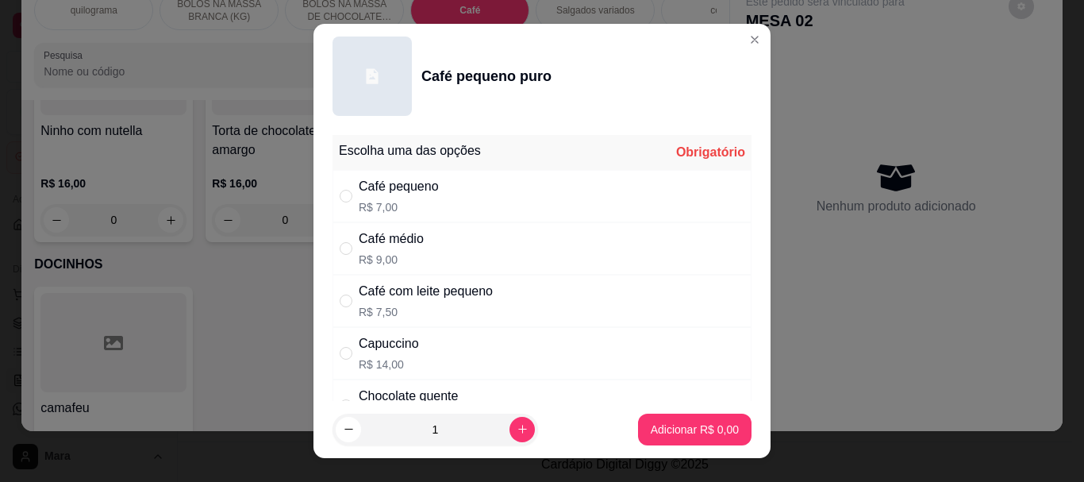
click at [389, 349] on div "Capuccino" at bounding box center [389, 343] width 60 height 19
radio input "true"
click at [681, 424] on p "Adicionar R$ 14,00" at bounding box center [691, 429] width 94 height 16
type input "1"
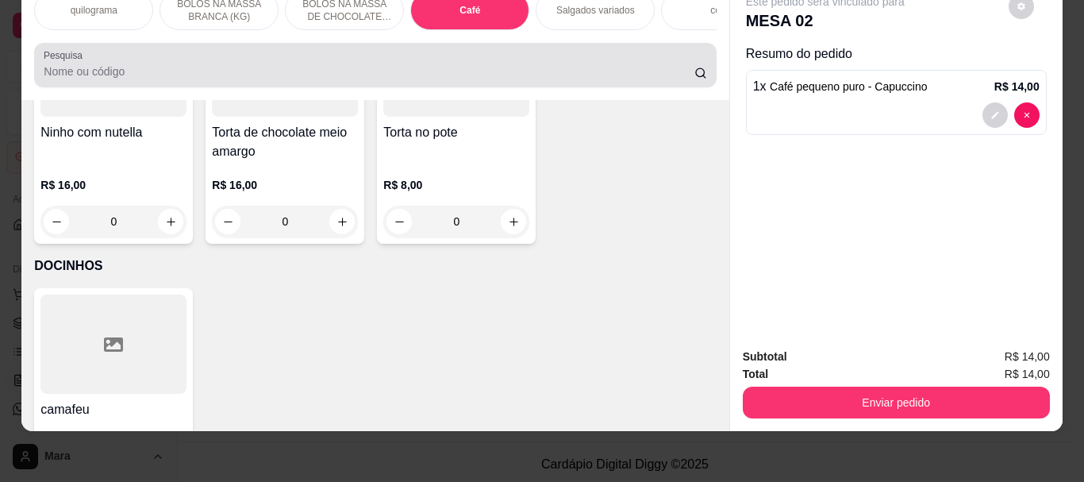
click at [497, 67] on input "Pesquisa" at bounding box center [369, 71] width 650 height 16
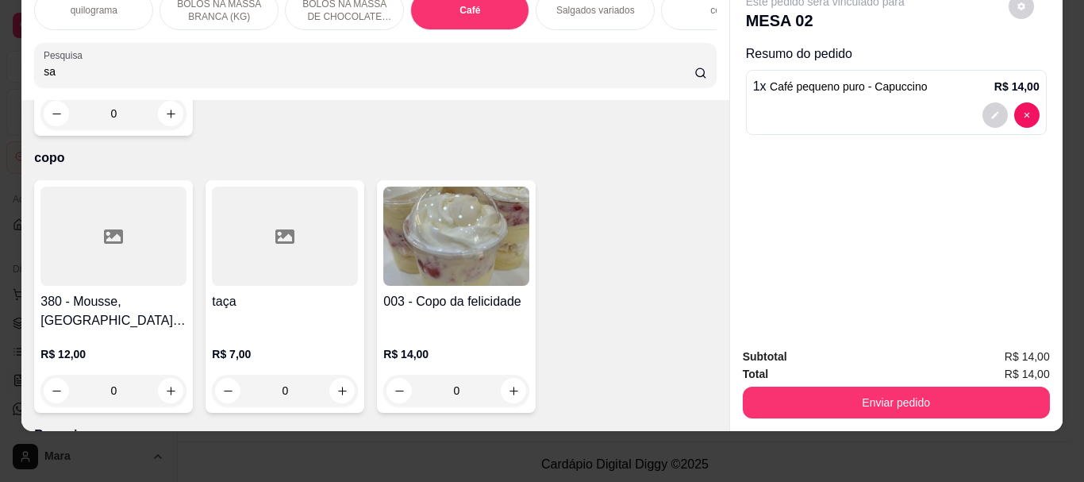
scroll to position [7008, 0]
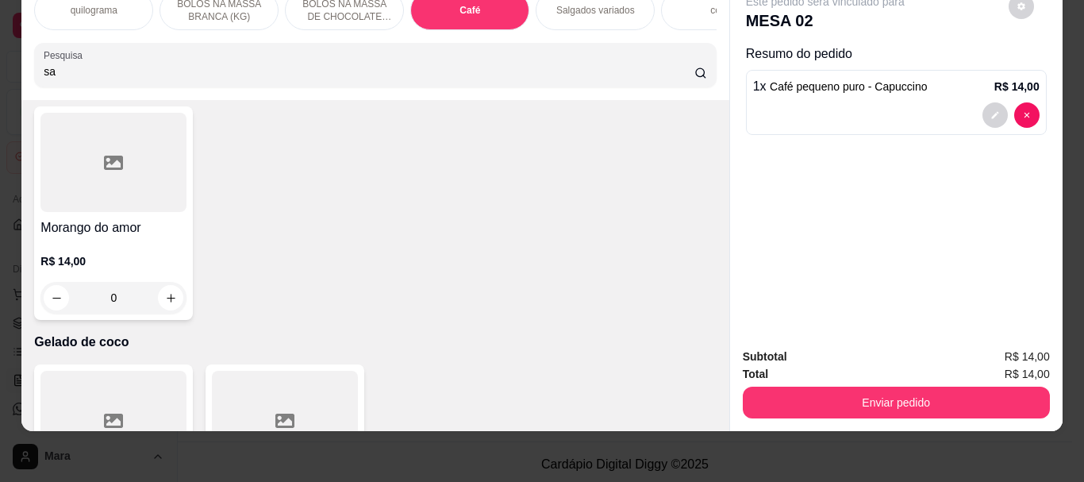
type input "sa"
click at [574, 4] on p "Salgados variados" at bounding box center [595, 10] width 79 height 13
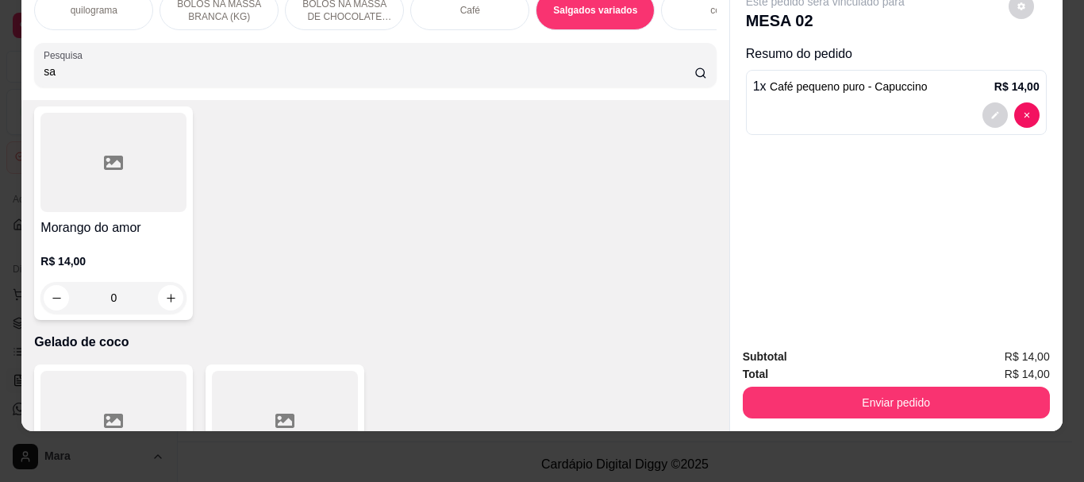
scroll to position [7267, 0]
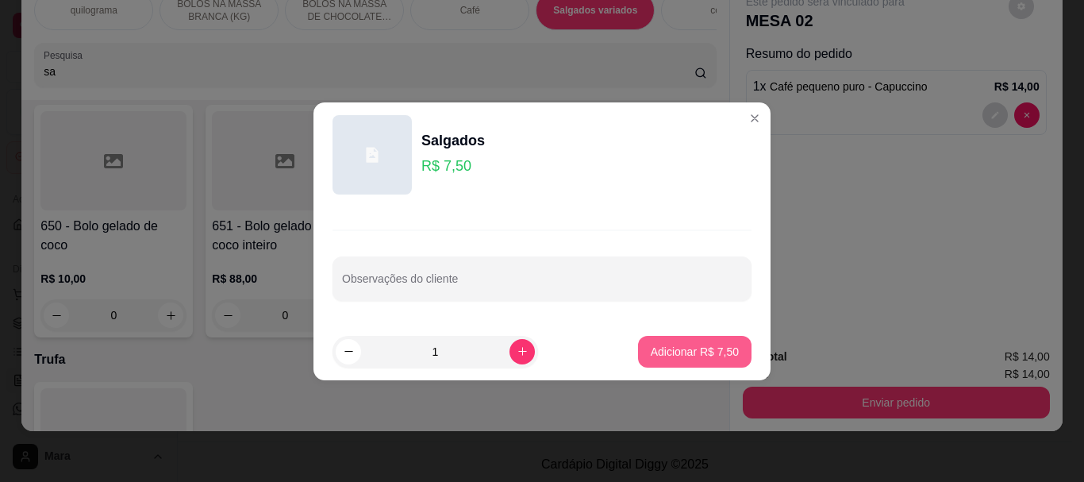
click at [673, 350] on p "Adicionar R$ 7,50" at bounding box center [694, 351] width 88 height 16
type input "1"
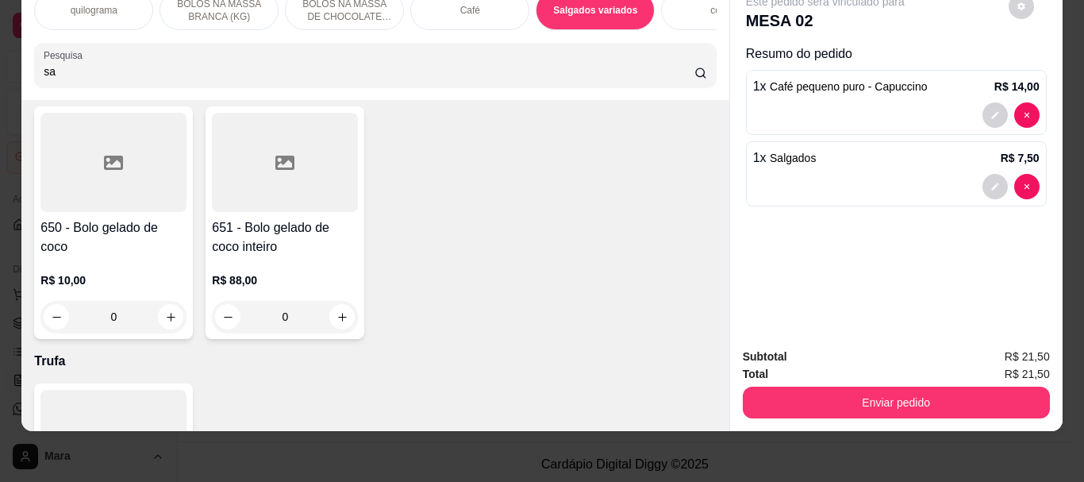
click at [465, 66] on input "sa" at bounding box center [369, 71] width 650 height 16
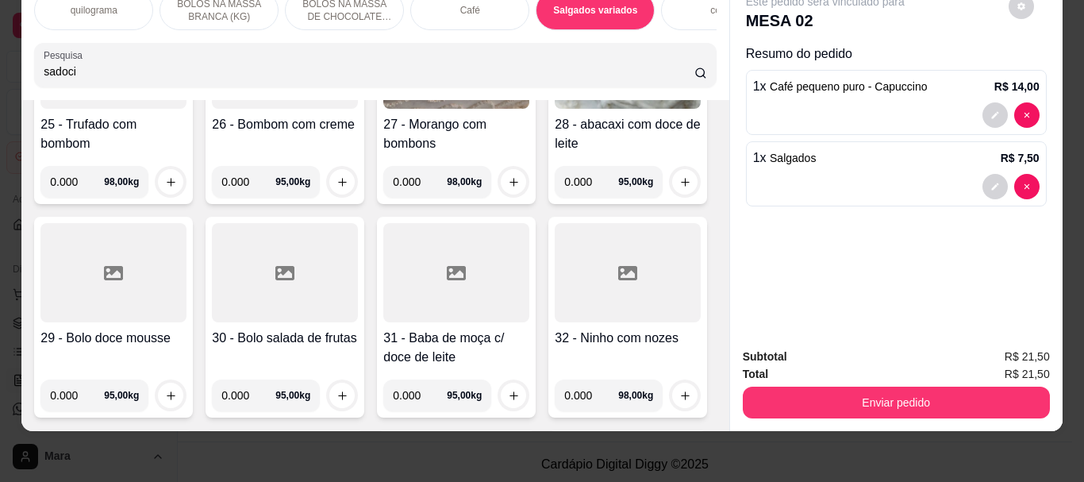
scroll to position [0, 0]
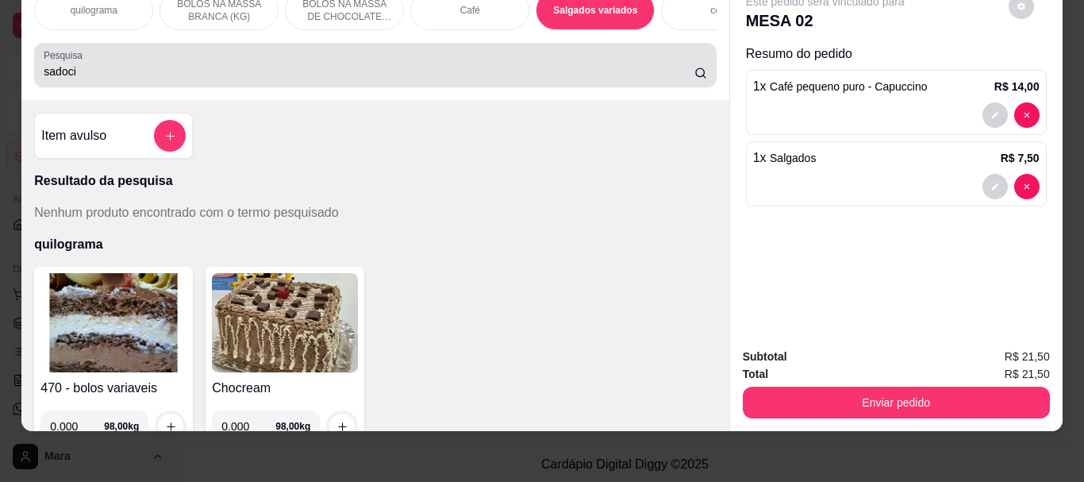
click at [261, 73] on input "sadoci" at bounding box center [369, 71] width 650 height 16
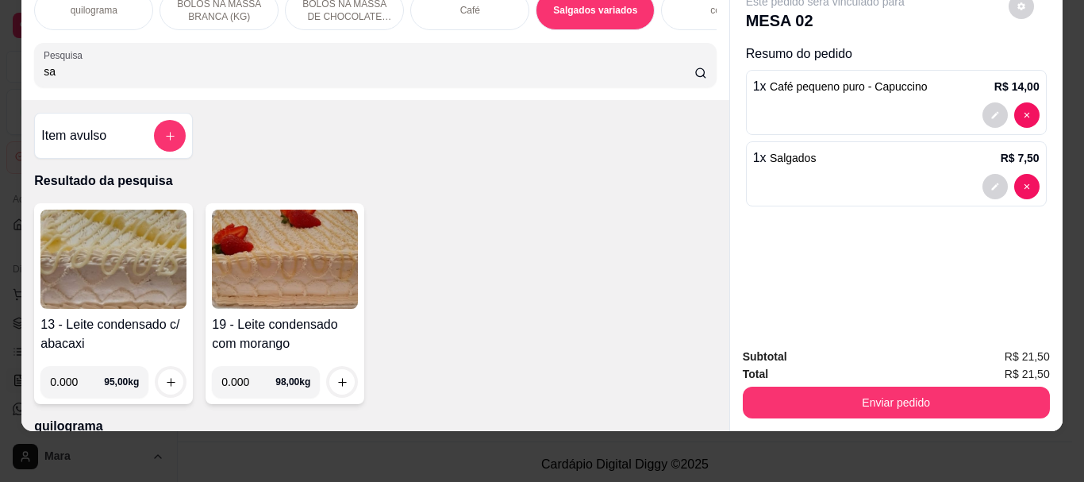
type input "s"
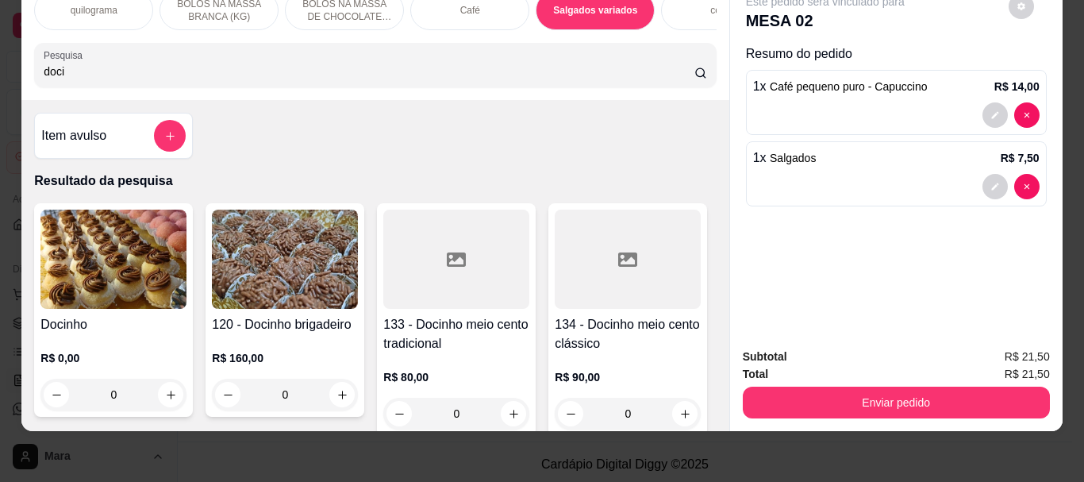
type input "doci"
click at [124, 255] on img at bounding box center [113, 258] width 146 height 99
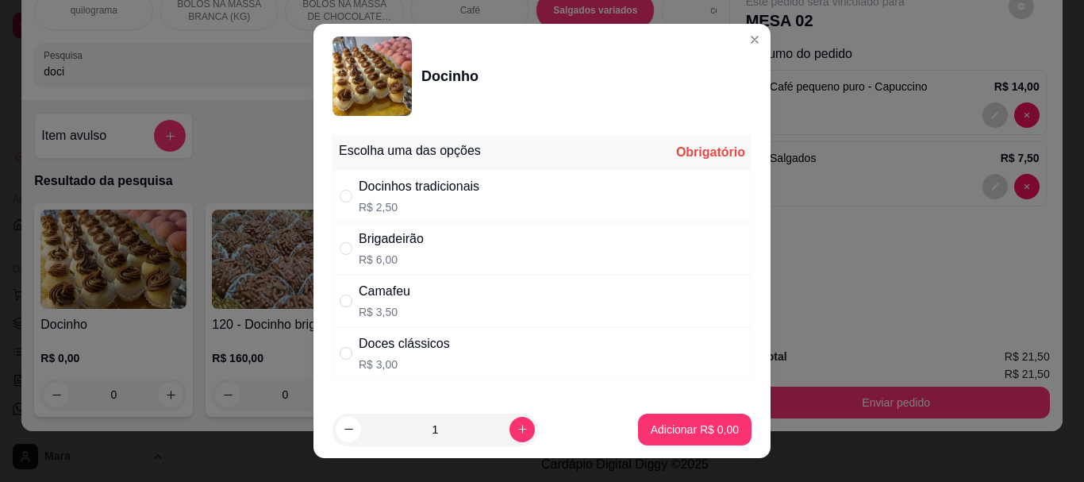
click at [349, 191] on div "" at bounding box center [349, 195] width 19 height 17
radio input "true"
click at [671, 424] on p "Adicionar R$ 2,50" at bounding box center [694, 429] width 88 height 16
type input "1"
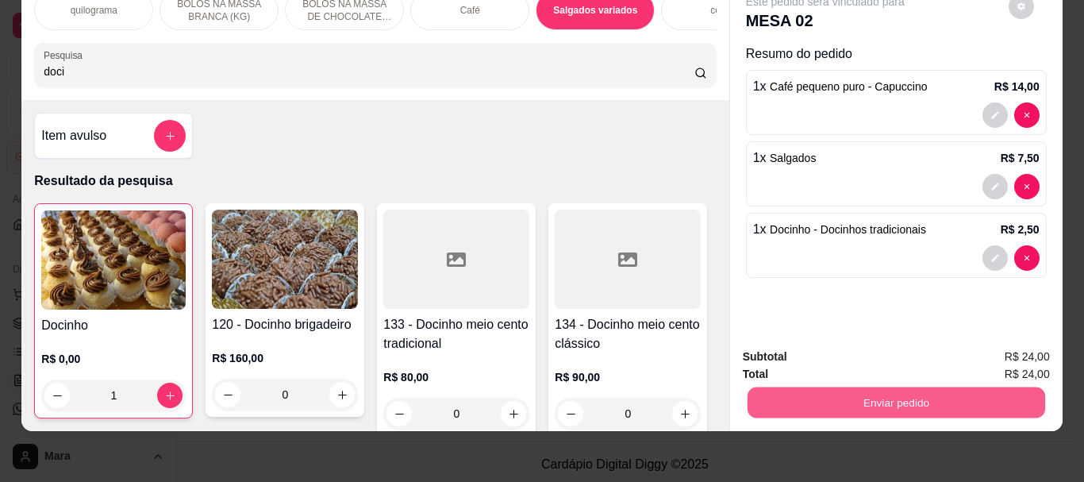
click at [836, 386] on button "Enviar pedido" at bounding box center [894, 401] width 297 height 31
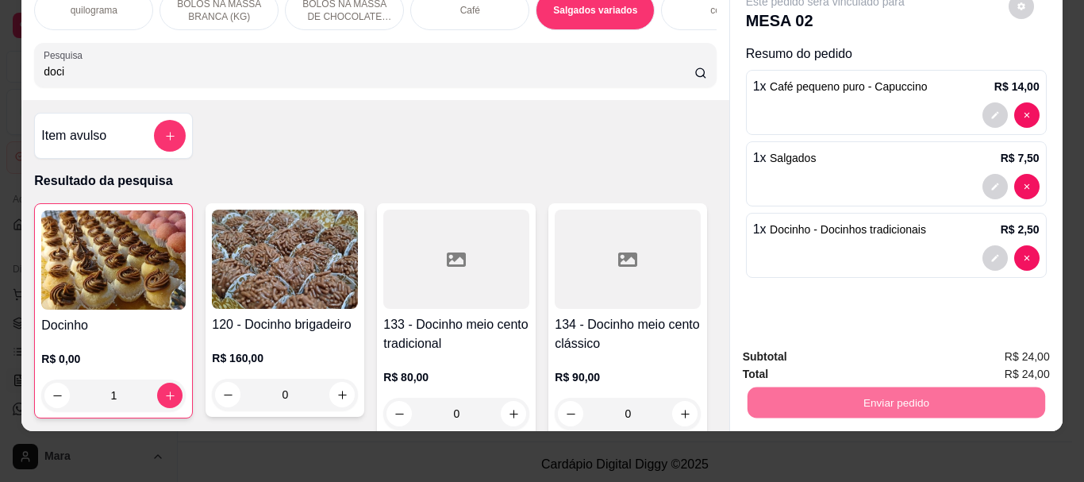
click at [851, 347] on button "Não registrar e enviar pedido" at bounding box center [843, 351] width 165 height 30
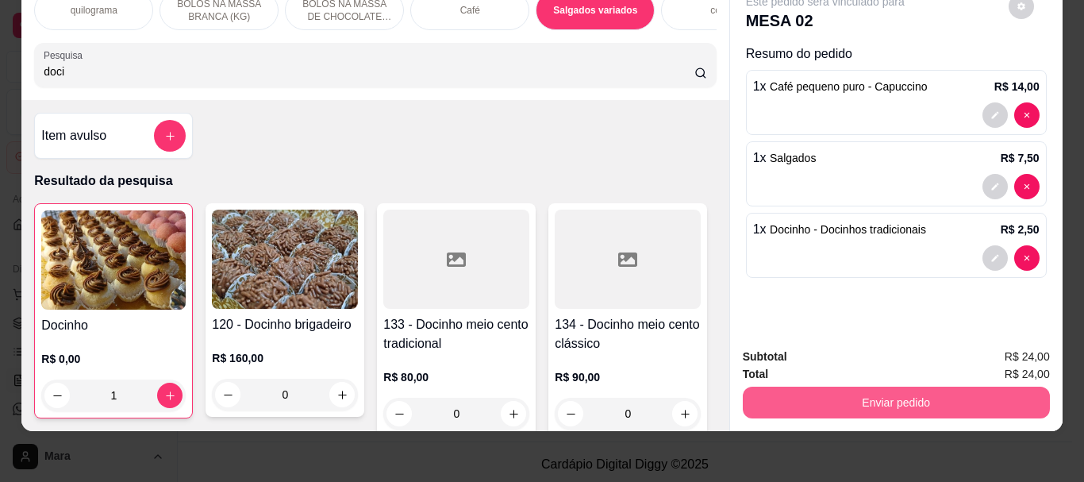
click at [861, 391] on button "Enviar pedido" at bounding box center [895, 402] width 307 height 32
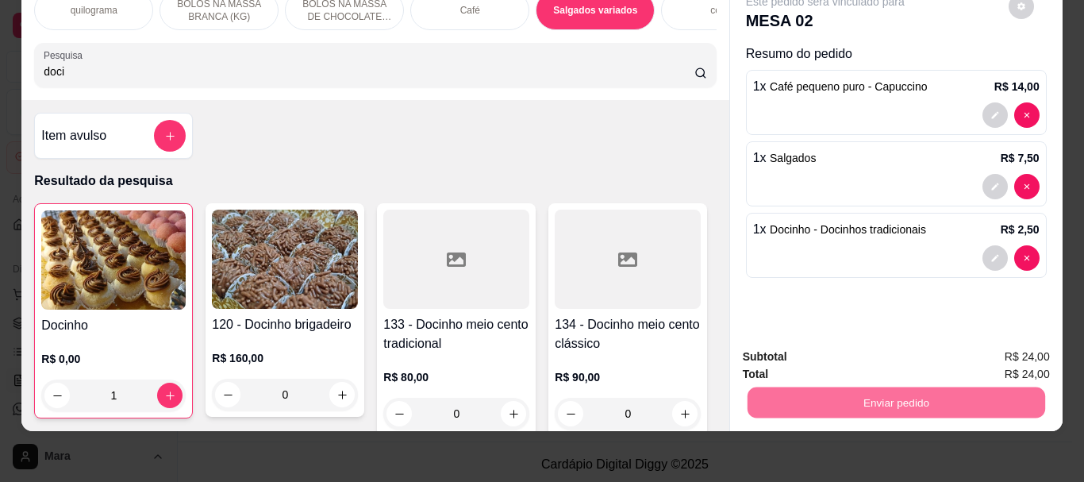
click at [873, 348] on button "Não registrar e enviar pedido" at bounding box center [843, 351] width 165 height 30
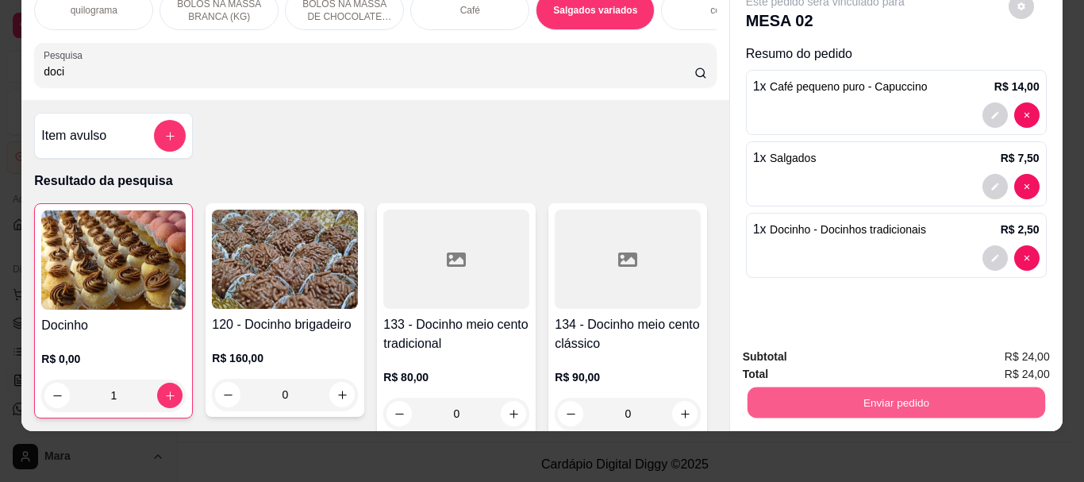
click at [867, 389] on button "Enviar pedido" at bounding box center [894, 401] width 297 height 31
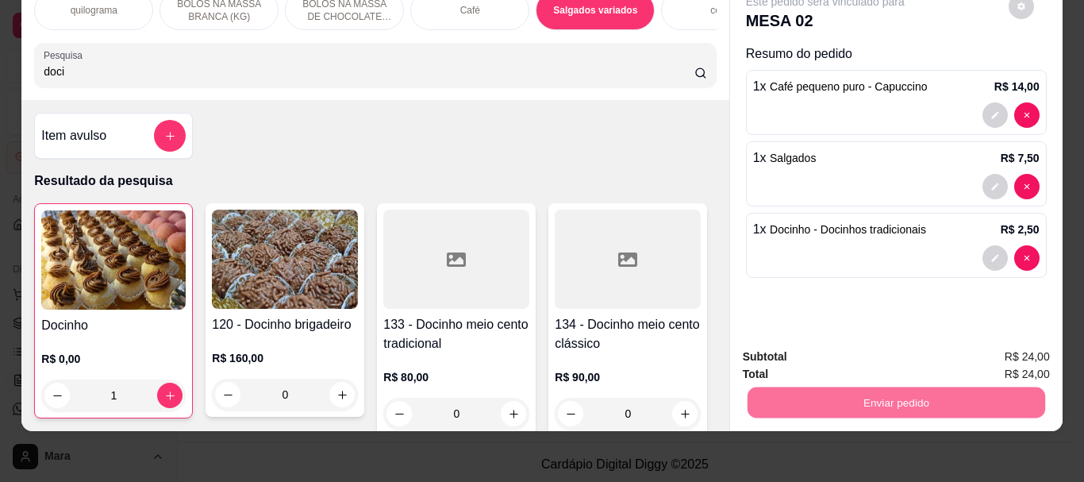
click at [877, 347] on button "Não registrar e enviar pedido" at bounding box center [843, 351] width 165 height 30
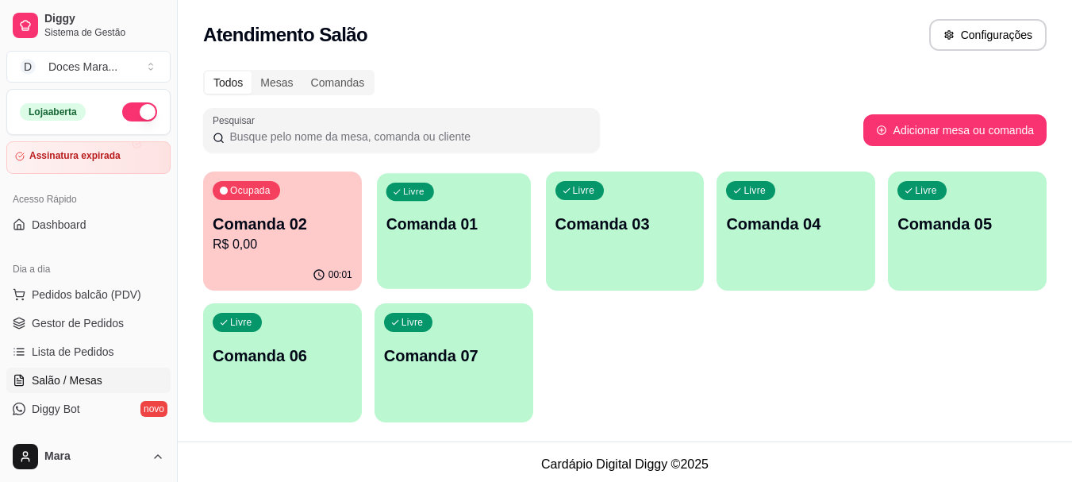
click at [427, 255] on div "Livre Comanda 01" at bounding box center [454, 221] width 154 height 97
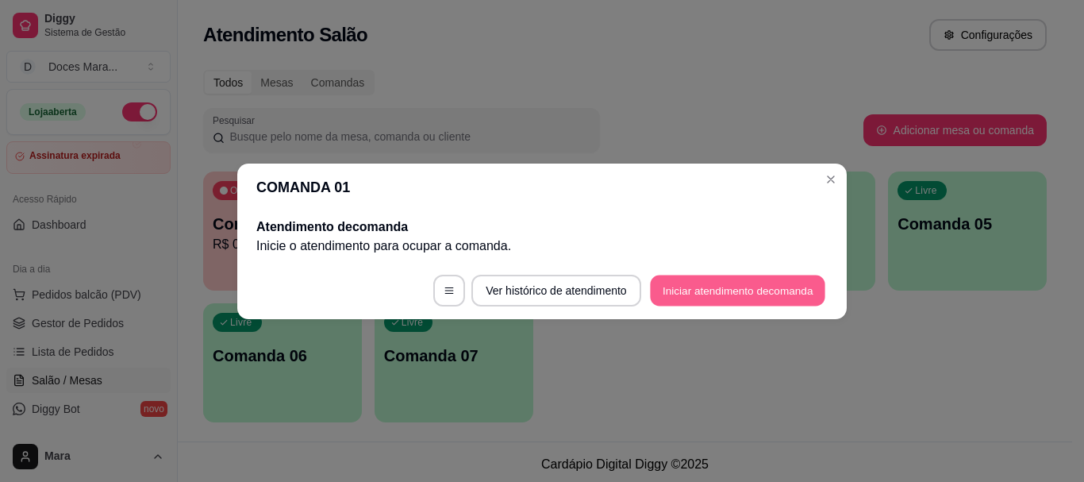
click at [671, 292] on button "Iniciar atendimento de comanda" at bounding box center [737, 289] width 175 height 31
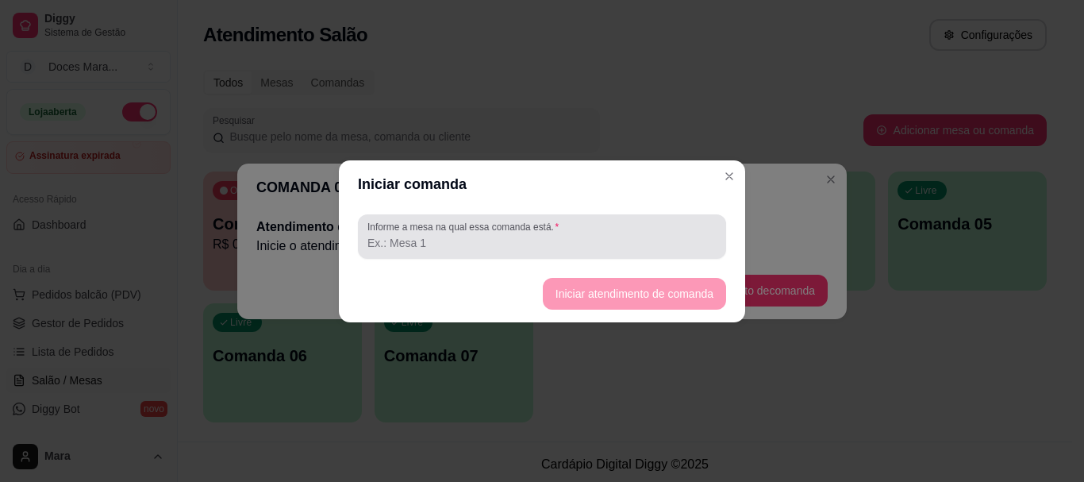
click at [599, 248] on input "Informe a mesa na qual essa comanda está." at bounding box center [541, 243] width 349 height 16
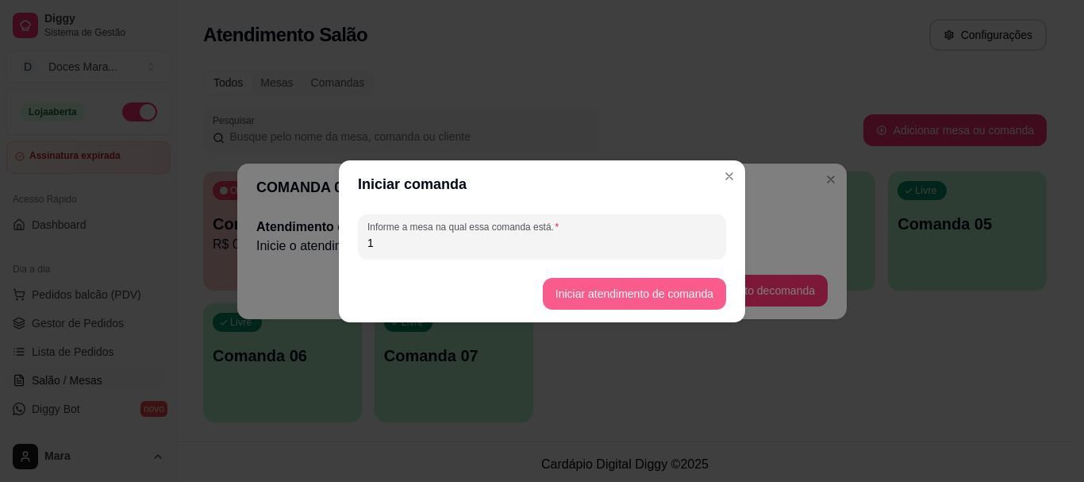
type input "1"
click at [602, 292] on button "Iniciar atendimento de comanda" at bounding box center [634, 293] width 178 height 31
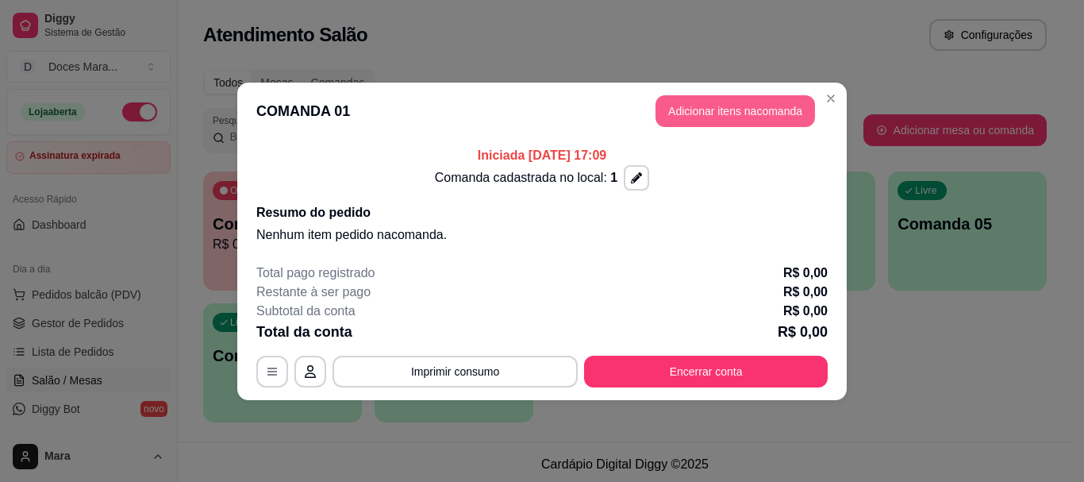
click at [731, 106] on button "Adicionar itens na comanda" at bounding box center [734, 111] width 159 height 32
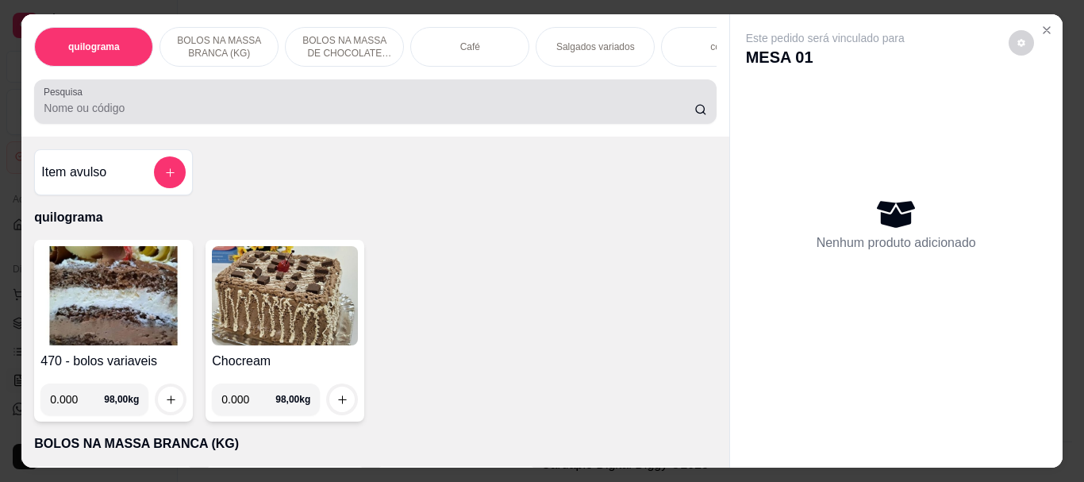
click at [296, 110] on input "Pesquisa" at bounding box center [369, 108] width 650 height 16
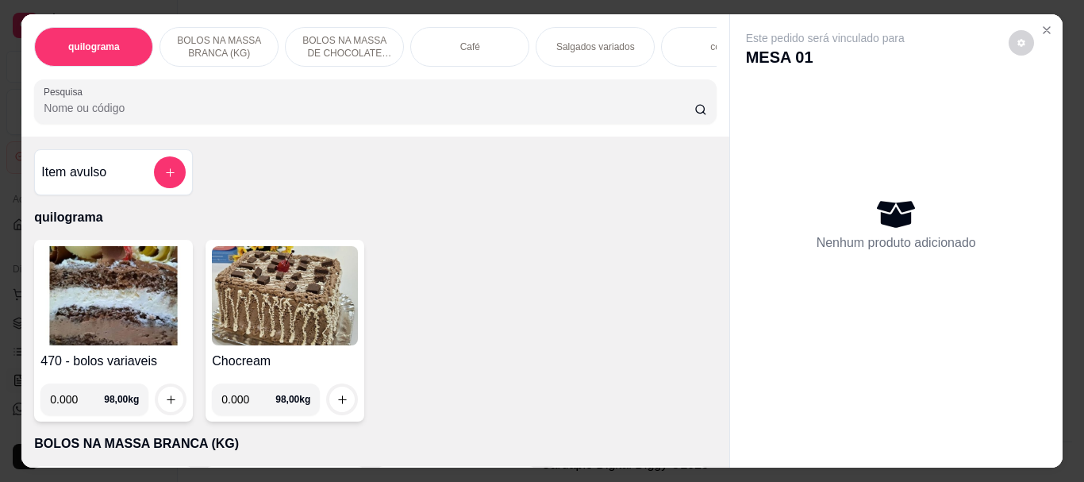
click at [603, 40] on p "Salgados variados" at bounding box center [595, 46] width 79 height 13
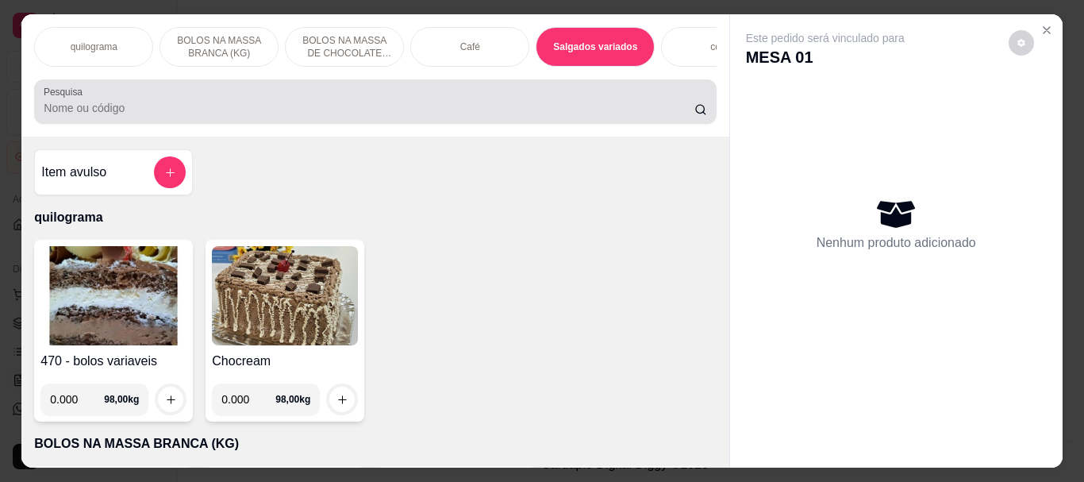
scroll to position [42, 0]
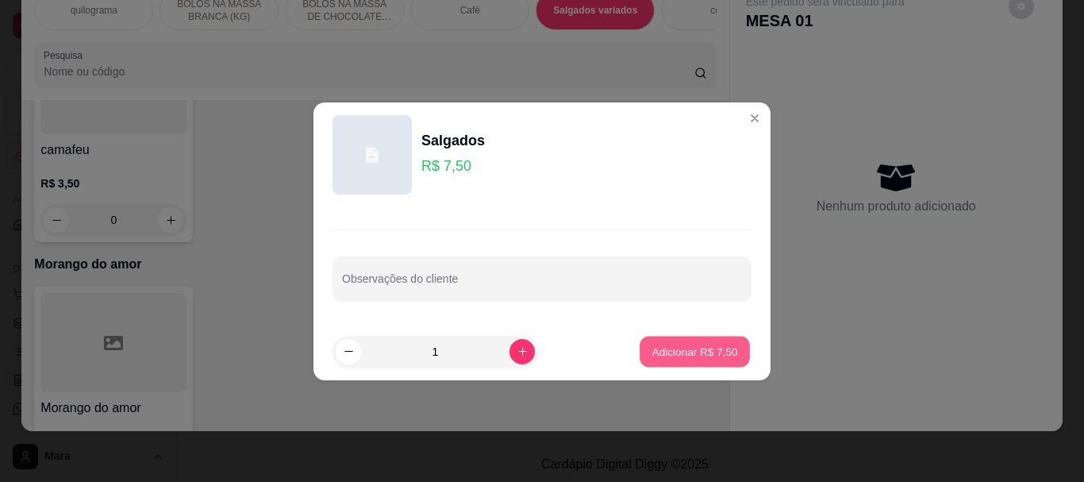
click at [696, 351] on p "Adicionar R$ 7,50" at bounding box center [694, 350] width 86 height 15
type input "1"
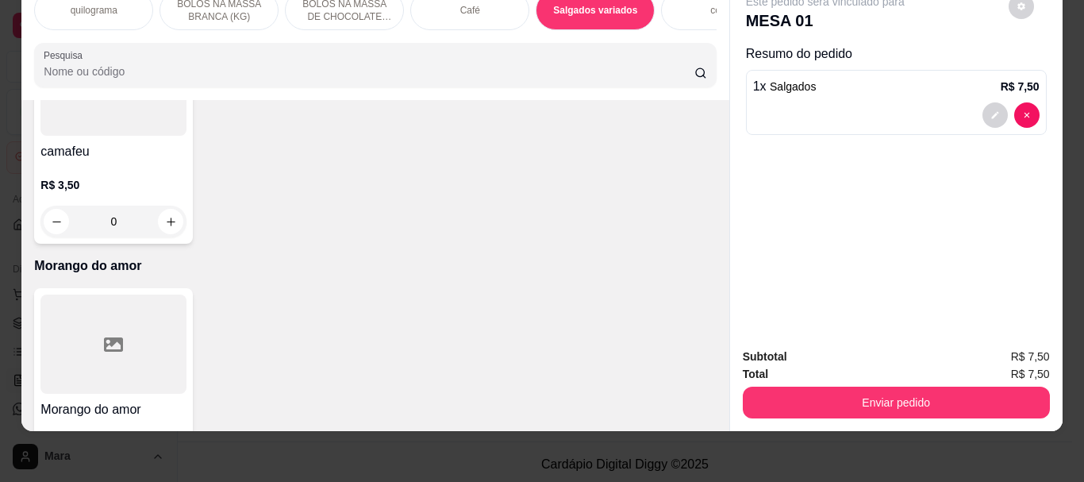
click at [444, 9] on div "Café" at bounding box center [469, 10] width 119 height 40
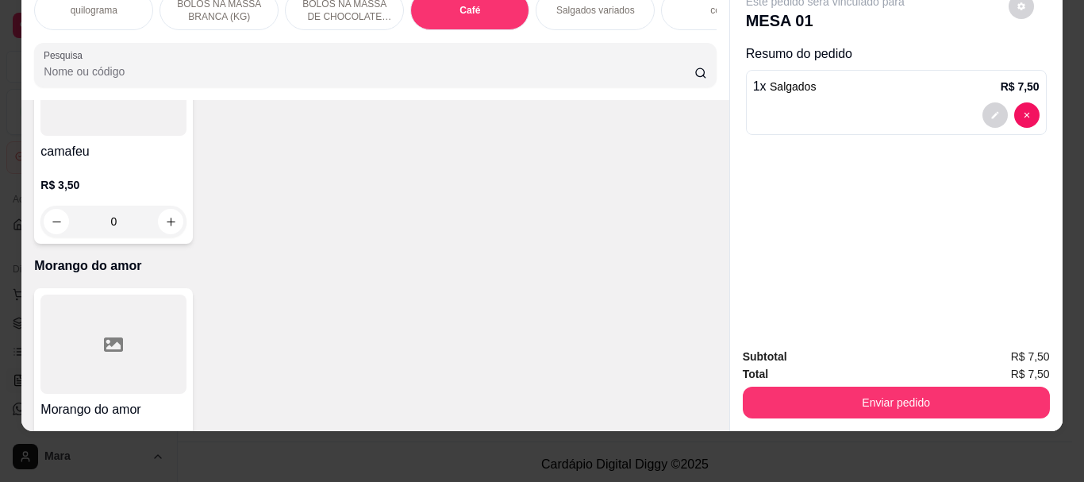
scroll to position [5619, 0]
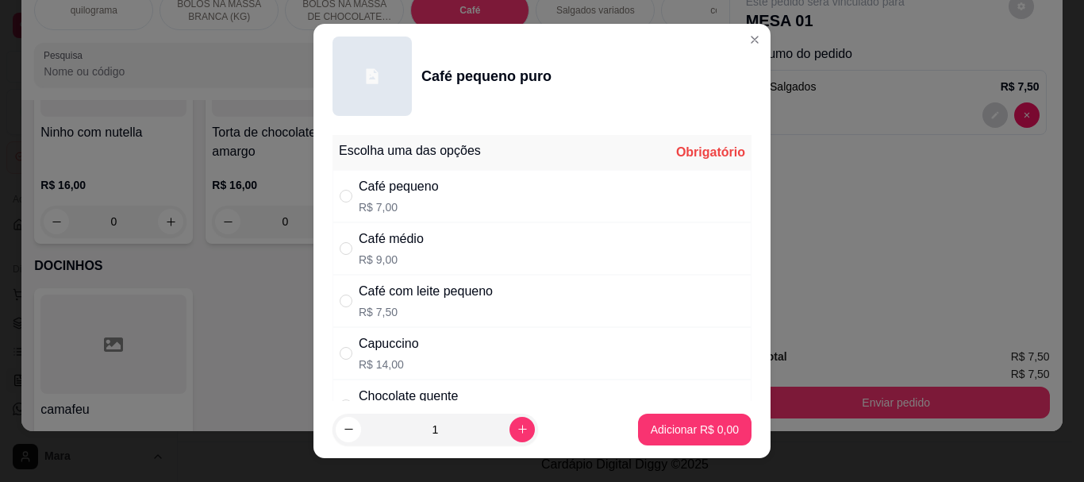
click at [360, 186] on div "Café pequeno" at bounding box center [399, 186] width 80 height 19
radio input "true"
click at [672, 432] on p "Adicionar R$ 7,00" at bounding box center [694, 428] width 86 height 15
type input "1"
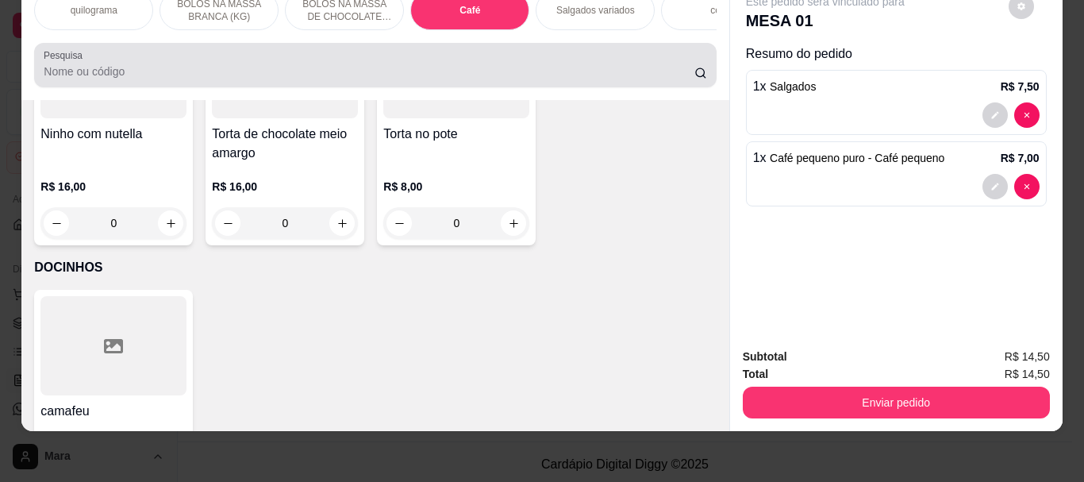
click at [447, 60] on div at bounding box center [375, 65] width 662 height 32
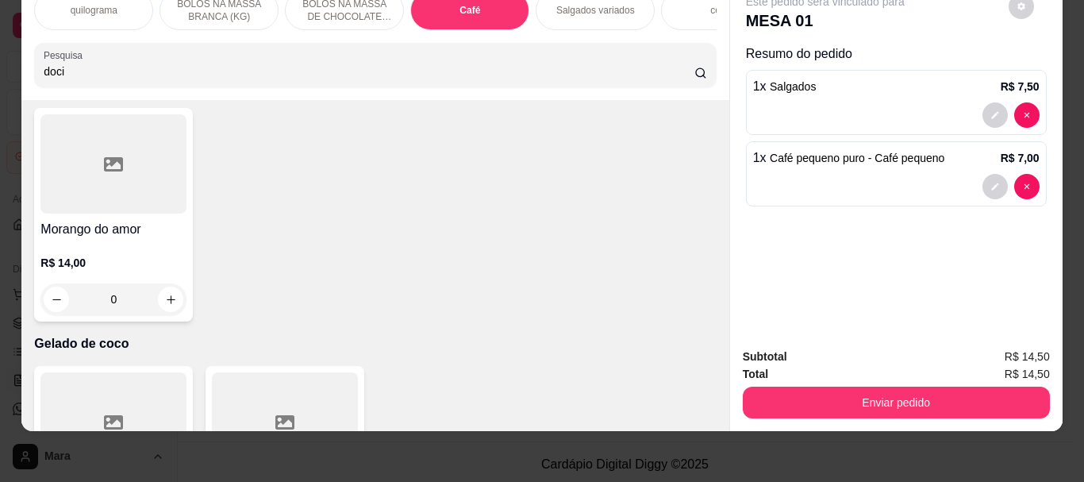
scroll to position [6141, 0]
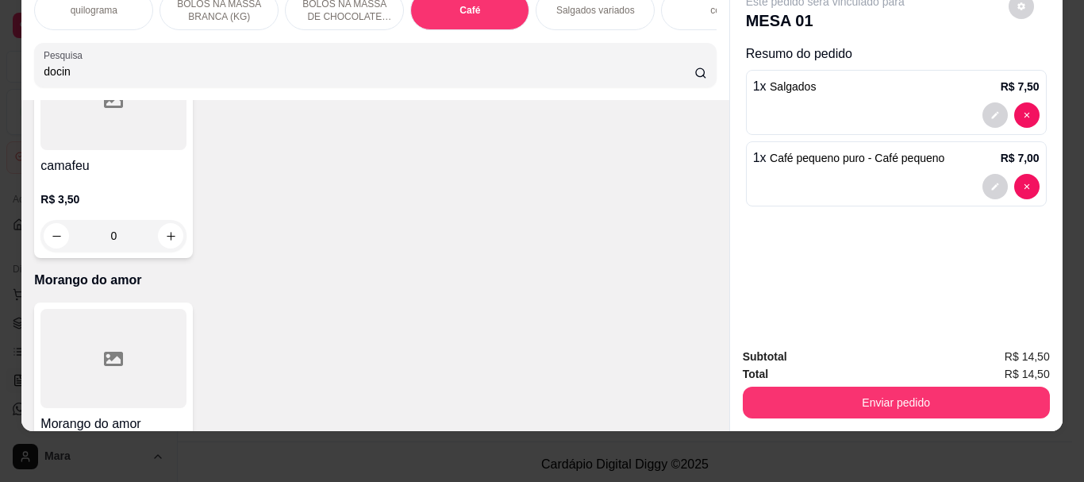
type input "docin"
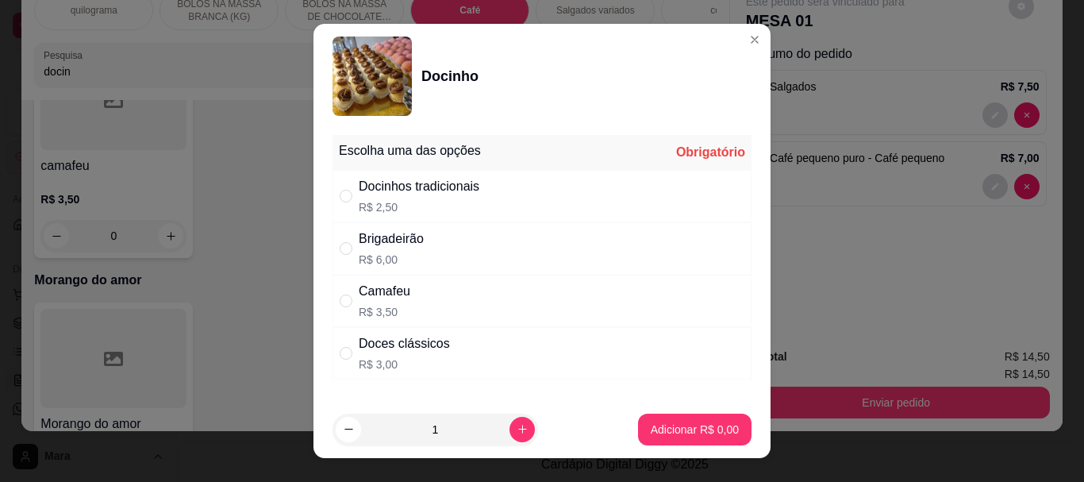
click at [376, 193] on div "Docinhos tradicionais" at bounding box center [419, 186] width 121 height 19
radio input "true"
click at [661, 428] on p "Adicionar R$ 2,50" at bounding box center [694, 429] width 88 height 16
type input "1"
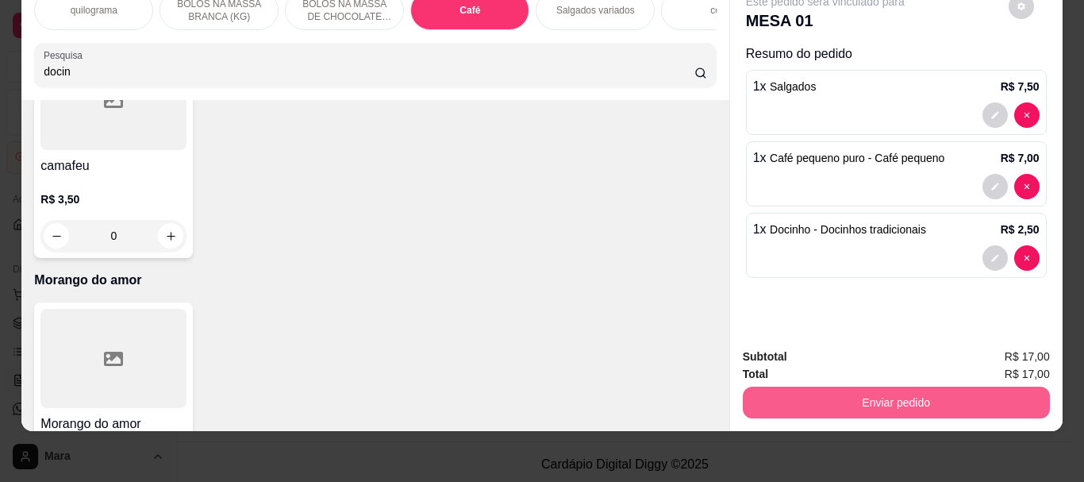
click at [905, 393] on button "Enviar pedido" at bounding box center [895, 402] width 307 height 32
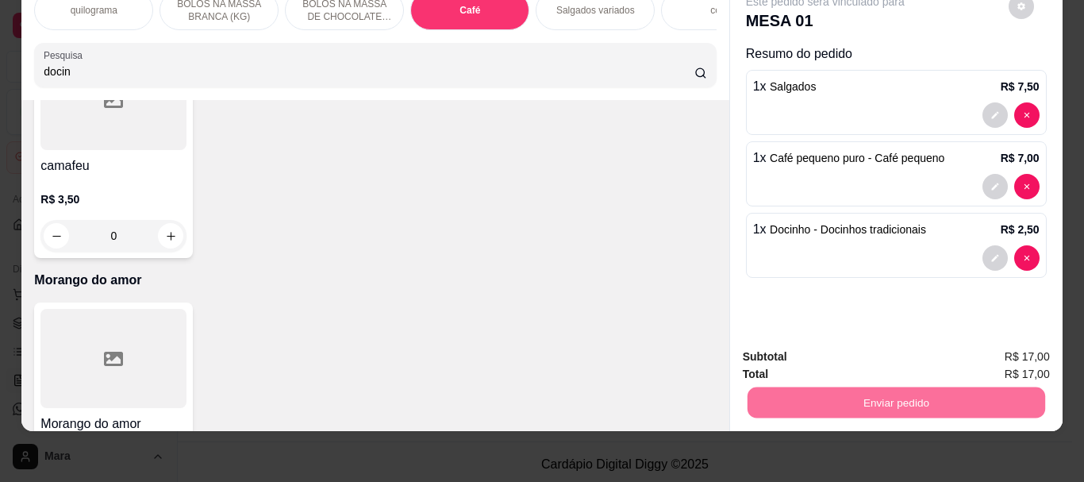
click at [896, 341] on button "Não registrar e enviar pedido" at bounding box center [843, 350] width 160 height 29
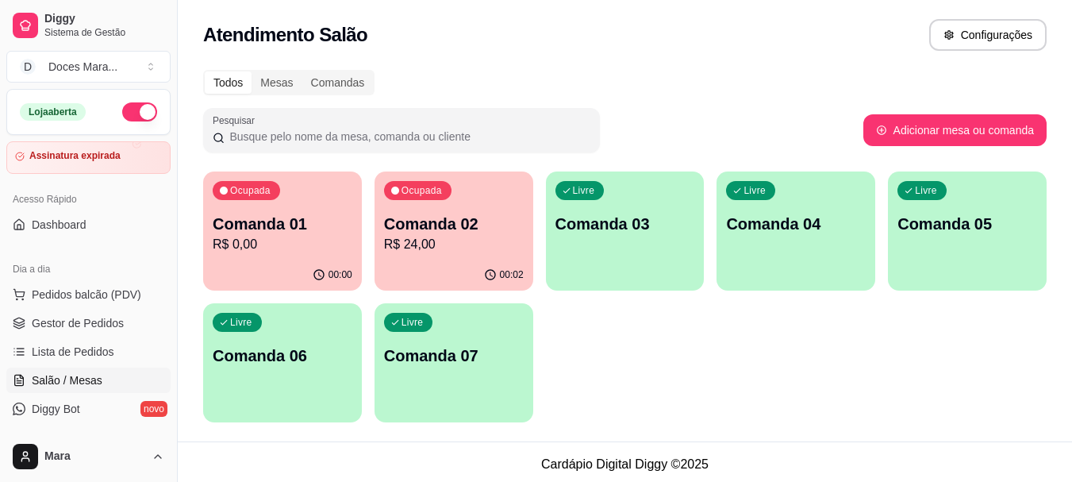
click at [425, 227] on p "Comanda 02" at bounding box center [454, 224] width 140 height 22
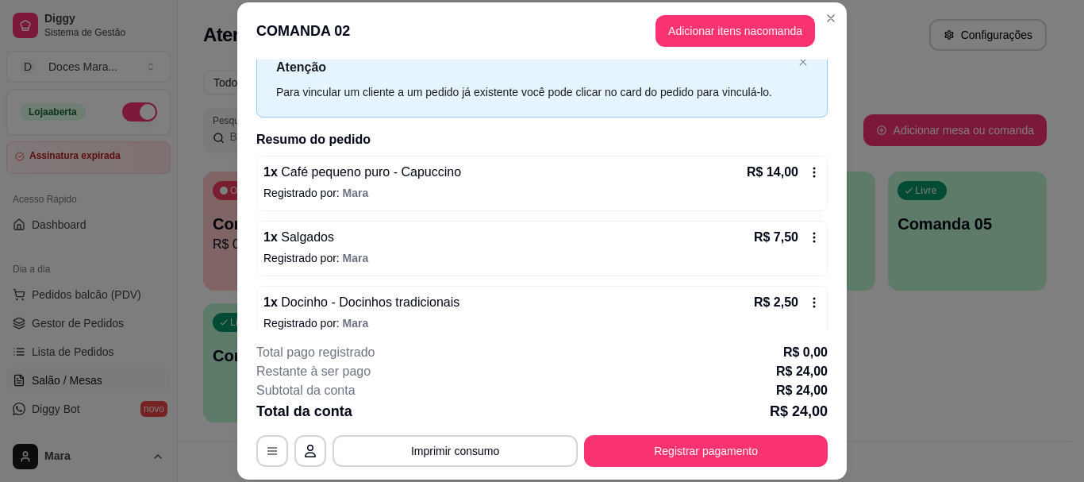
scroll to position [97, 0]
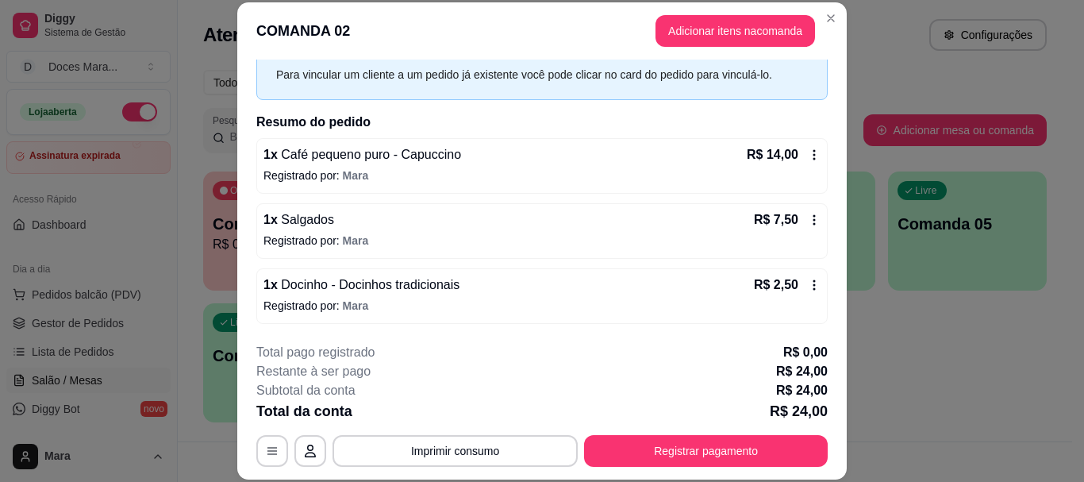
click at [808, 283] on icon at bounding box center [814, 284] width 13 height 13
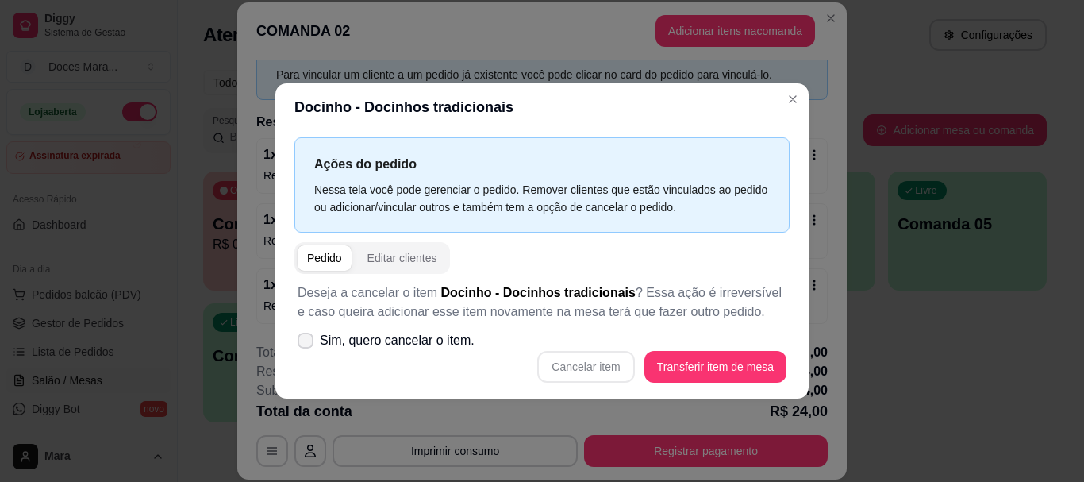
click at [303, 335] on span at bounding box center [305, 340] width 16 height 16
click at [303, 343] on input "Sim, quero cancelar o item." at bounding box center [302, 348] width 10 height 10
checkbox input "true"
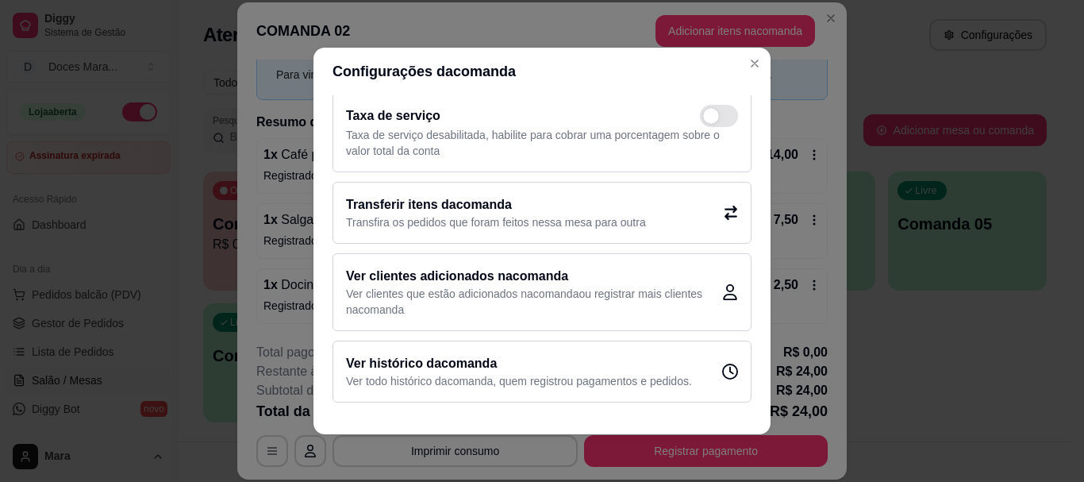
scroll to position [0, 0]
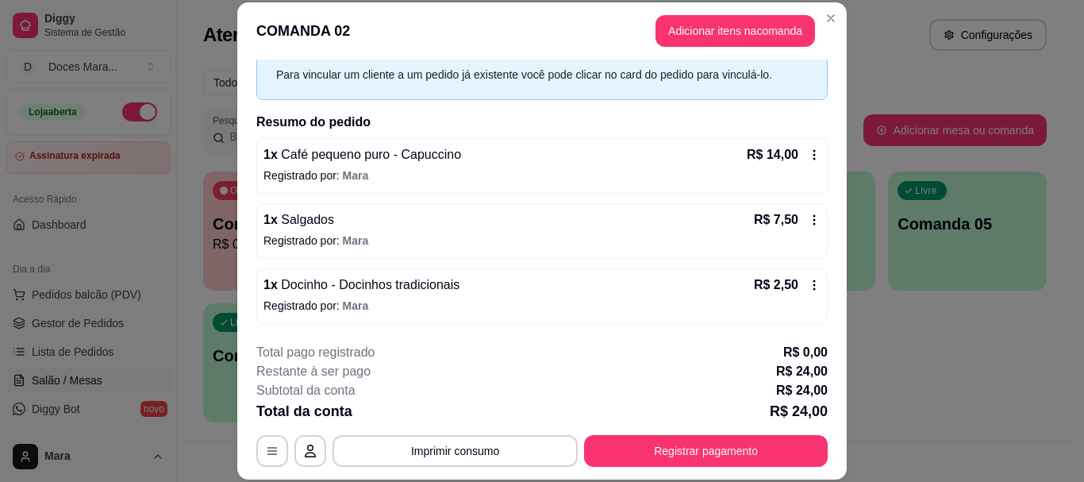
click at [808, 282] on icon at bounding box center [814, 284] width 13 height 13
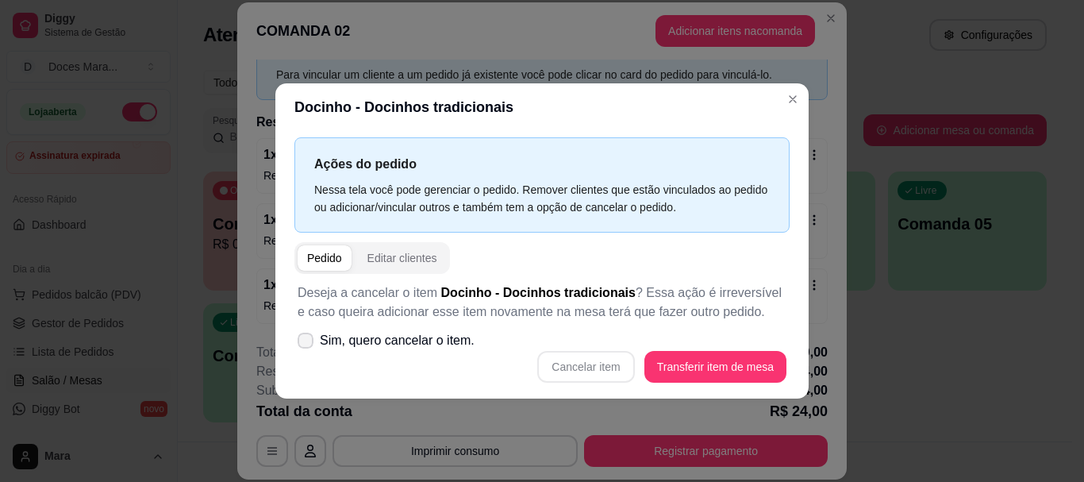
click at [305, 336] on icon at bounding box center [305, 341] width 13 height 10
click at [305, 343] on input "Sim, quero cancelar o item." at bounding box center [302, 348] width 10 height 10
checkbox input "true"
click at [582, 365] on button "Cancelar item" at bounding box center [585, 367] width 97 height 32
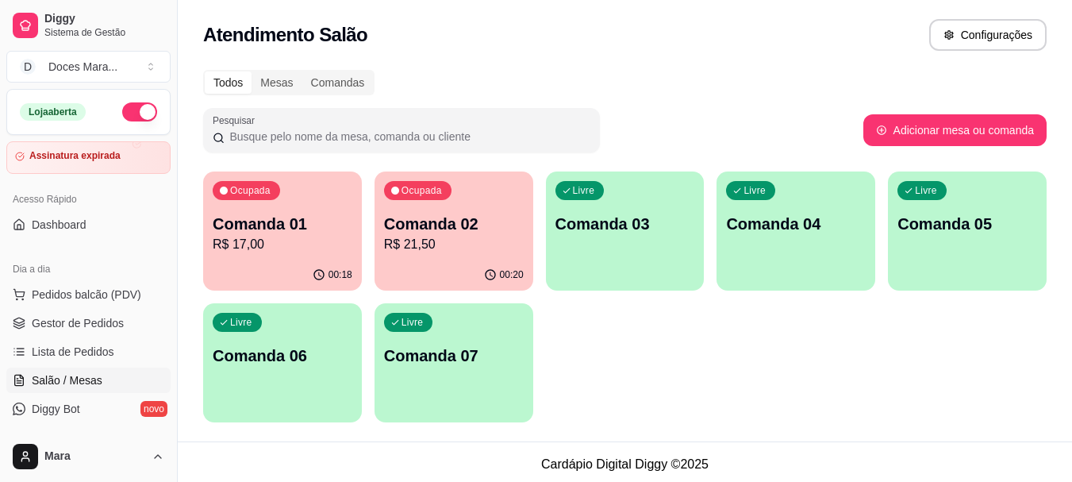
click at [277, 253] on p "R$ 17,00" at bounding box center [283, 244] width 140 height 19
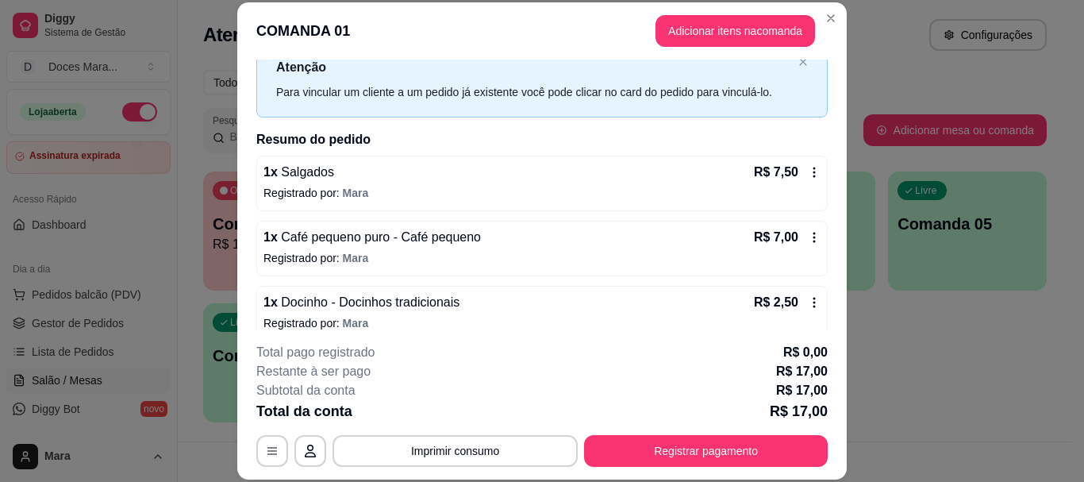
scroll to position [97, 0]
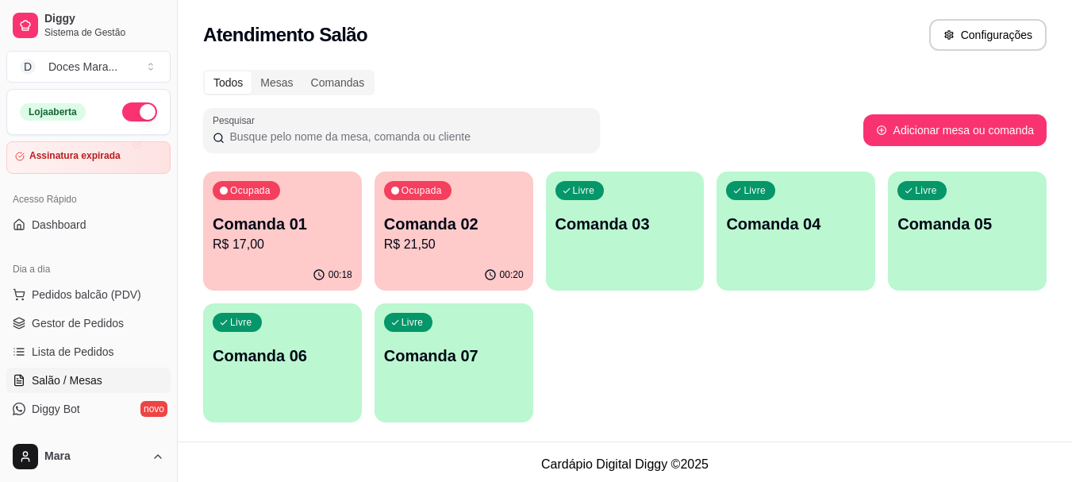
click at [428, 248] on p "R$ 21,50" at bounding box center [454, 244] width 140 height 19
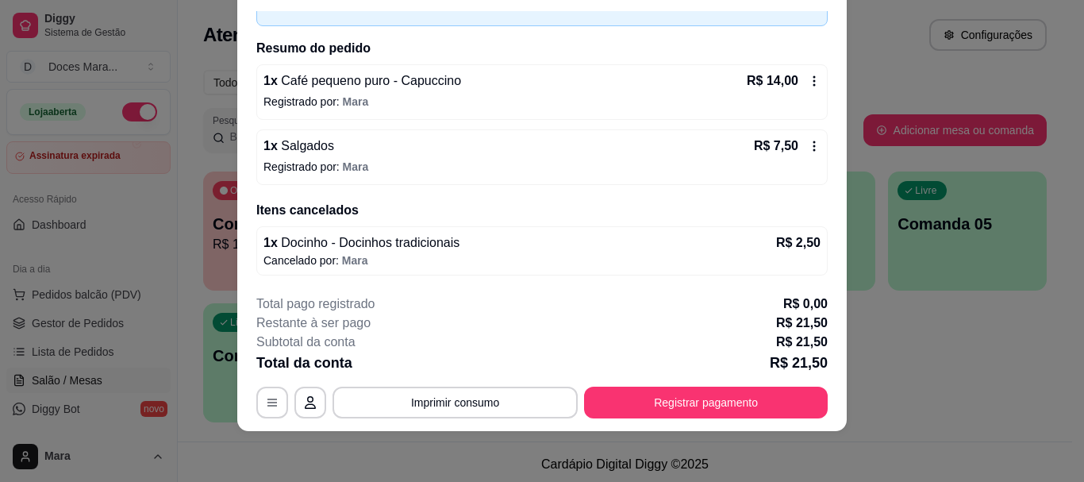
scroll to position [0, 0]
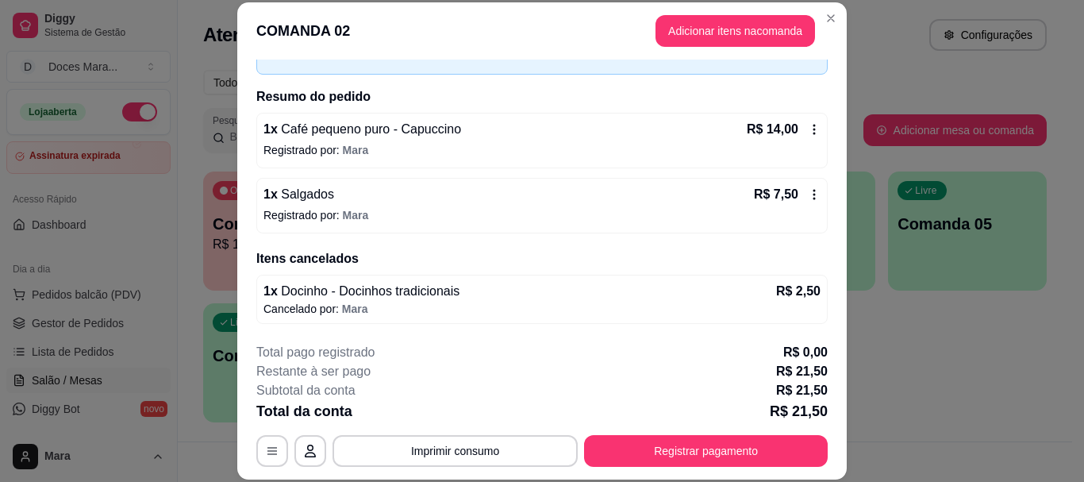
click at [776, 296] on p "R$ 2,50" at bounding box center [798, 291] width 44 height 19
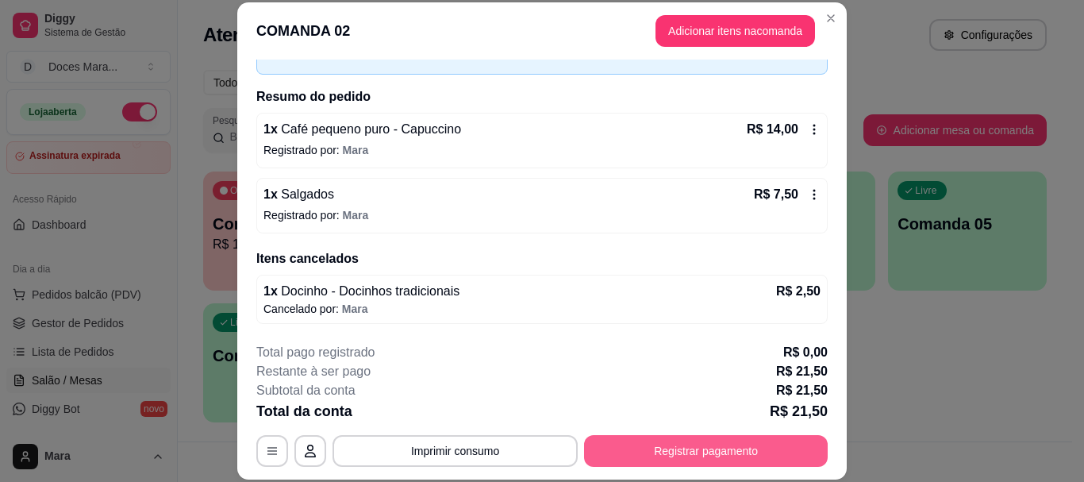
click at [678, 456] on button "Registrar pagamento" at bounding box center [706, 451] width 244 height 32
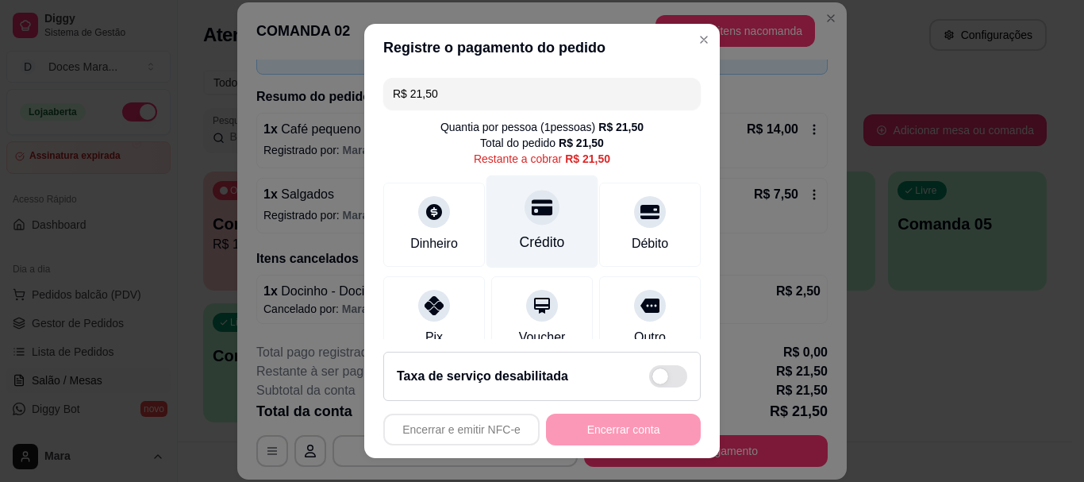
click at [536, 217] on div at bounding box center [541, 207] width 35 height 35
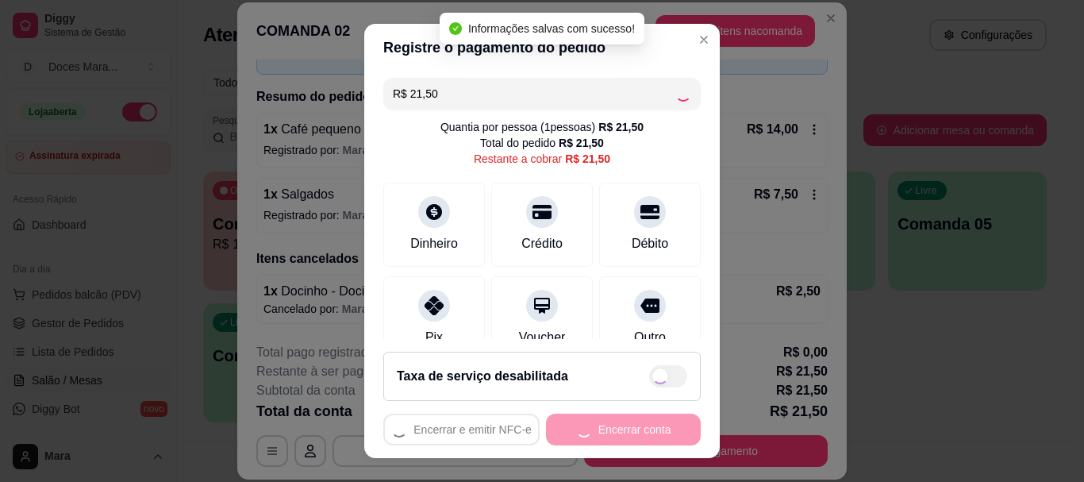
type input "R$ 0,00"
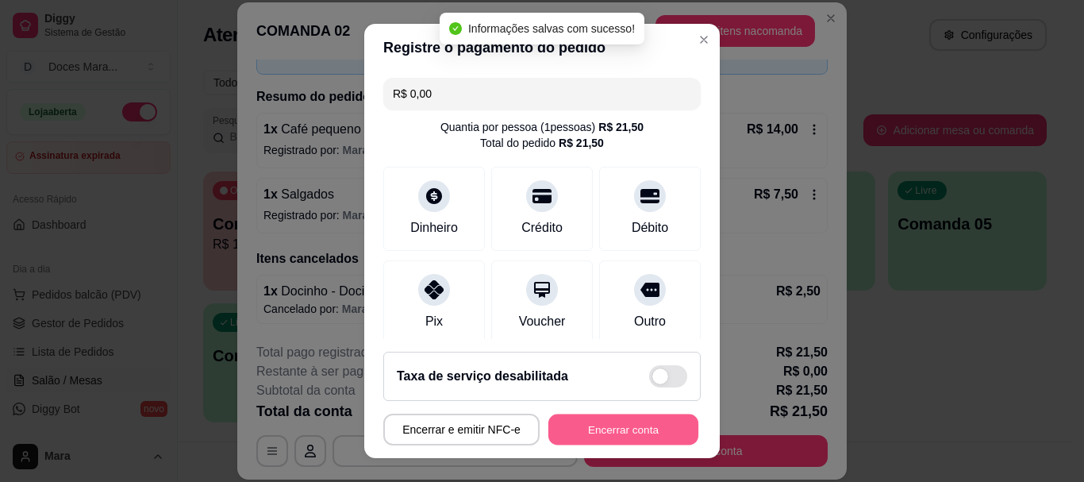
click at [637, 426] on button "Encerrar conta" at bounding box center [623, 428] width 150 height 31
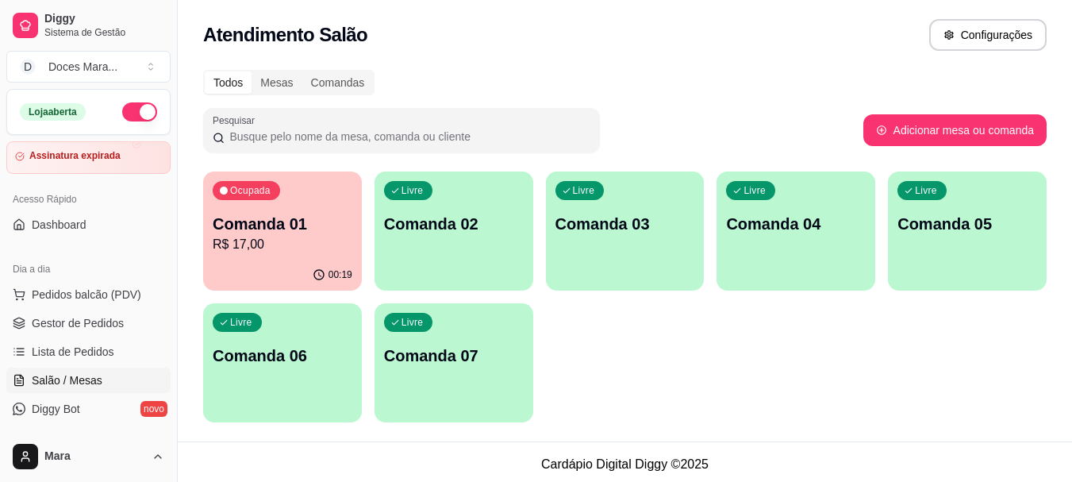
click at [320, 226] on p "Comanda 01" at bounding box center [283, 224] width 140 height 22
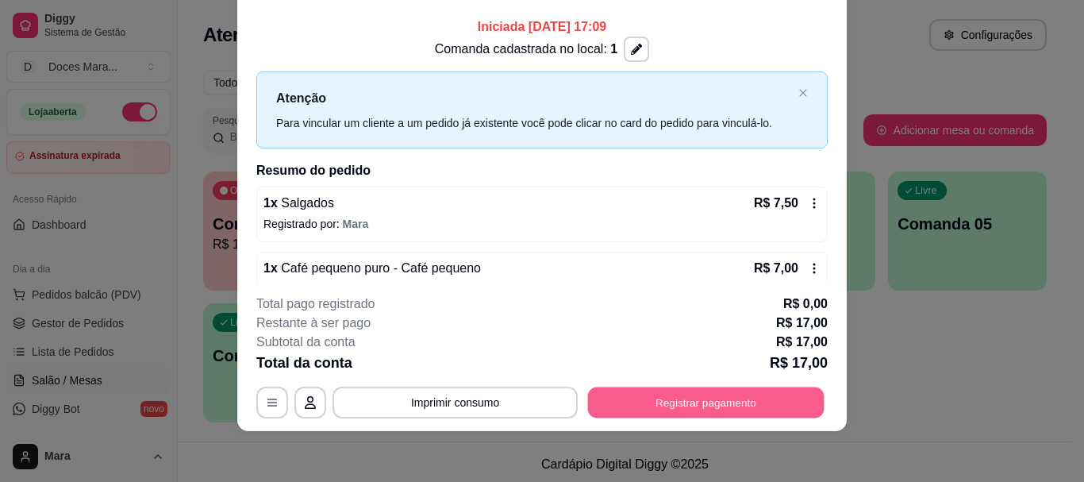
click at [726, 400] on button "Registrar pagamento" at bounding box center [706, 402] width 236 height 31
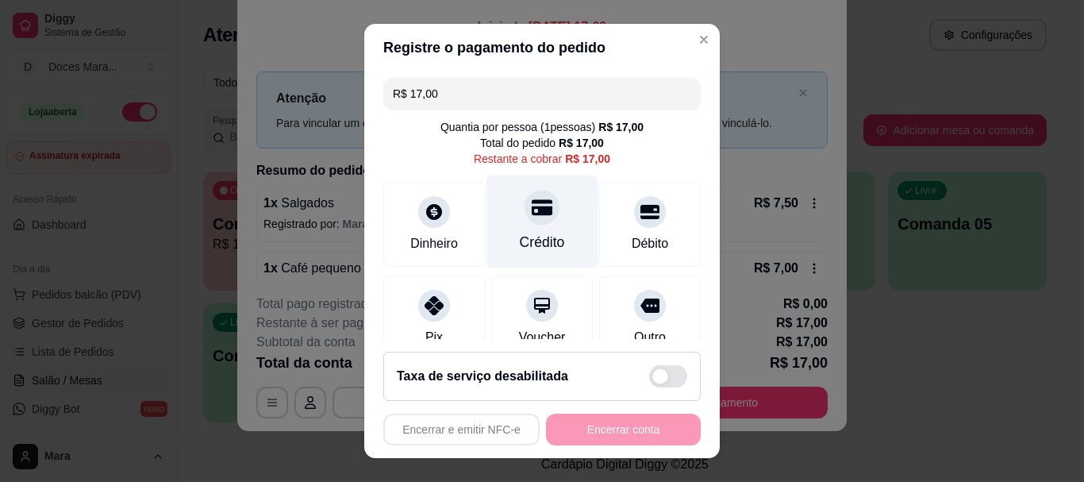
click at [524, 213] on div at bounding box center [541, 207] width 35 height 35
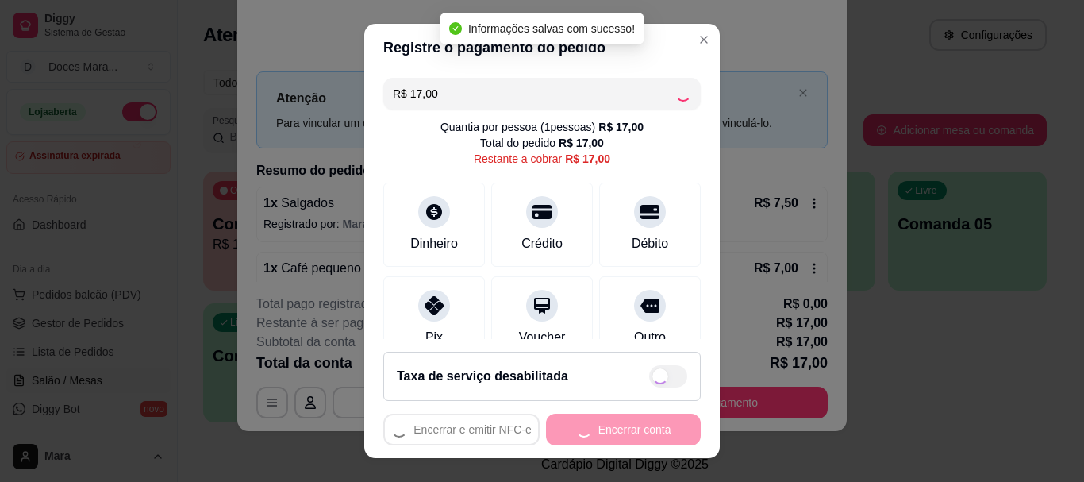
type input "R$ 0,00"
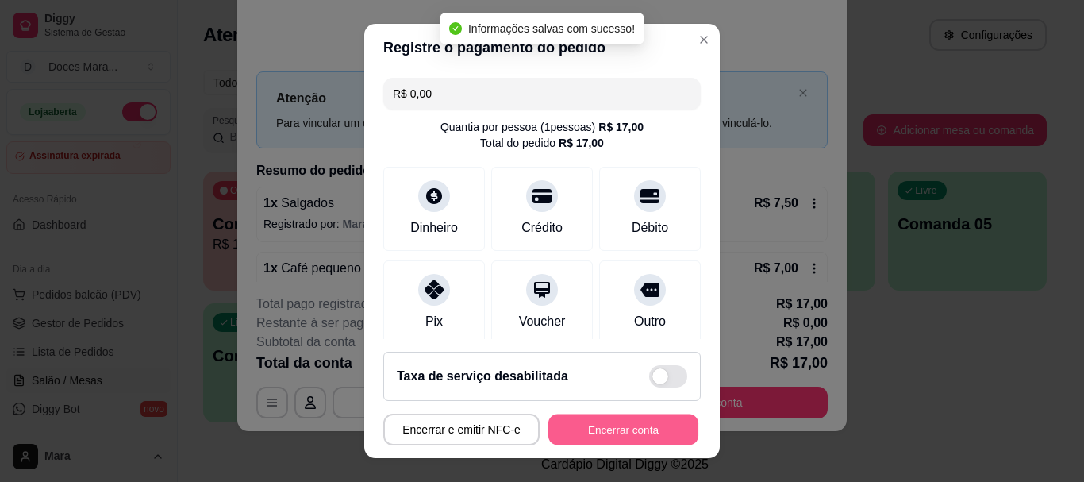
click at [582, 425] on button "Encerrar conta" at bounding box center [623, 428] width 150 height 31
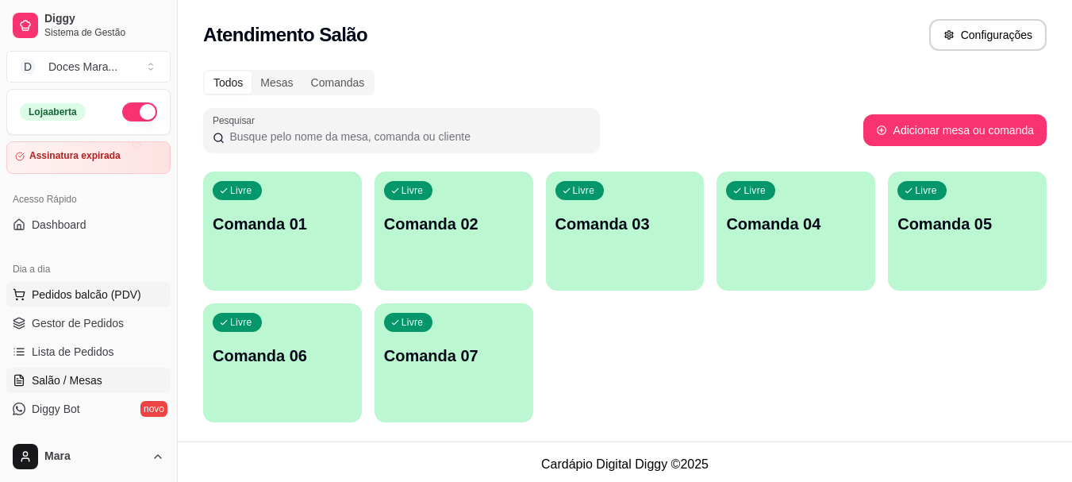
drag, startPoint x: 97, startPoint y: 286, endPoint x: 144, endPoint y: 293, distance: 48.0
click at [101, 287] on span "Pedidos balcão (PDV)" at bounding box center [86, 294] width 109 height 16
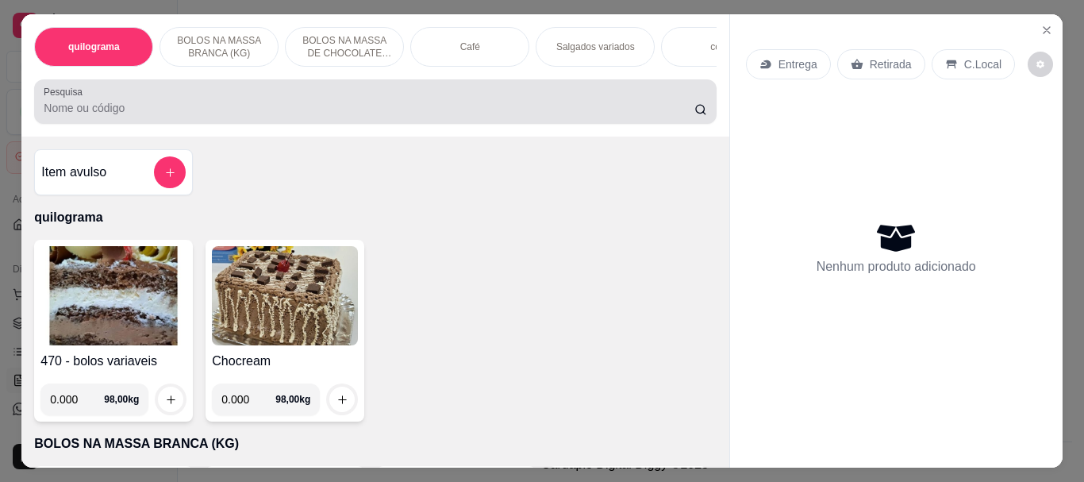
click at [217, 107] on input "Pesquisa" at bounding box center [369, 108] width 650 height 16
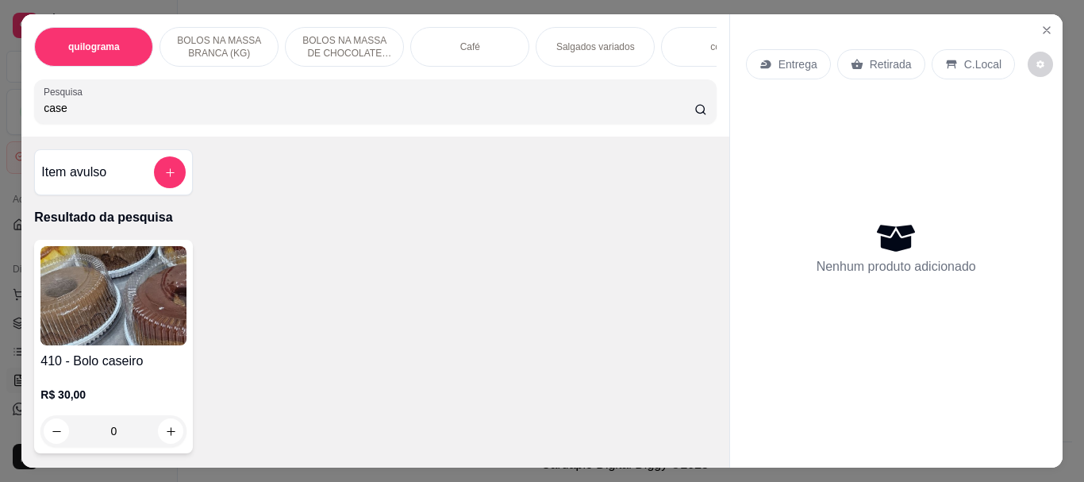
type input "case"
click at [144, 305] on img at bounding box center [113, 295] width 146 height 99
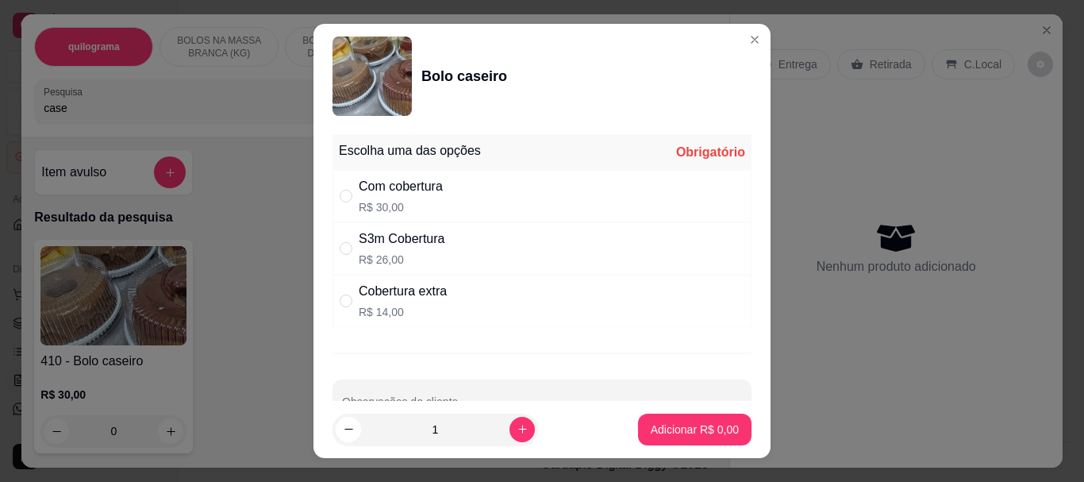
click at [374, 241] on div "S3m Cobertura" at bounding box center [402, 238] width 86 height 19
radio input "true"
click at [660, 424] on p "Adicionar R$ 26,00" at bounding box center [691, 429] width 94 height 16
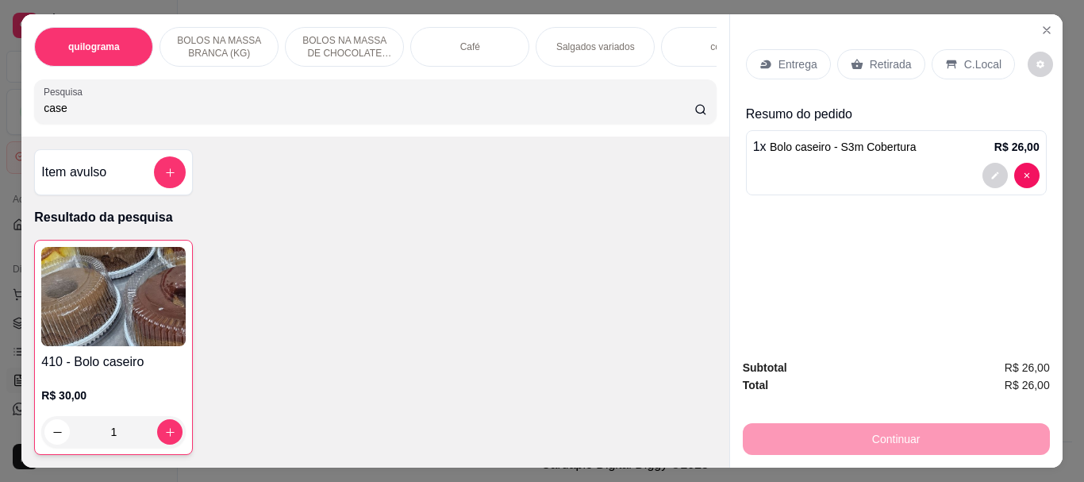
type input "1"
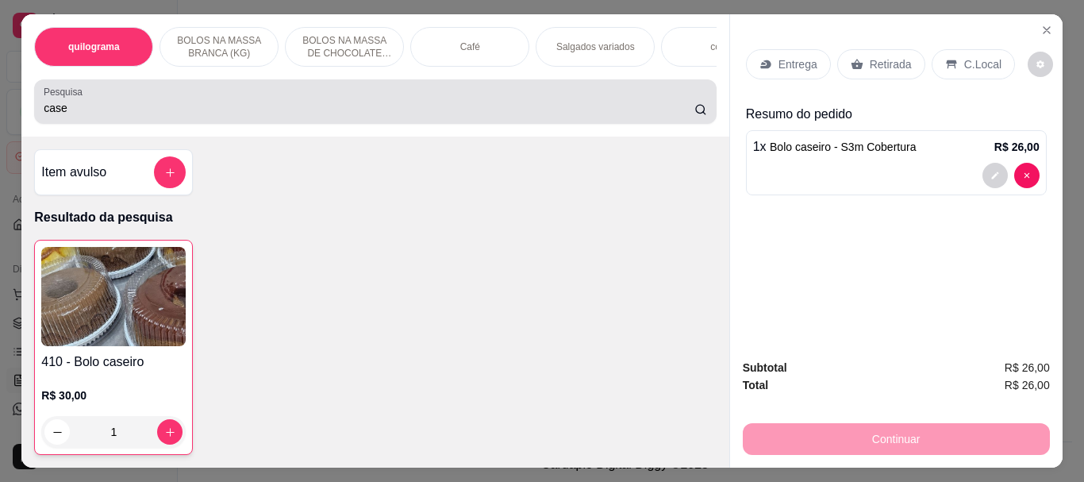
click at [213, 113] on input "case" at bounding box center [369, 108] width 650 height 16
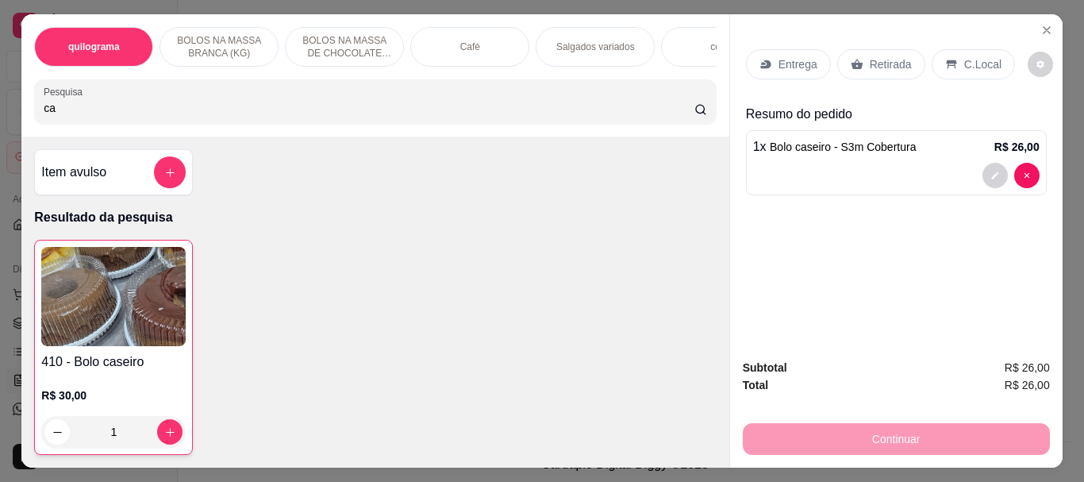
type input "c"
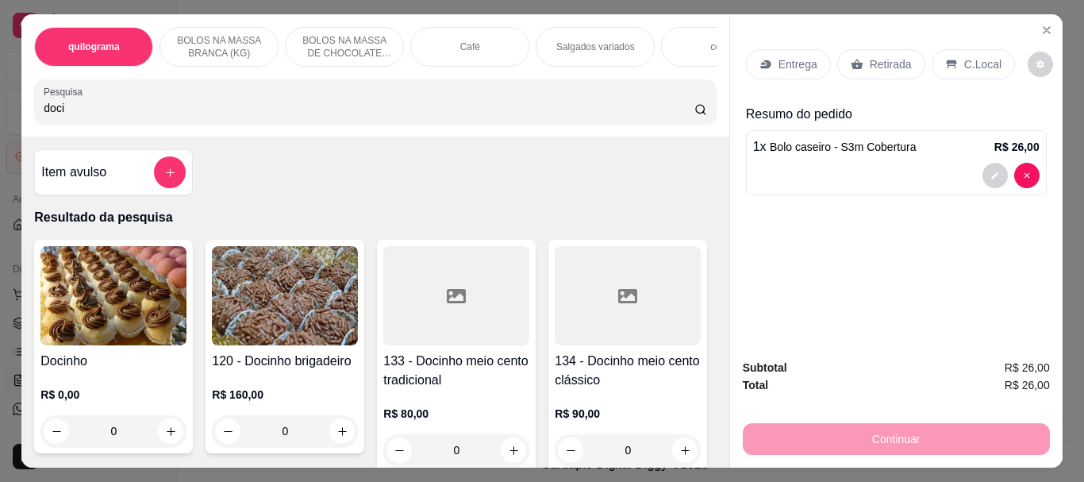
type input "doci"
click at [132, 305] on img at bounding box center [113, 295] width 146 height 99
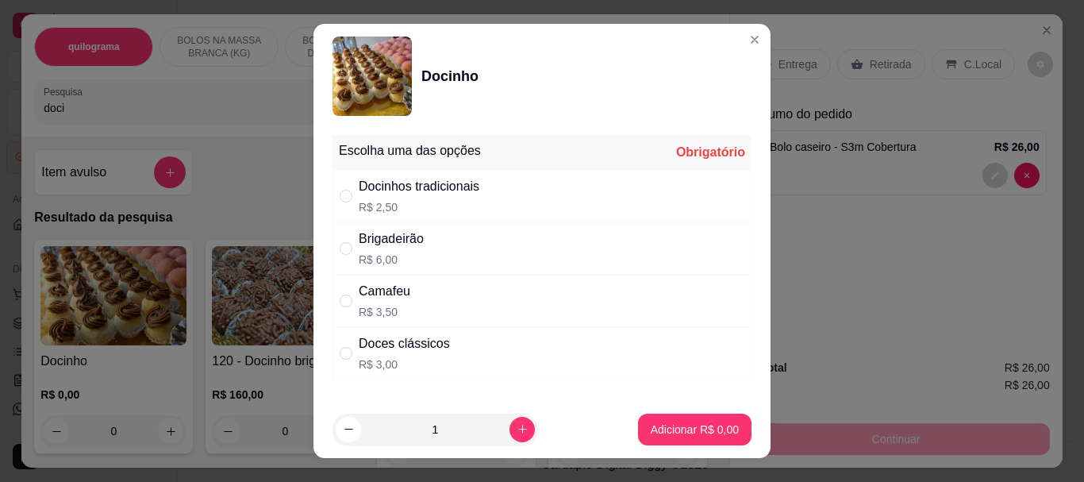
click at [359, 193] on div "Docinhos tradicionais" at bounding box center [419, 186] width 121 height 19
radio input "true"
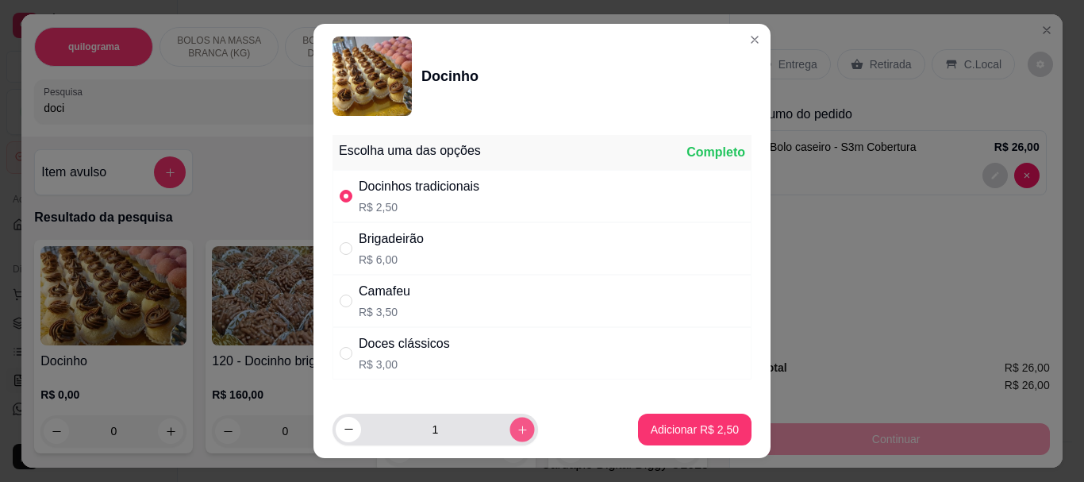
click at [516, 426] on icon "increase-product-quantity" at bounding box center [522, 429] width 12 height 12
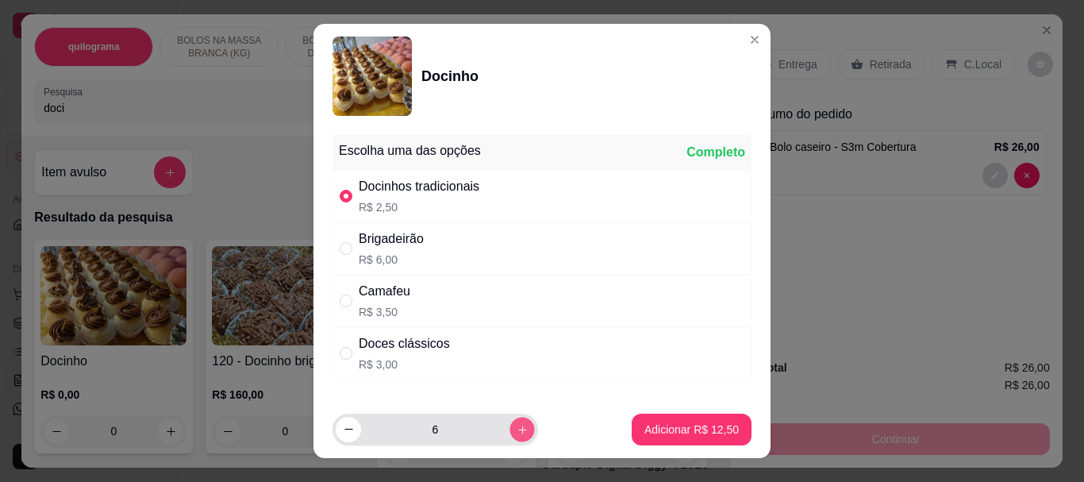
click at [516, 426] on icon "increase-product-quantity" at bounding box center [522, 429] width 12 height 12
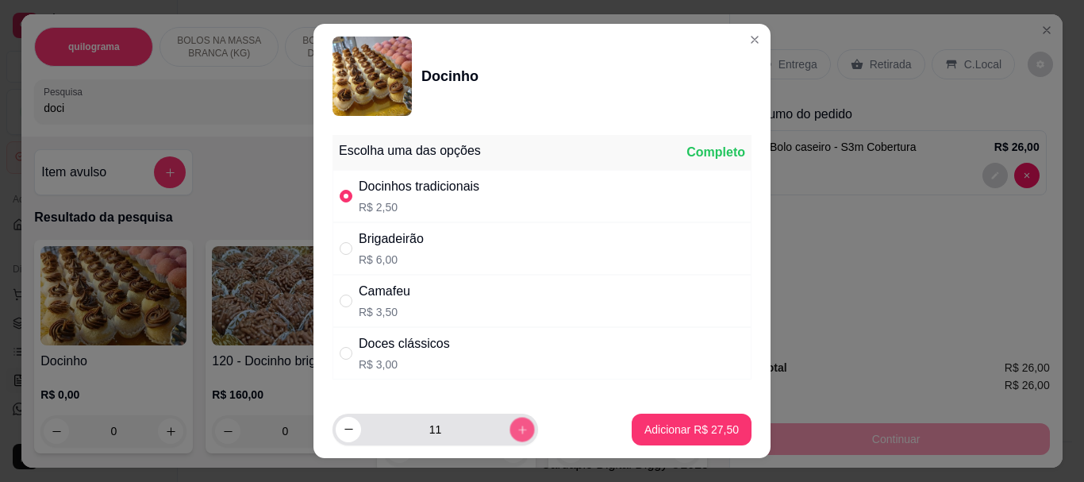
click at [516, 426] on icon "increase-product-quantity" at bounding box center [522, 429] width 12 height 12
type input "12"
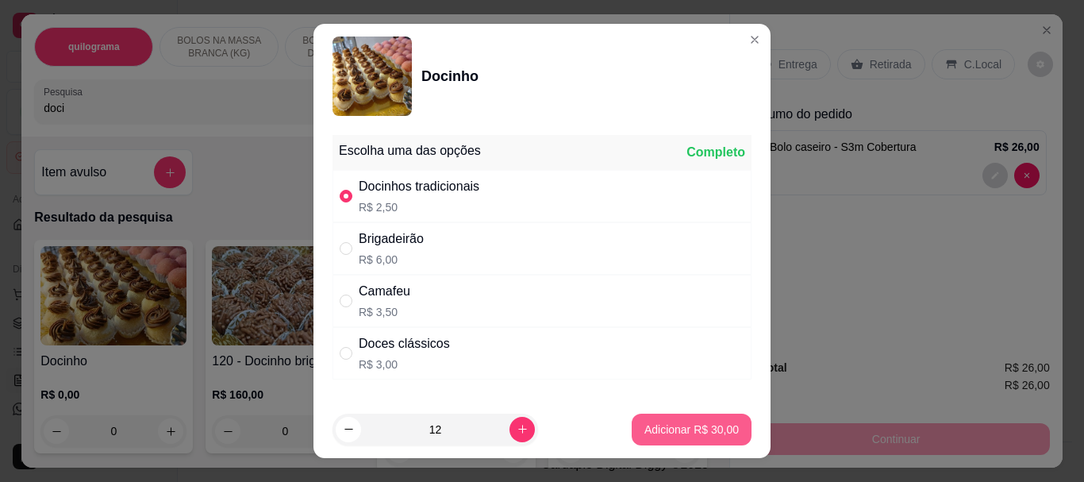
click at [655, 422] on p "Adicionar R$ 30,00" at bounding box center [691, 429] width 94 height 16
type input "12"
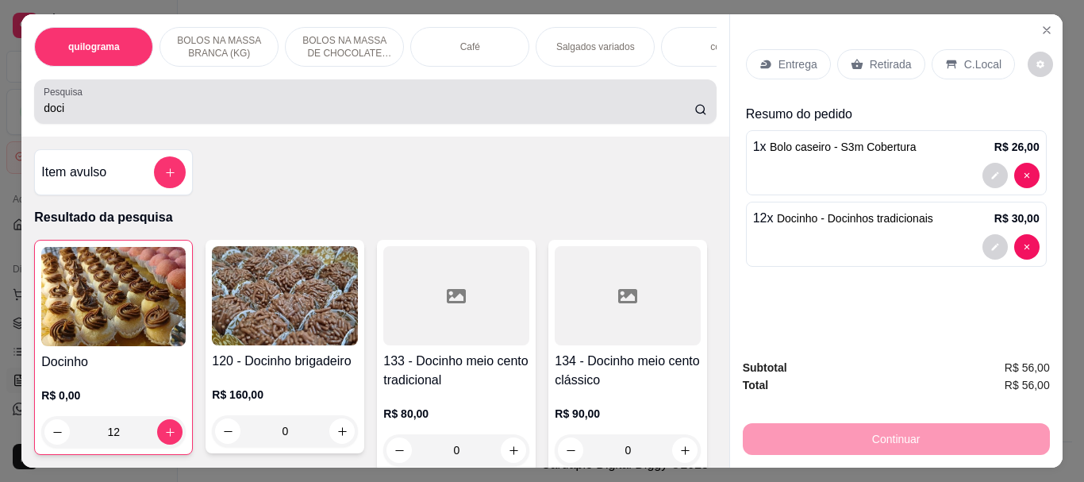
click at [286, 103] on div "doci" at bounding box center [375, 102] width 662 height 32
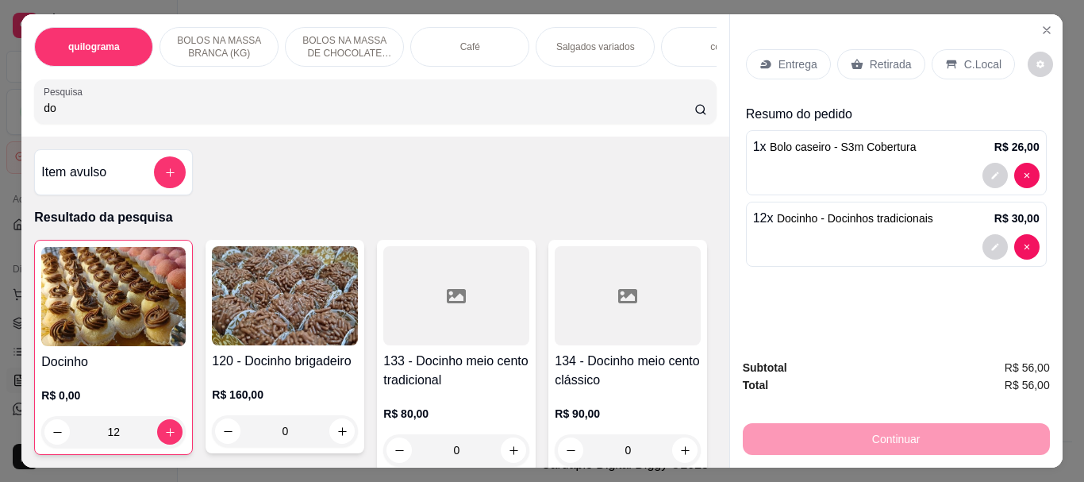
type input "d"
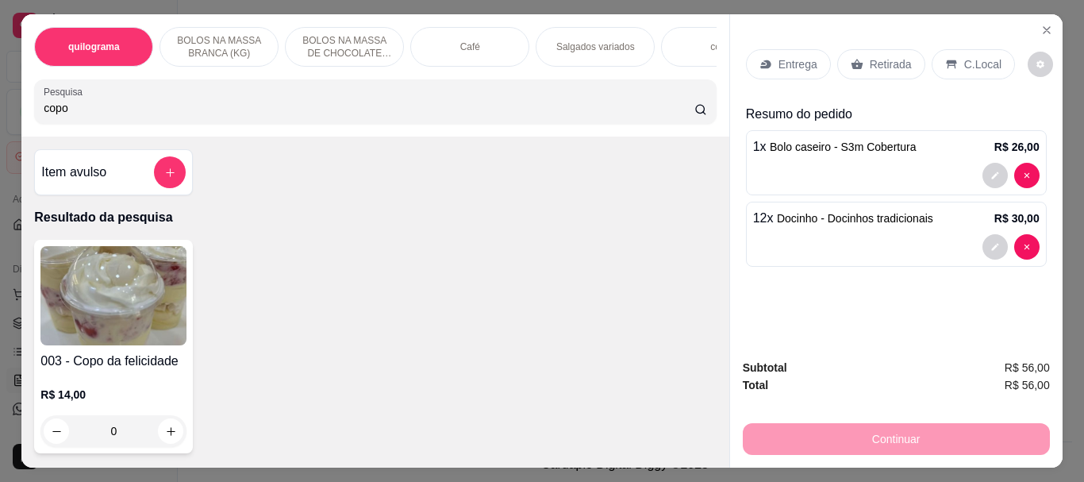
type input "copo"
click at [155, 297] on img at bounding box center [113, 295] width 146 height 99
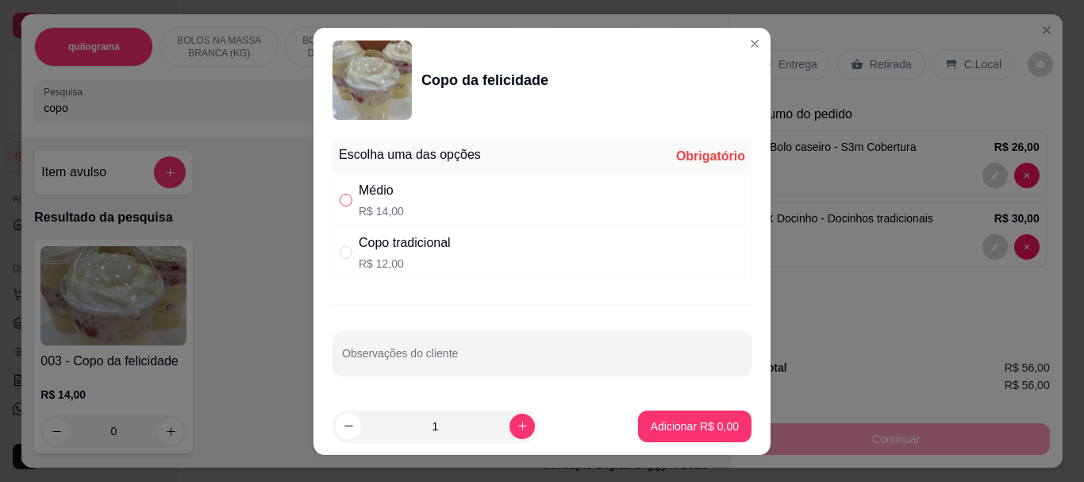
click at [346, 201] on input "" at bounding box center [346, 200] width 13 height 13
radio input "true"
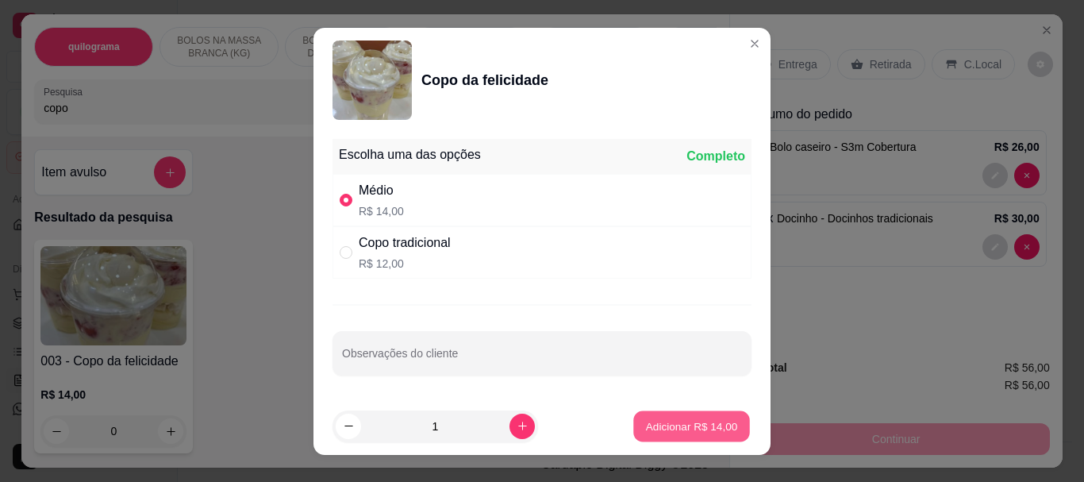
click at [646, 428] on p "Adicionar R$ 14,00" at bounding box center [692, 425] width 92 height 15
type input "1"
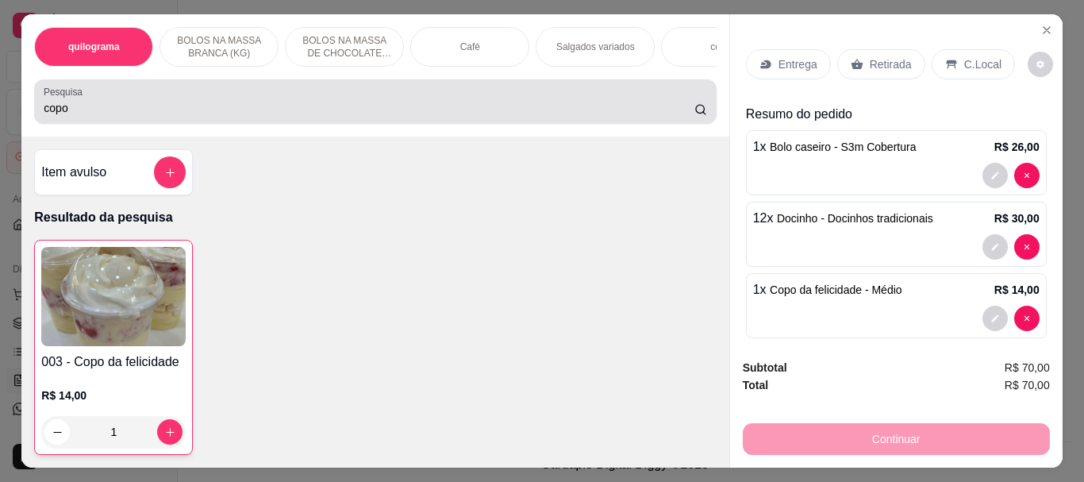
click at [320, 108] on input "copo" at bounding box center [369, 108] width 650 height 16
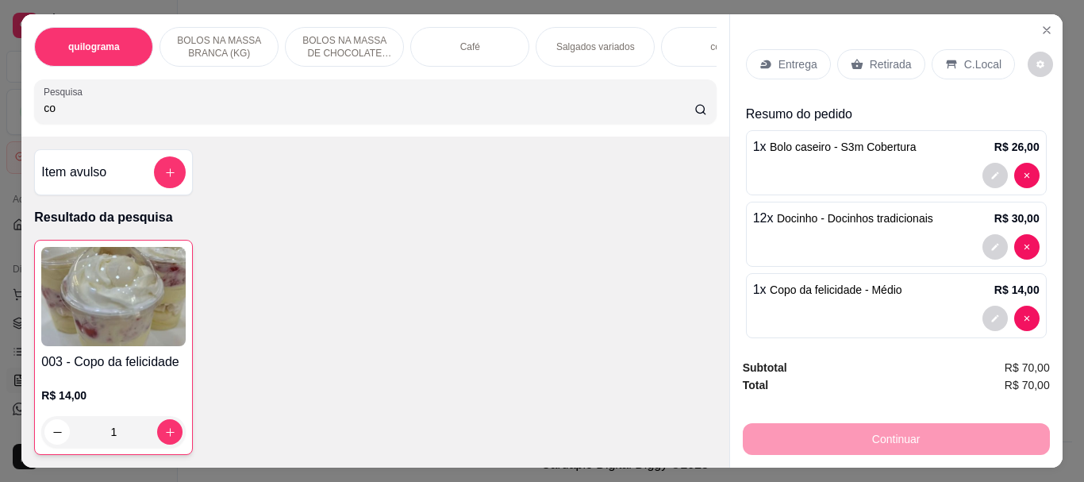
type input "c"
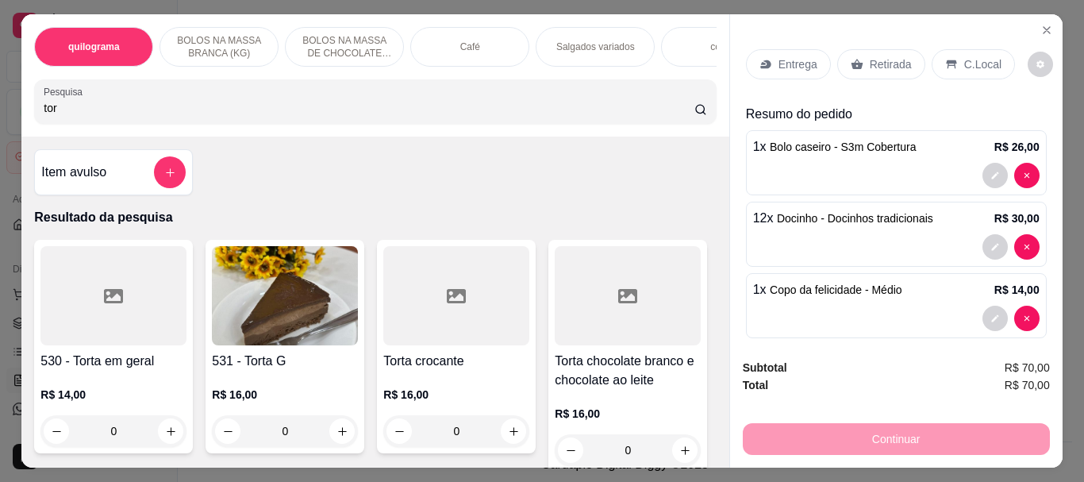
type input "tor"
click at [461, 305] on div at bounding box center [456, 295] width 146 height 99
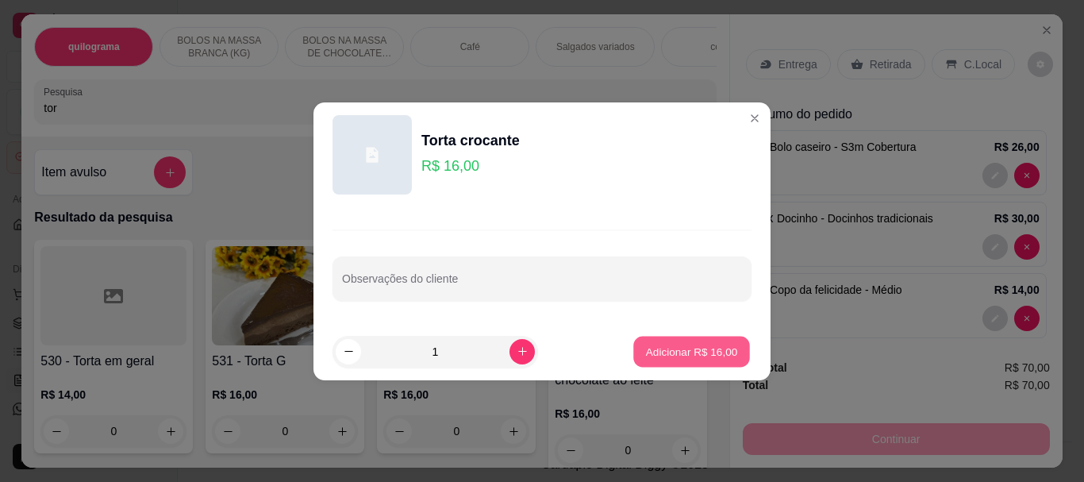
click at [681, 347] on p "Adicionar R$ 16,00" at bounding box center [692, 350] width 92 height 15
type input "1"
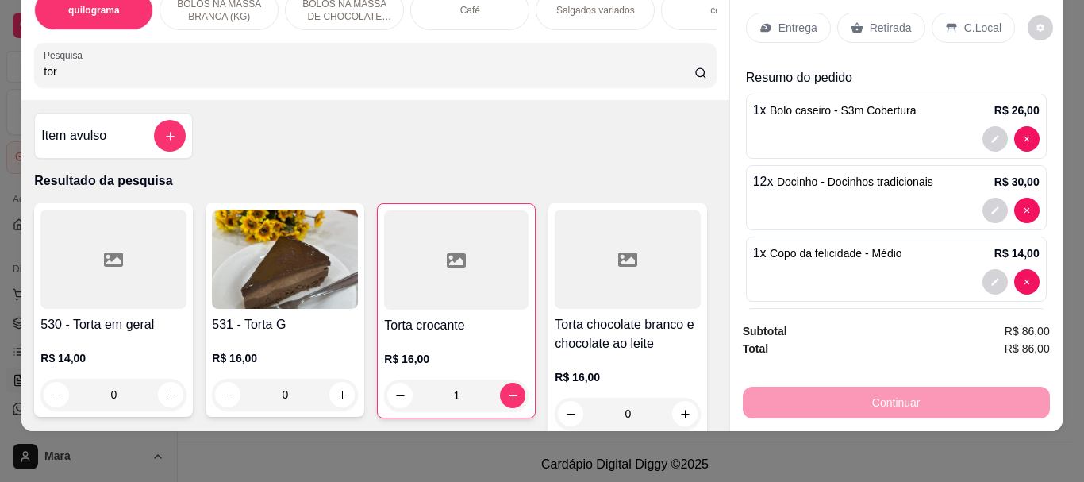
click at [875, 20] on p "Retirada" at bounding box center [890, 28] width 42 height 16
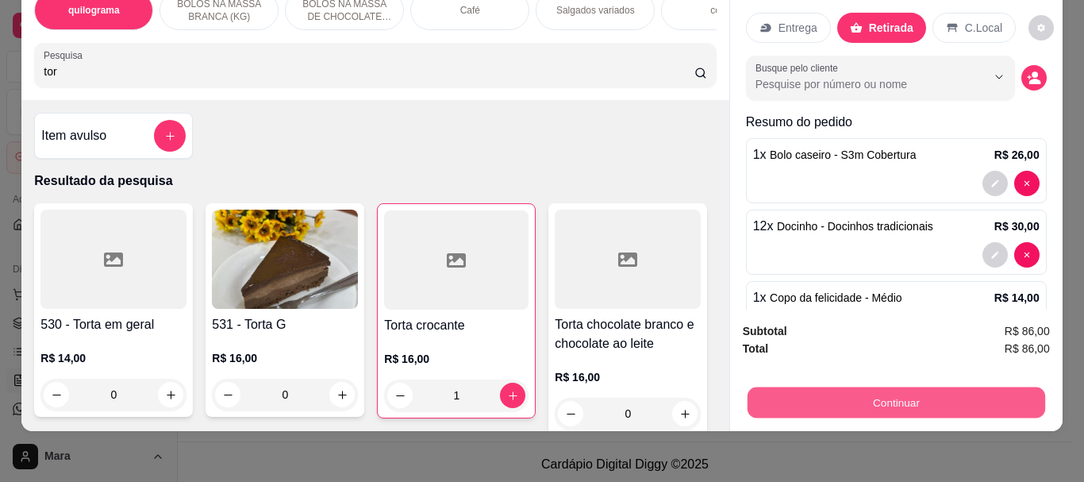
click at [907, 388] on button "Continuar" at bounding box center [894, 401] width 297 height 31
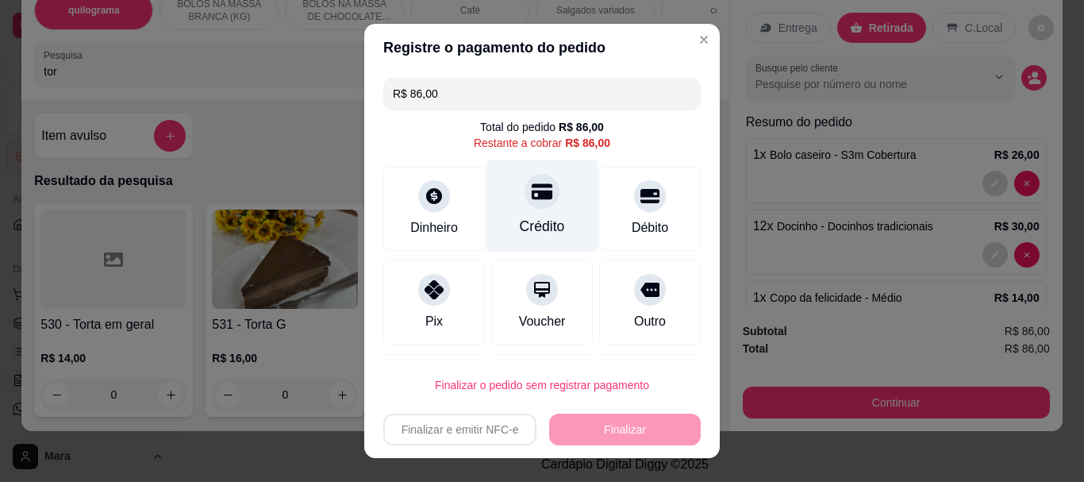
click at [531, 199] on icon at bounding box center [541, 192] width 21 height 16
type input "R$ 0,00"
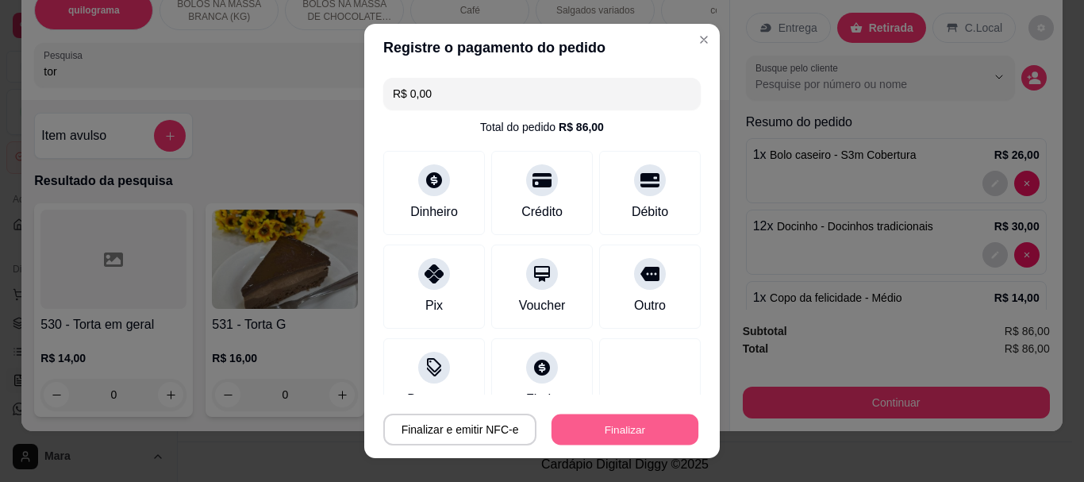
click at [618, 428] on button "Finalizar" at bounding box center [624, 428] width 147 height 31
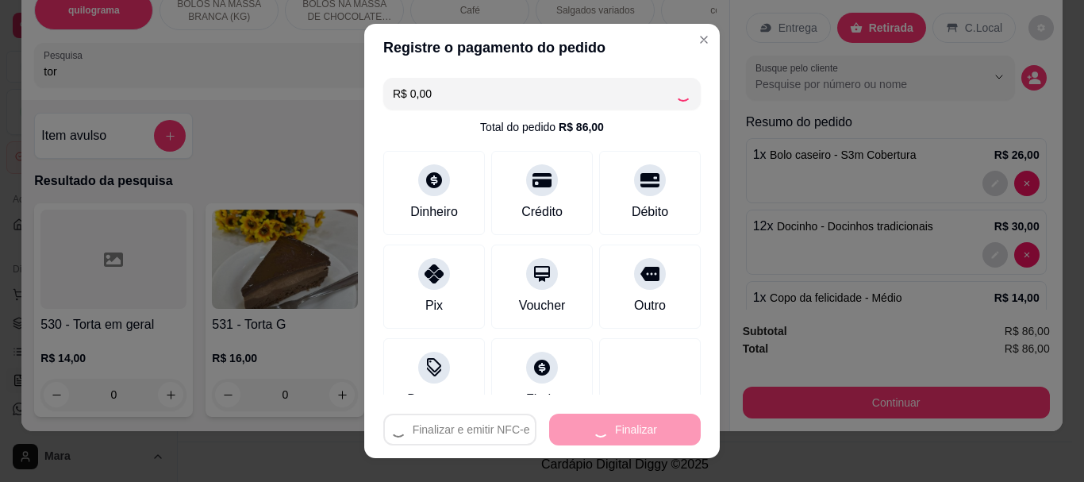
type input "0"
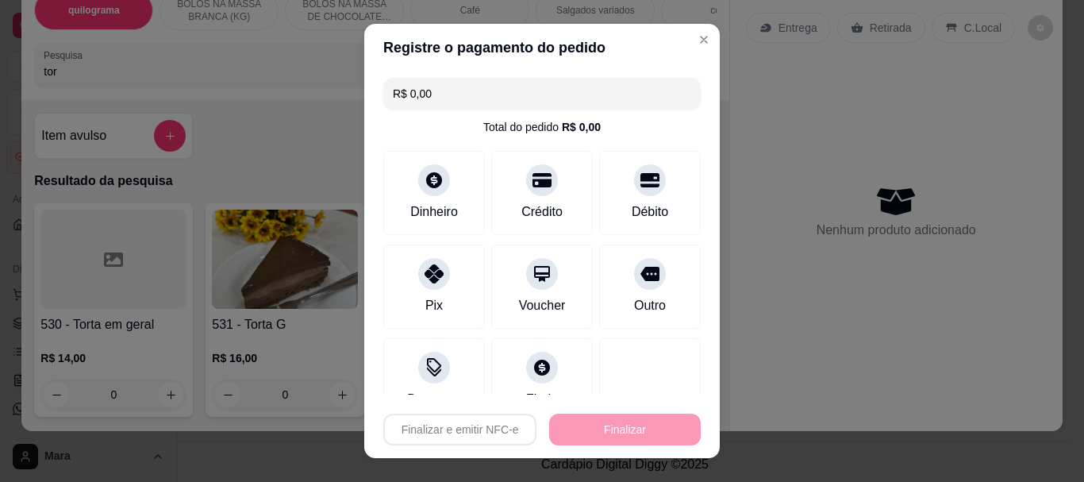
type input "-R$ 86,00"
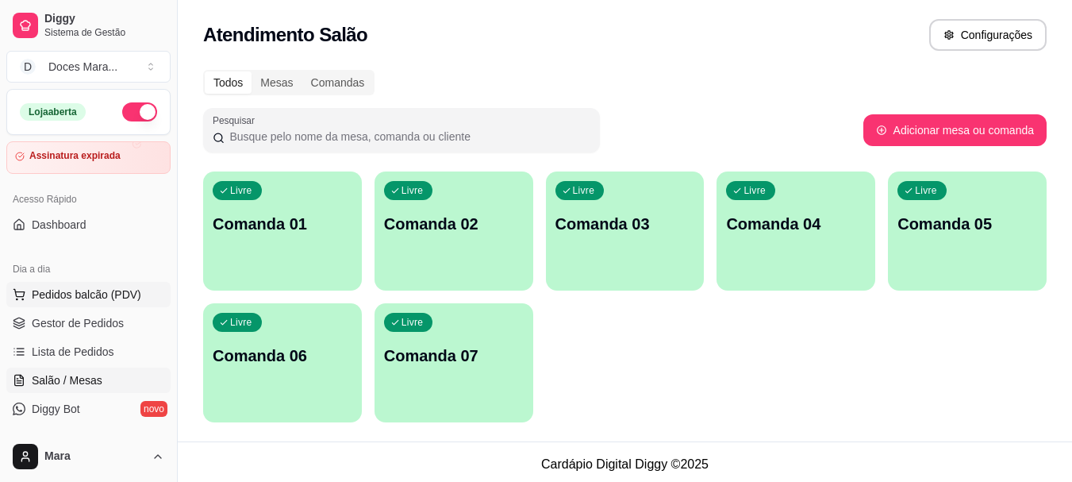
click at [92, 294] on span "Pedidos balcão (PDV)" at bounding box center [86, 294] width 109 height 16
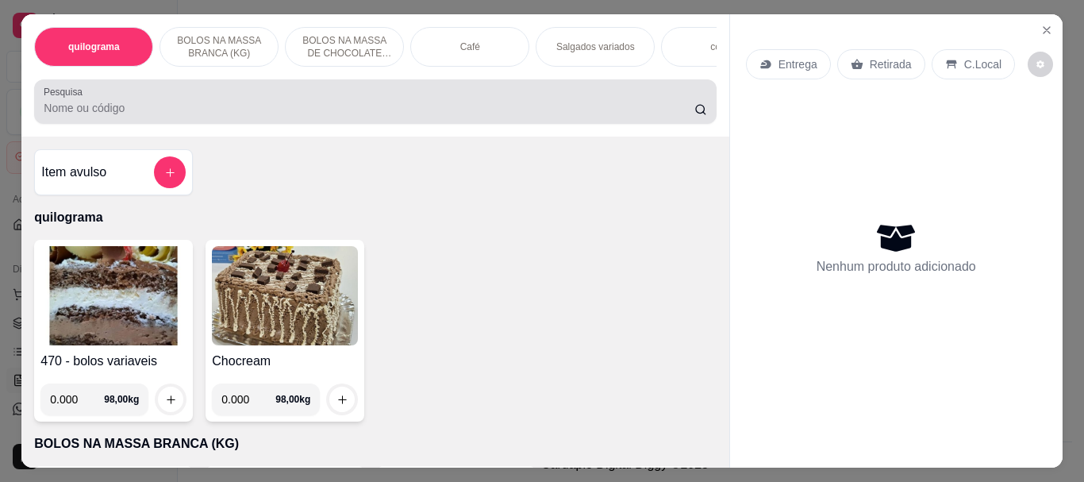
click at [200, 109] on input "Pesquisa" at bounding box center [369, 108] width 650 height 16
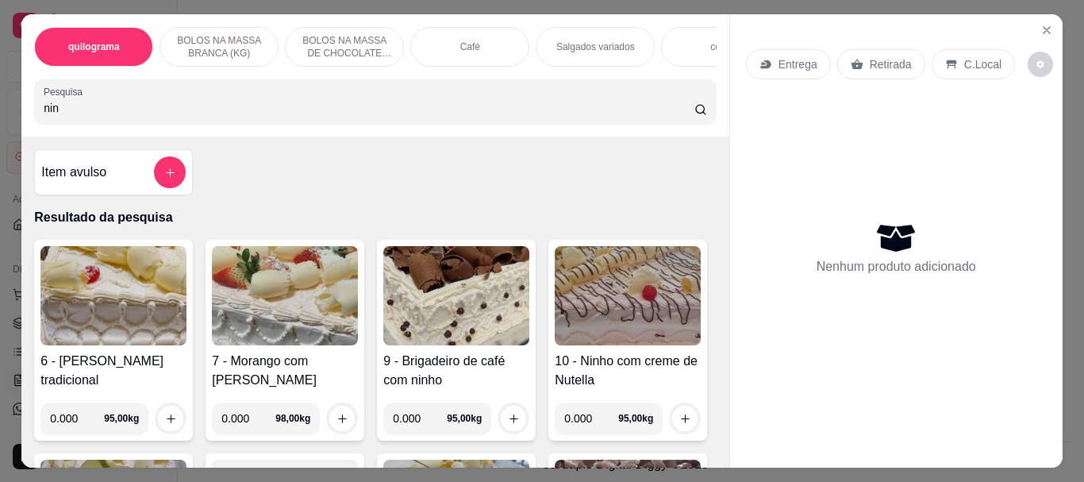
type input "nin"
click at [280, 287] on img at bounding box center [285, 295] width 146 height 99
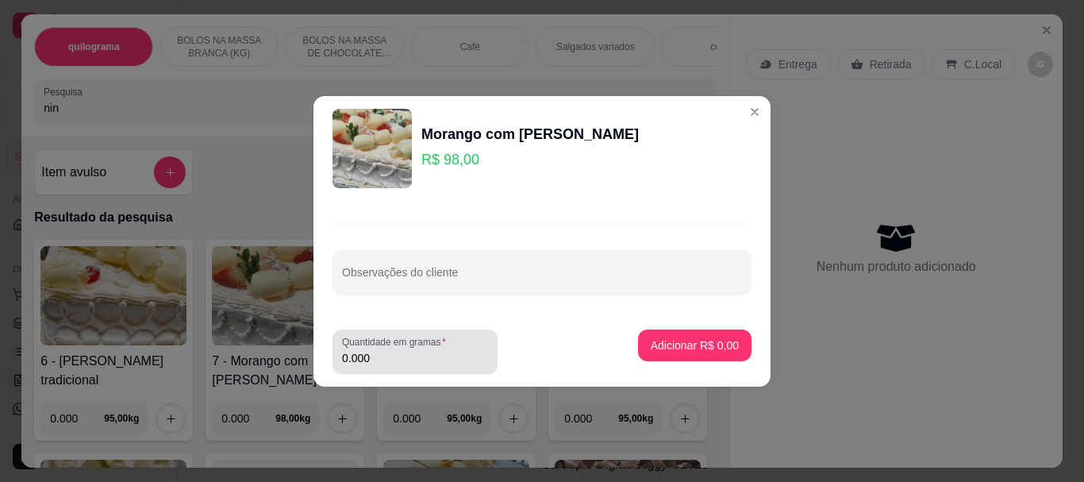
click at [410, 359] on input "0.000" at bounding box center [415, 358] width 146 height 16
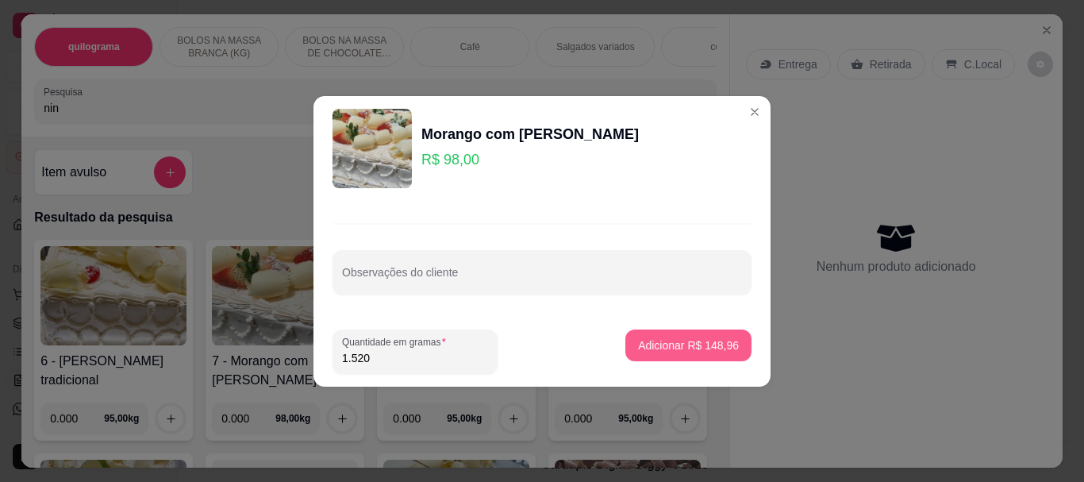
type input "1.520"
click at [652, 340] on p "Adicionar R$ 148,96" at bounding box center [688, 344] width 98 height 15
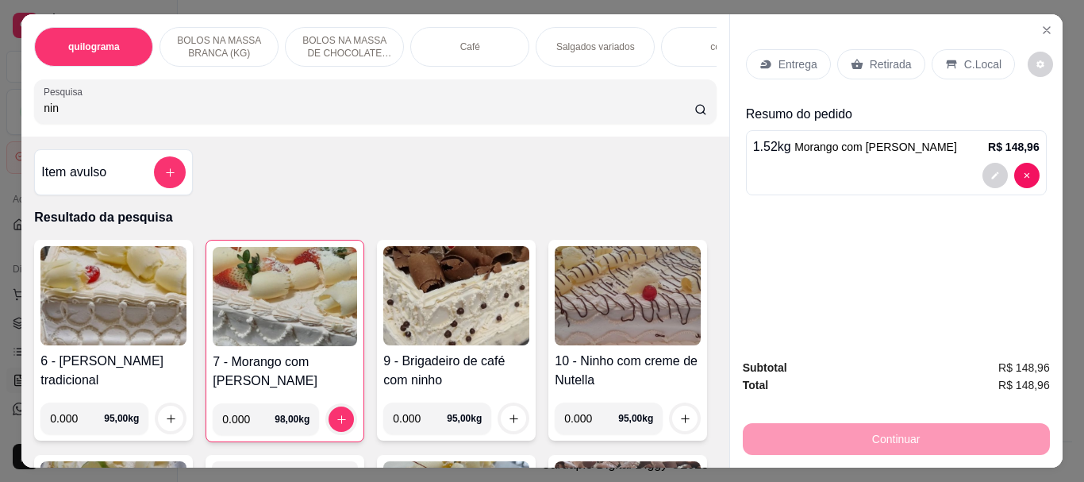
click at [876, 59] on p "Retirada" at bounding box center [890, 64] width 42 height 16
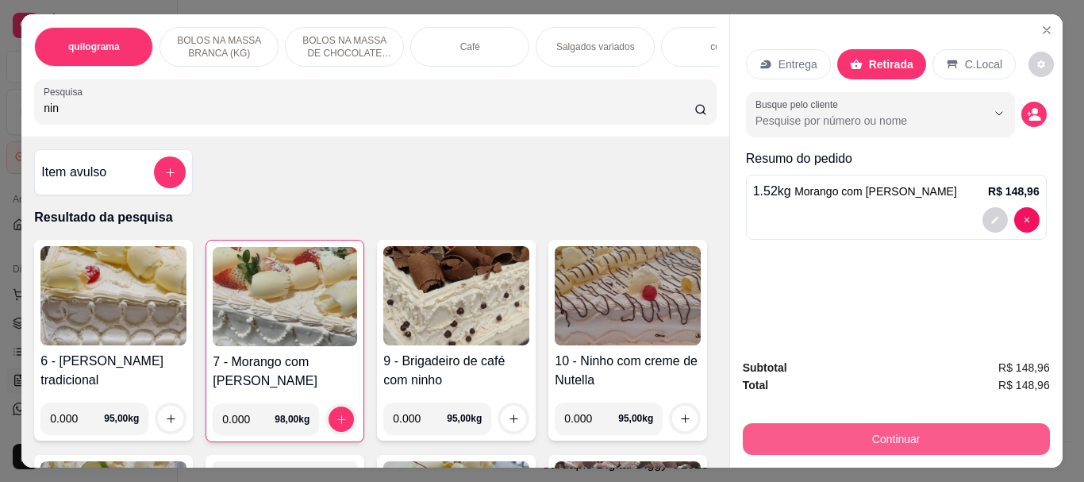
click at [897, 430] on button "Continuar" at bounding box center [895, 439] width 307 height 32
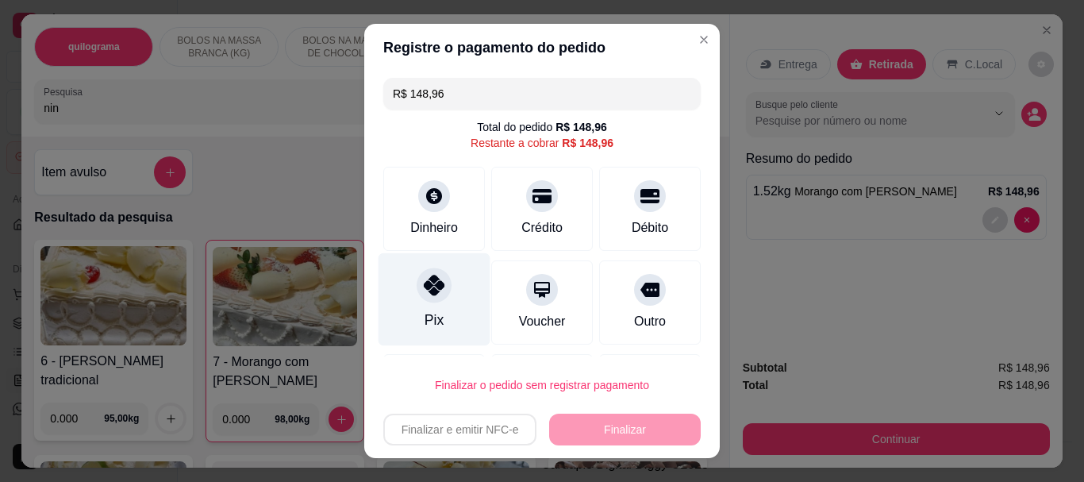
click at [433, 288] on icon at bounding box center [434, 285] width 21 height 21
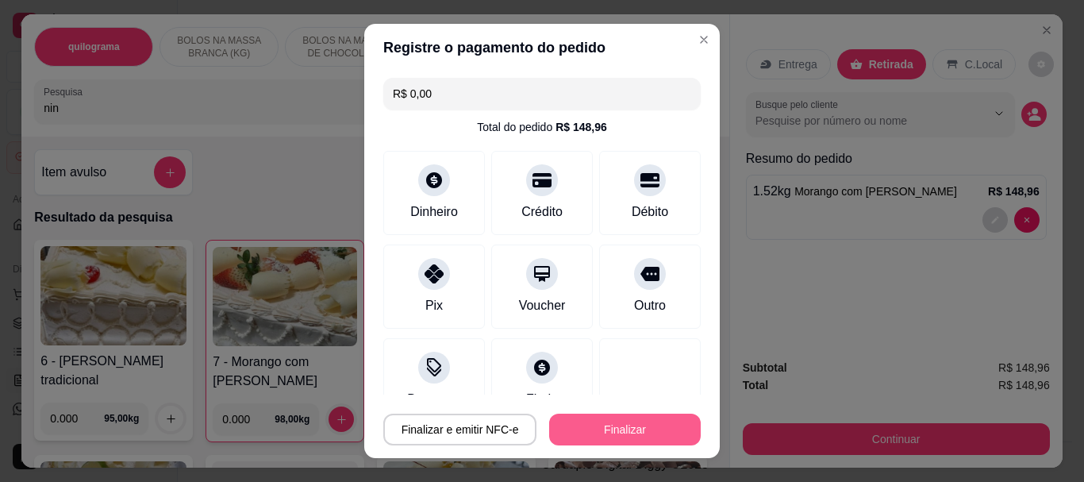
click at [637, 426] on button "Finalizar" at bounding box center [625, 429] width 152 height 32
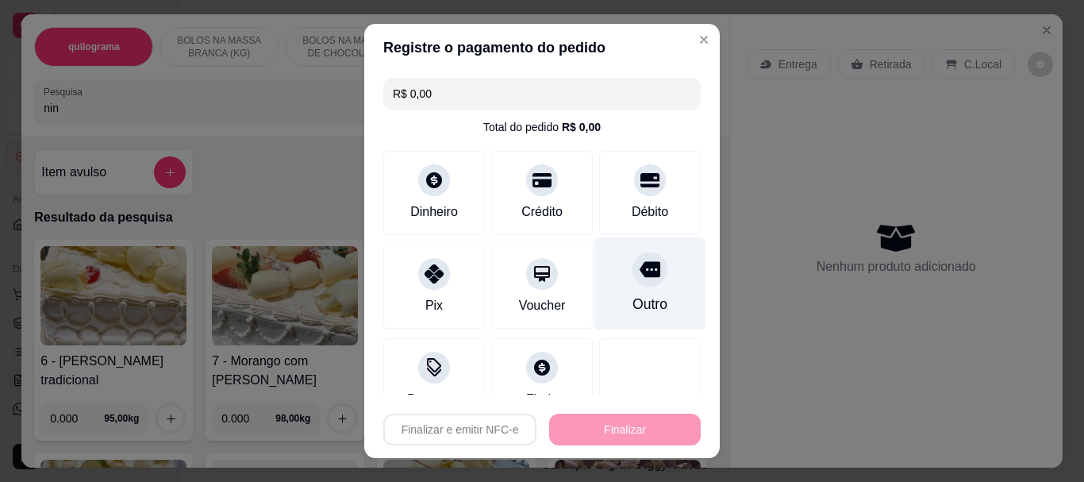
type input "-R$ 148,96"
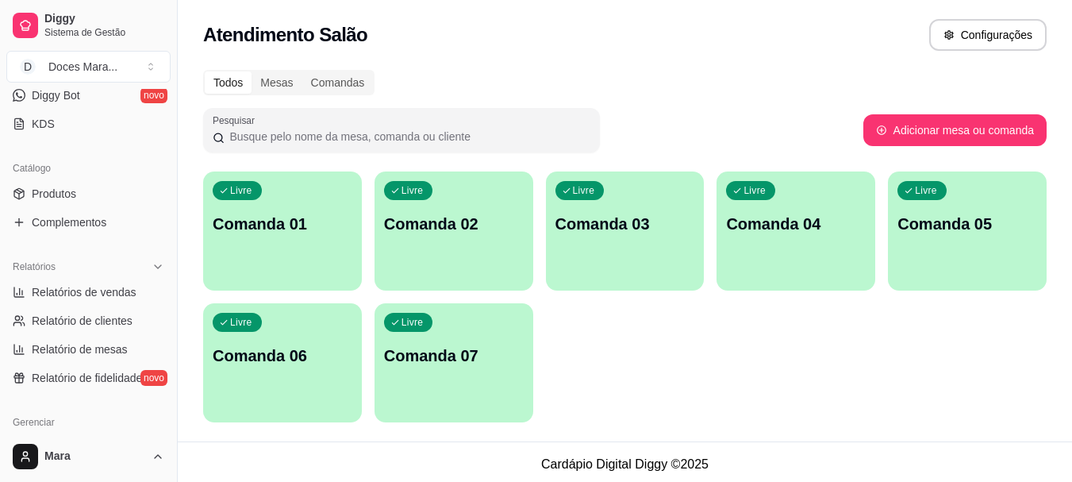
scroll to position [317, 0]
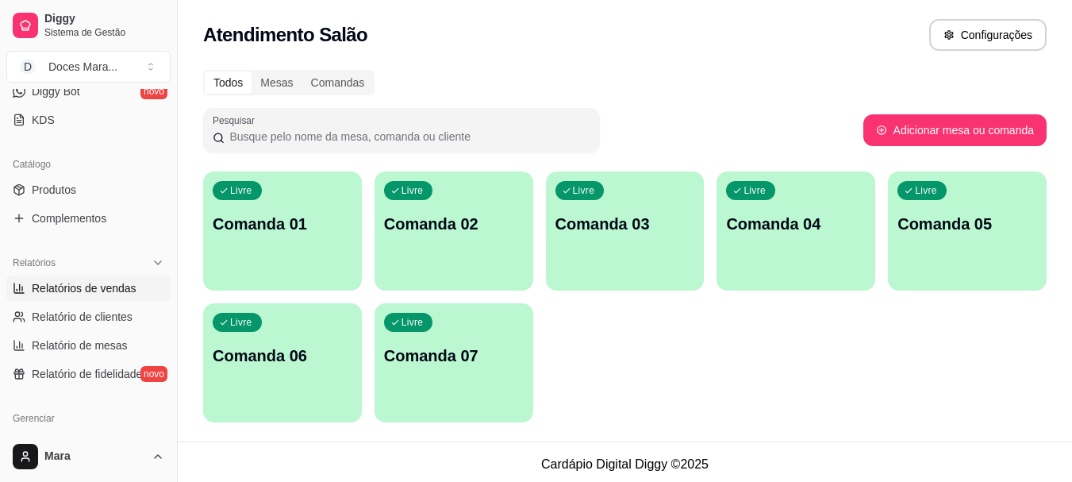
click at [82, 284] on span "Relatórios de vendas" at bounding box center [84, 288] width 105 height 16
select select "ALL"
select select "0"
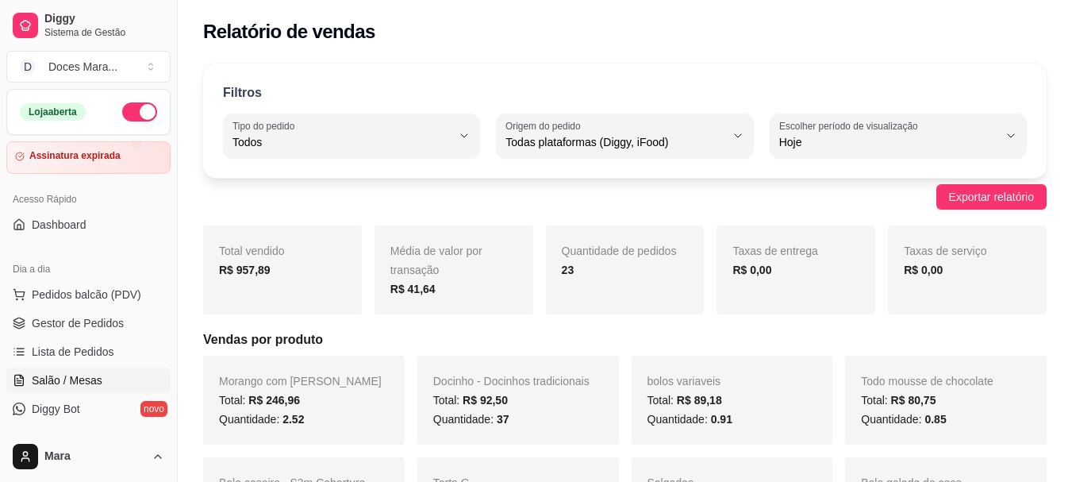
click at [74, 376] on span "Salão / Mesas" at bounding box center [67, 380] width 71 height 16
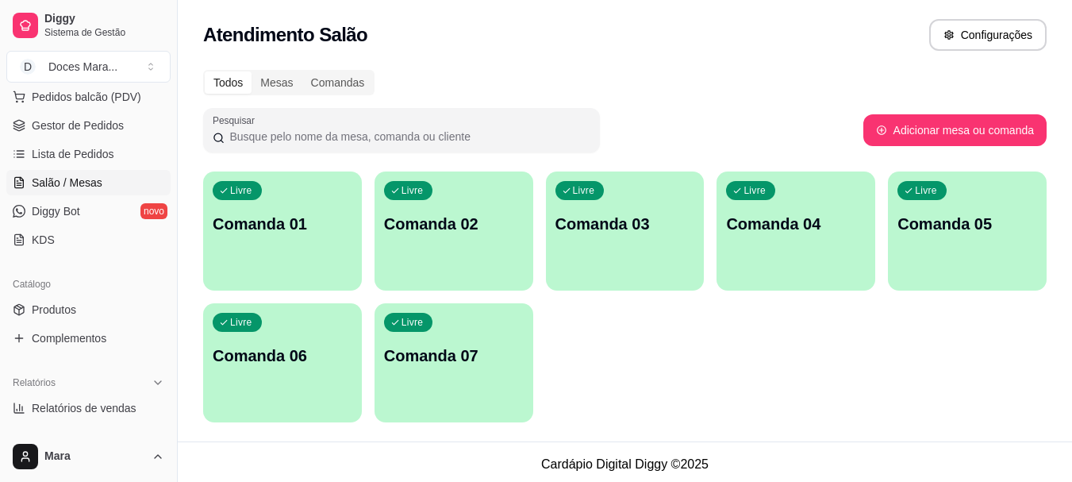
scroll to position [317, 0]
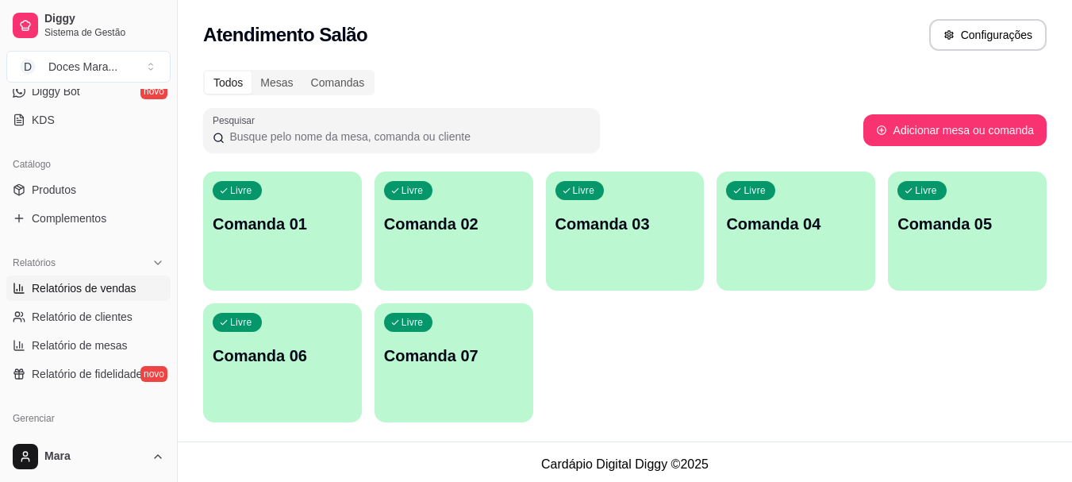
click at [85, 290] on span "Relatórios de vendas" at bounding box center [84, 288] width 105 height 16
select select "ALL"
select select "0"
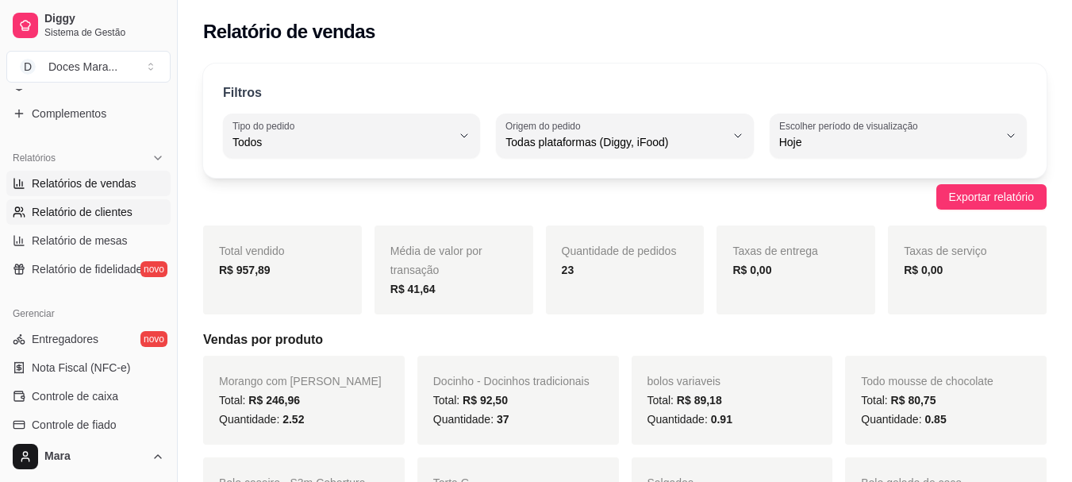
scroll to position [476, 0]
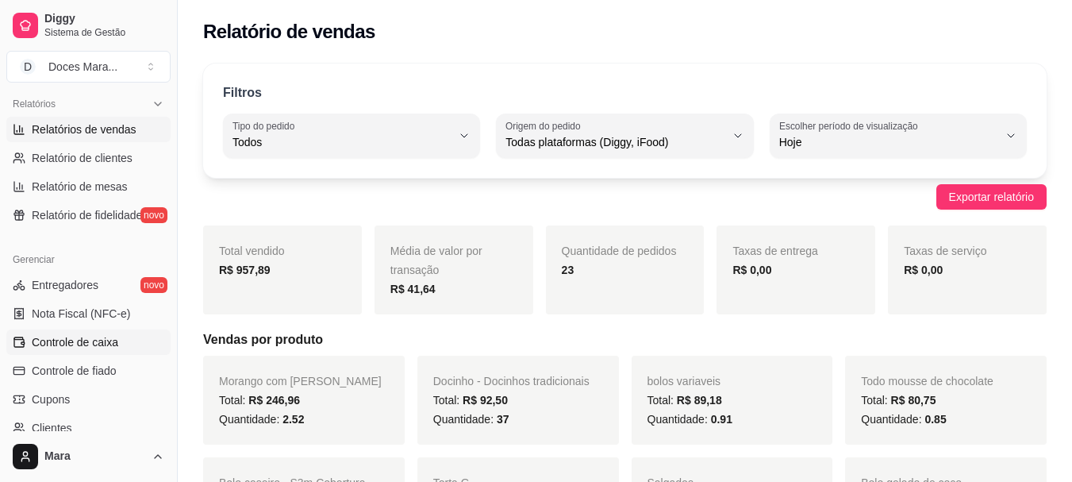
click at [104, 340] on span "Controle de caixa" at bounding box center [75, 342] width 86 height 16
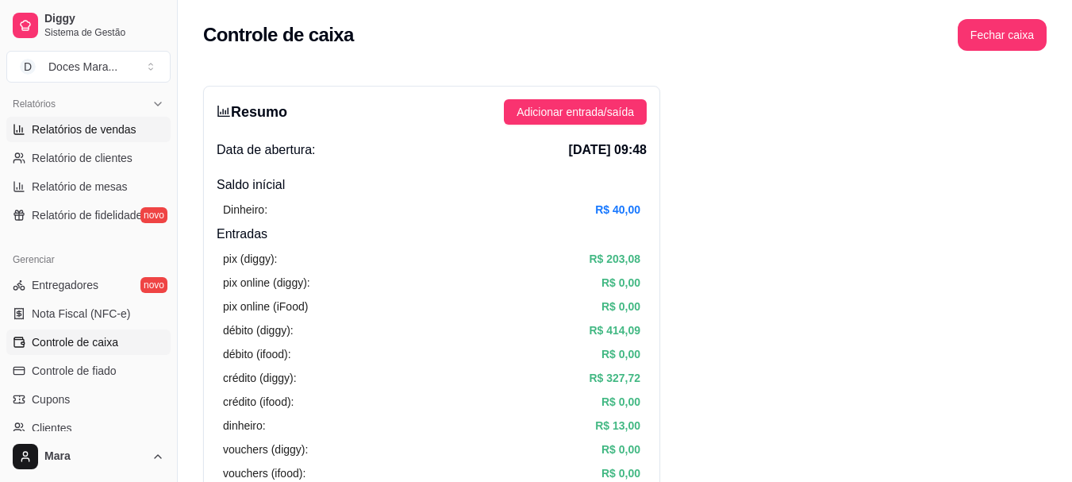
click at [102, 129] on span "Relatórios de vendas" at bounding box center [84, 129] width 105 height 16
select select "ALL"
select select "0"
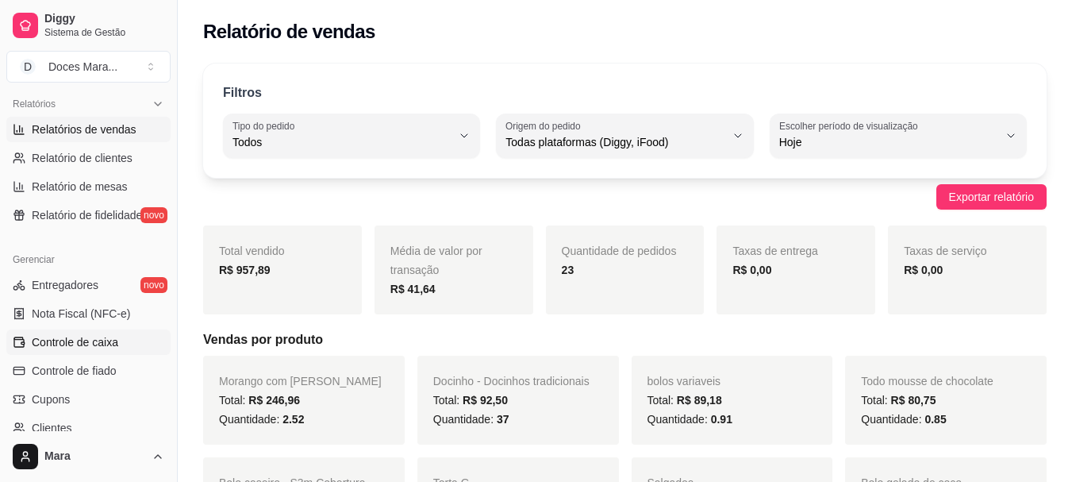
click at [67, 348] on span "Controle de caixa" at bounding box center [75, 342] width 86 height 16
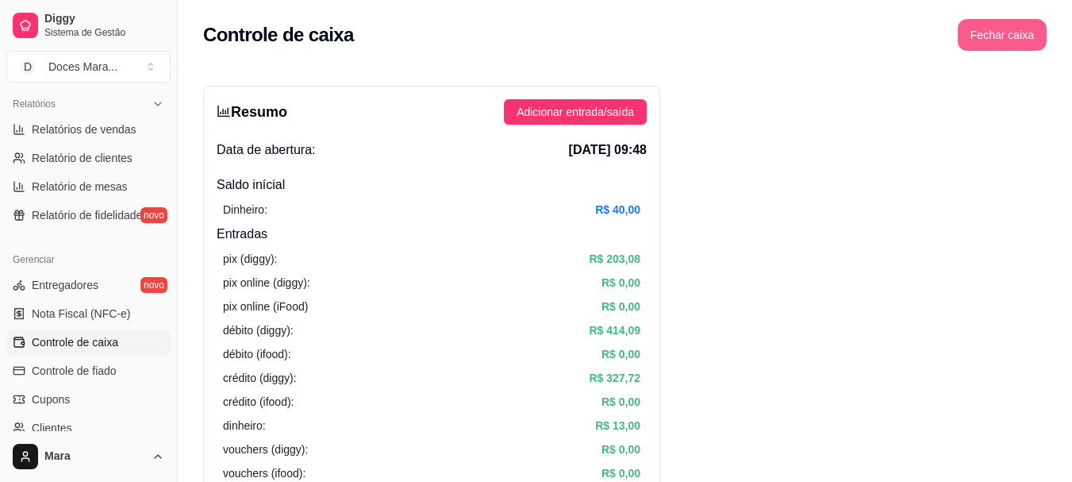
click at [1012, 40] on button "Fechar caixa" at bounding box center [1001, 35] width 89 height 32
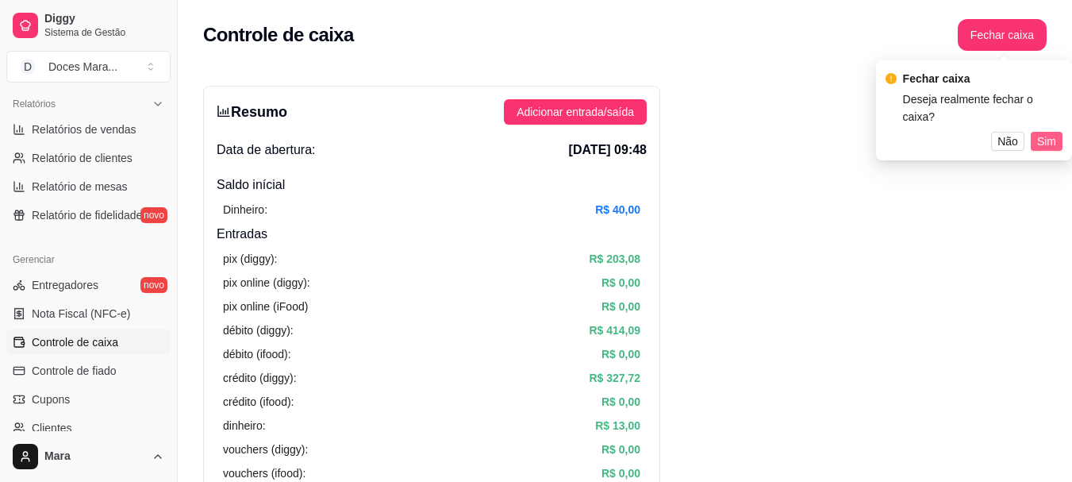
click at [1054, 132] on span "Sim" at bounding box center [1046, 140] width 19 height 17
